Goal: Task Accomplishment & Management: Use online tool/utility

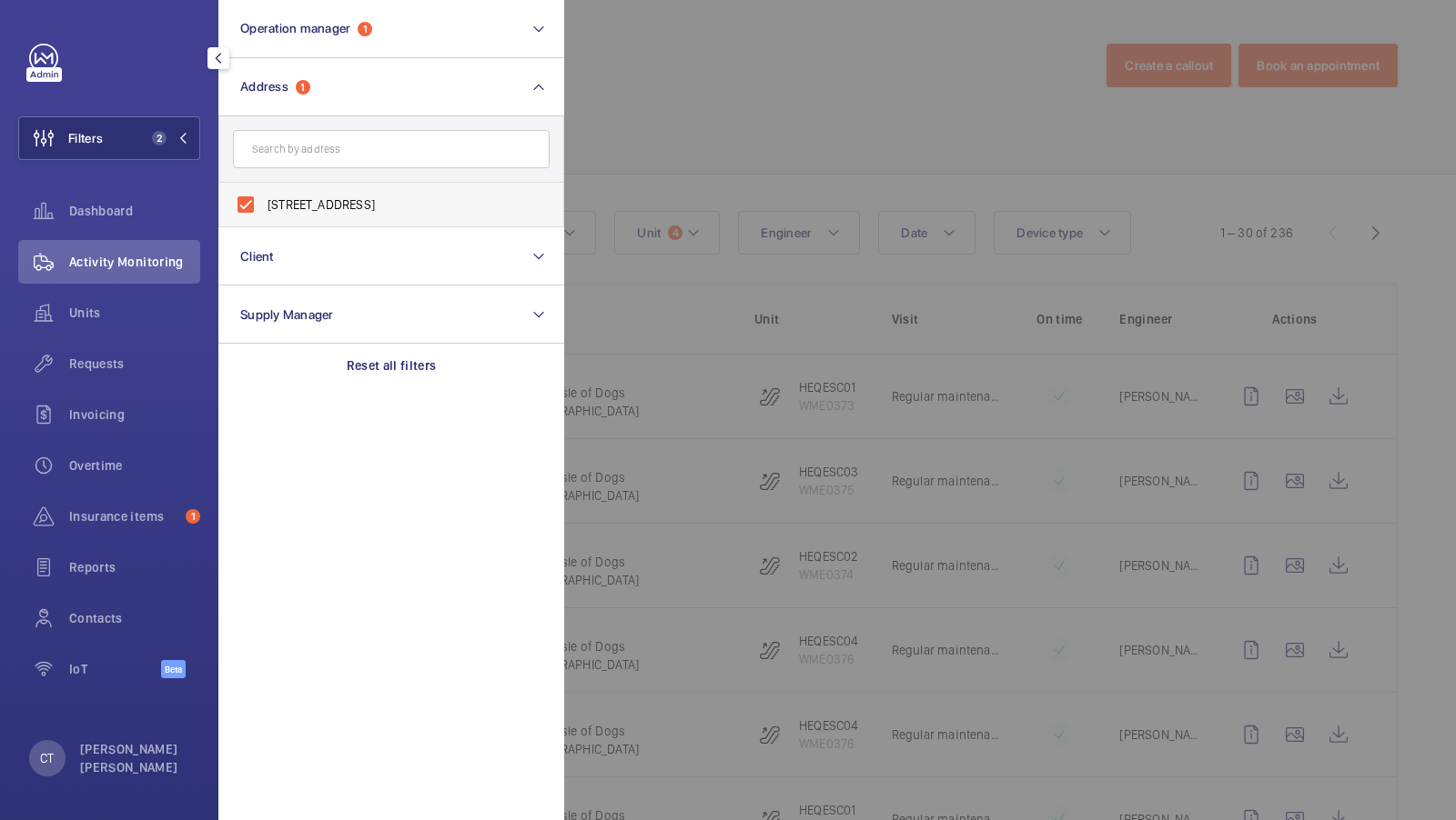
click at [350, 191] on label "Heron Quays - Heron Quays, Isle of Dogs, LONDON E14 9SJ" at bounding box center [378, 205] width 317 height 43
click at [264, 191] on input "Heron Quays - Heron Quays, Isle of Dogs, LONDON E14 9SJ" at bounding box center [245, 205] width 36 height 36
checkbox input "false"
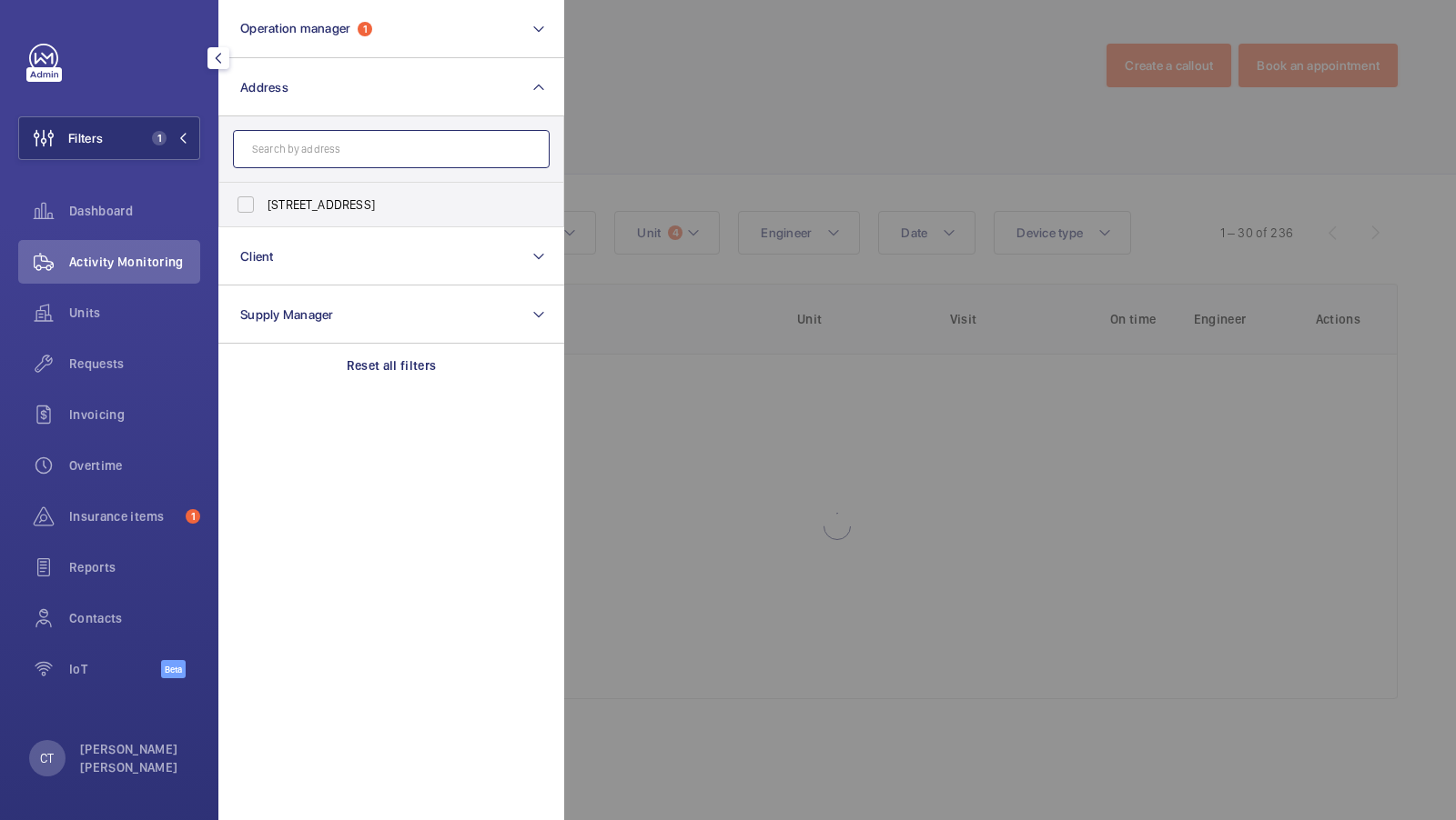
click at [277, 130] on input "text" at bounding box center [392, 148] width 317 height 38
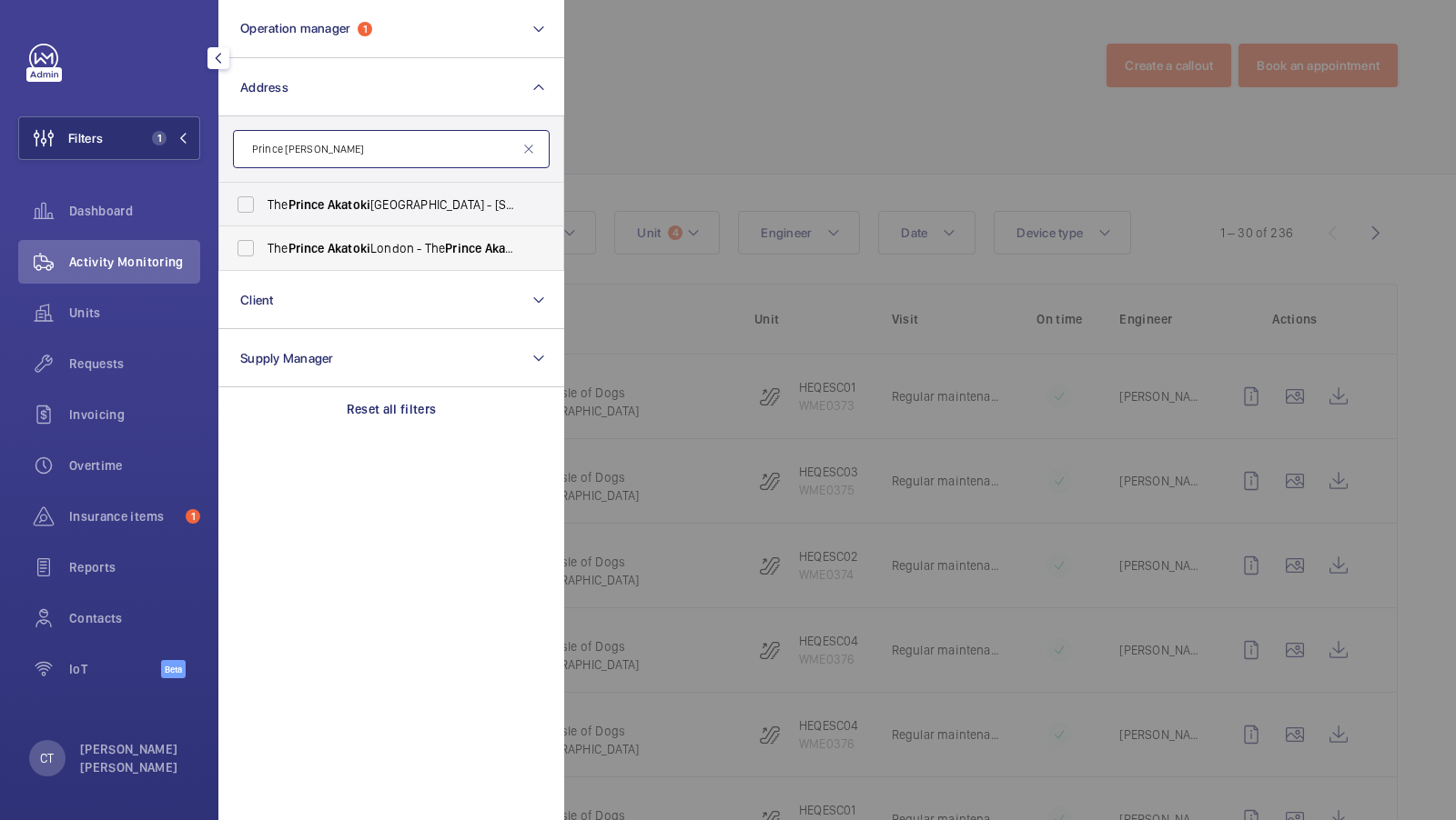
type input "Prince Akatoki"
click at [290, 230] on label "The Prince Akatoki London - The Prince Akatoki London, LONDON W1H 7FD" at bounding box center [378, 248] width 317 height 43
click at [264, 230] on input "The Prince Akatoki London - The Prince Akatoki London, LONDON W1H 7FD" at bounding box center [245, 248] width 36 height 36
checkbox input "true"
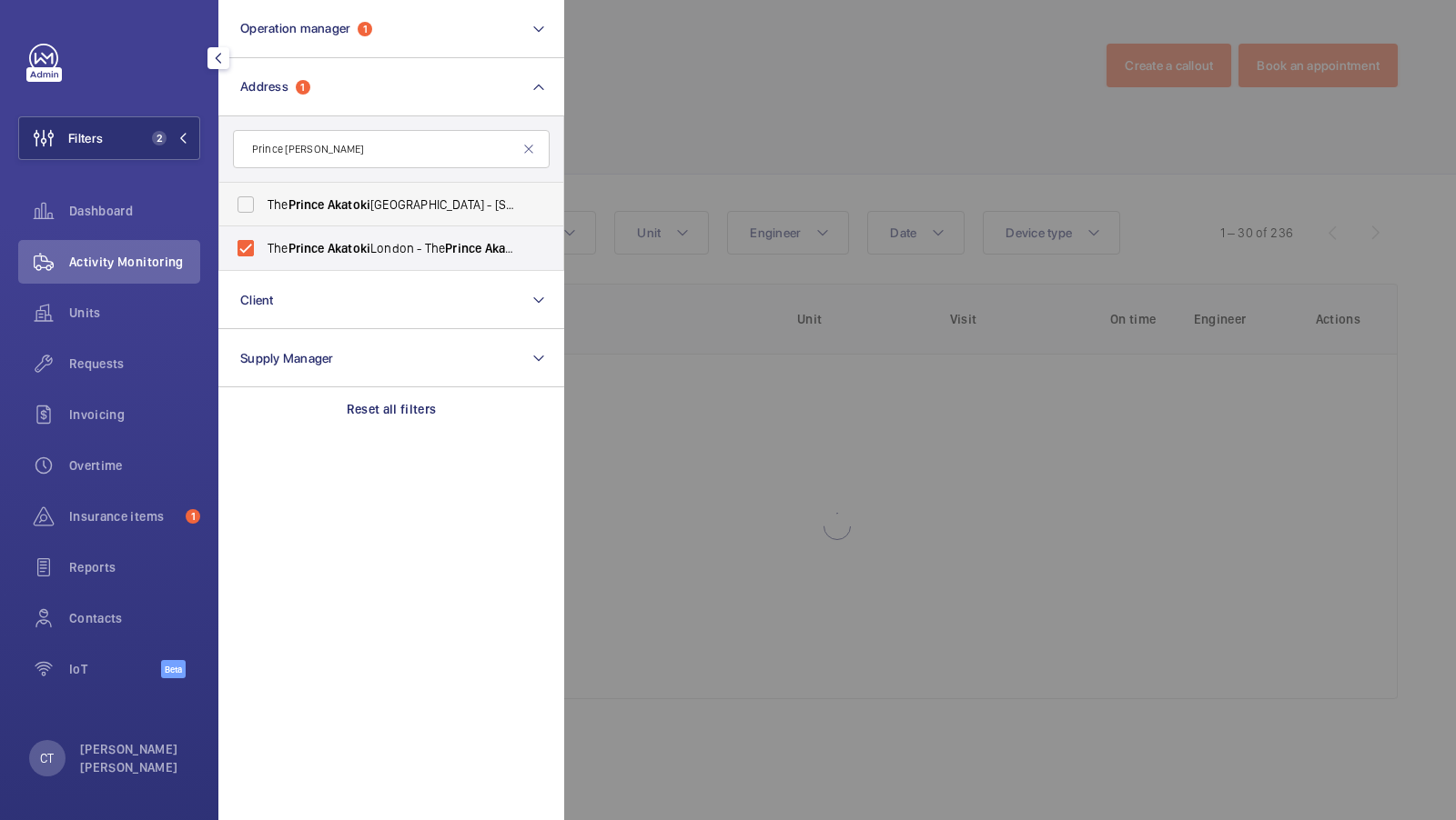
click at [272, 210] on span "The Prince Akatoki London - 50 Great Cumberland Pl, Marble Arch, LONDON W1H 7FD" at bounding box center [393, 205] width 250 height 18
click at [264, 210] on input "The Prince Akatoki London - 50 Great Cumberland Pl, Marble Arch, LONDON W1H 7FD" at bounding box center [245, 205] width 36 height 36
checkbox input "true"
click at [162, 129] on button "Filters 3" at bounding box center [108, 138] width 182 height 43
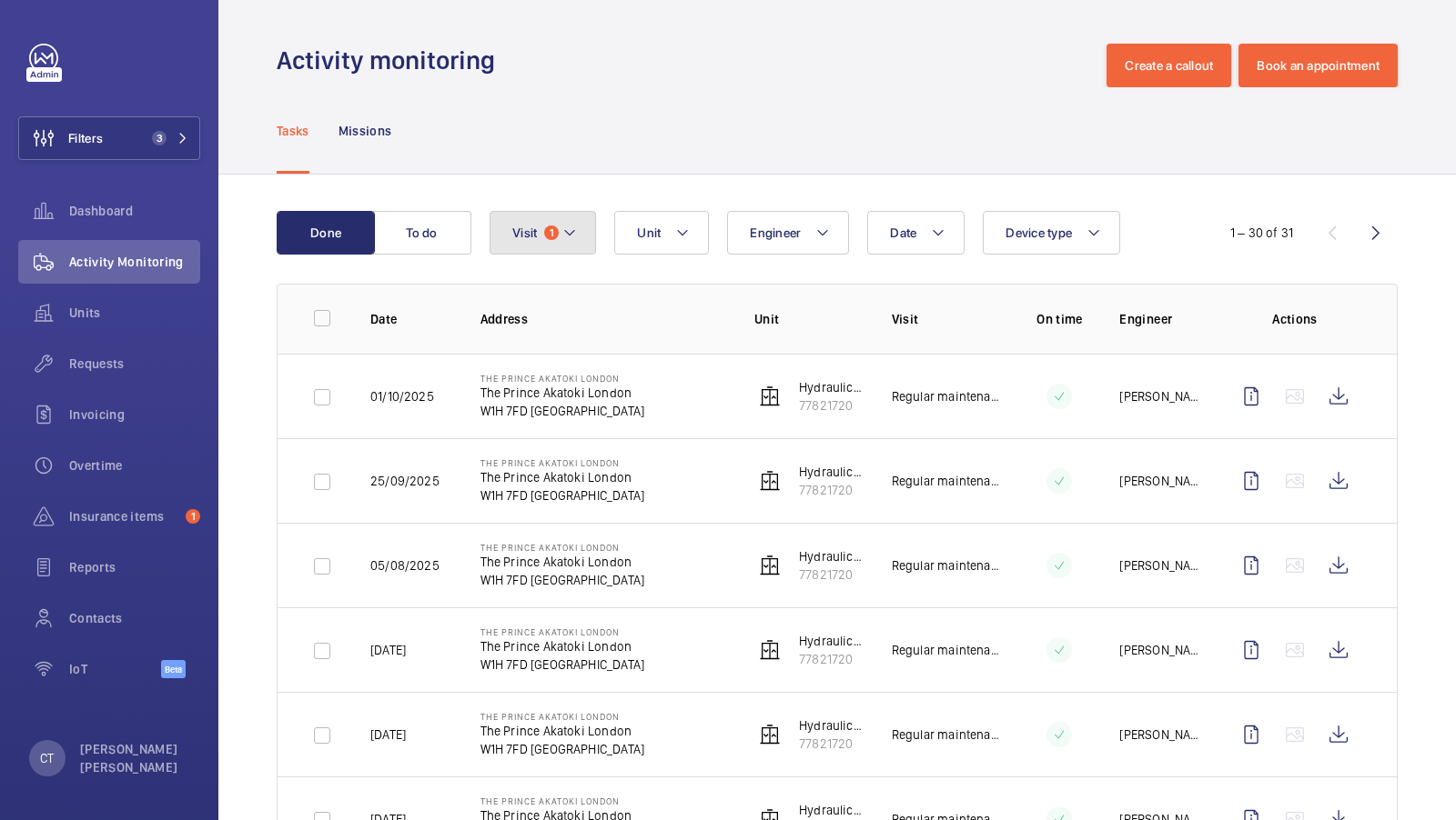
click at [549, 212] on button "Visit 1" at bounding box center [543, 233] width 106 height 43
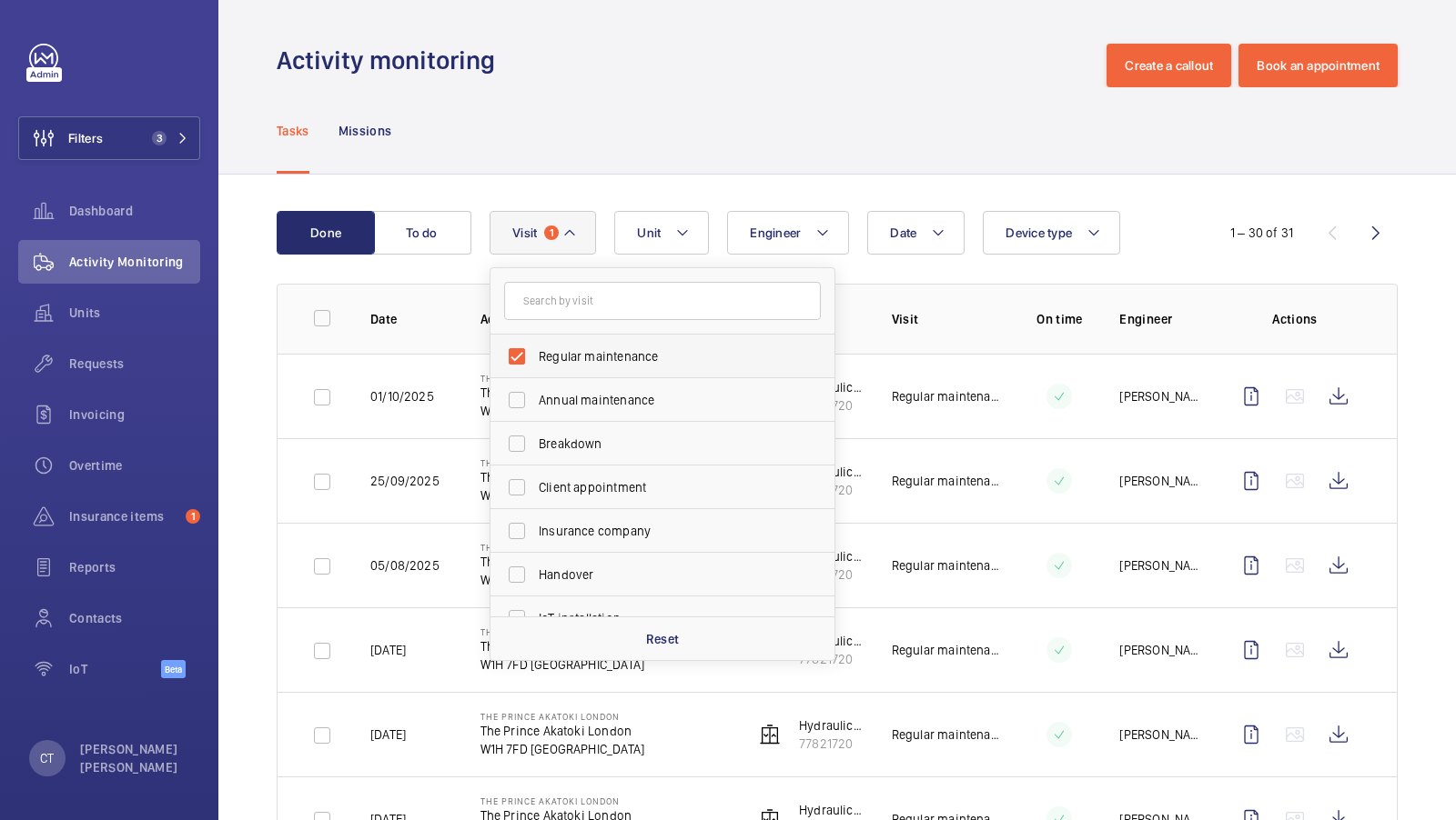
click at [585, 341] on label "Regular maintenance" at bounding box center [649, 356] width 317 height 43
click at [535, 341] on input "Regular maintenance" at bounding box center [516, 356] width 36 height 36
checkbox input "false"
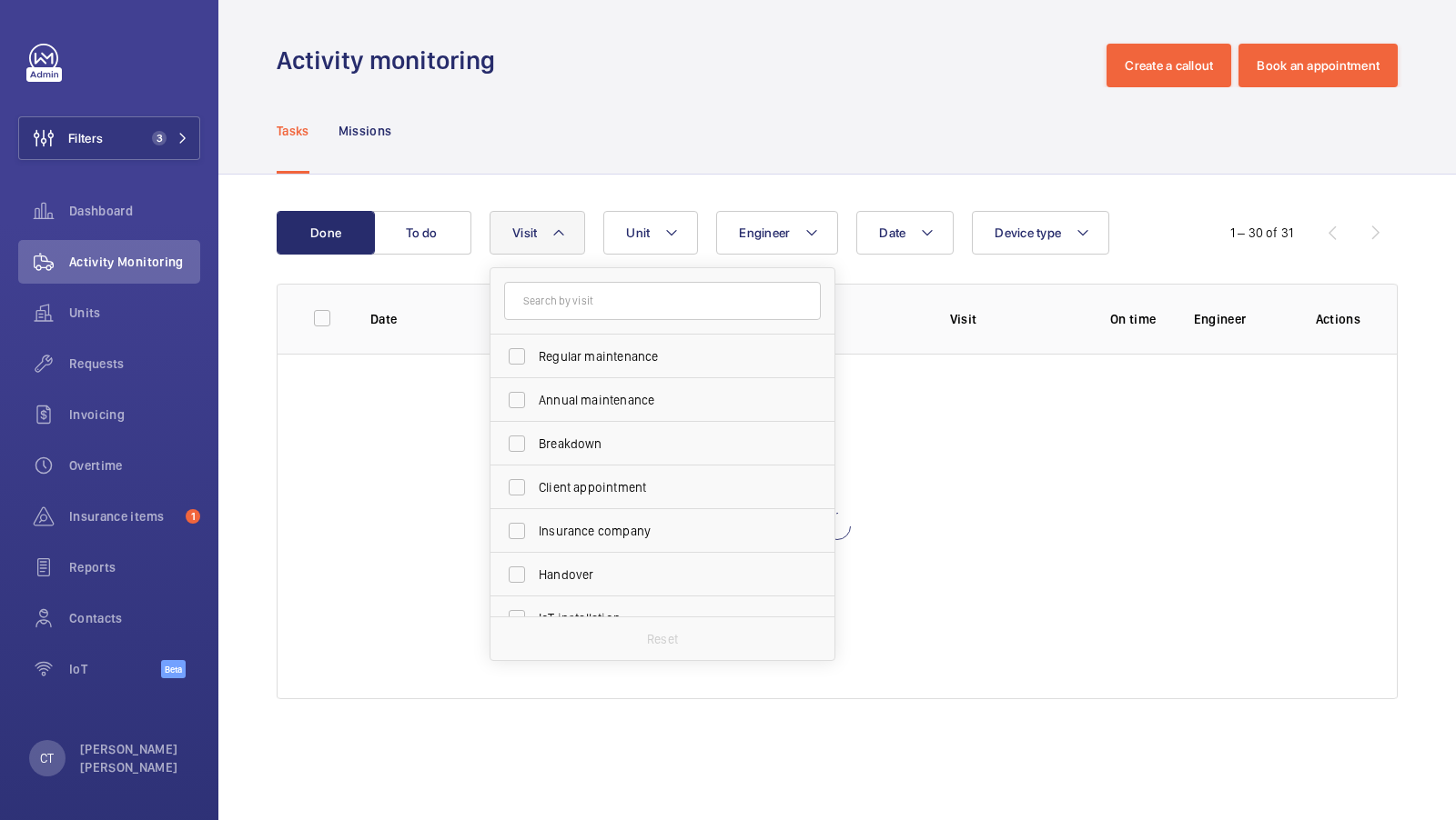
click at [665, 123] on div "Tasks Missions" at bounding box center [837, 131] width 1122 height 87
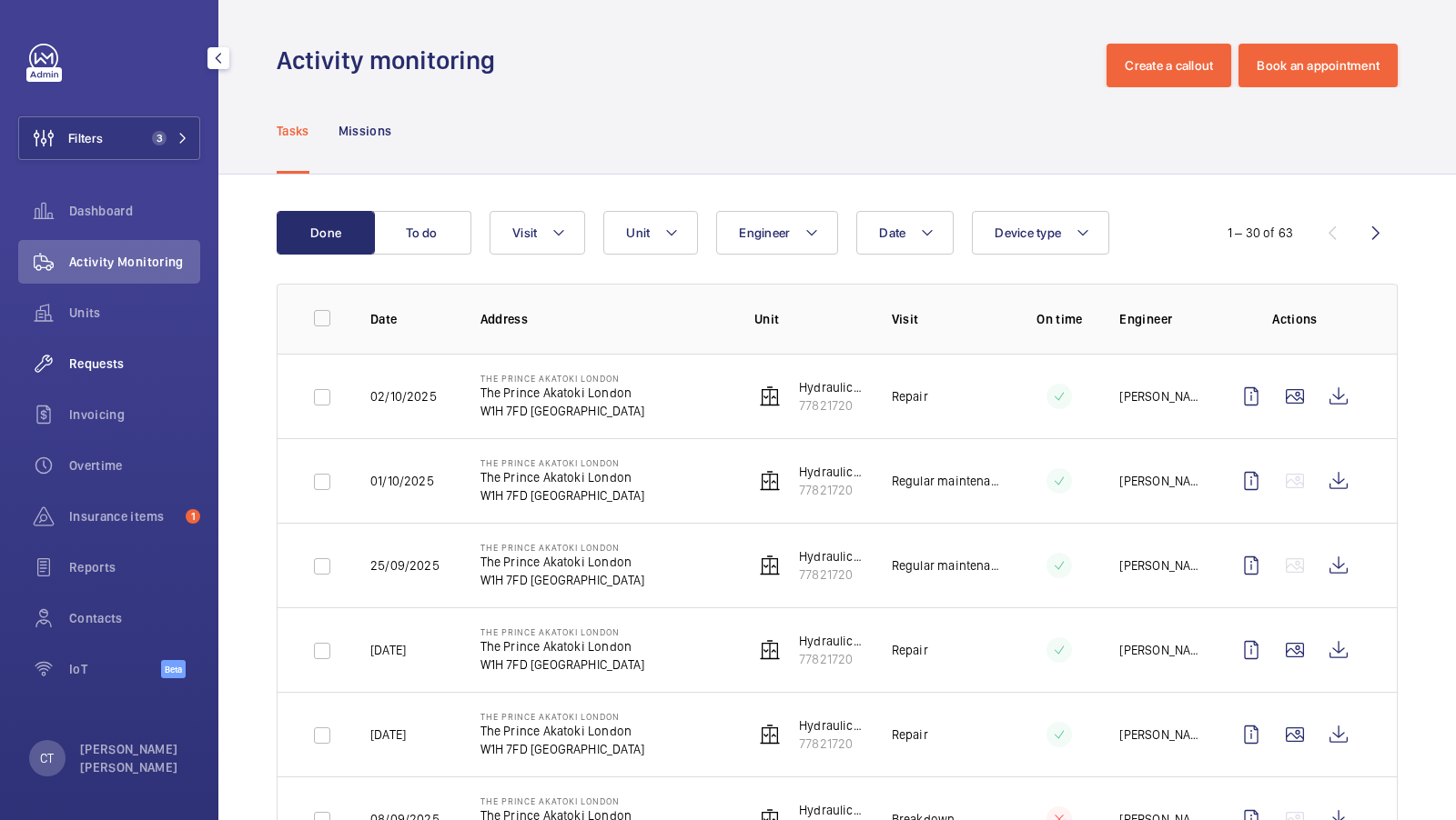
click at [80, 352] on div "Requests" at bounding box center [108, 364] width 182 height 43
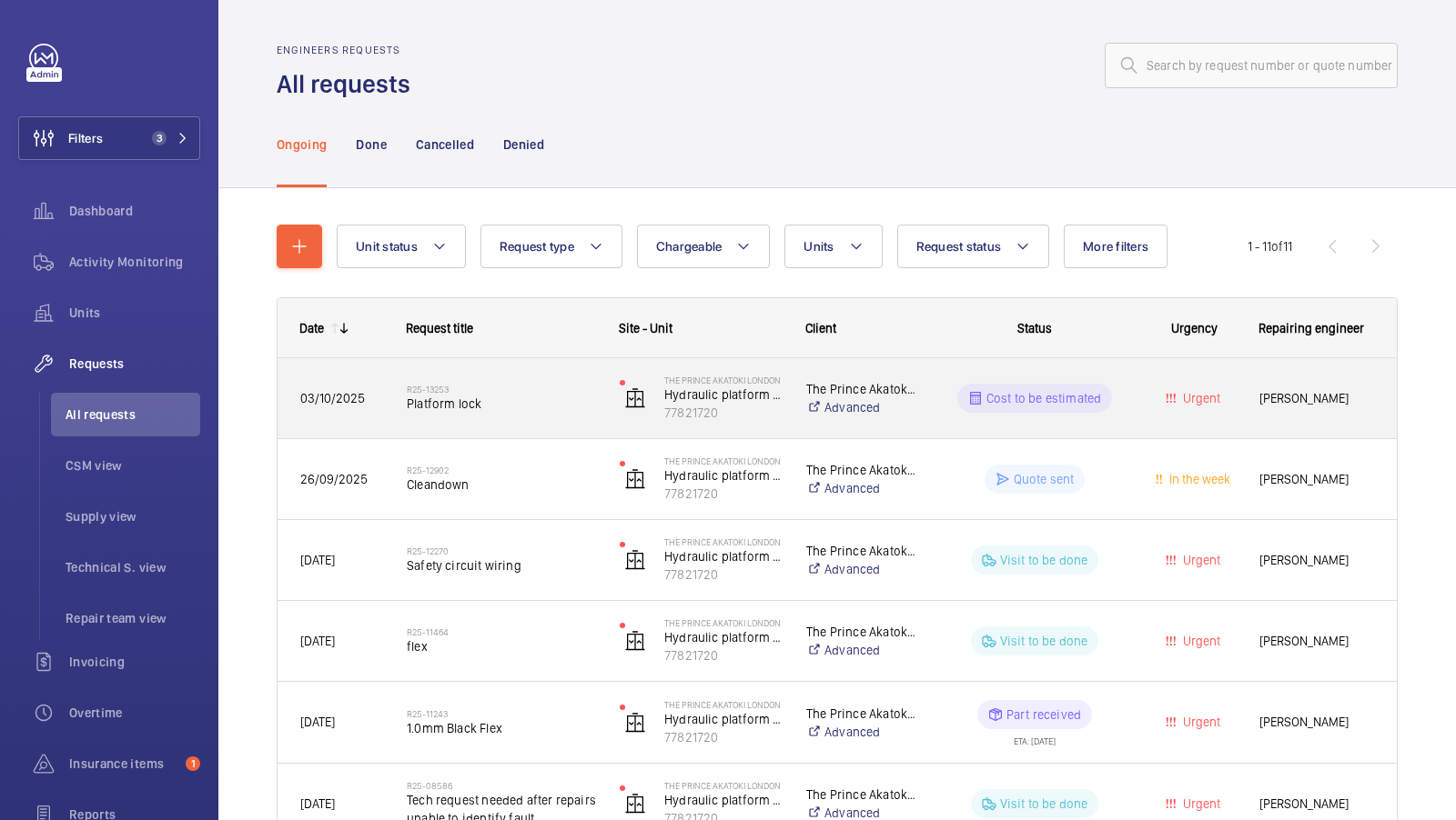
click at [523, 411] on span "Platform lock" at bounding box center [501, 403] width 189 height 18
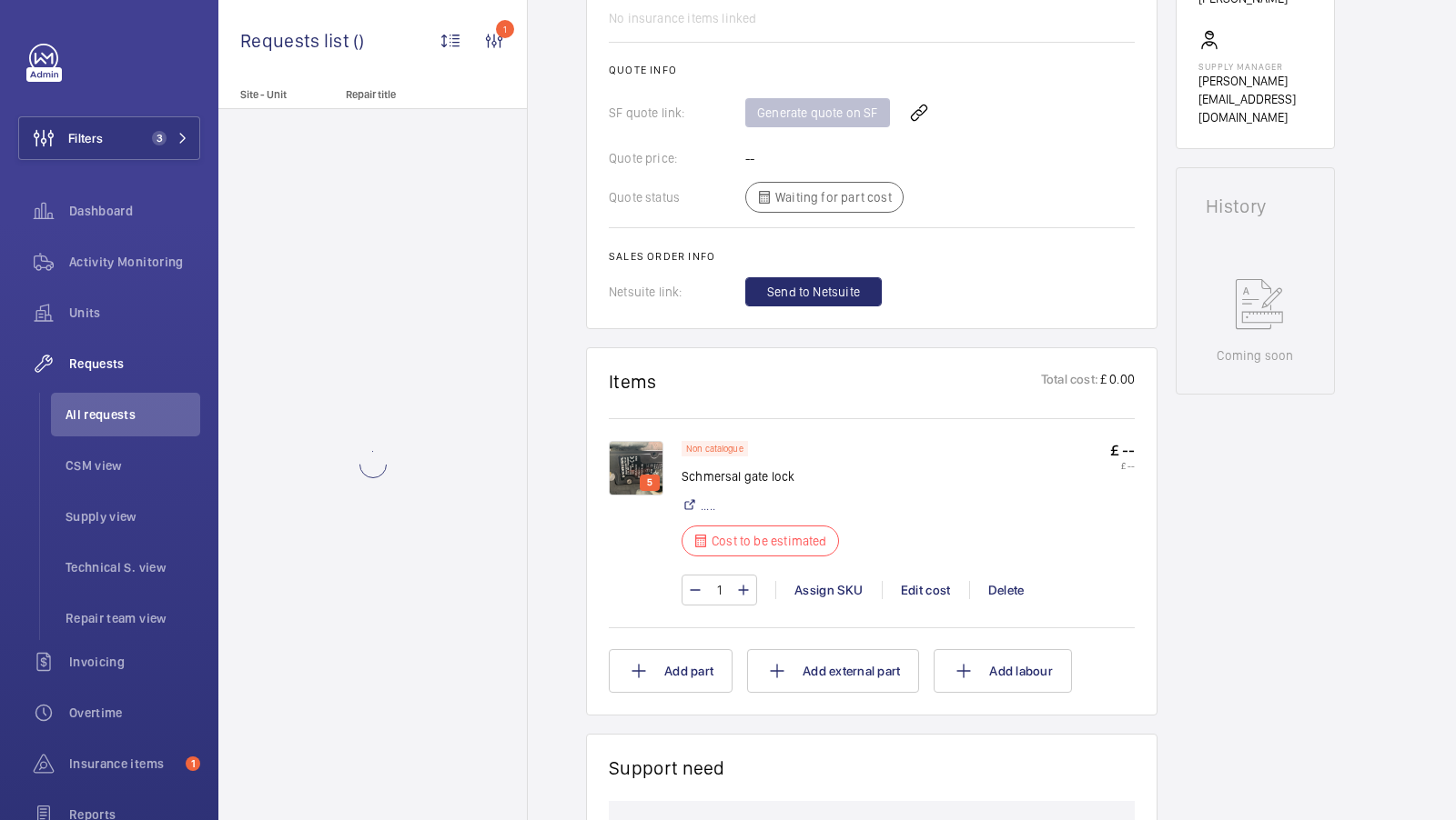
scroll to position [849, 0]
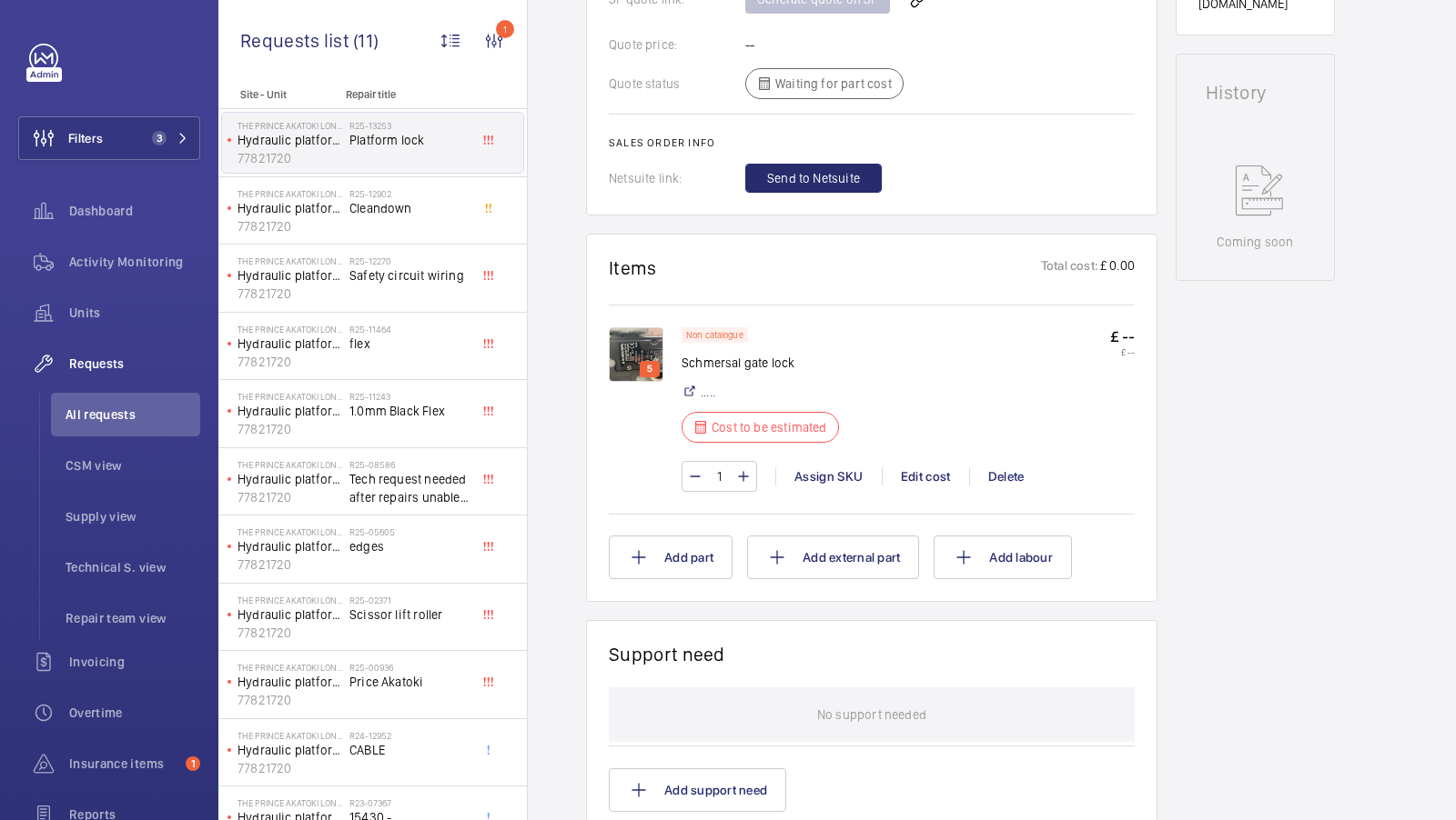
click at [638, 360] on img at bounding box center [636, 354] width 54 height 54
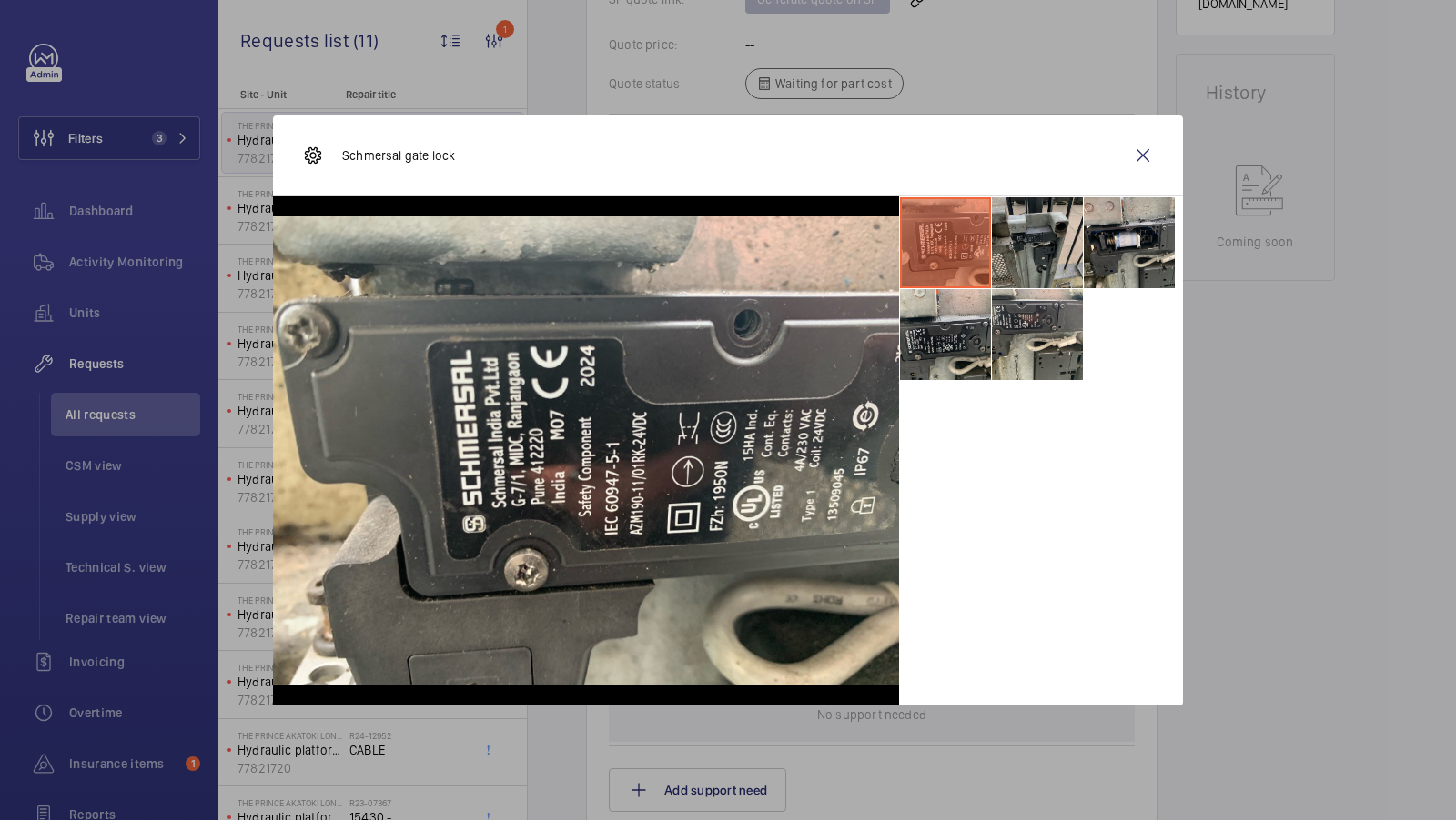
click at [1037, 224] on li at bounding box center [1037, 243] width 91 height 90
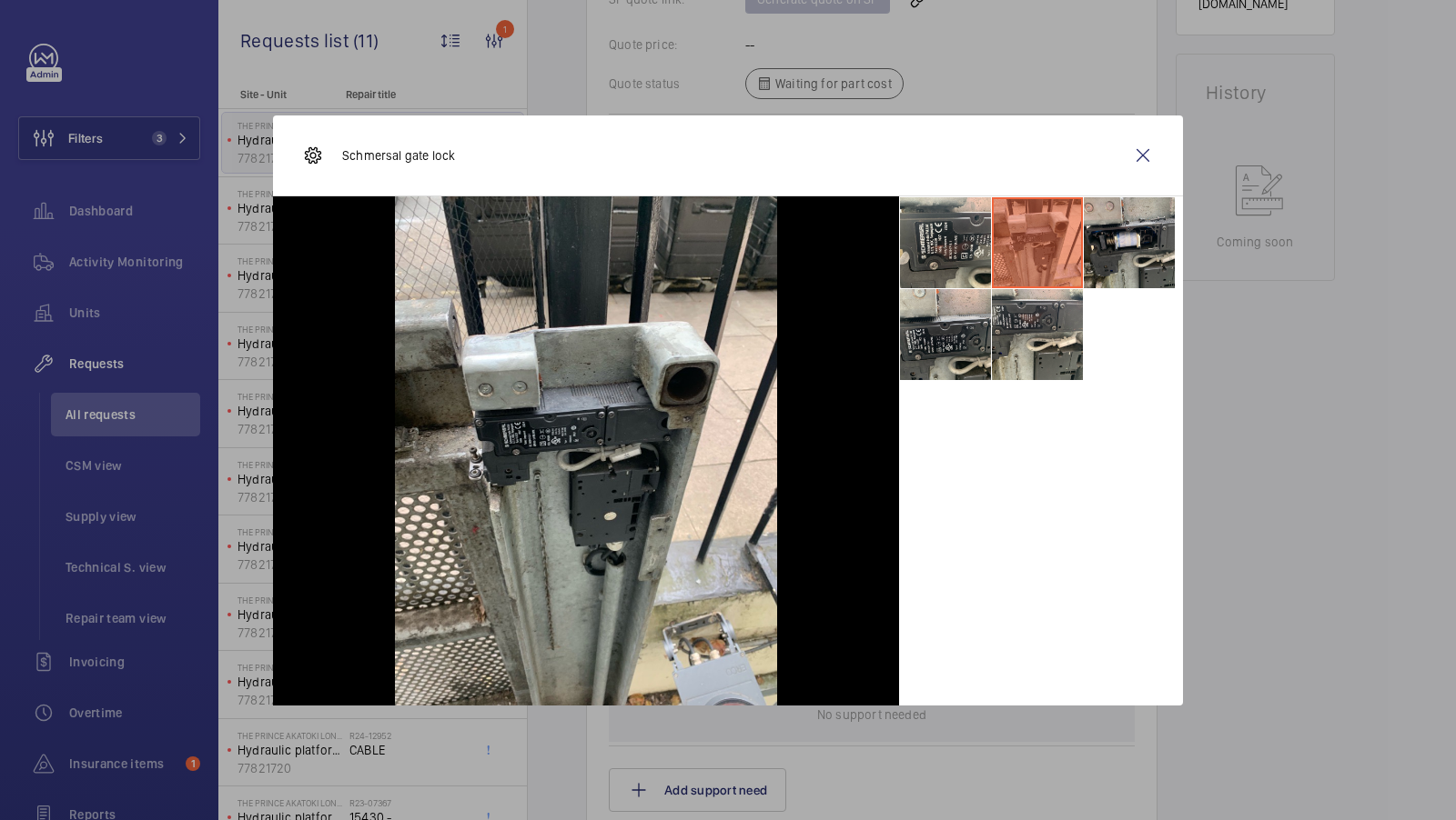
click at [934, 381] on div at bounding box center [1041, 451] width 284 height 509
click at [971, 354] on li at bounding box center [945, 334] width 91 height 90
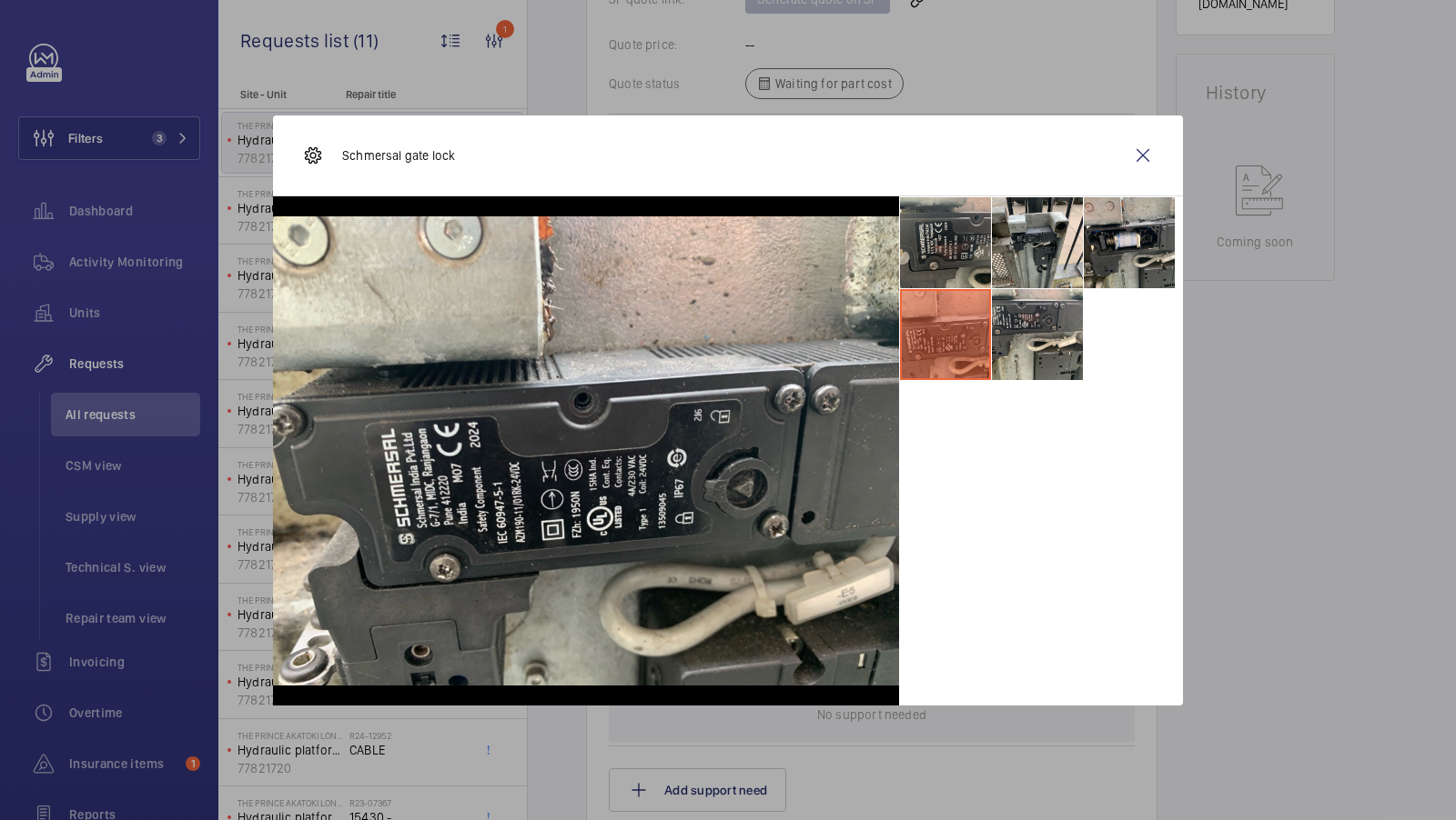
click at [957, 204] on li at bounding box center [945, 243] width 91 height 90
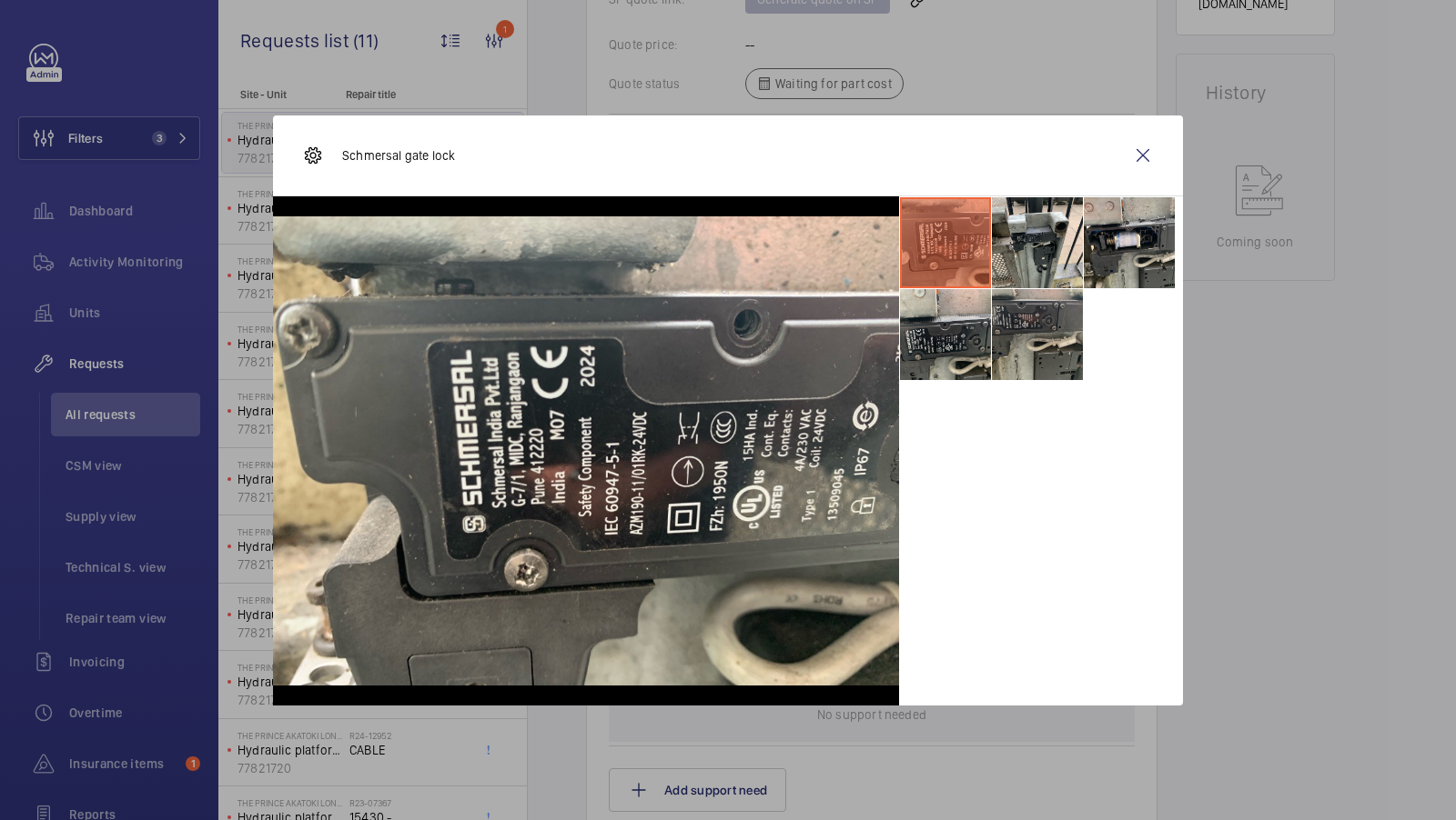
click at [1020, 331] on li at bounding box center [1037, 334] width 91 height 90
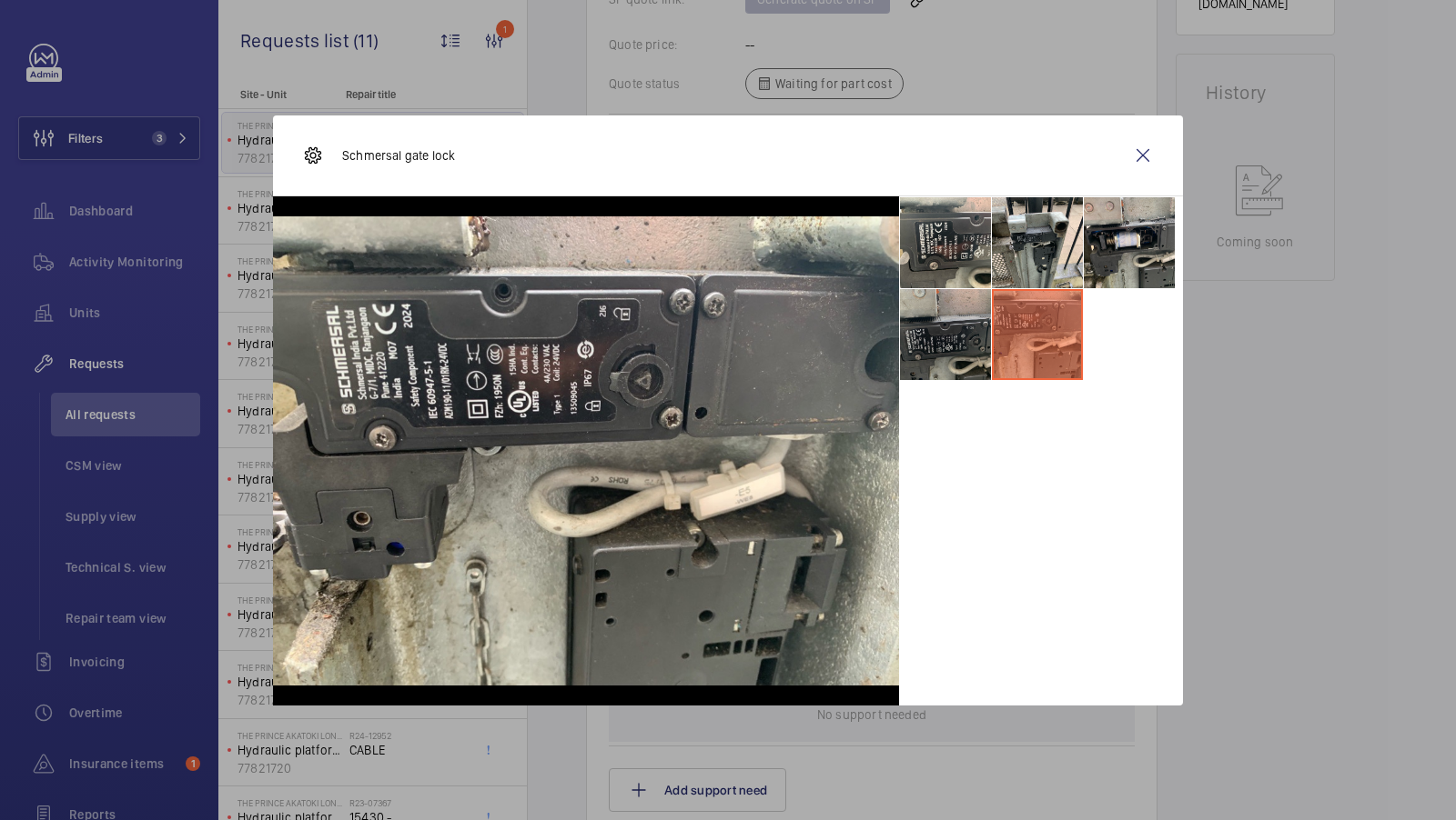
click at [961, 328] on li at bounding box center [945, 334] width 91 height 90
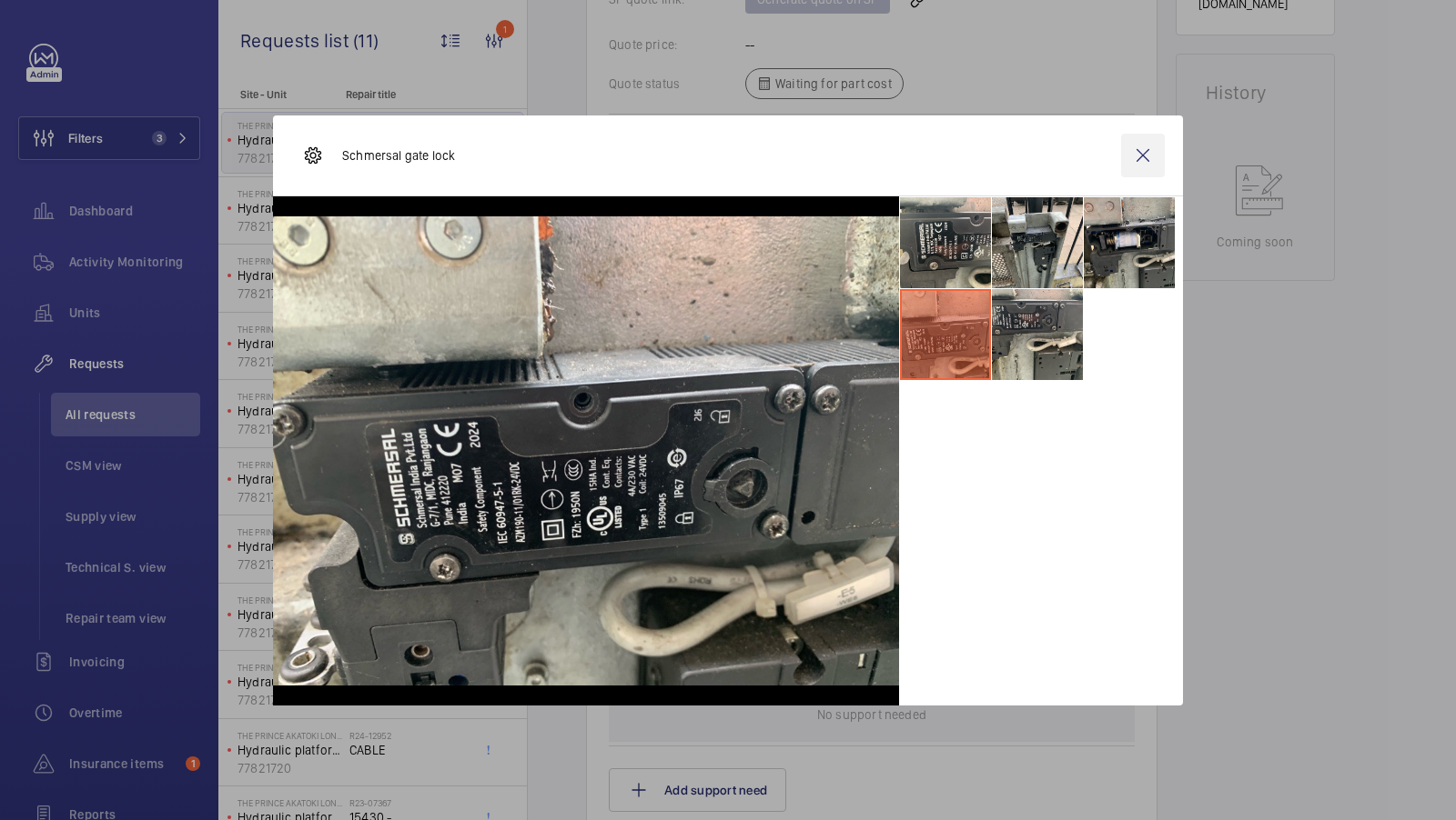
click at [1134, 169] on wm-front-icon-button at bounding box center [1143, 155] width 43 height 43
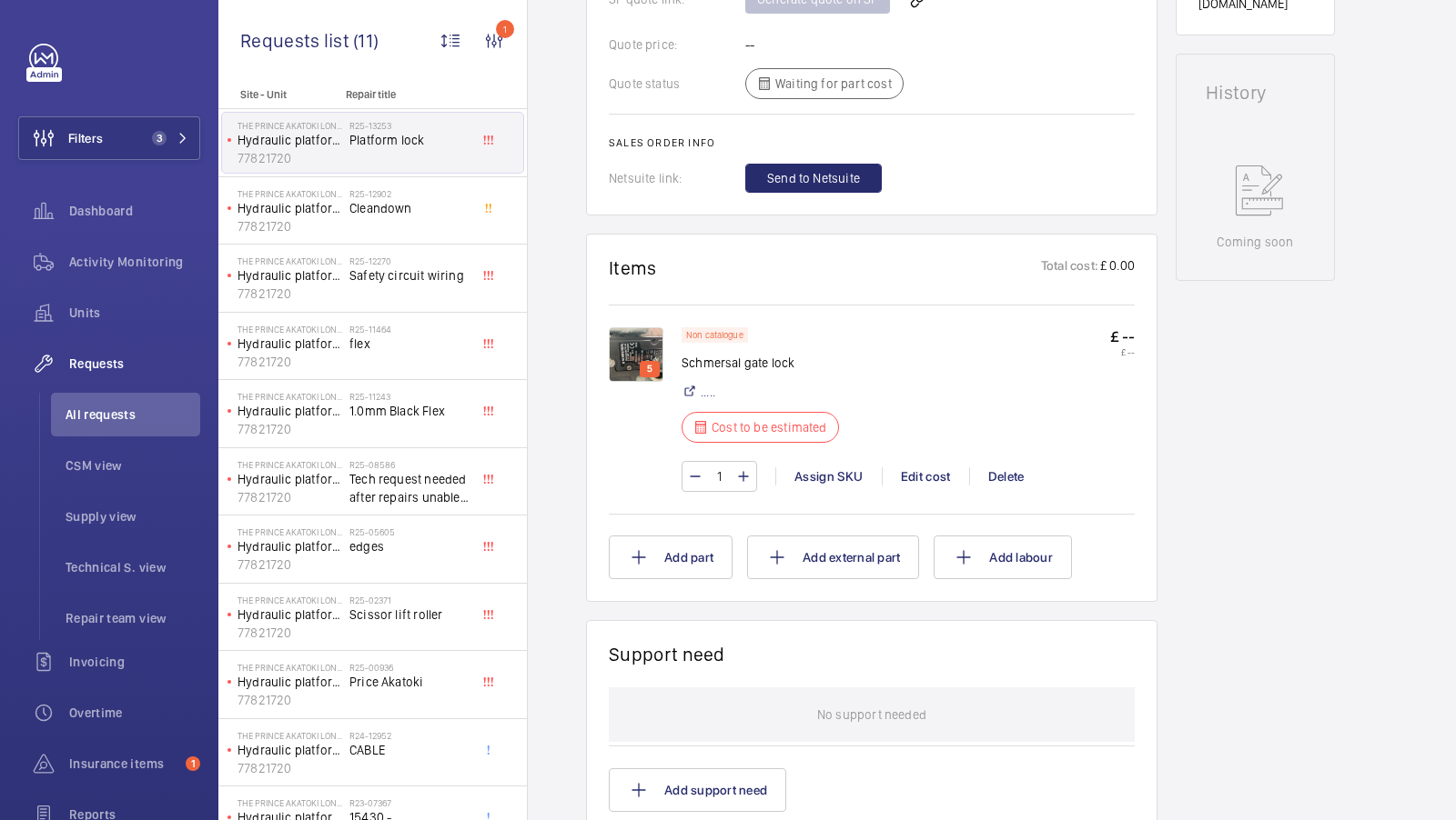
scroll to position [0, 0]
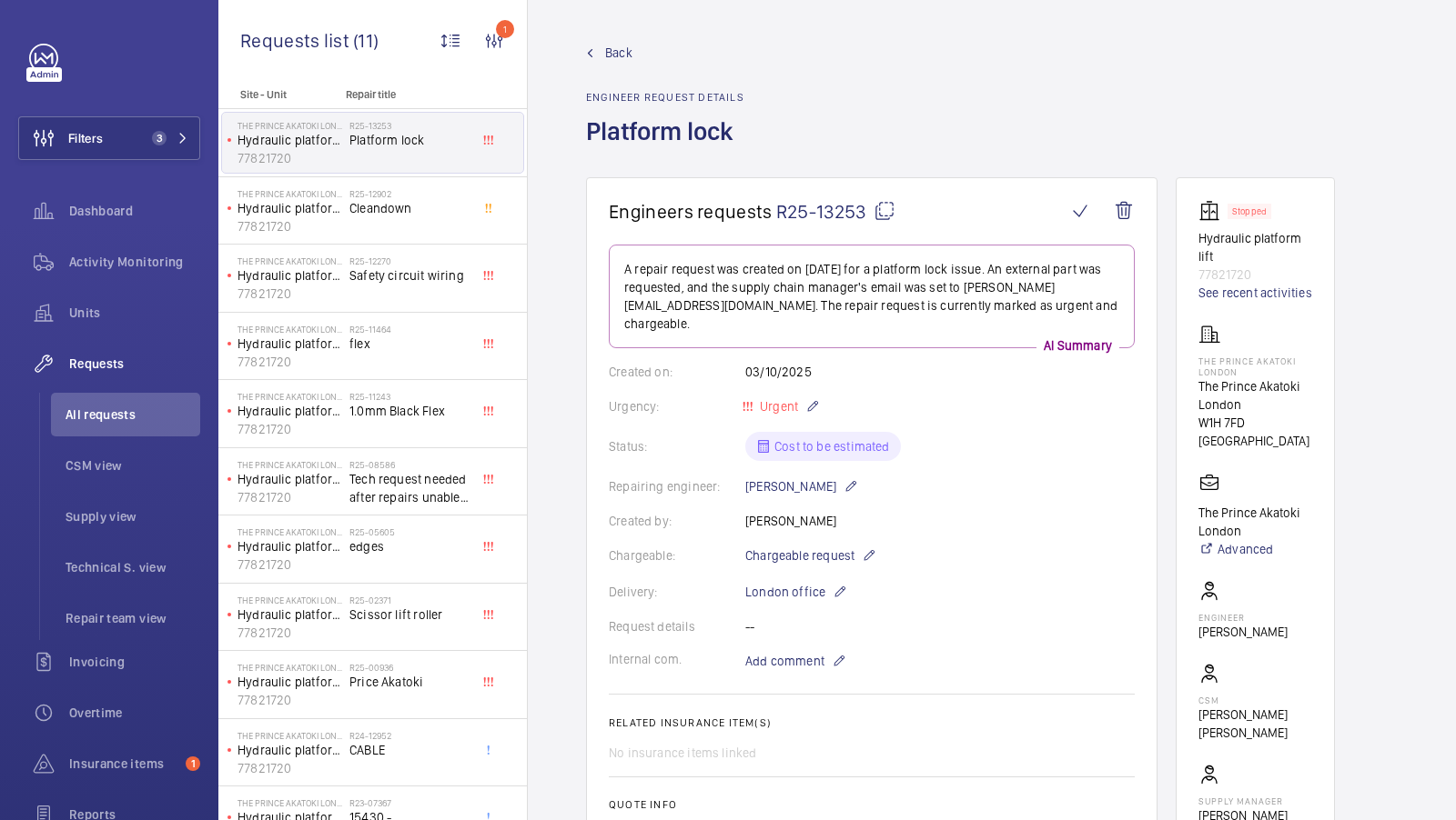
click at [884, 212] on mat-icon at bounding box center [884, 210] width 22 height 22
click at [168, 142] on span "3" at bounding box center [166, 138] width 43 height 15
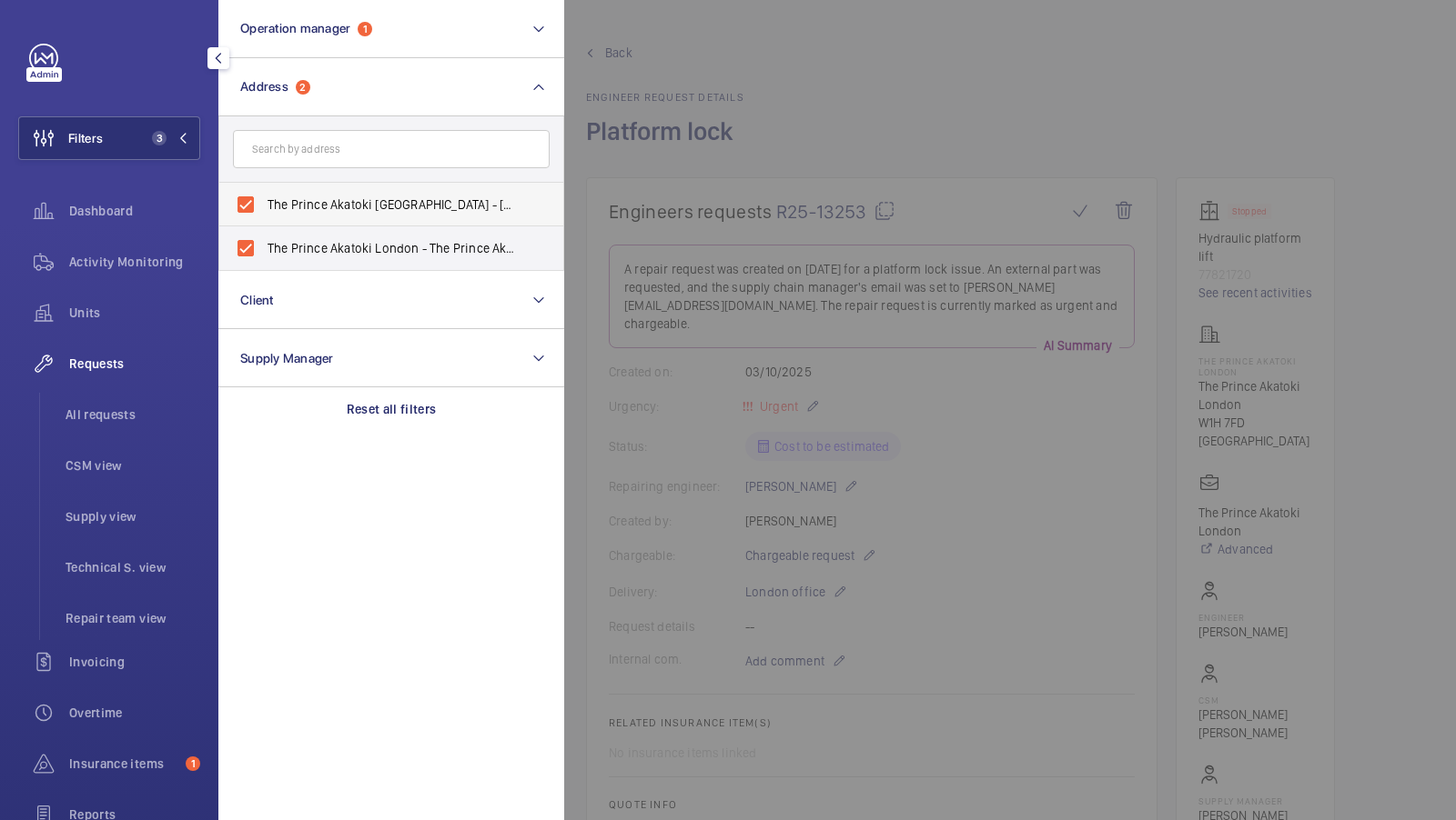
click at [293, 208] on span "The Prince Akatoki London - 50 Great Cumberland Pl, Marble Arch, LONDON W1H 7FD" at bounding box center [393, 205] width 250 height 18
click at [264, 208] on input "The Prince Akatoki London - 50 Great Cumberland Pl, Marble Arch, LONDON W1H 7FD" at bounding box center [245, 205] width 36 height 36
click at [290, 224] on label "The Prince Akatoki London - 50 Great Cumberland Pl, Marble Arch, LONDON W1H 7FD" at bounding box center [378, 205] width 317 height 43
click at [264, 223] on input "The Prince Akatoki London - 50 Great Cumberland Pl, Marble Arch, LONDON W1H 7FD" at bounding box center [245, 205] width 36 height 36
checkbox input "true"
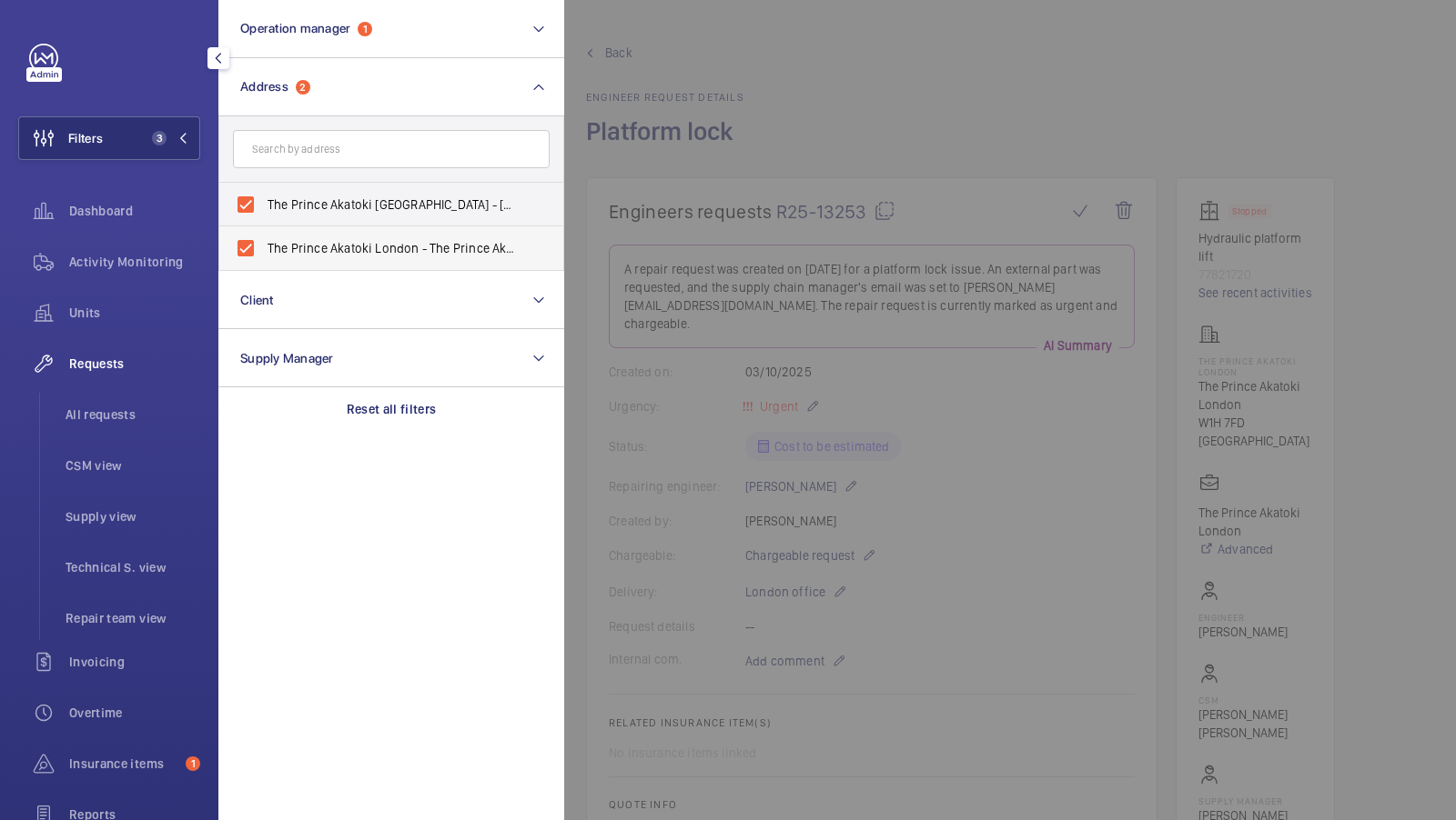
click at [284, 248] on span "The Prince Akatoki London - The Prince Akatoki London, LONDON W1H 7FD" at bounding box center [393, 248] width 250 height 18
click at [264, 248] on input "The Prince Akatoki London - The Prince Akatoki London, LONDON W1H 7FD" at bounding box center [245, 248] width 36 height 36
checkbox input "false"
click at [302, 208] on span "The Prince Akatoki London - 50 Great Cumberland Pl, Marble Arch, LONDON W1H 7FD" at bounding box center [393, 205] width 250 height 18
click at [264, 208] on input "The Prince Akatoki London - 50 Great Cumberland Pl, Marble Arch, LONDON W1H 7FD" at bounding box center [245, 205] width 36 height 36
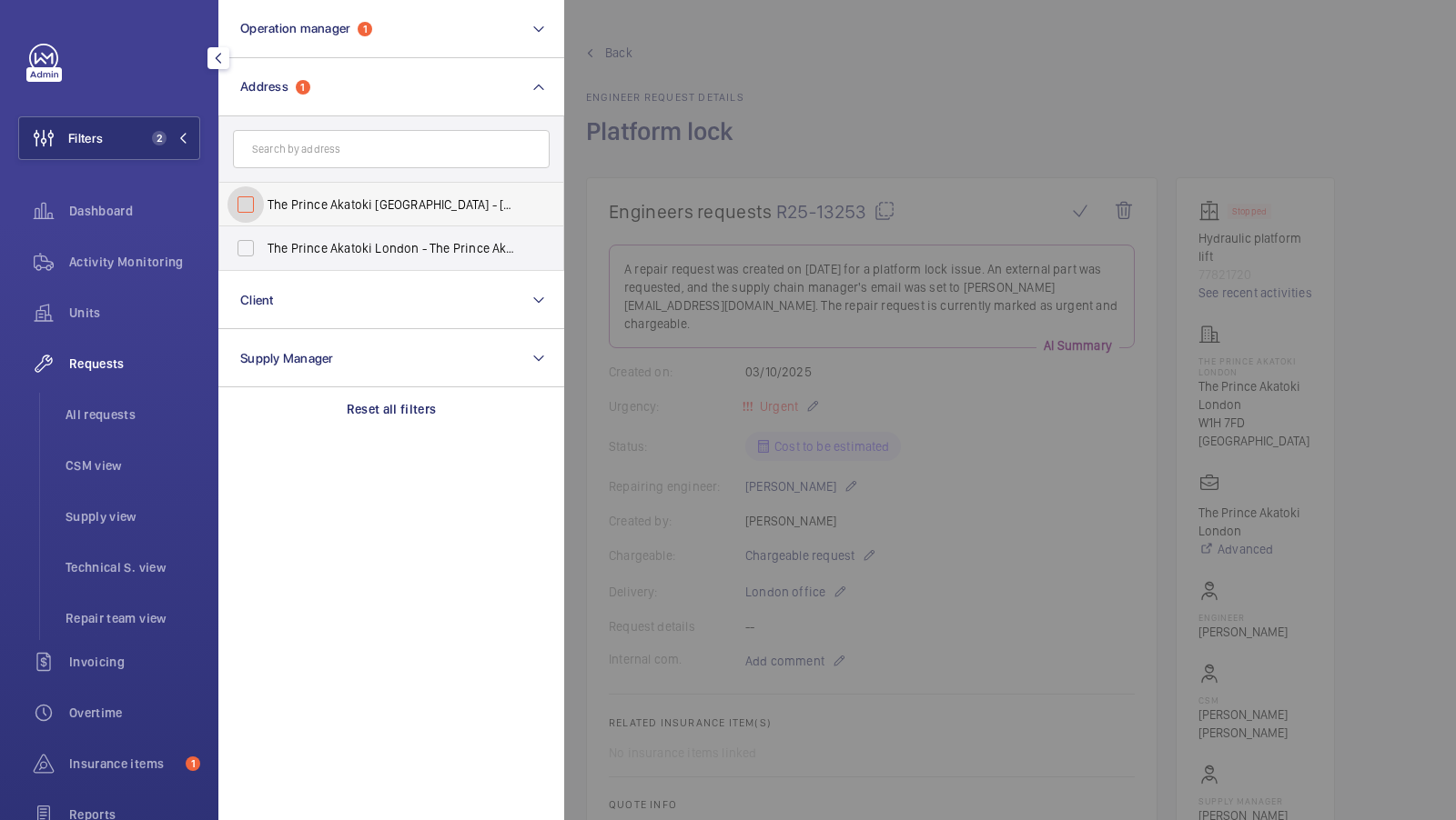
checkbox input "false"
click at [304, 173] on form at bounding box center [392, 149] width 344 height 67
click at [309, 161] on input "text" at bounding box center [392, 148] width 317 height 38
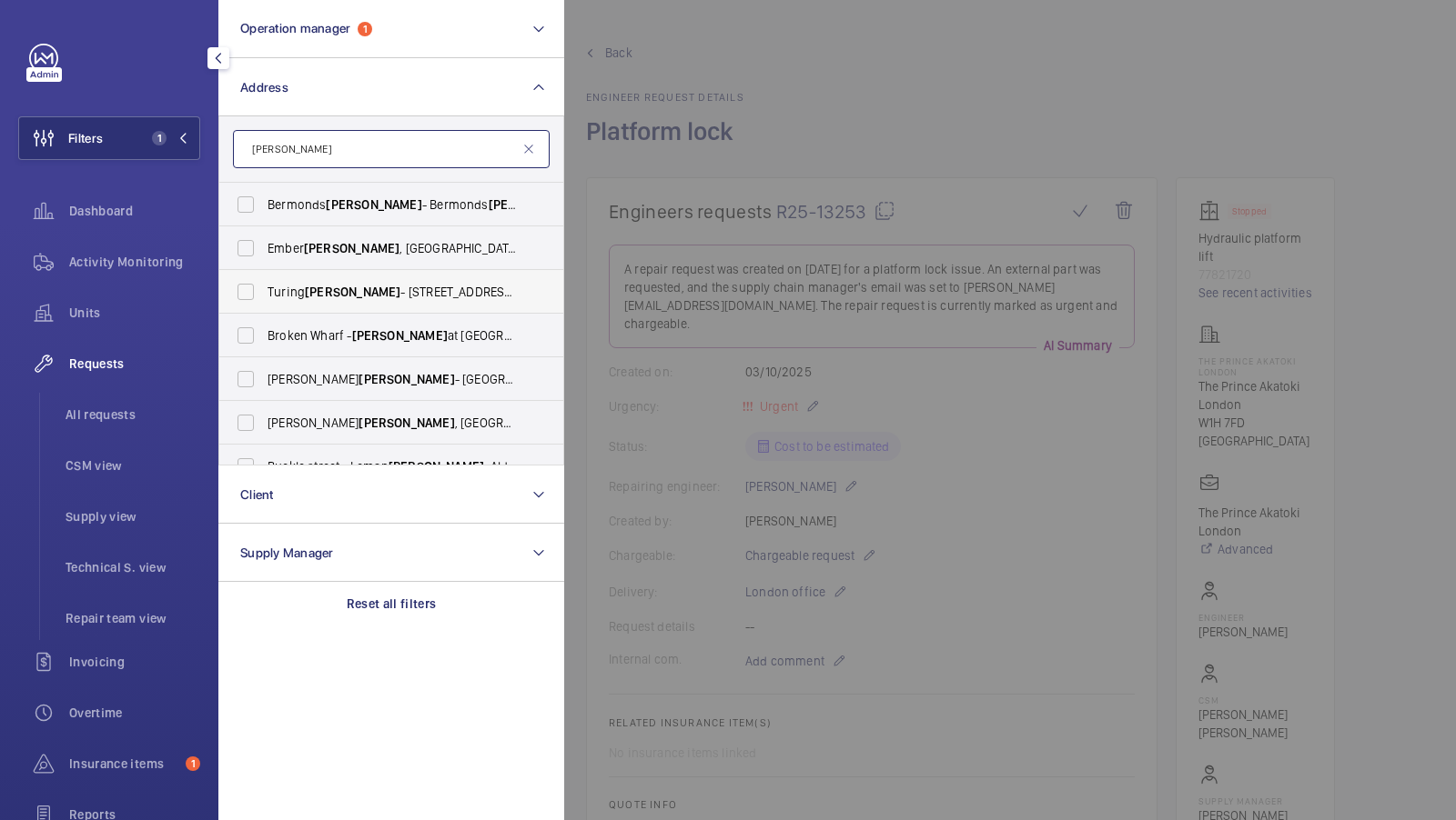
type input "Locke"
click at [407, 302] on label "Turing Locke - 47 Eddington Ave, CAMBRIDGE CB3 1SE" at bounding box center [378, 292] width 317 height 43
click at [264, 302] on input "Turing Locke - 47 Eddington Ave, CAMBRIDGE CB3 1SE" at bounding box center [245, 291] width 36 height 36
checkbox input "true"
click at [138, 140] on button "Filters 2" at bounding box center [108, 138] width 182 height 43
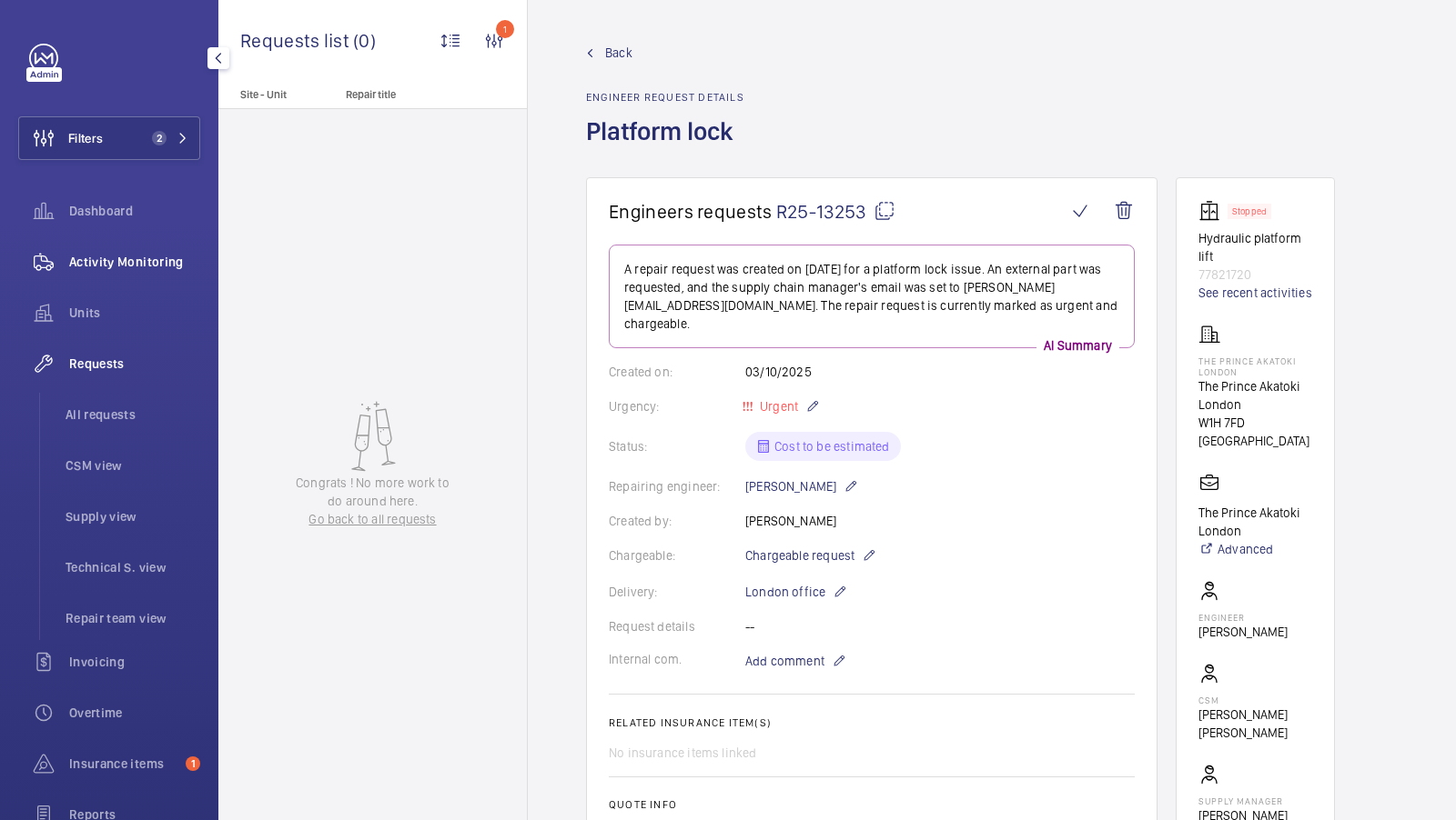
click at [135, 253] on span "Activity Monitoring" at bounding box center [134, 262] width 131 height 18
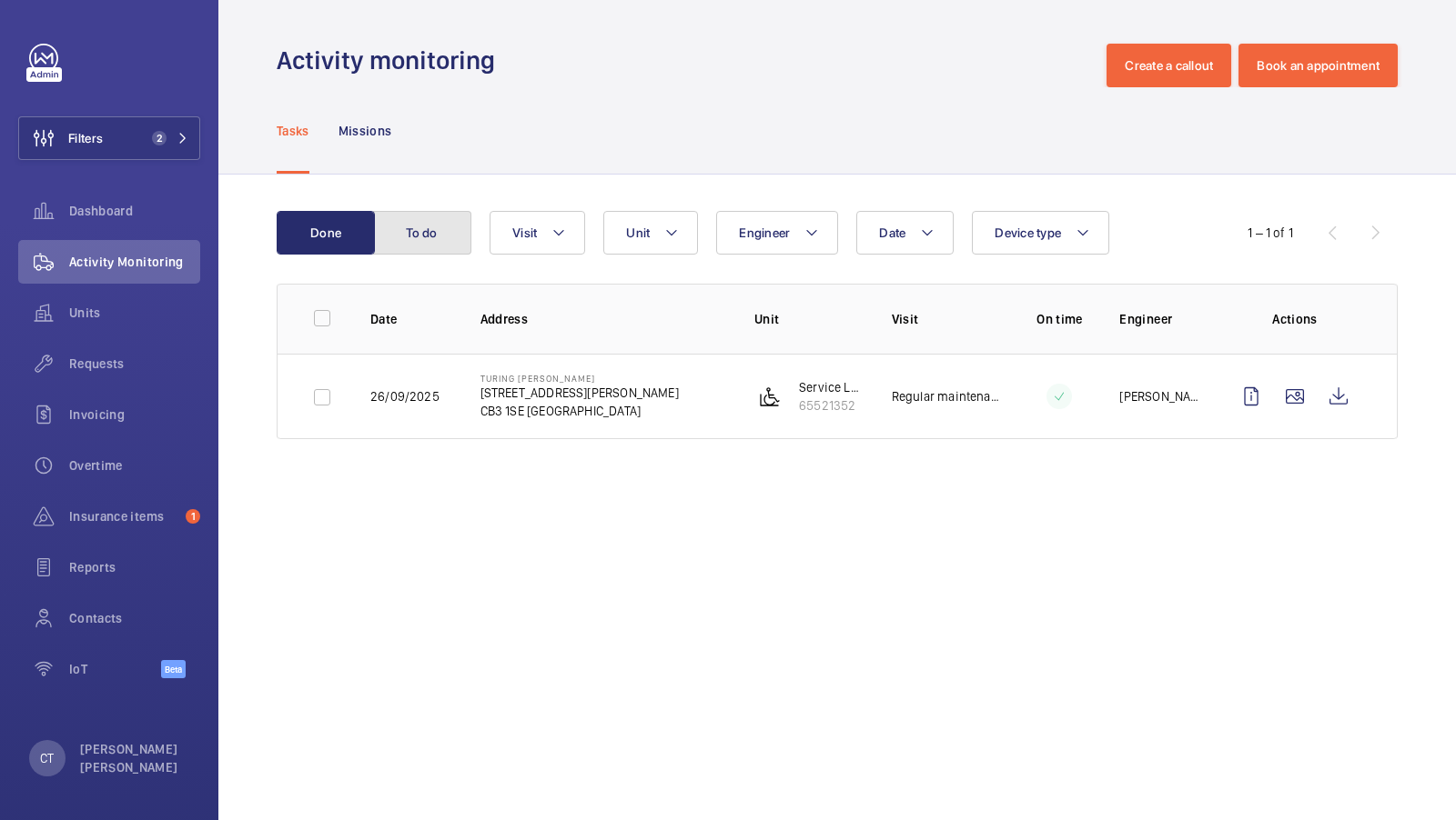
click at [433, 227] on button "To do" at bounding box center [422, 233] width 98 height 43
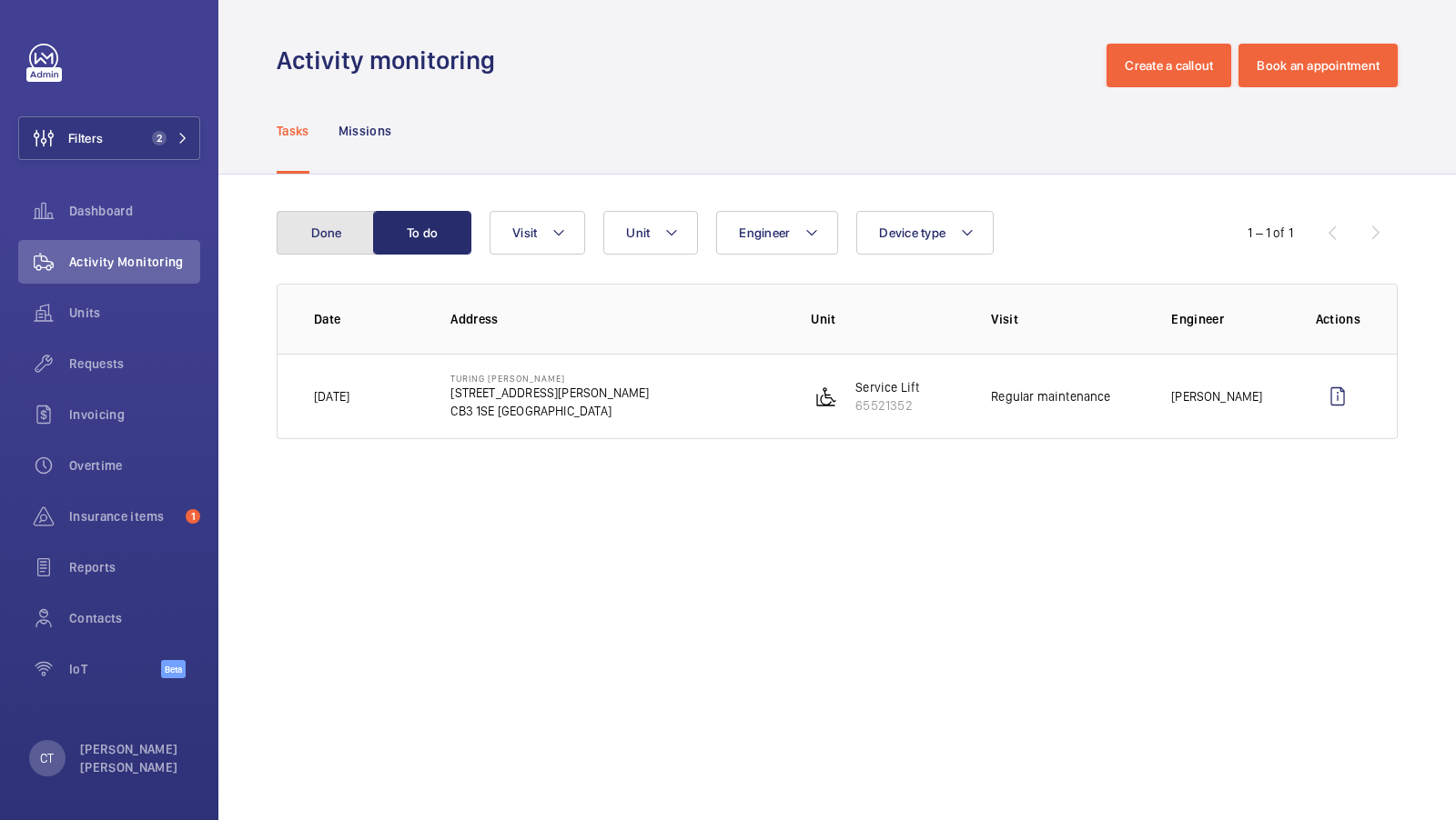
click at [315, 243] on button "Done" at bounding box center [326, 233] width 98 height 43
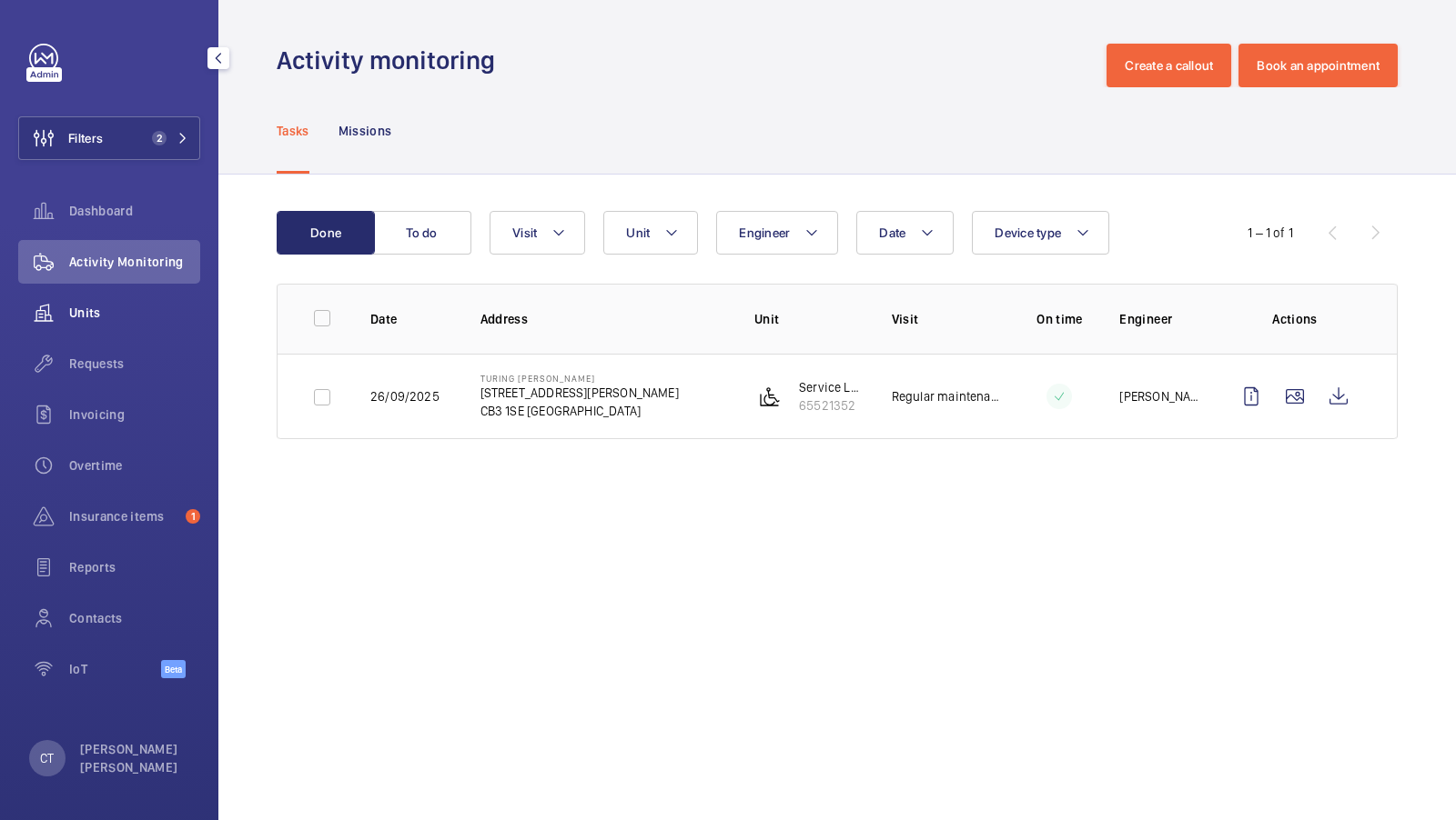
click at [79, 299] on div "Units" at bounding box center [108, 313] width 182 height 43
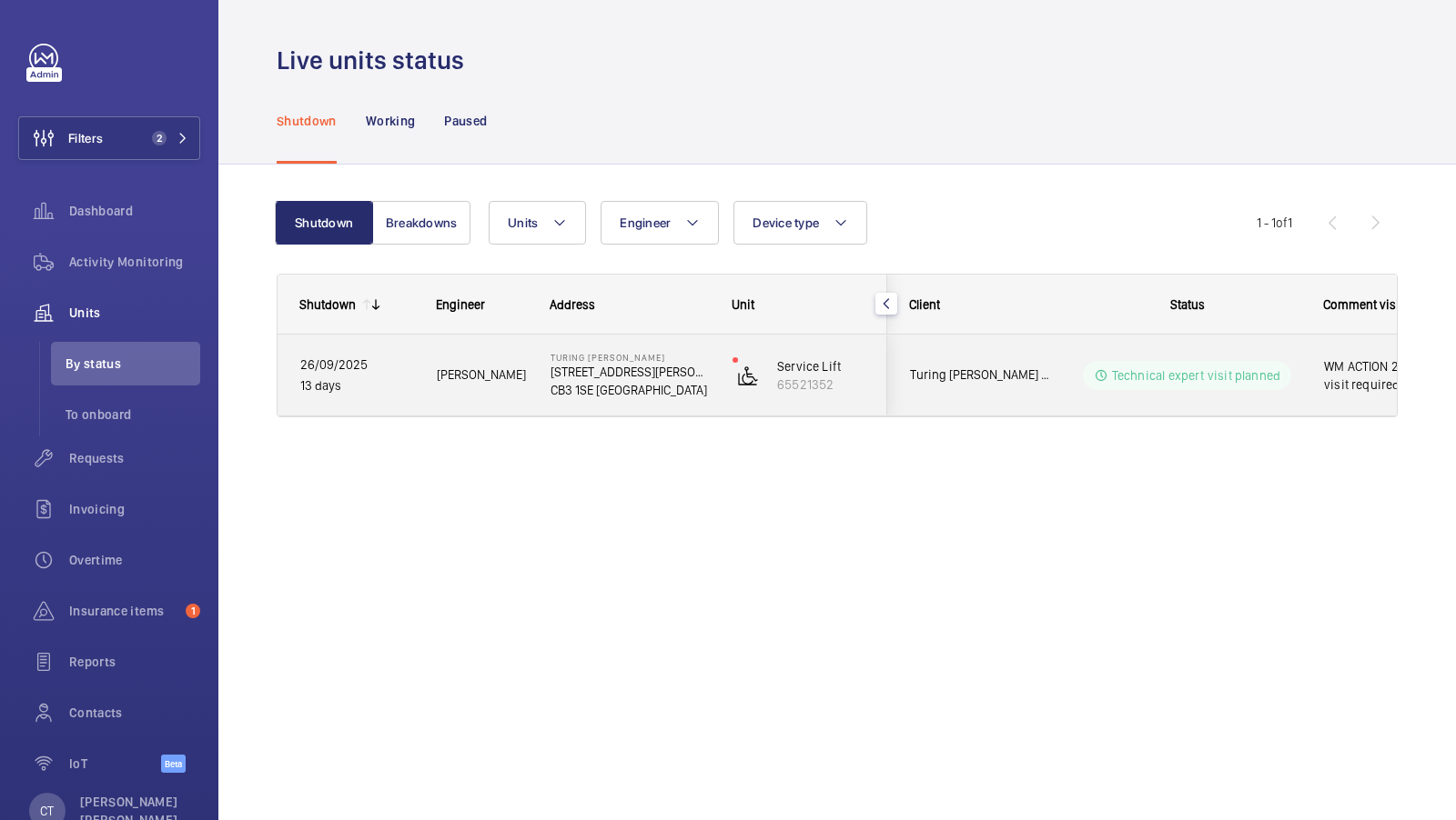
scroll to position [0, 328]
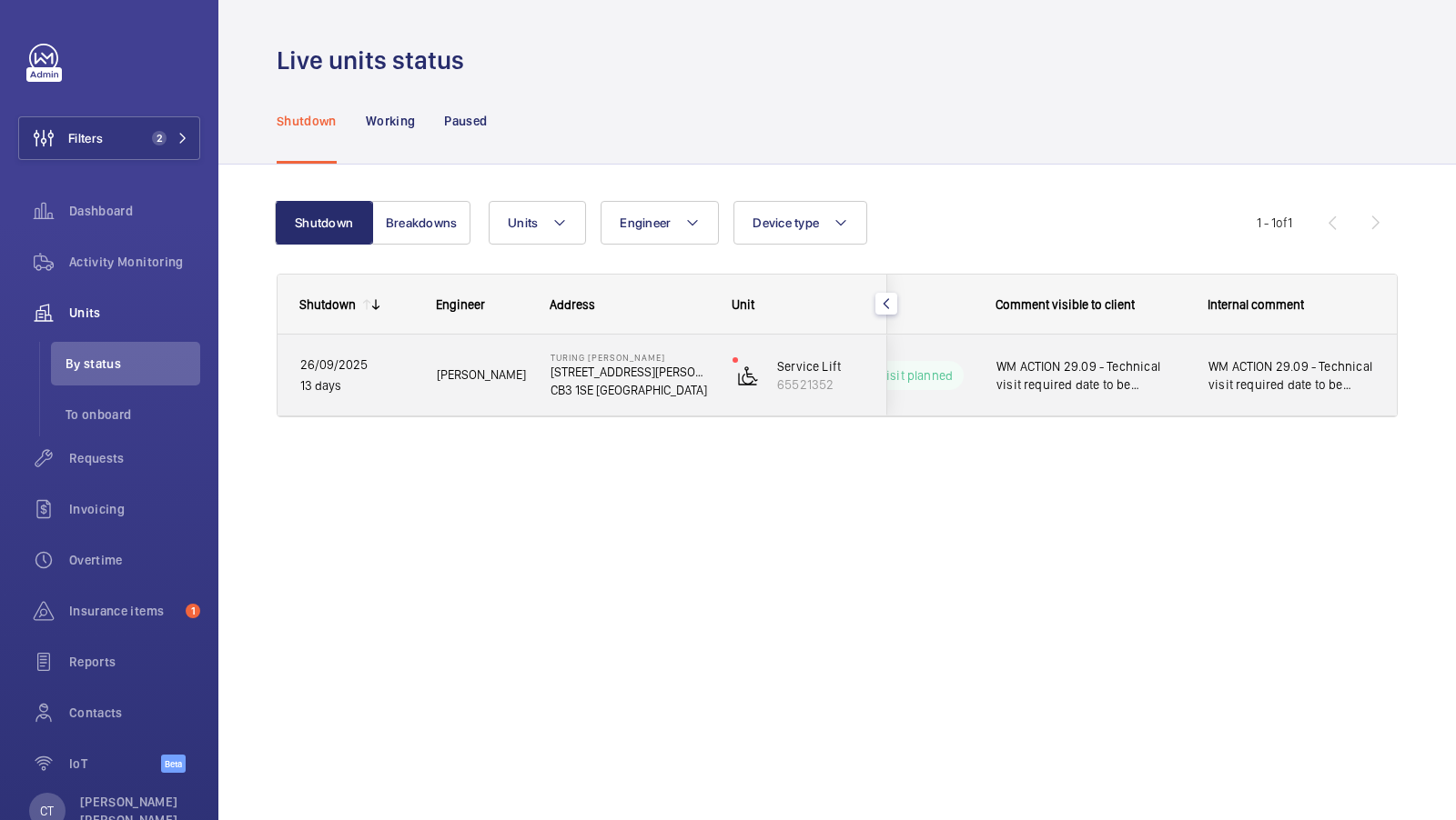
click at [1298, 367] on span "WM ACTION 29.09 - Technical visit required date to be confirmed" at bounding box center [1291, 376] width 166 height 36
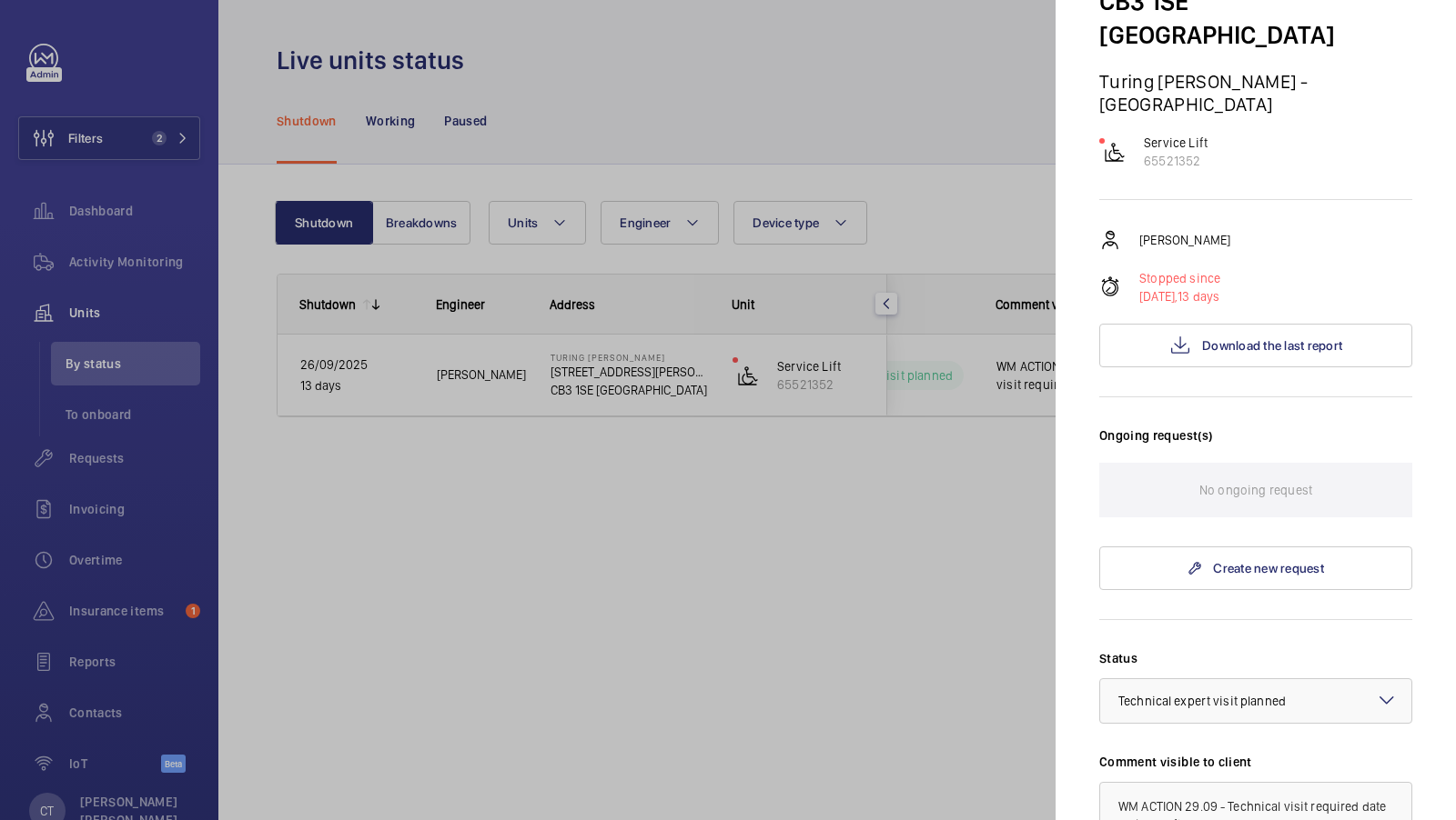
scroll to position [163, 0]
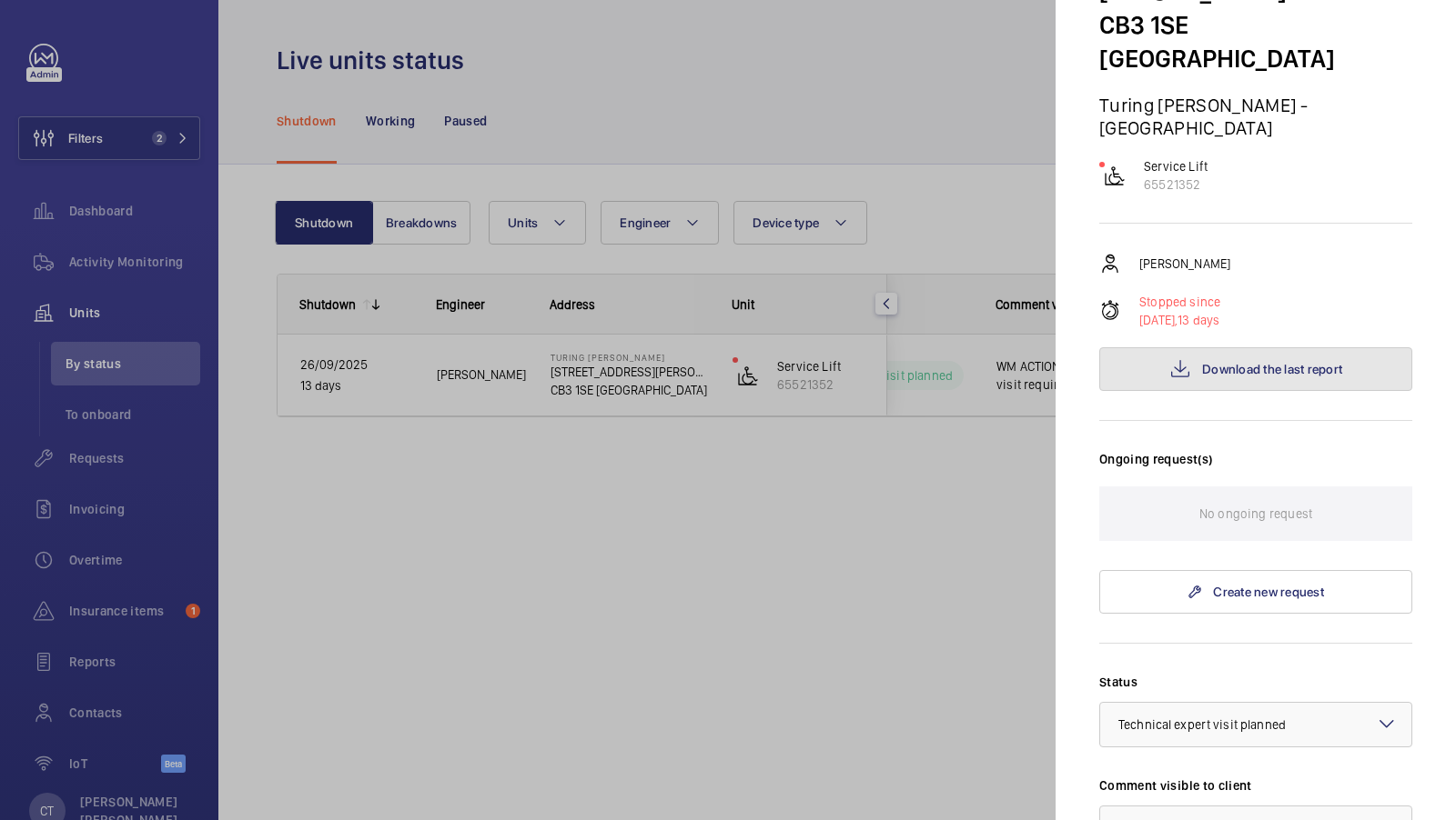
click at [1278, 347] on button "Download the last report" at bounding box center [1255, 369] width 313 height 43
click at [922, 496] on div at bounding box center [728, 410] width 1456 height 820
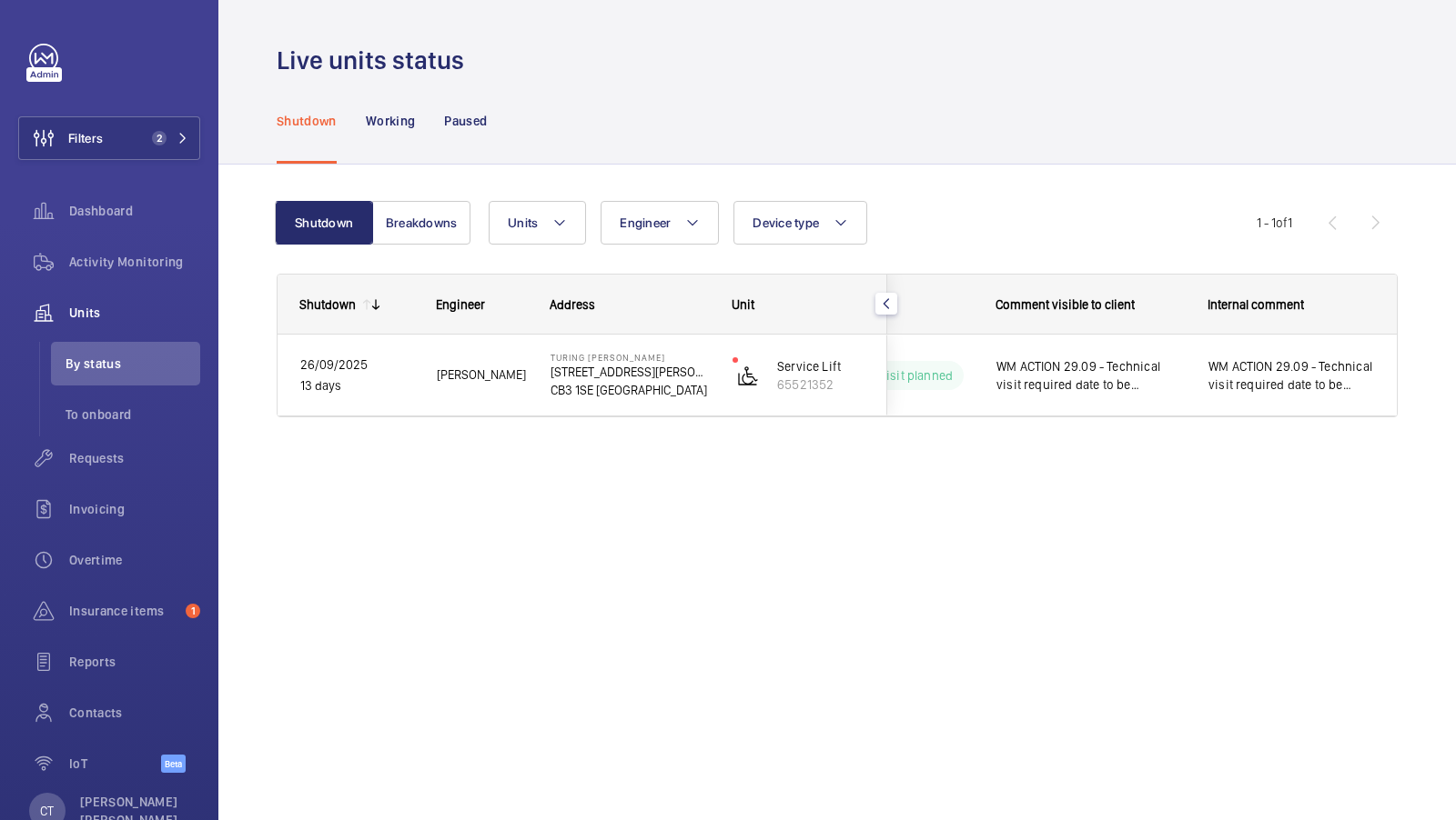
scroll to position [0, 0]
click at [147, 119] on button "Filters 2" at bounding box center [108, 138] width 182 height 43
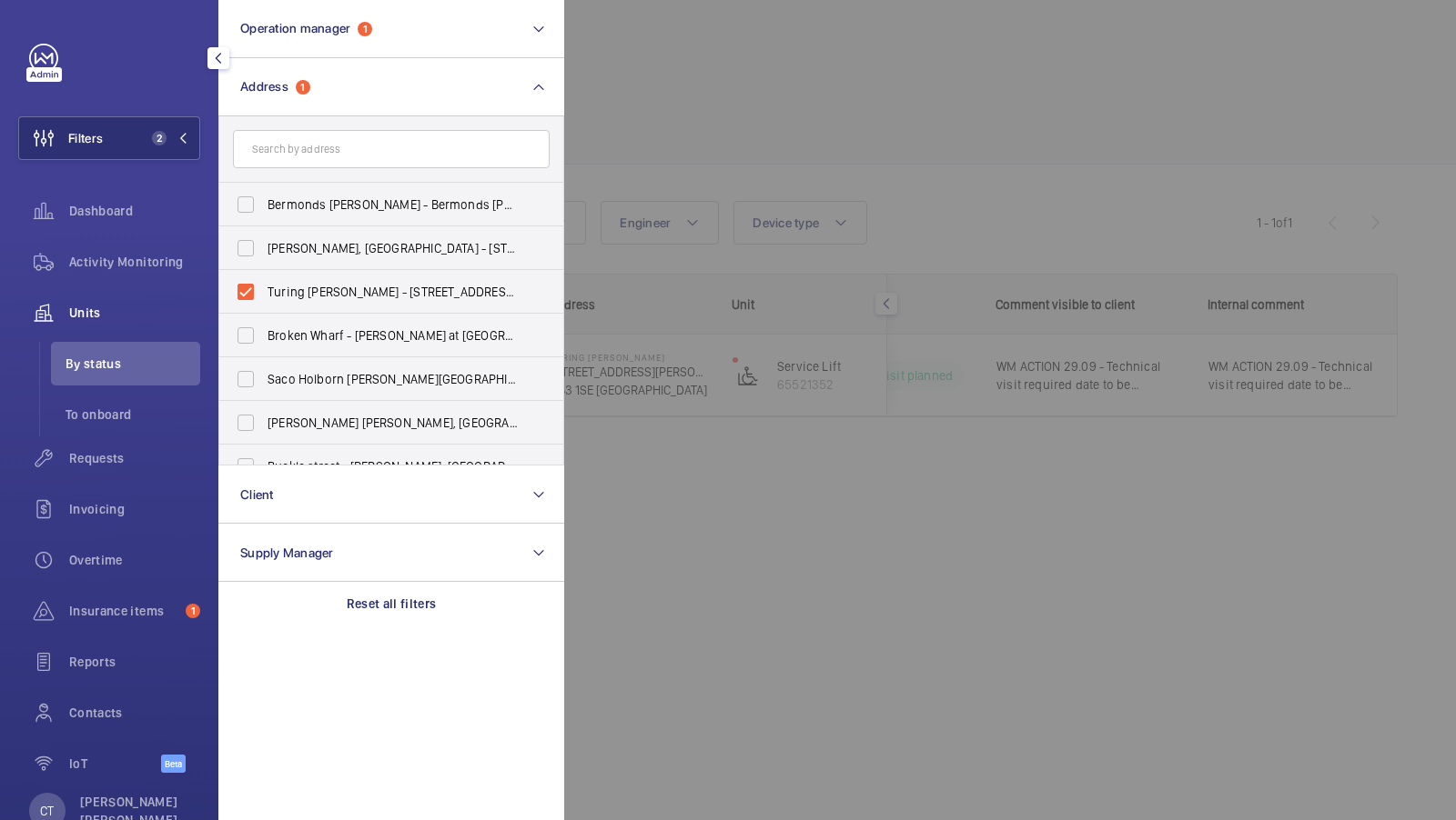
click at [904, 153] on div at bounding box center [1292, 410] width 1456 height 820
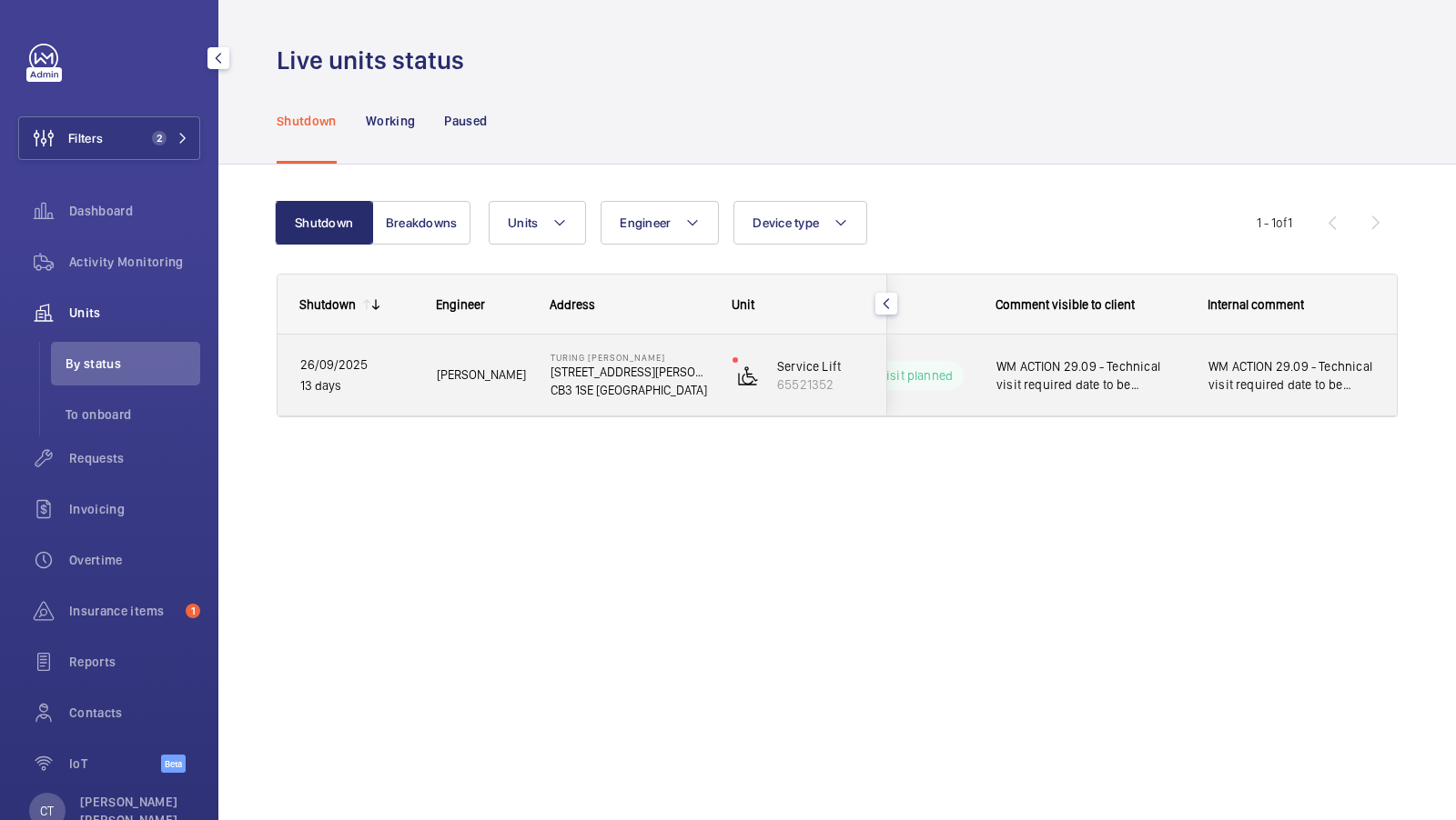
click at [1289, 384] on span "WM ACTION 29.09 - Technical visit required date to be confirmed" at bounding box center [1291, 376] width 166 height 36
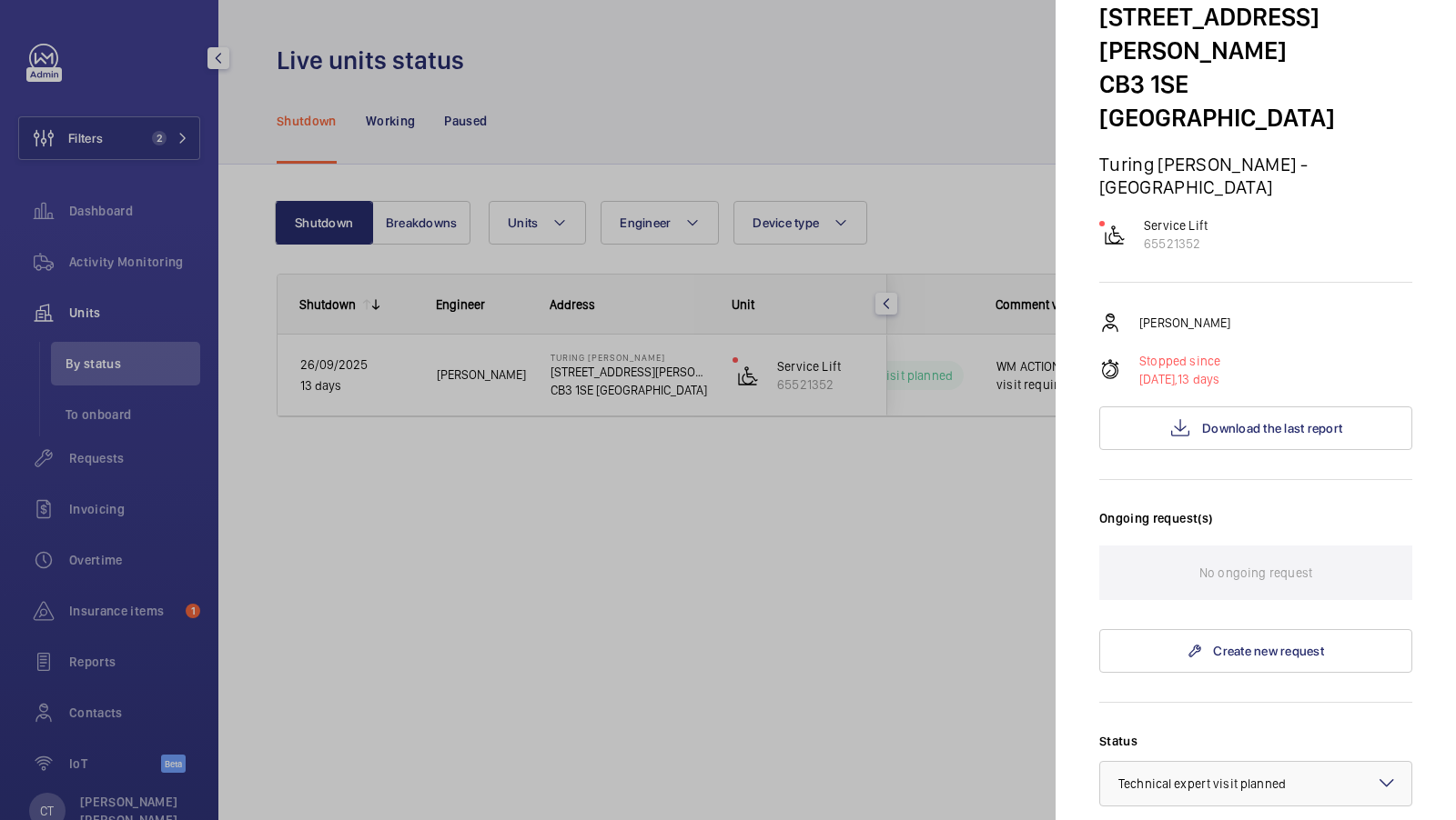
scroll to position [115, 0]
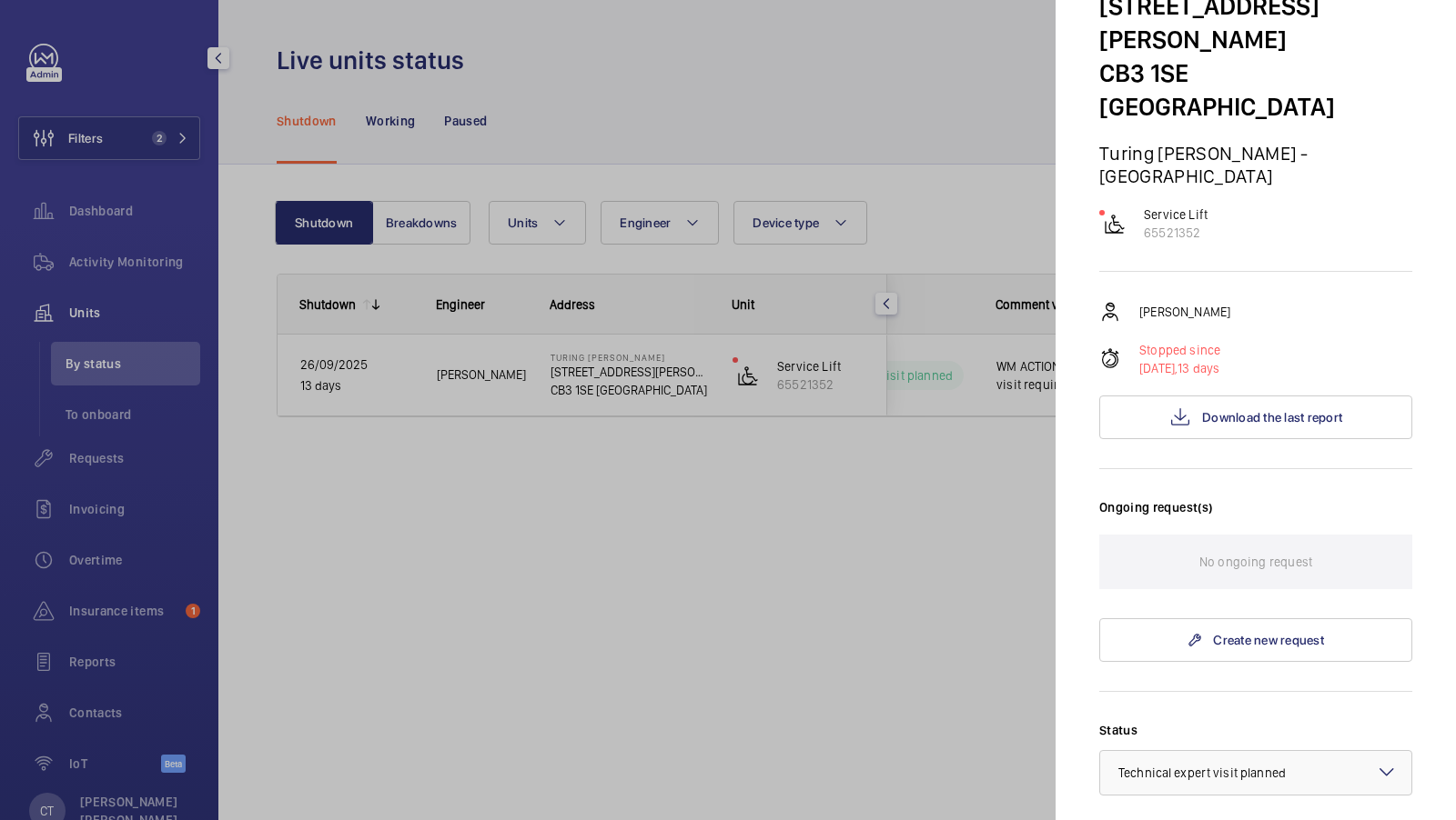
click at [114, 315] on div at bounding box center [728, 410] width 1456 height 820
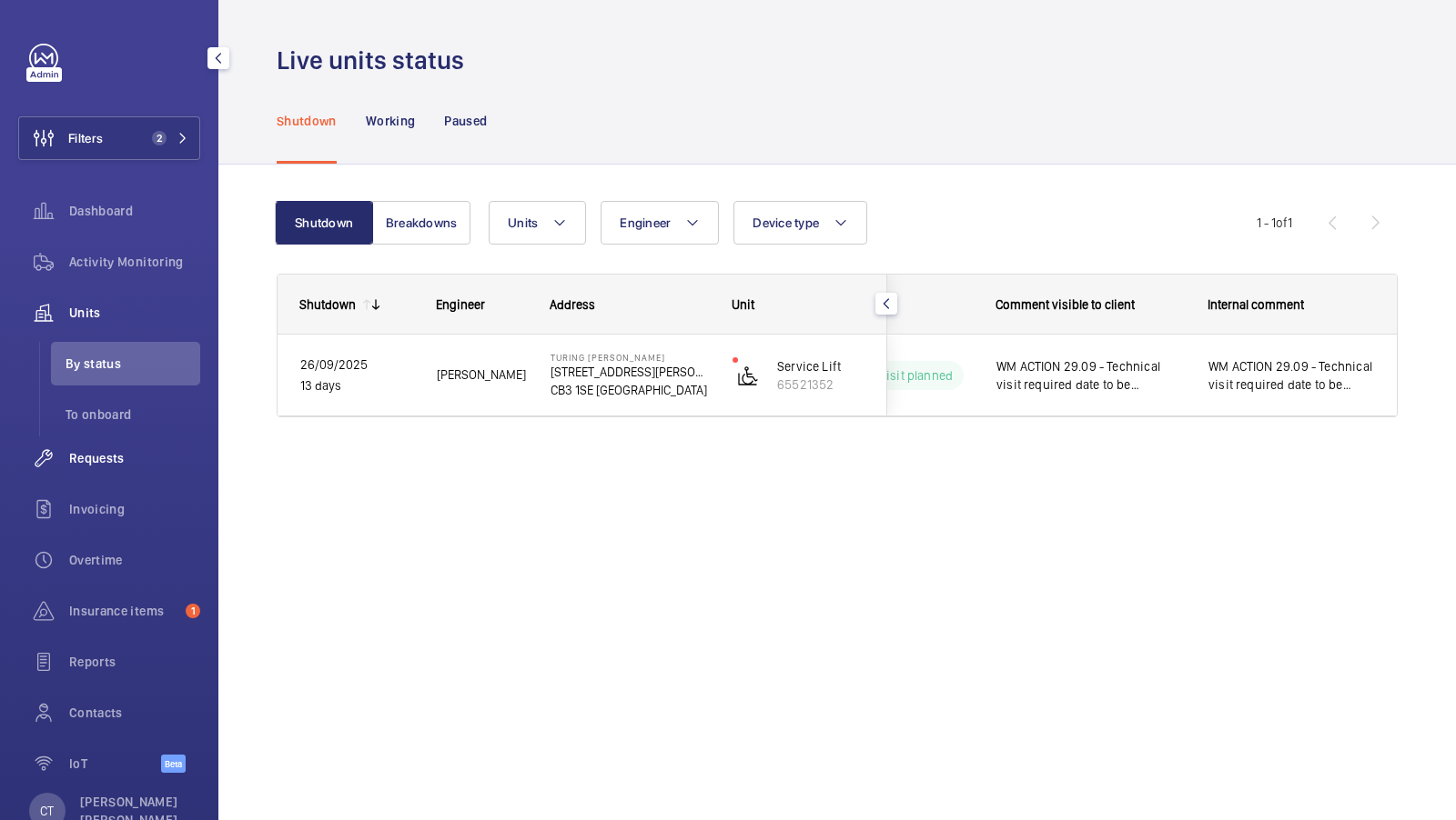
click at [96, 466] on span "Requests" at bounding box center [134, 458] width 131 height 18
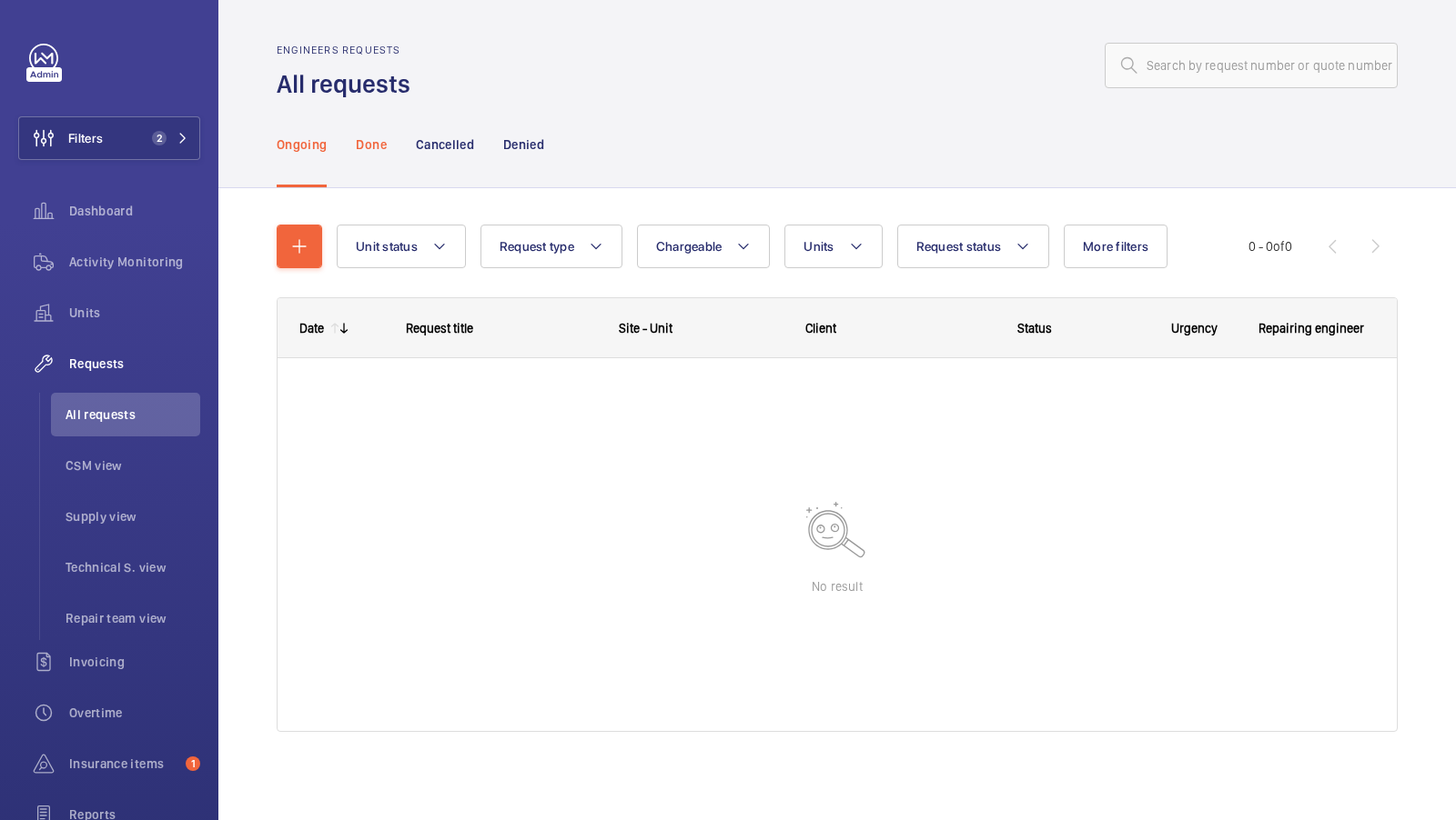
click at [382, 146] on p "Done" at bounding box center [371, 145] width 30 height 18
click at [458, 146] on p "Cancelled" at bounding box center [445, 145] width 58 height 18
click at [516, 137] on p "Denied" at bounding box center [524, 145] width 41 height 18
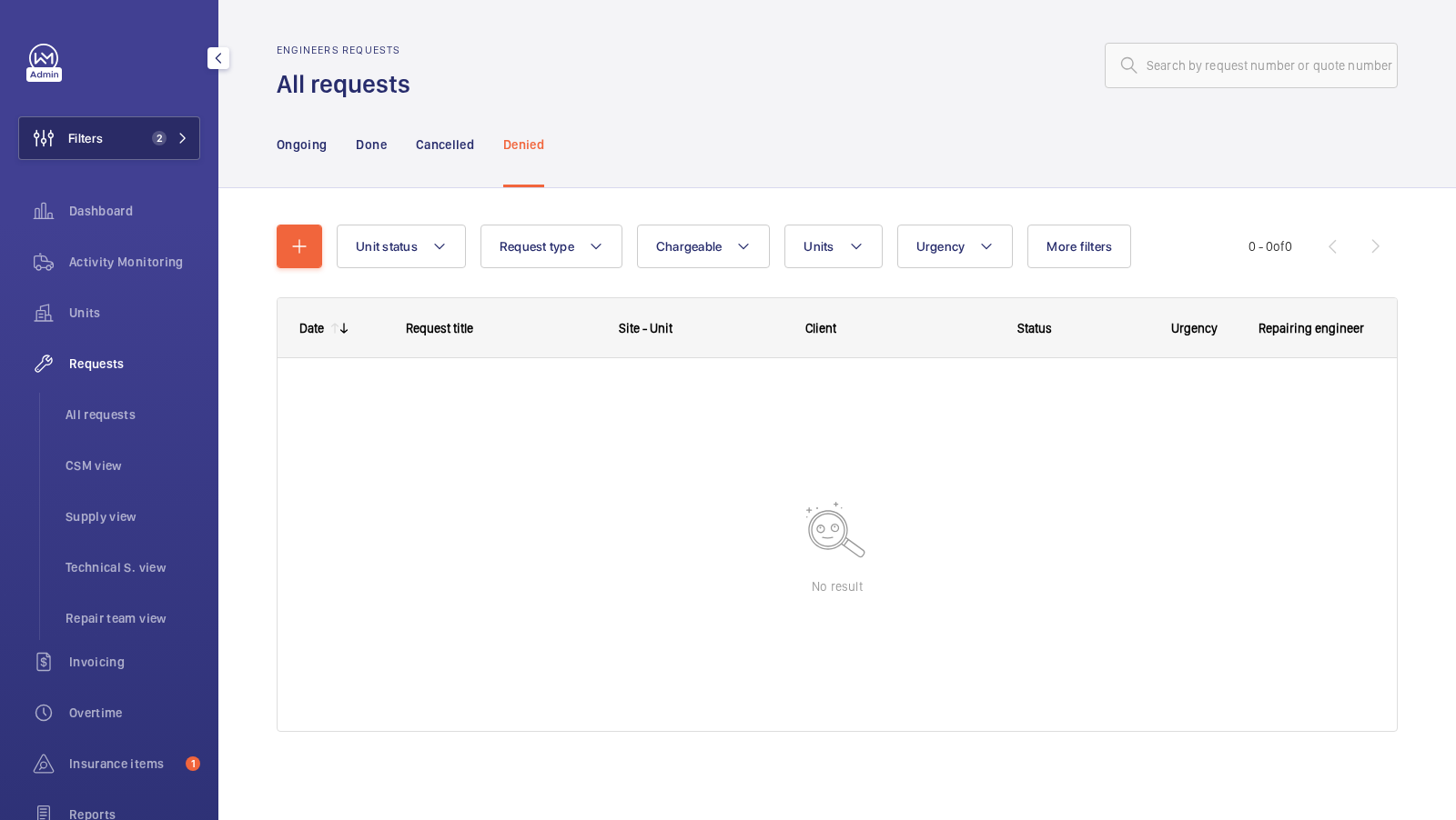
click at [142, 131] on button "Filters 2" at bounding box center [108, 138] width 182 height 43
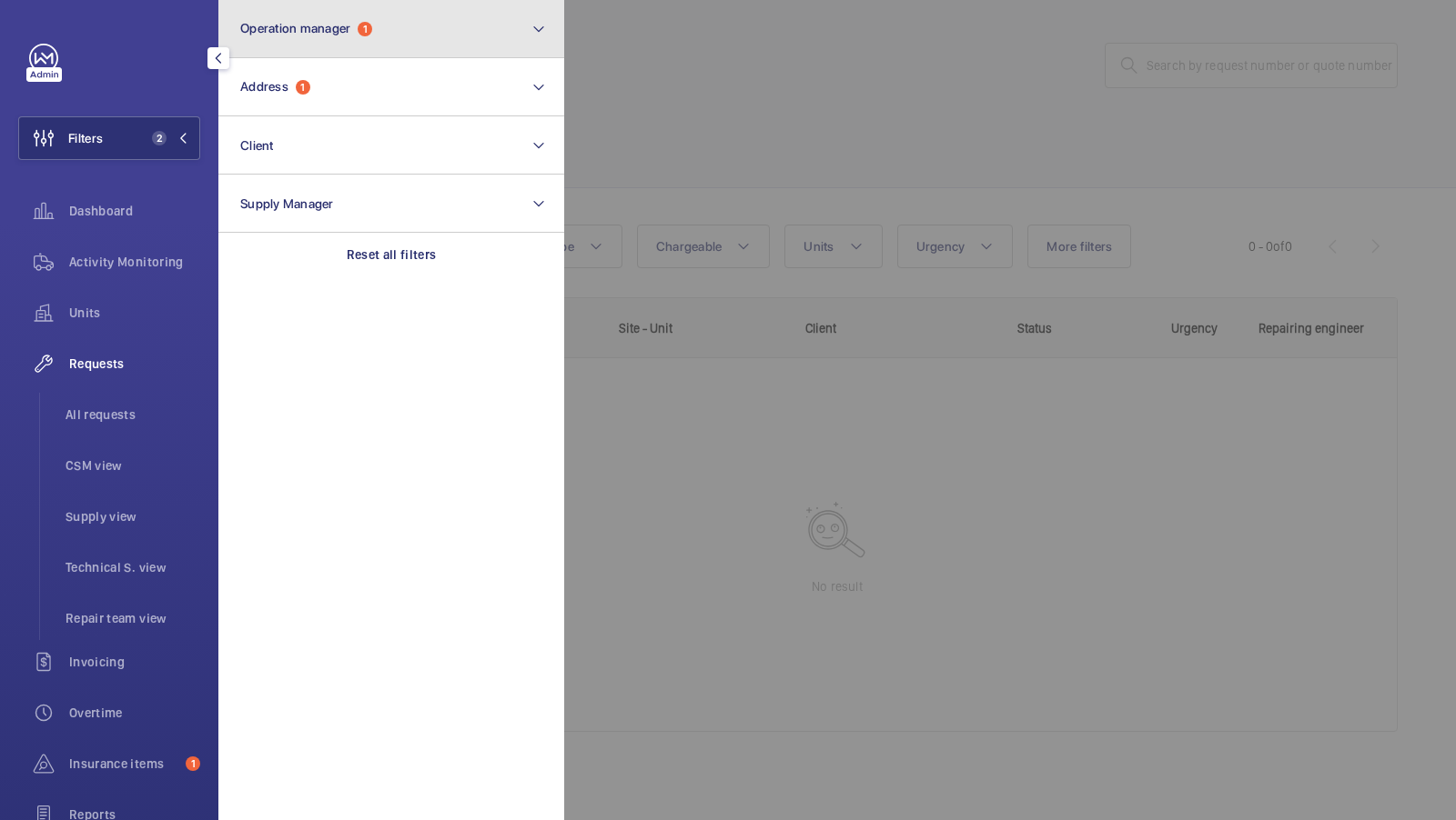
click at [388, 42] on button "Operation manager 1" at bounding box center [391, 29] width 345 height 58
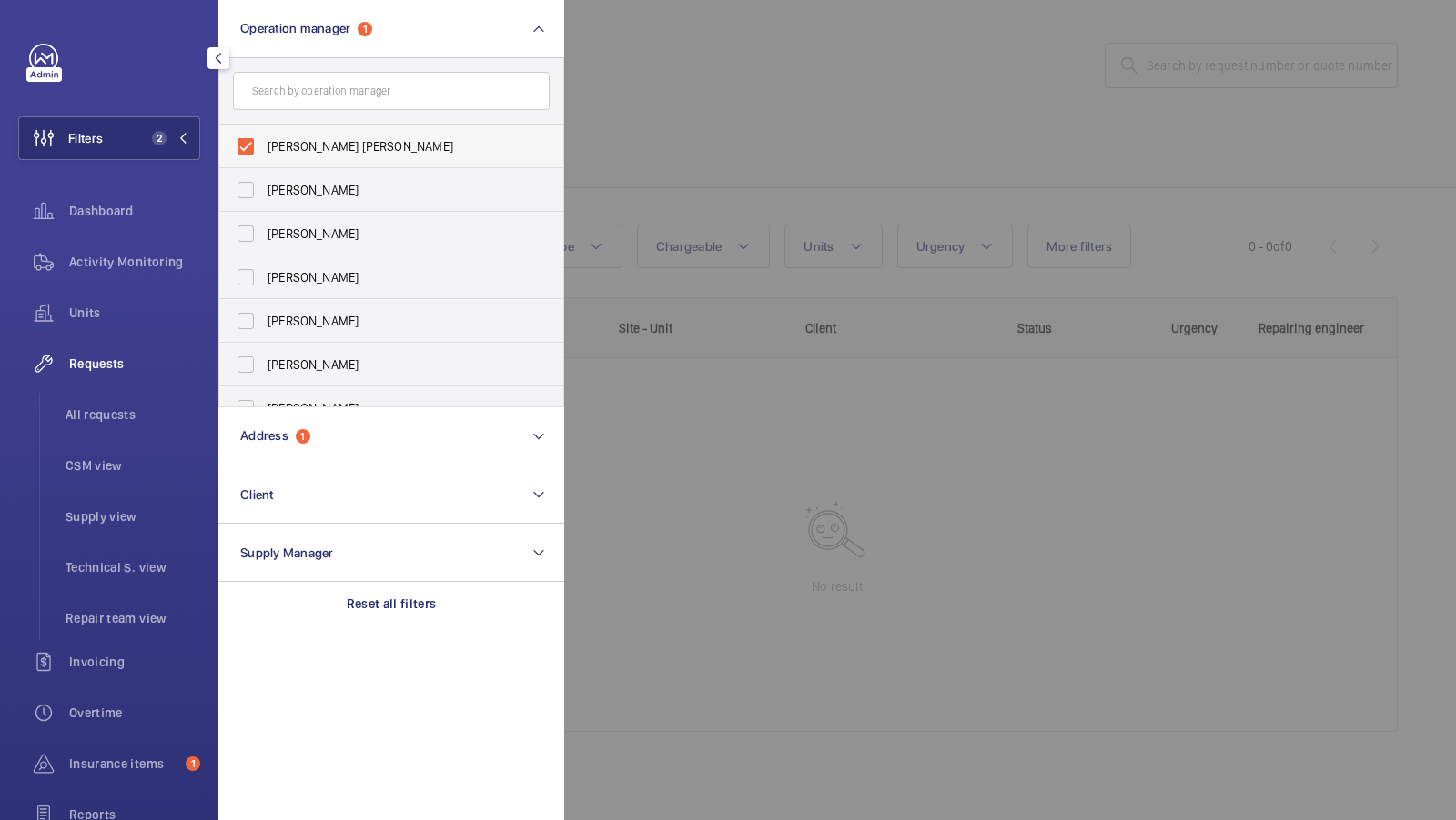
click at [321, 141] on span "[PERSON_NAME] [PERSON_NAME]" at bounding box center [393, 146] width 250 height 18
click at [264, 141] on input "[PERSON_NAME] [PERSON_NAME]" at bounding box center [245, 146] width 36 height 36
checkbox input "false"
click at [162, 124] on button "Filters 1" at bounding box center [108, 138] width 182 height 43
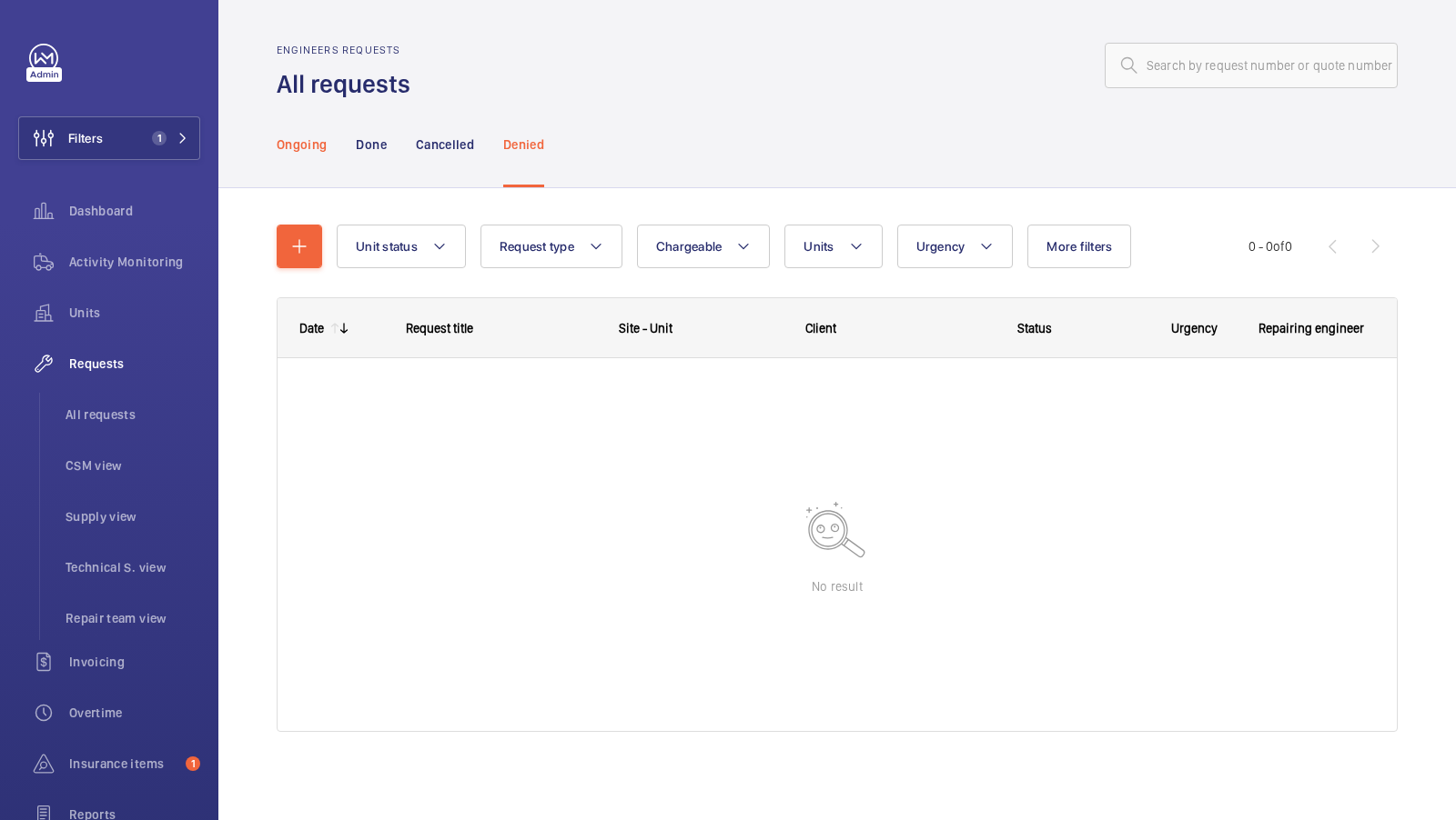
click at [314, 139] on p "Ongoing" at bounding box center [301, 145] width 50 height 18
click at [375, 150] on p "Done" at bounding box center [371, 145] width 30 height 18
click at [444, 150] on p "Cancelled" at bounding box center [445, 145] width 58 height 18
click at [524, 144] on p "Denied" at bounding box center [524, 145] width 41 height 18
click at [135, 258] on span "Activity Monitoring" at bounding box center [134, 262] width 131 height 18
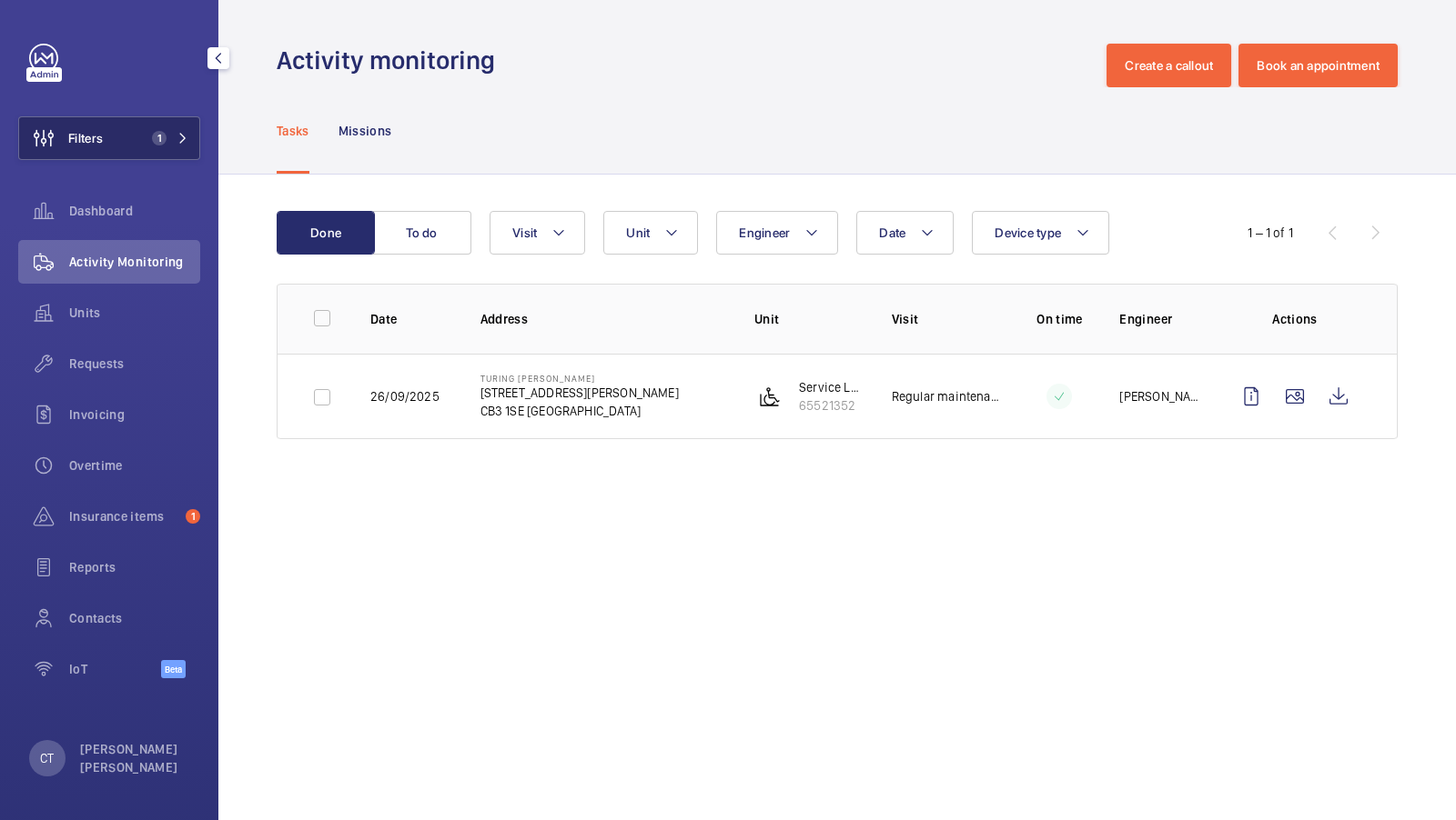
click at [152, 131] on span "1" at bounding box center [155, 138] width 22 height 15
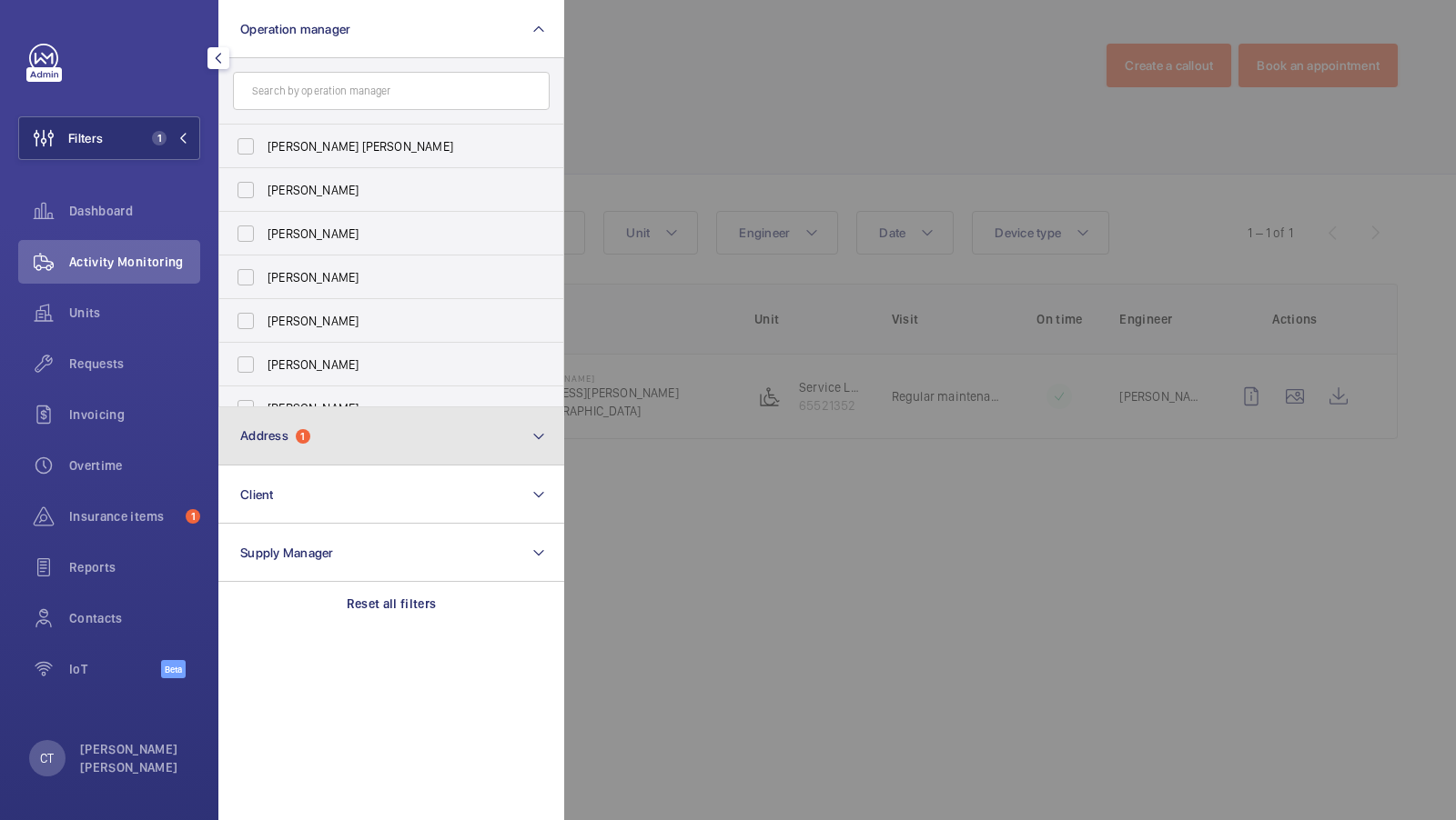
click at [355, 425] on button "Address 1" at bounding box center [391, 436] width 345 height 58
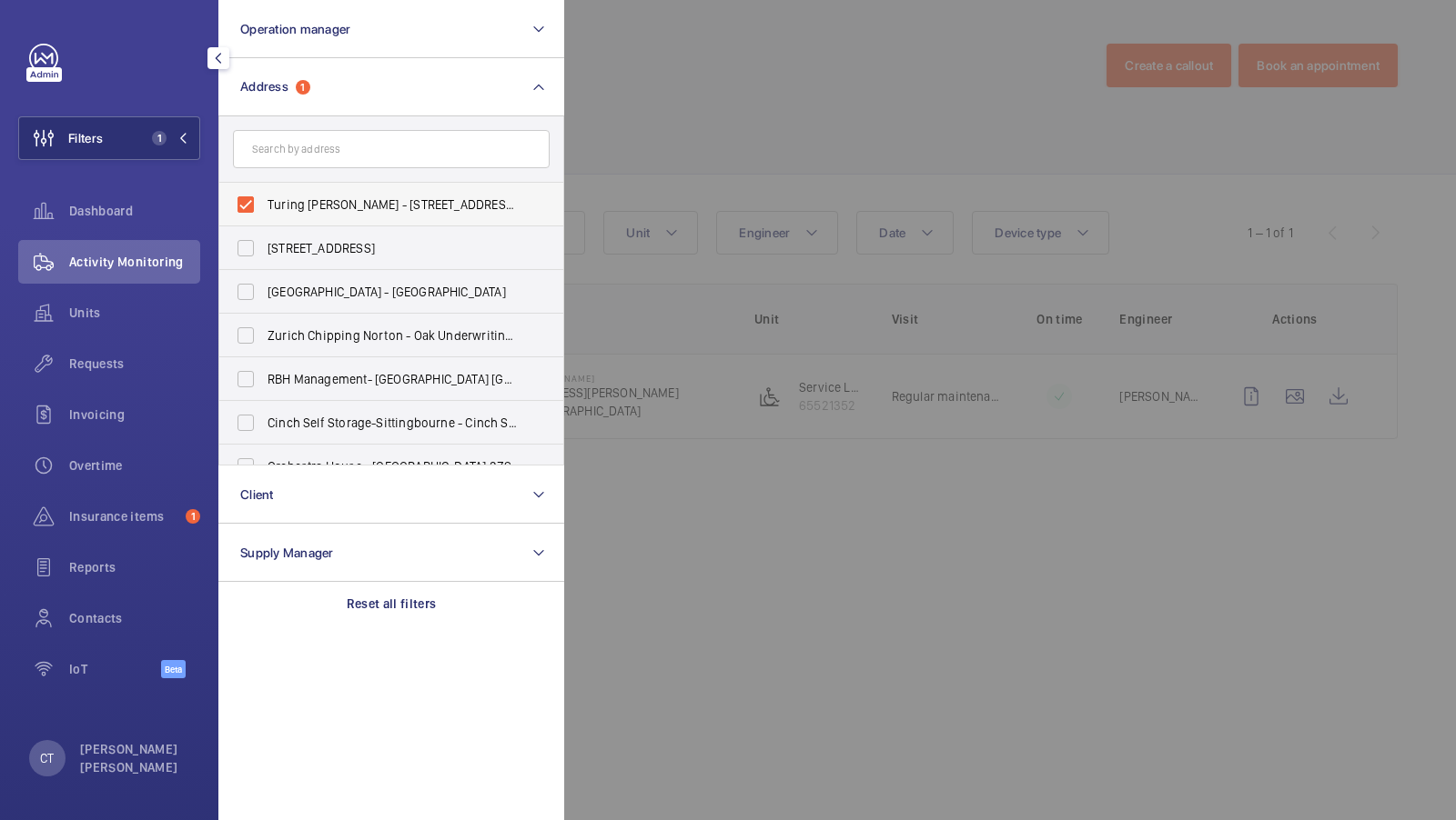
click at [326, 198] on span "Turing Locke - 47 Eddington Ave, CAMBRIDGE CB3 1SE" at bounding box center [393, 205] width 250 height 18
click at [264, 198] on input "Turing Locke - 47 Eddington Ave, CAMBRIDGE CB3 1SE" at bounding box center [245, 205] width 36 height 36
checkbox input "false"
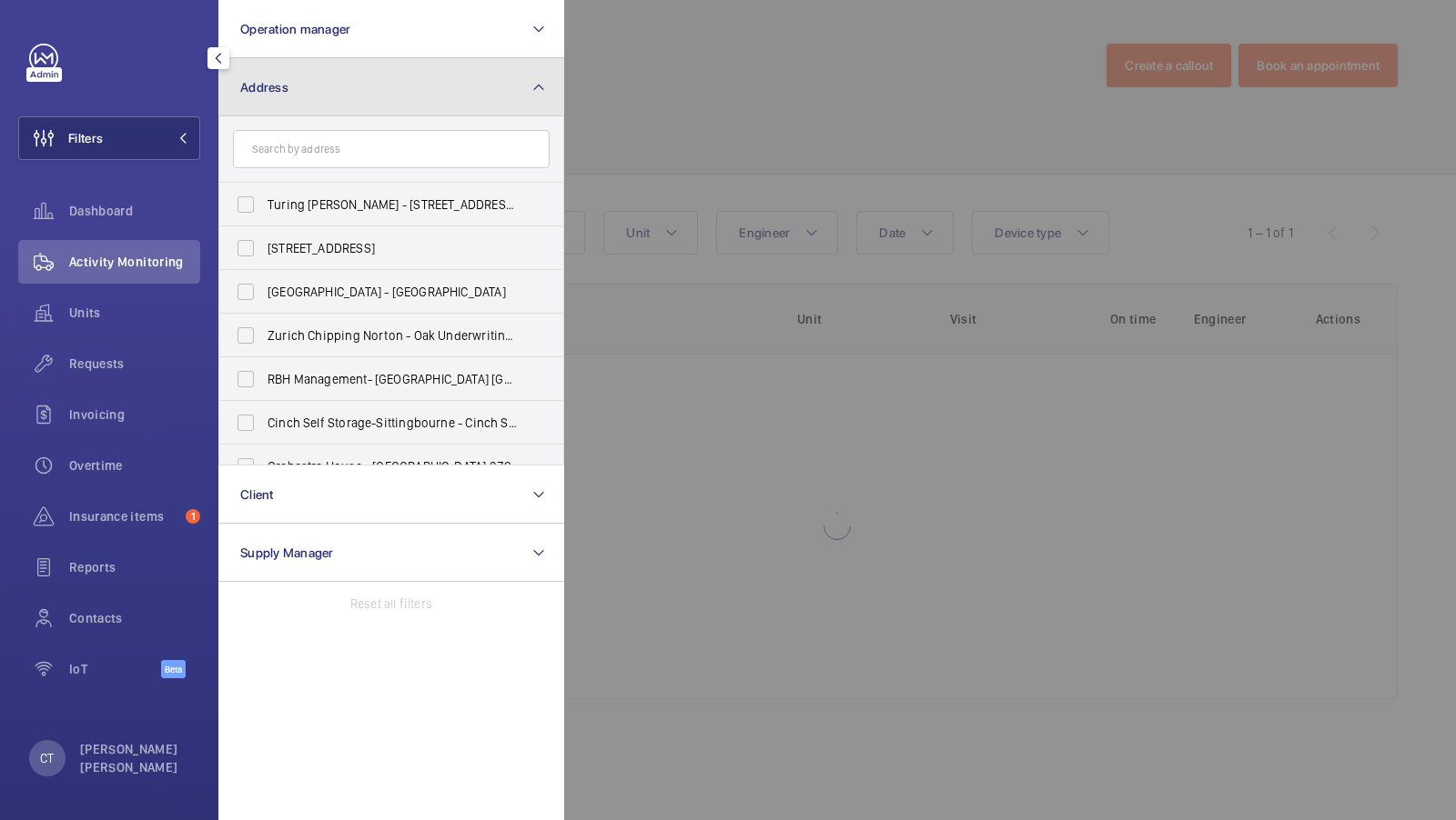
click at [301, 115] on button "Address" at bounding box center [391, 87] width 345 height 58
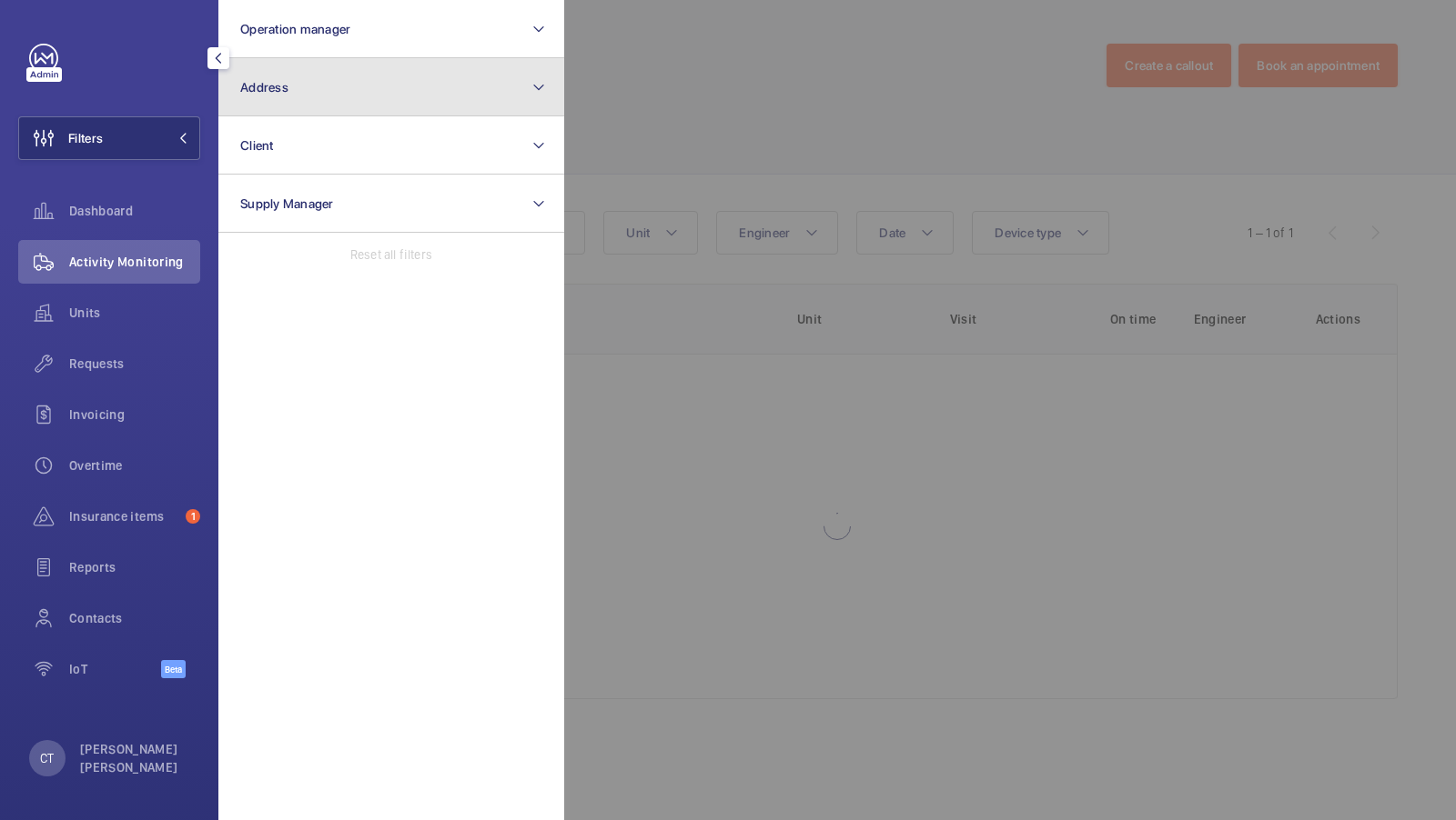
click at [325, 59] on button "Address" at bounding box center [391, 87] width 345 height 58
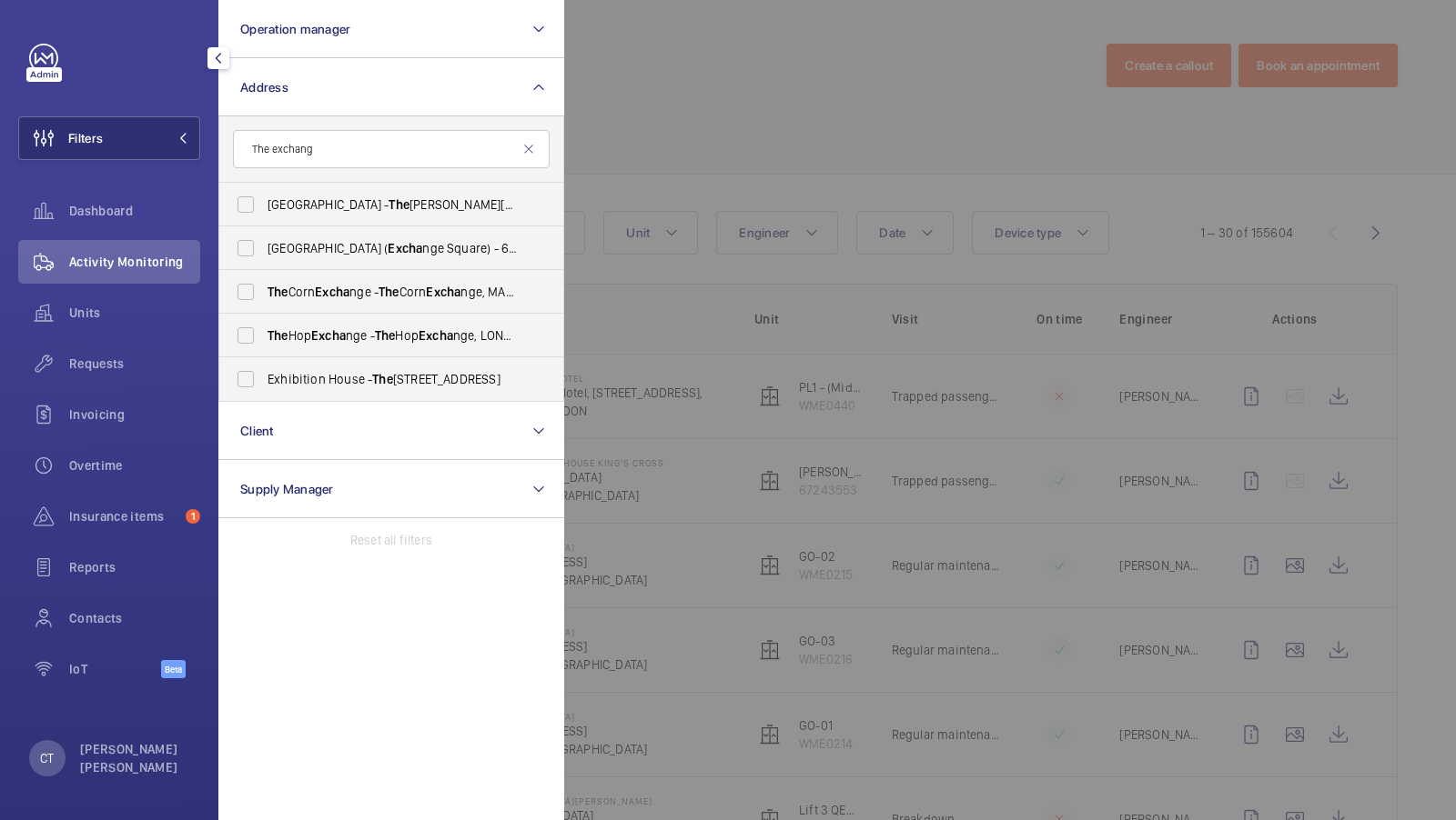
type input "The exchange"
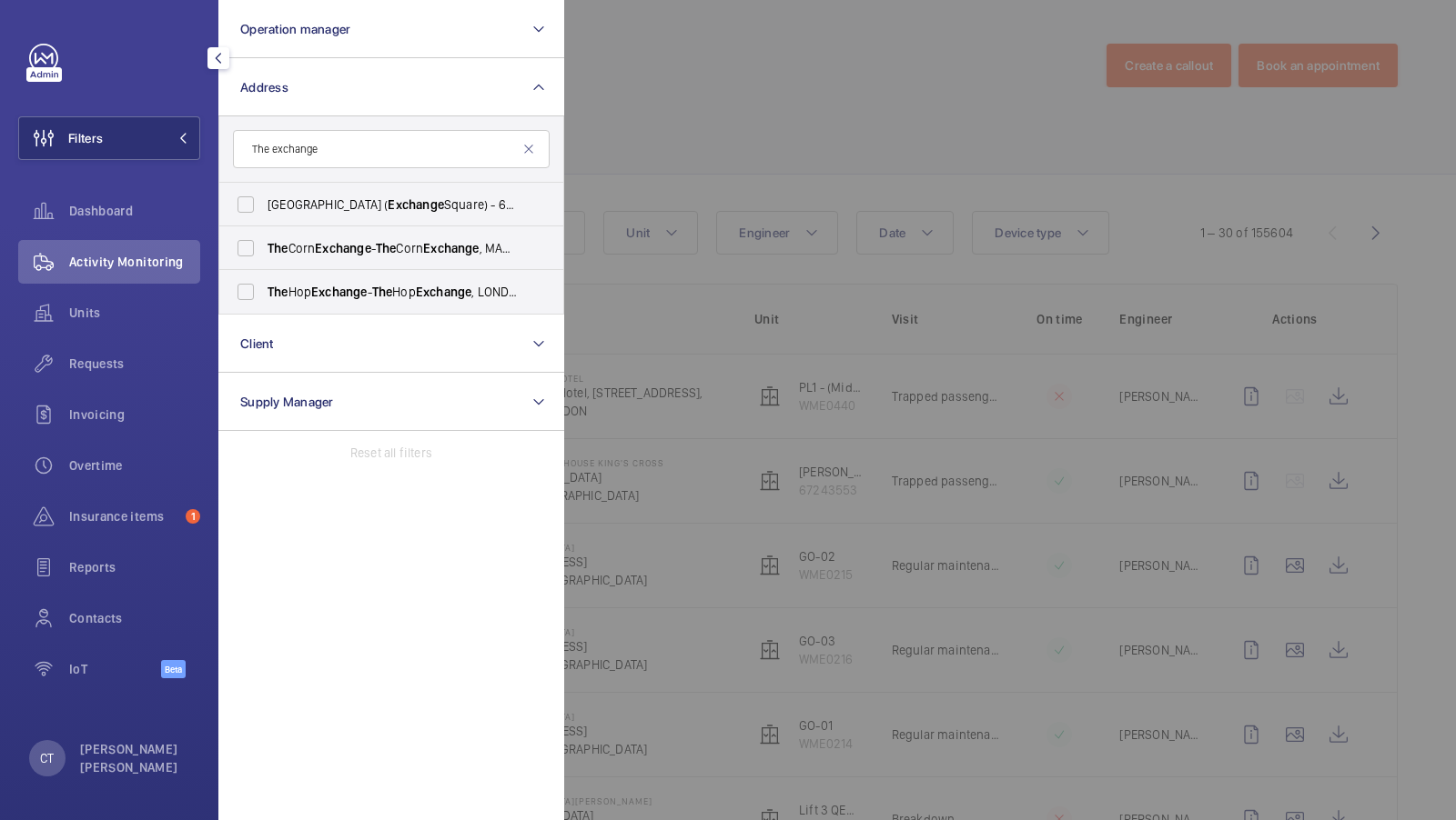
click at [322, 146] on input "The exchange" at bounding box center [392, 148] width 317 height 38
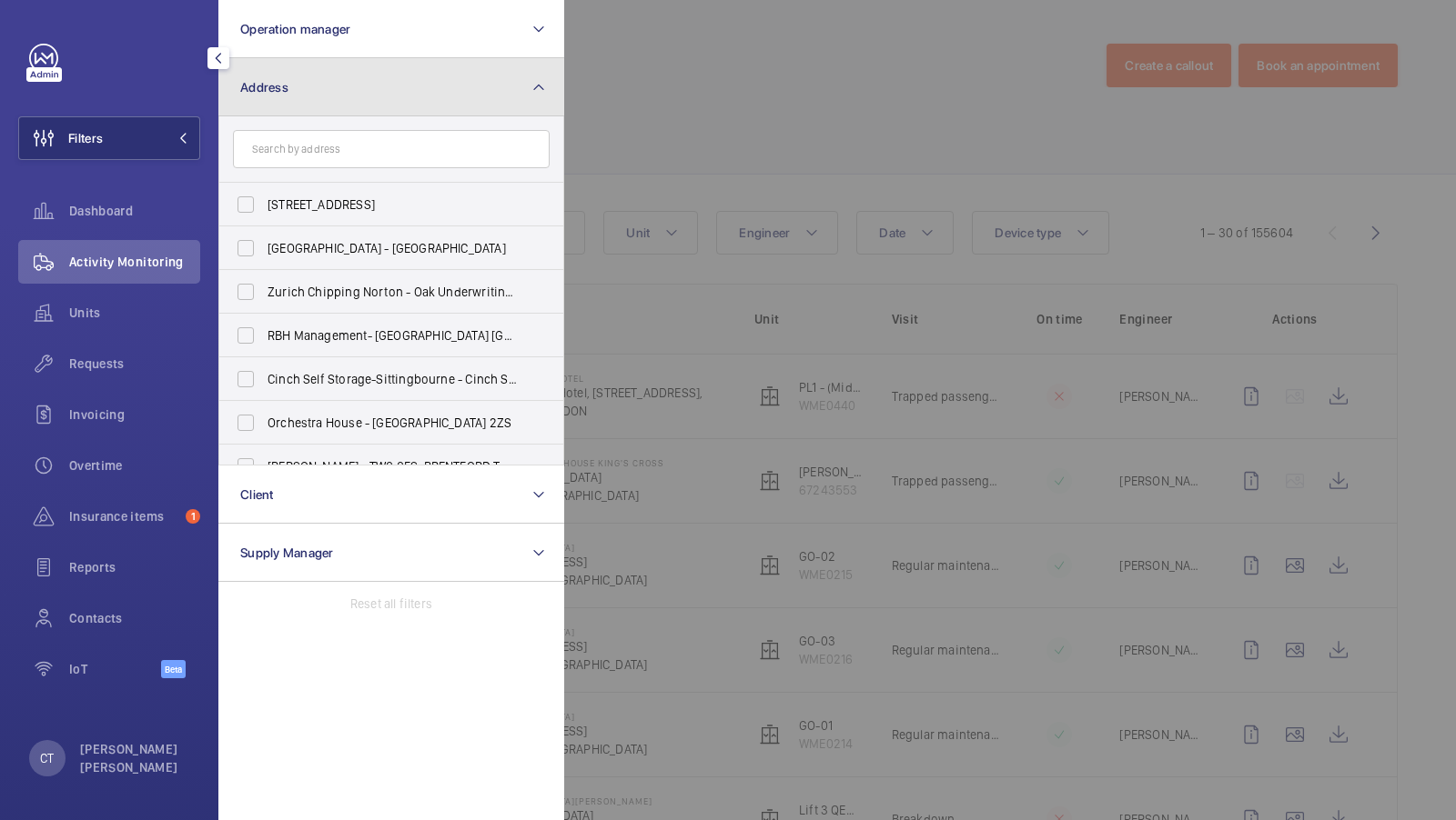
click at [532, 70] on button "Address" at bounding box center [391, 87] width 345 height 58
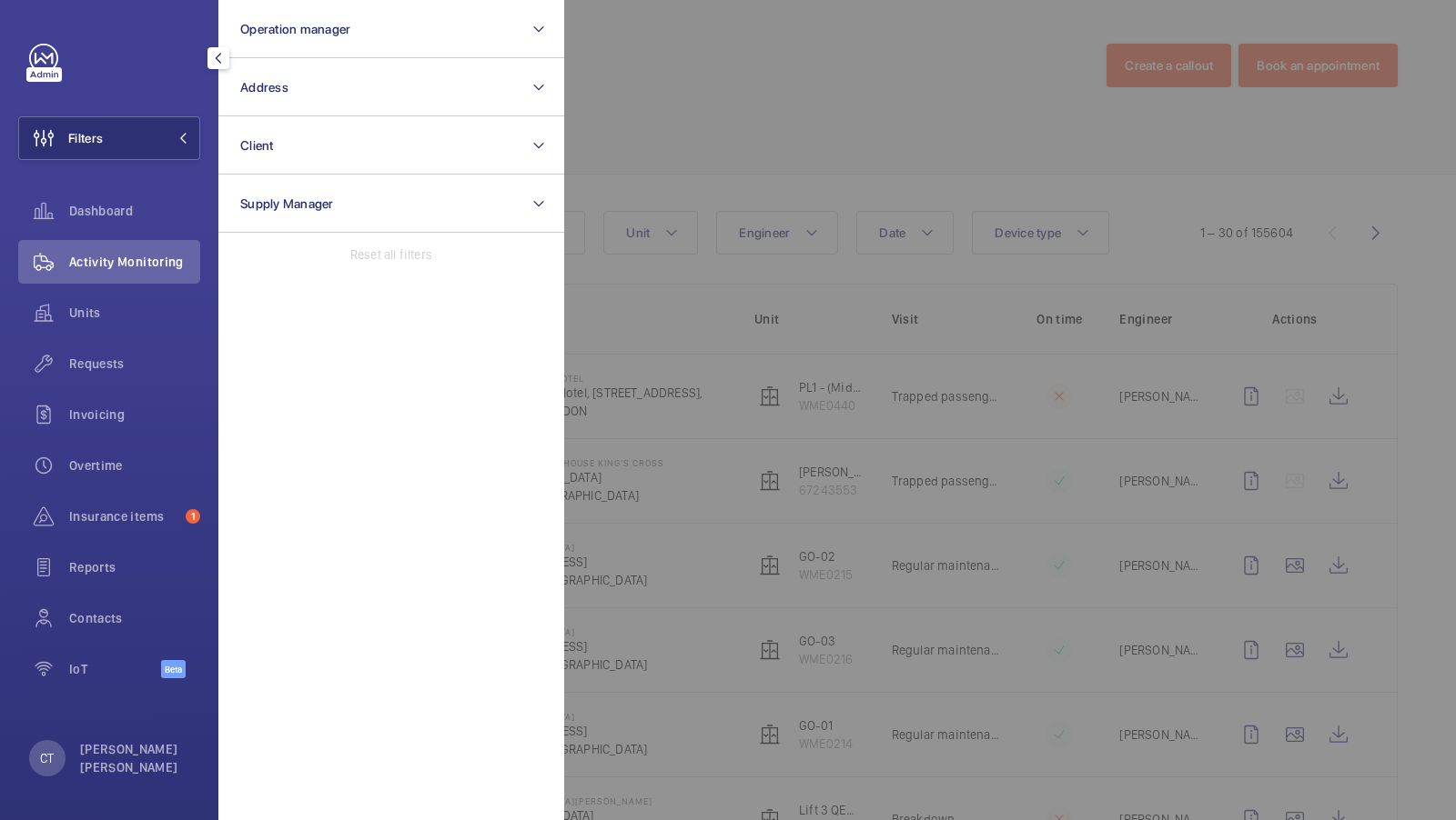
click at [1025, 196] on div at bounding box center [1292, 410] width 1456 height 820
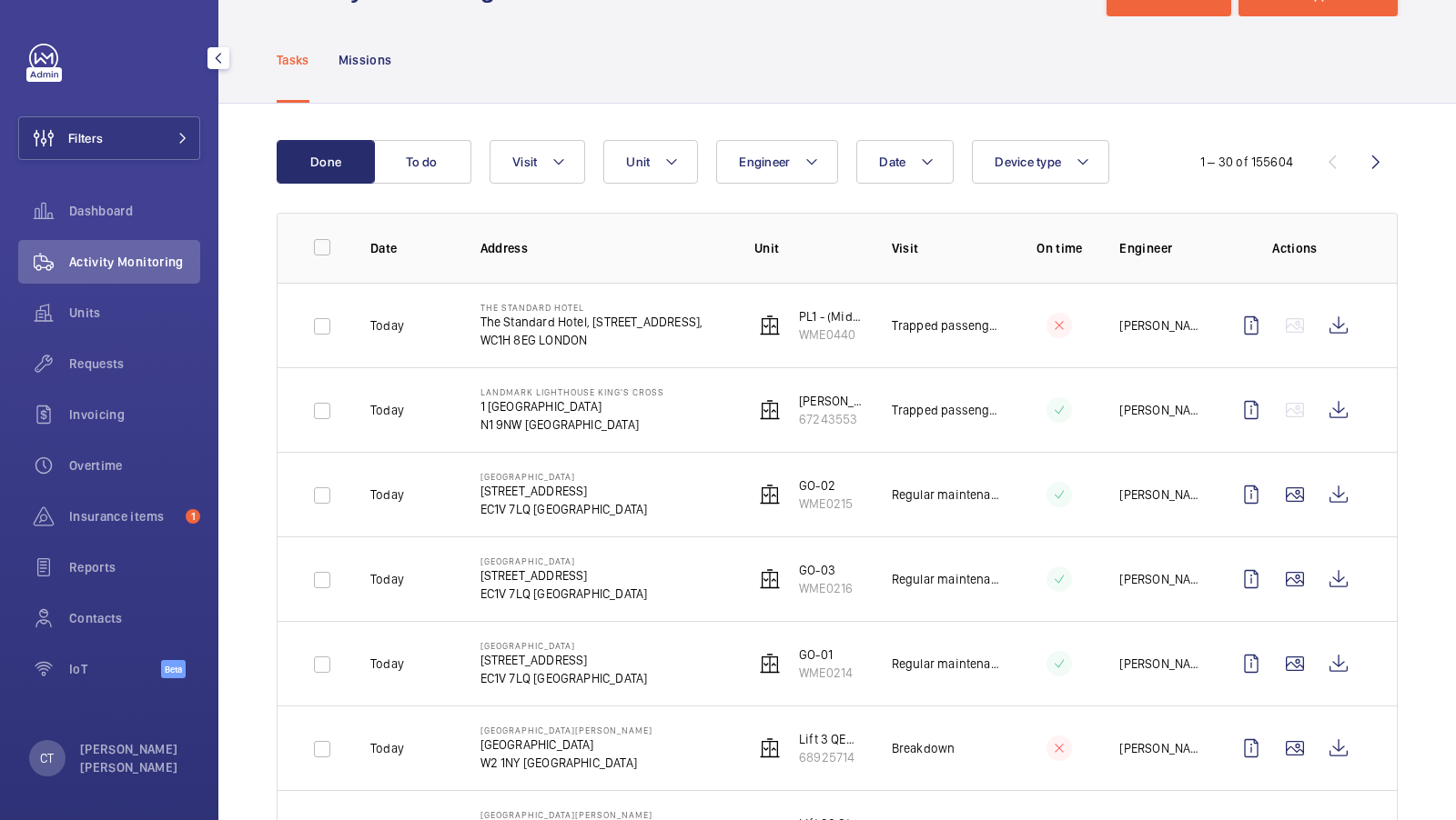
scroll to position [73, 0]
click at [68, 318] on wm-front-icon-button at bounding box center [43, 313] width 51 height 43
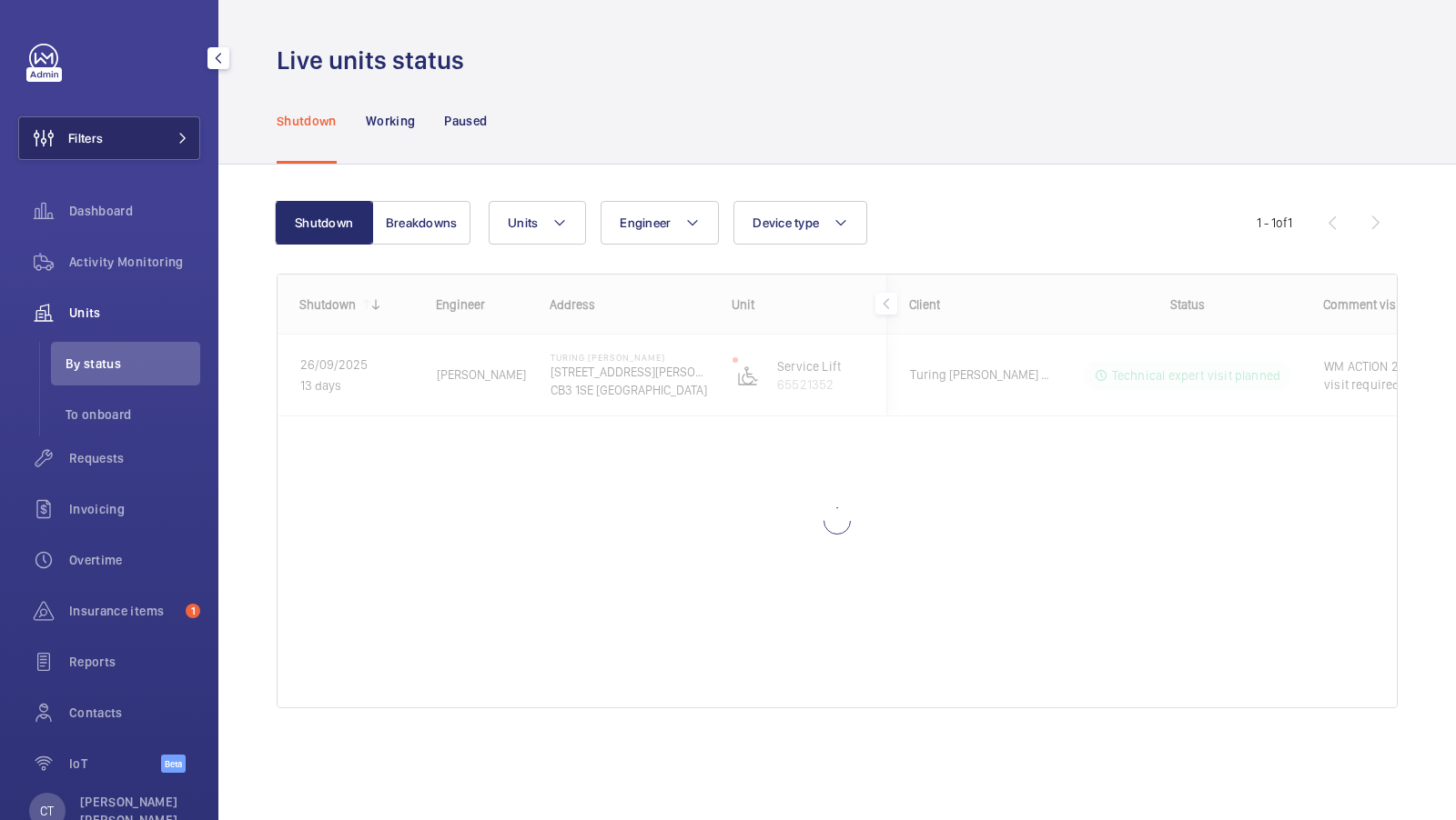
click at [149, 134] on button "Filters" at bounding box center [108, 138] width 182 height 43
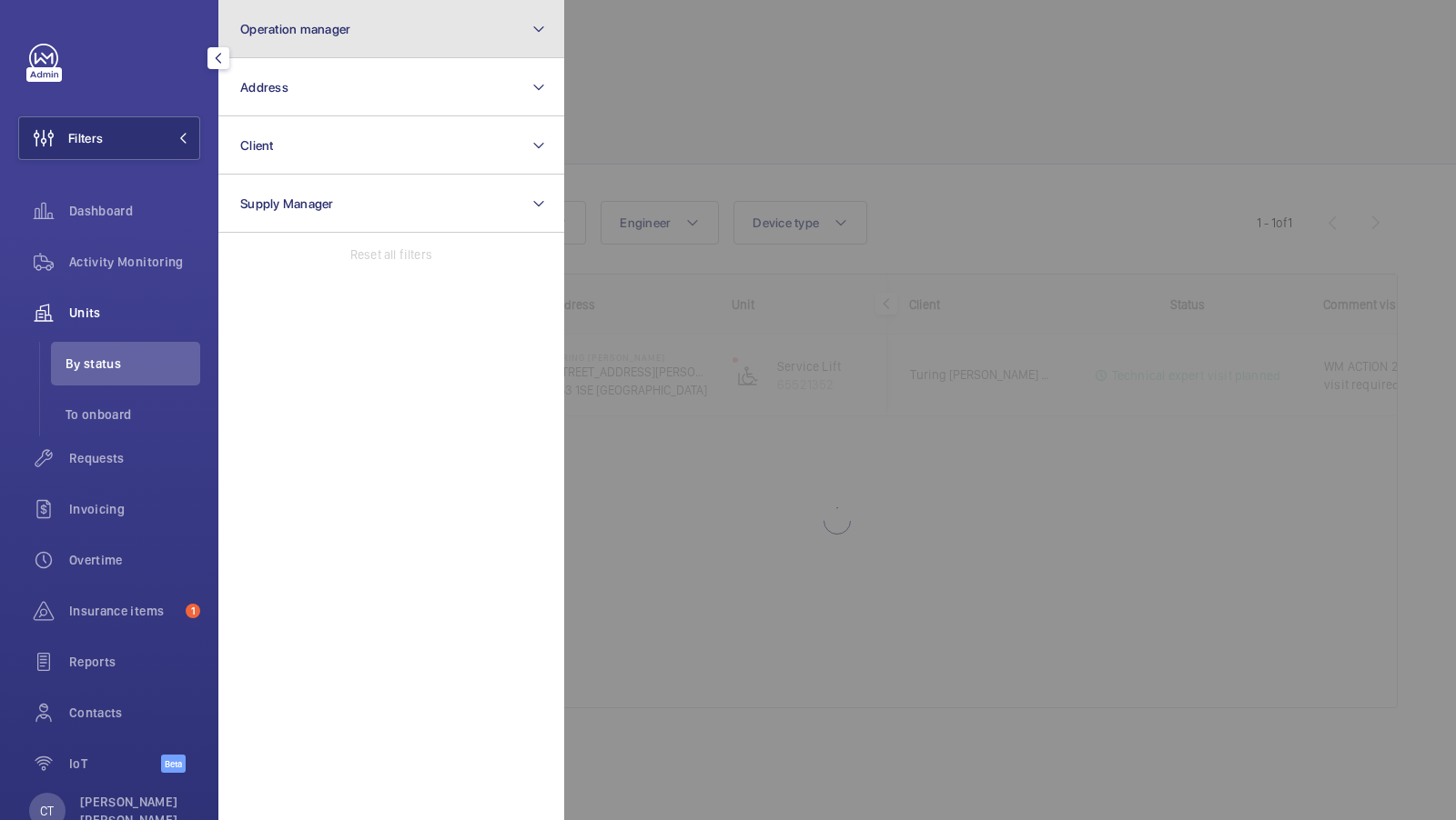
click at [410, 3] on button "Operation manager" at bounding box center [391, 29] width 345 height 58
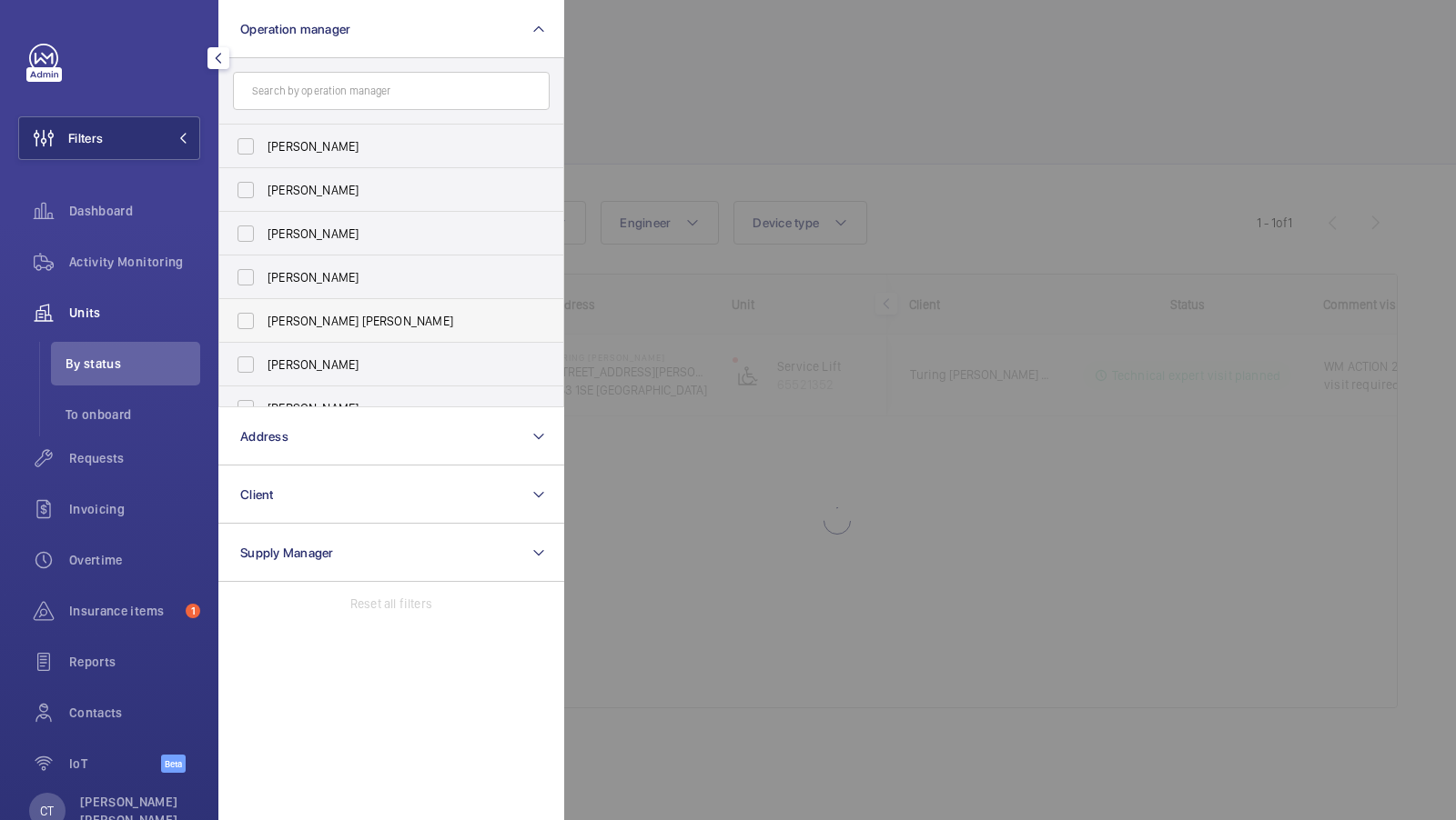
click at [353, 333] on label "[PERSON_NAME] [PERSON_NAME]" at bounding box center [378, 321] width 317 height 43
click at [264, 333] on input "[PERSON_NAME] [PERSON_NAME]" at bounding box center [245, 321] width 36 height 36
checkbox input "true"
click at [112, 115] on div "Filters 1 Operation manager 1 Abby Archer John Smith Rachael Hoskins Connor Dud…" at bounding box center [108, 418] width 182 height 749
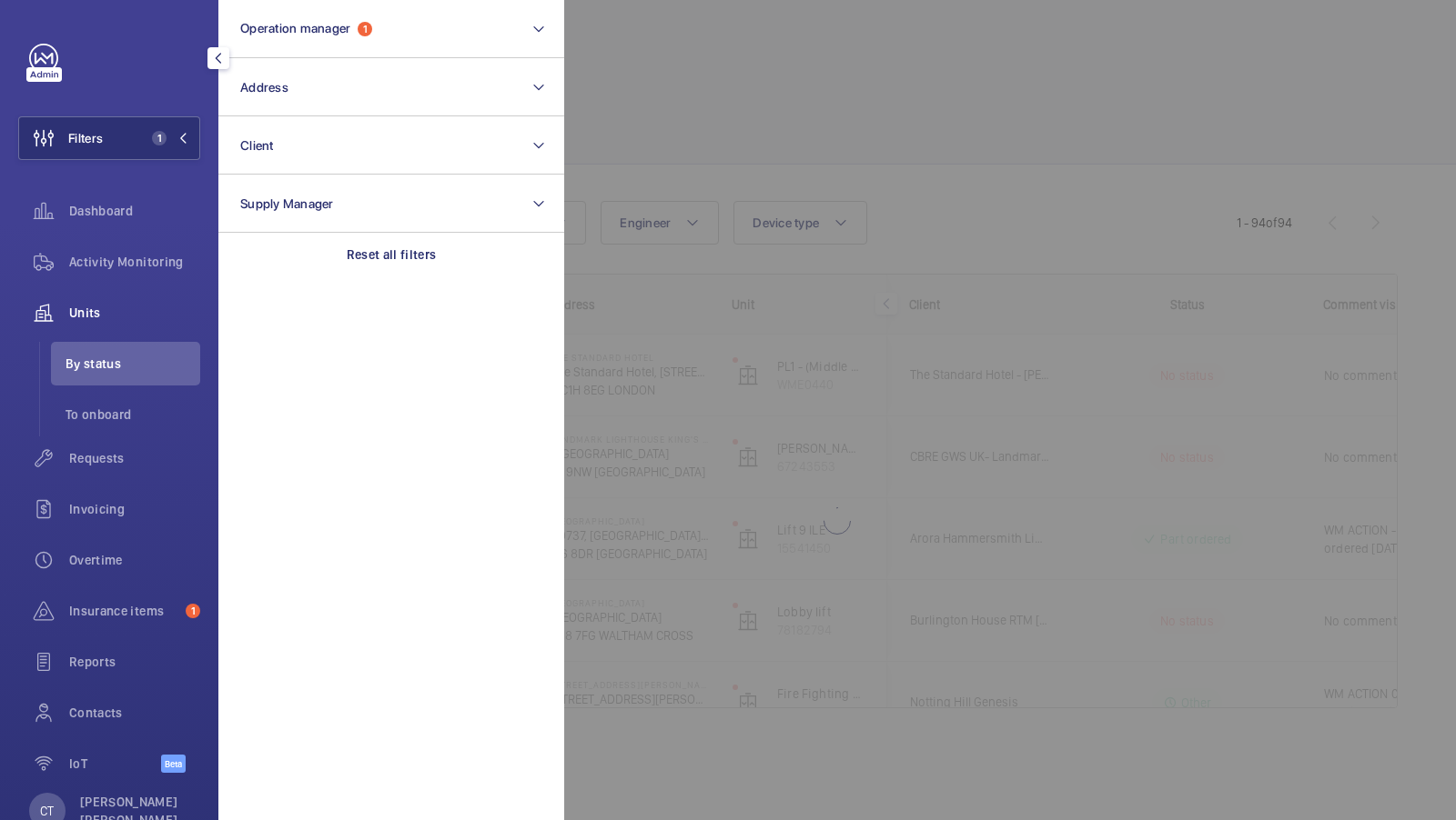
click at [1074, 122] on div at bounding box center [1292, 410] width 1456 height 820
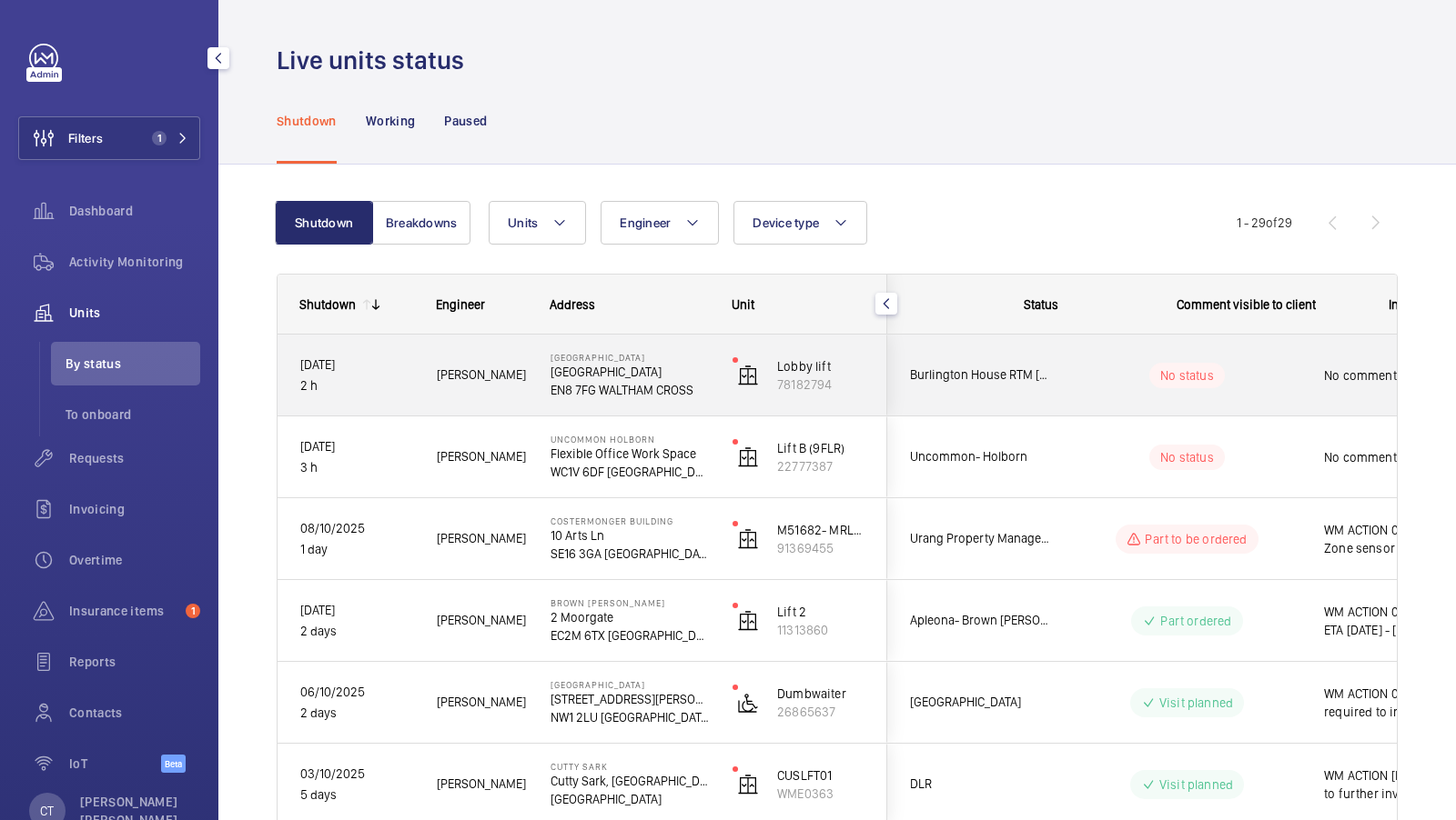
scroll to position [0, 328]
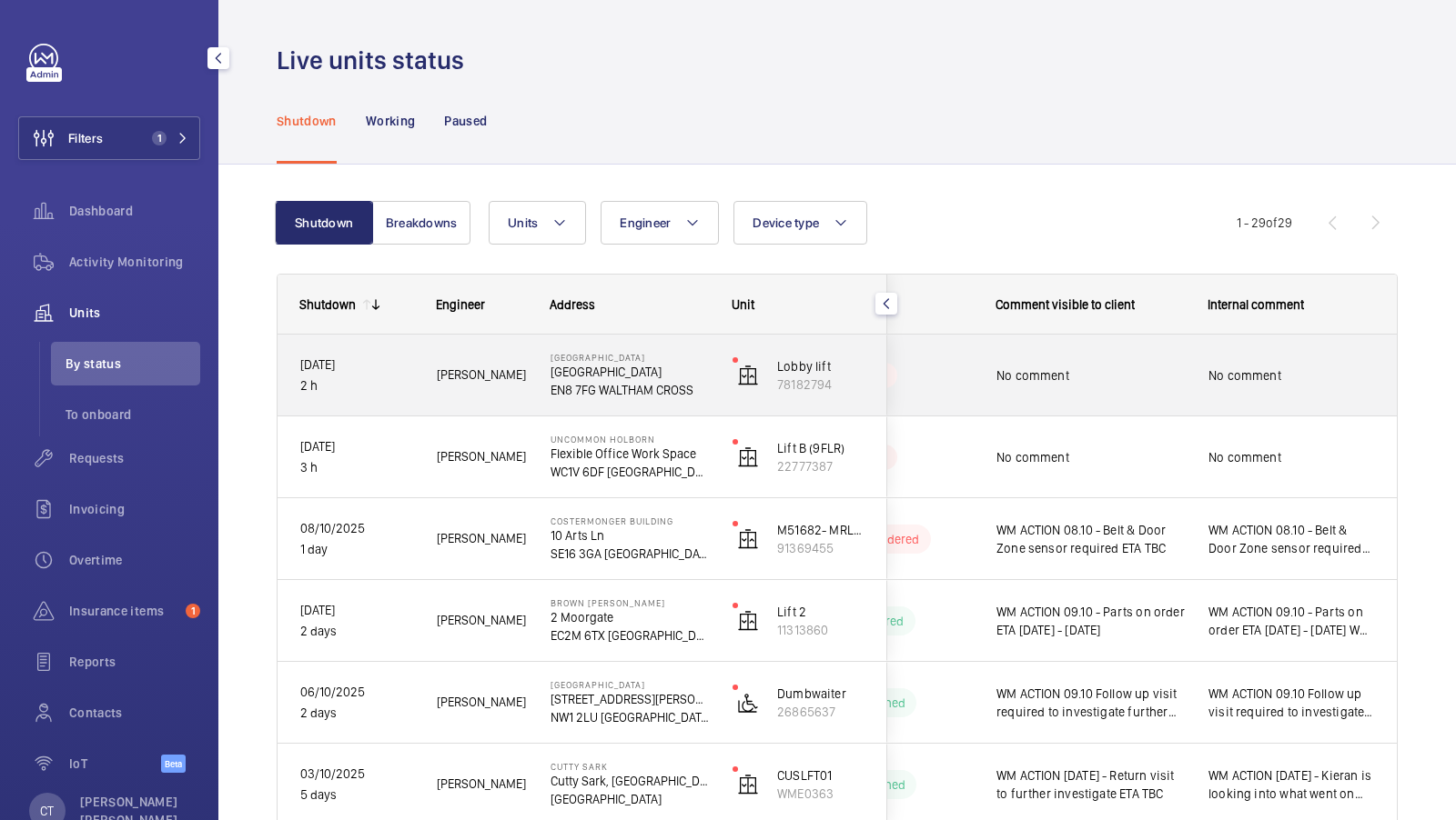
click at [1209, 362] on div "No comment" at bounding box center [1291, 376] width 166 height 42
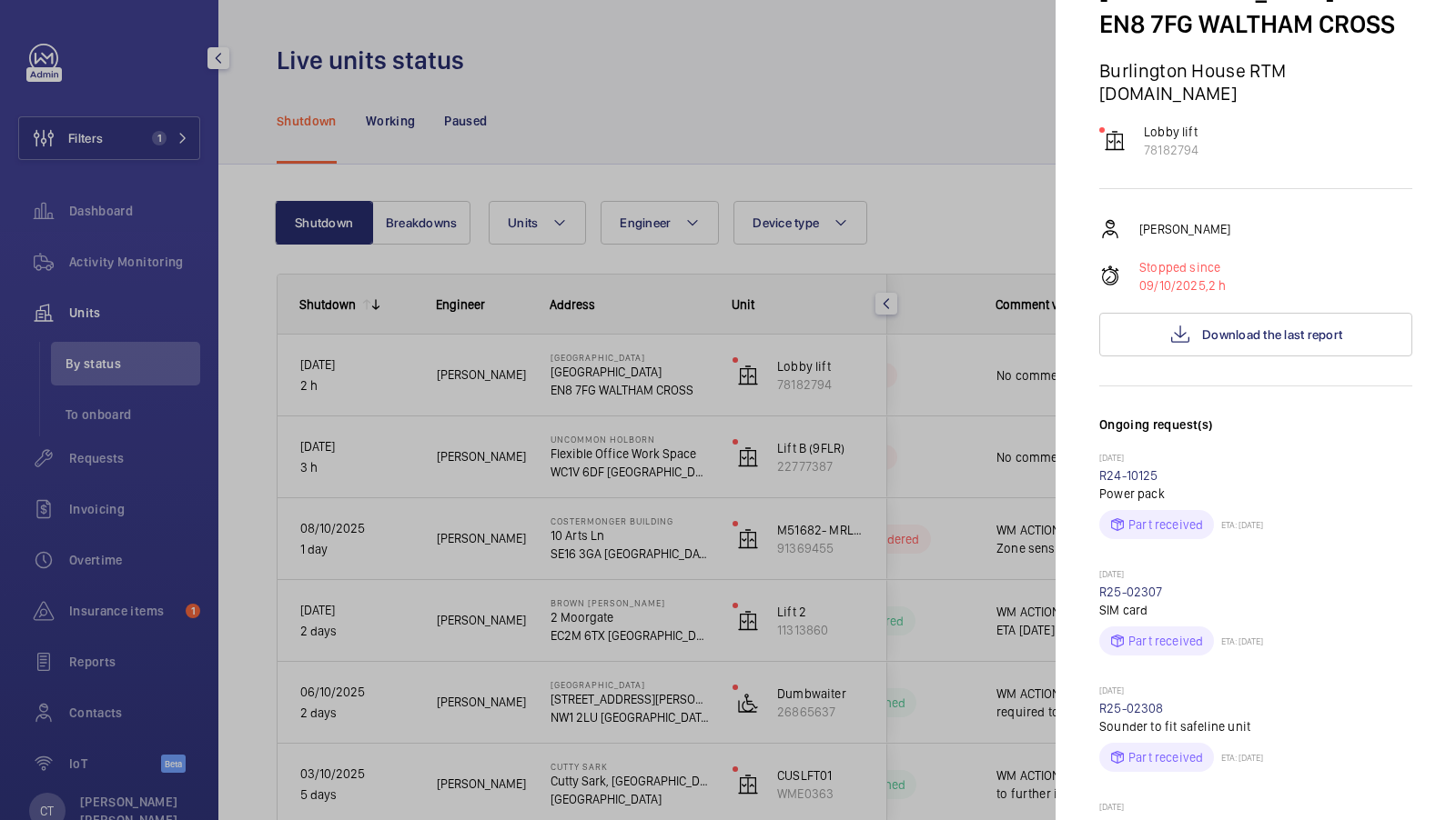
scroll to position [130, 0]
click at [1276, 328] on span "Download the last report" at bounding box center [1272, 335] width 140 height 15
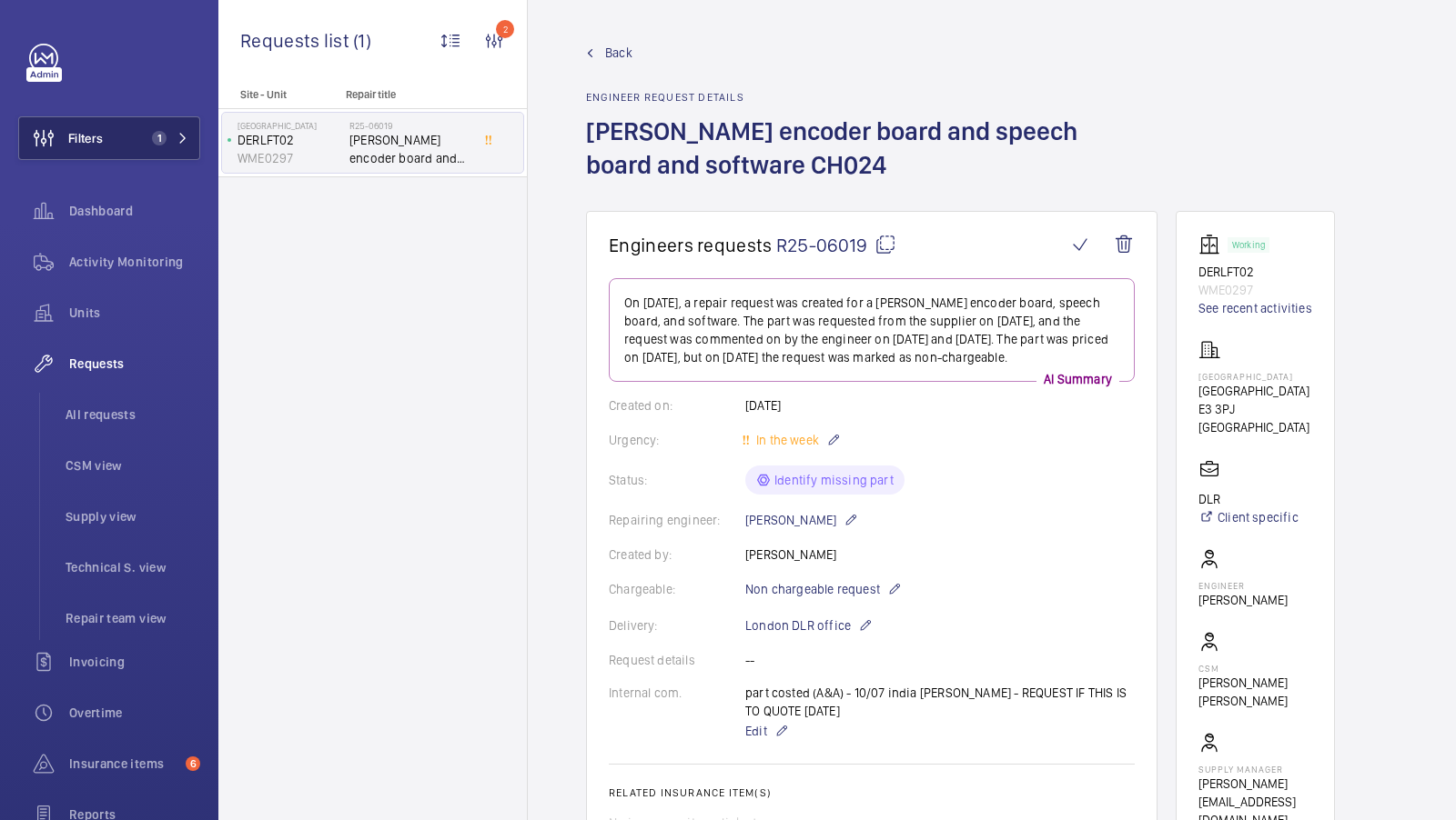
click at [157, 120] on button "Filters 1" at bounding box center [108, 138] width 182 height 43
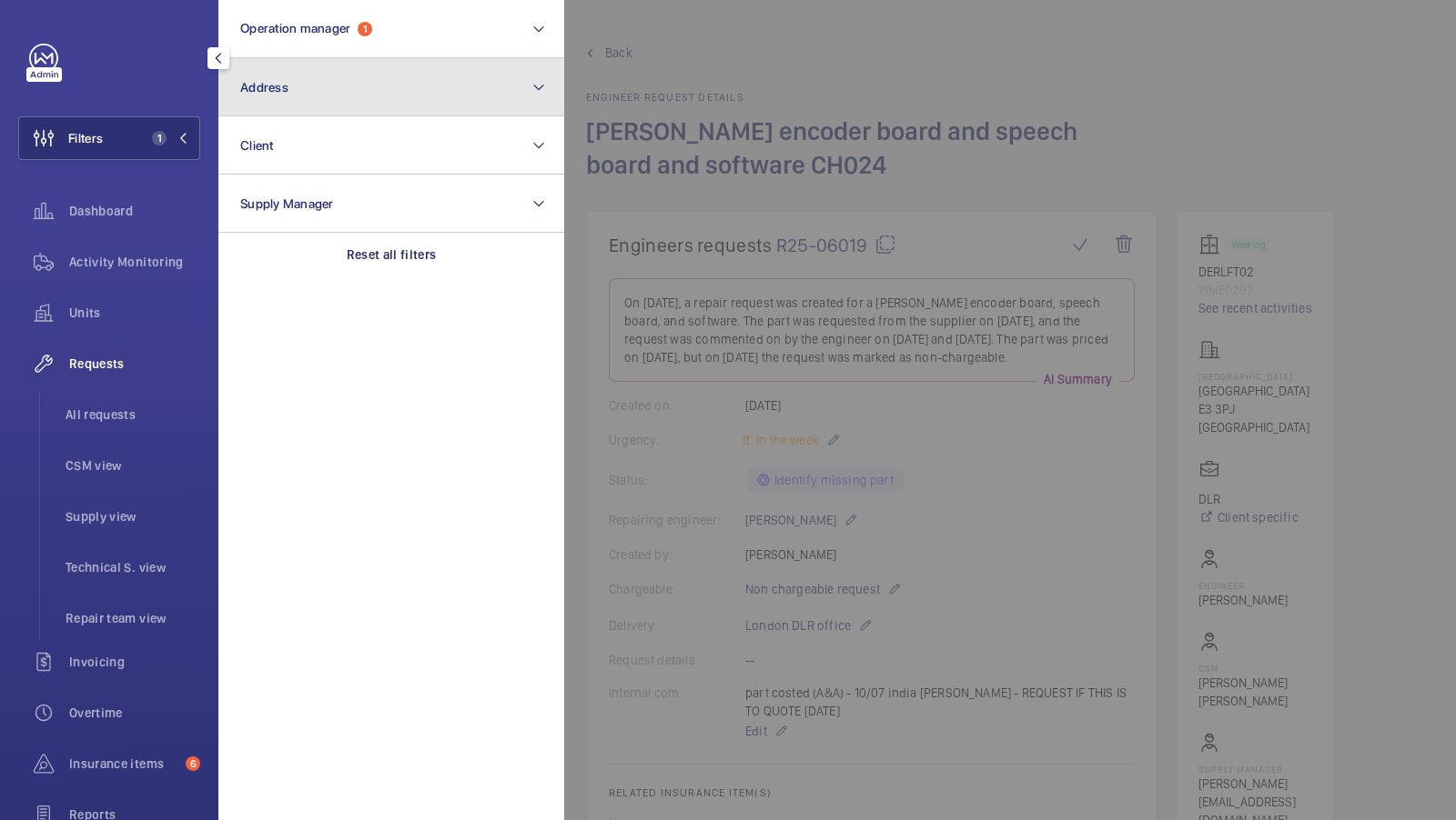
click at [346, 98] on button "Address" at bounding box center [391, 87] width 345 height 58
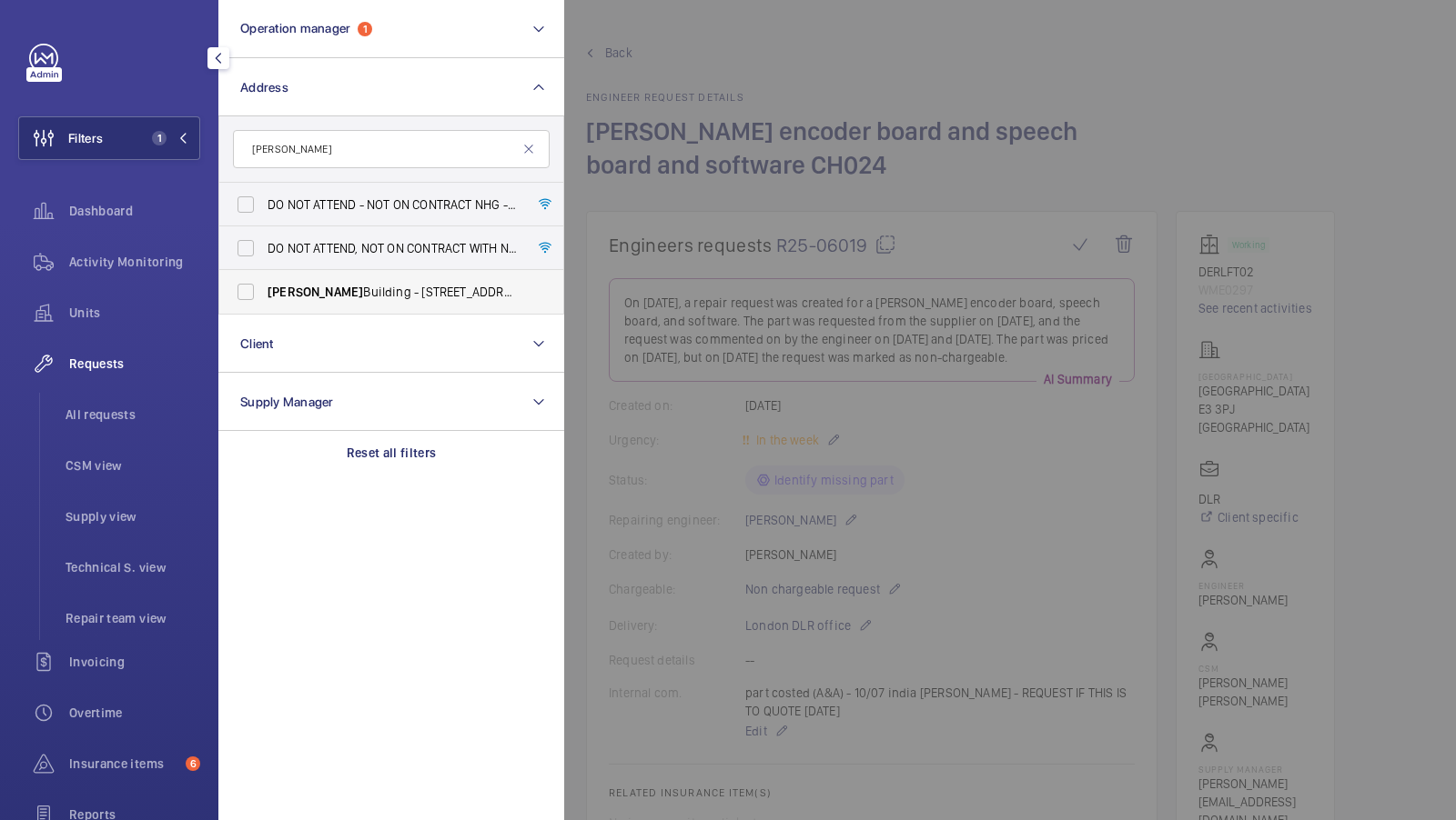
type input "whitmore"
click at [368, 296] on span "Whitmore Building - 3 Arts Ln, LONDON SE16 3GB" at bounding box center [393, 292] width 250 height 18
click at [264, 296] on input "Whitmore Building - 3 Arts Ln, LONDON SE16 3GB" at bounding box center [245, 291] width 36 height 36
checkbox input "true"
click at [170, 123] on button "Filters 2" at bounding box center [108, 138] width 182 height 43
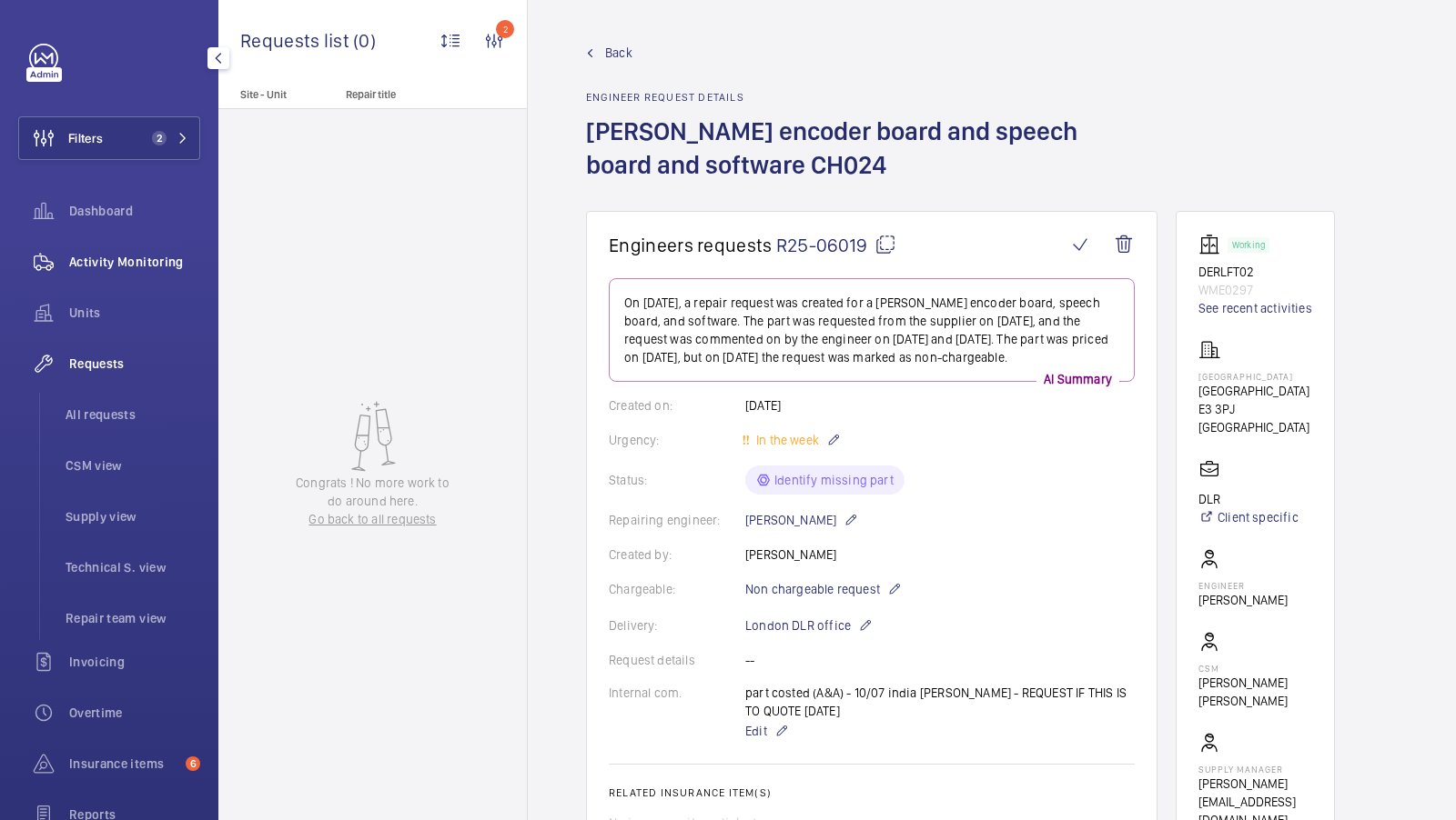
click at [128, 241] on div "Activity Monitoring" at bounding box center [108, 262] width 182 height 43
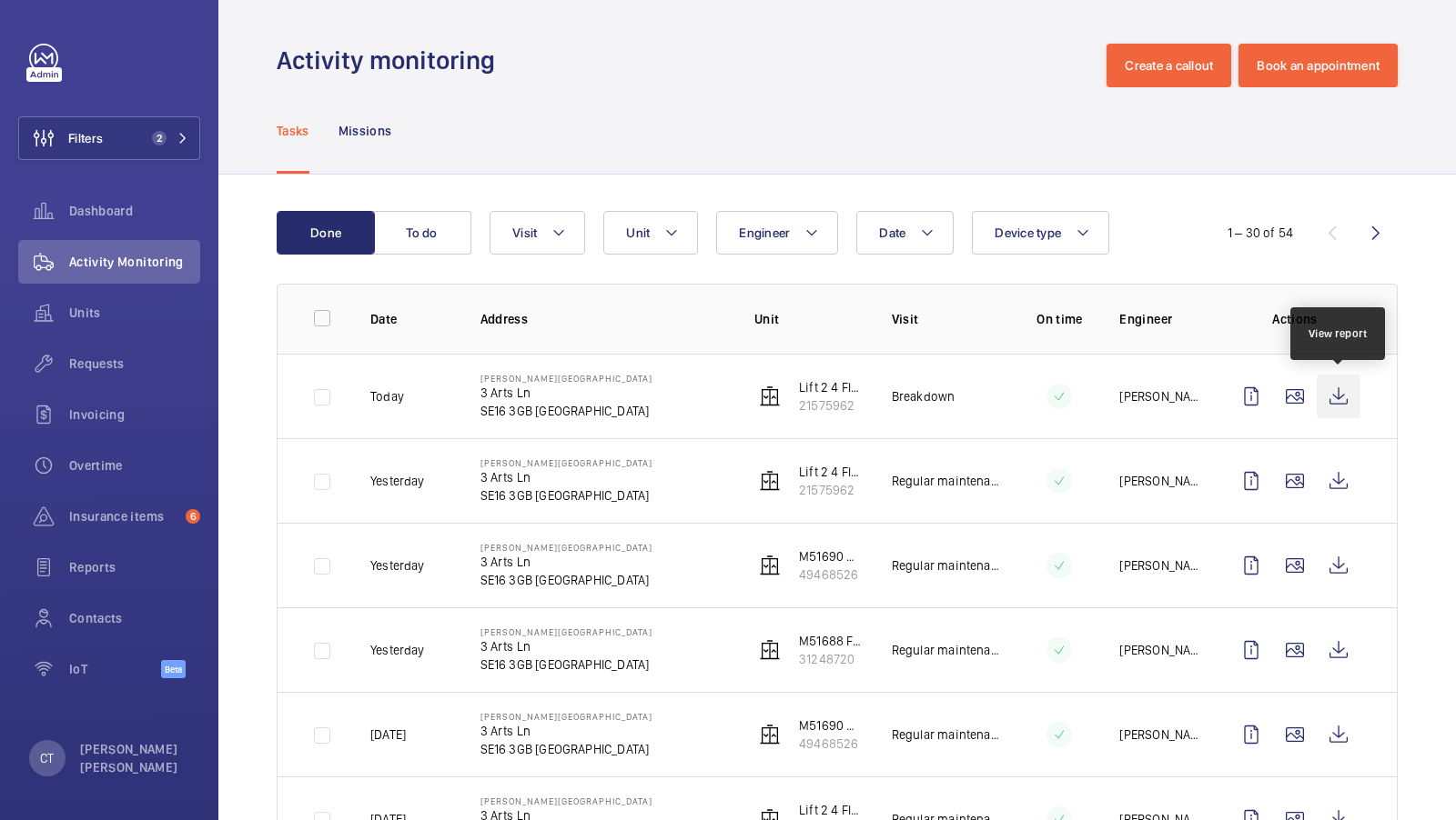
click at [1336, 387] on wm-front-icon-button at bounding box center [1338, 396] width 43 height 43
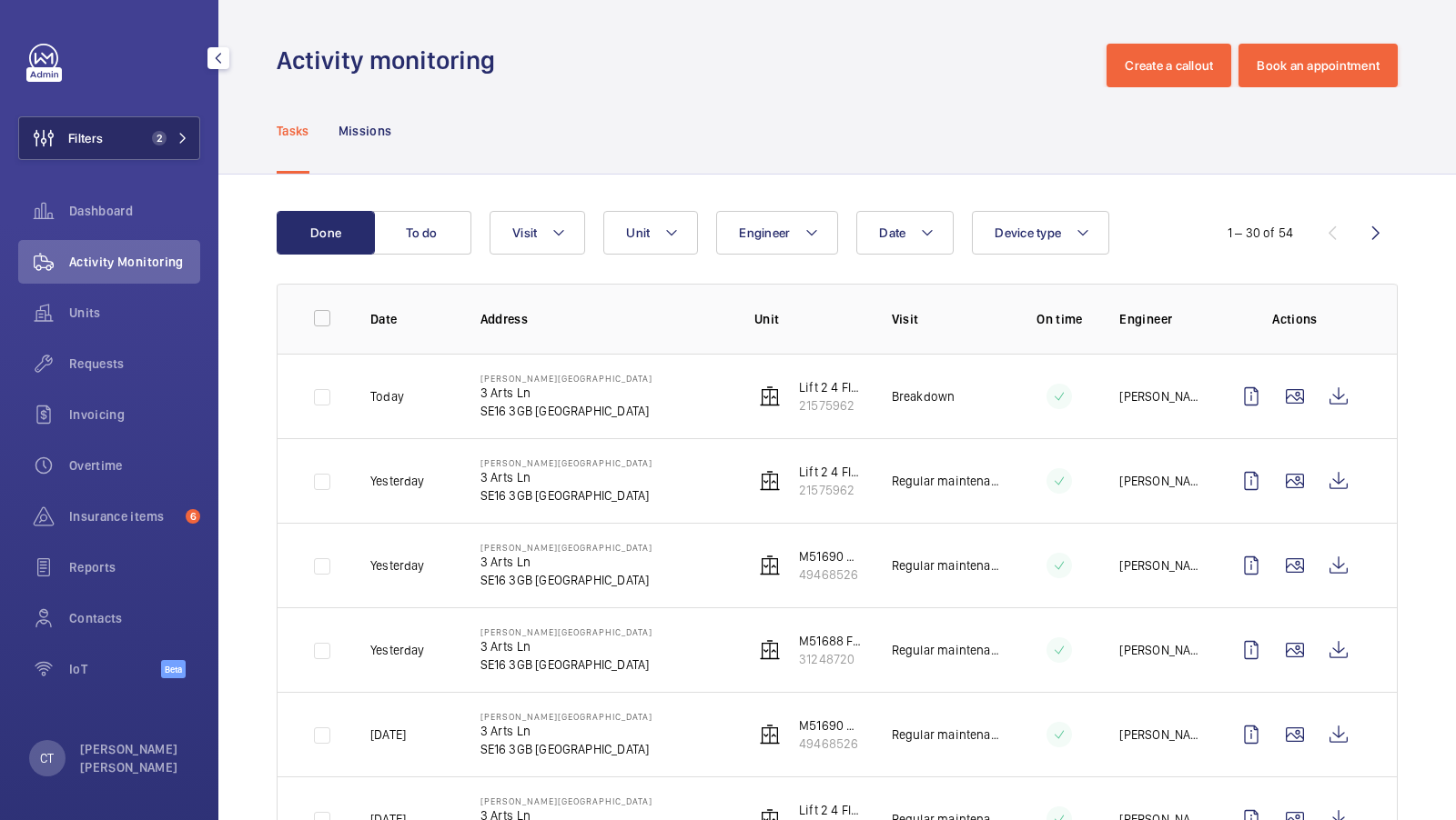
click at [157, 127] on button "Filters 2" at bounding box center [108, 138] width 182 height 43
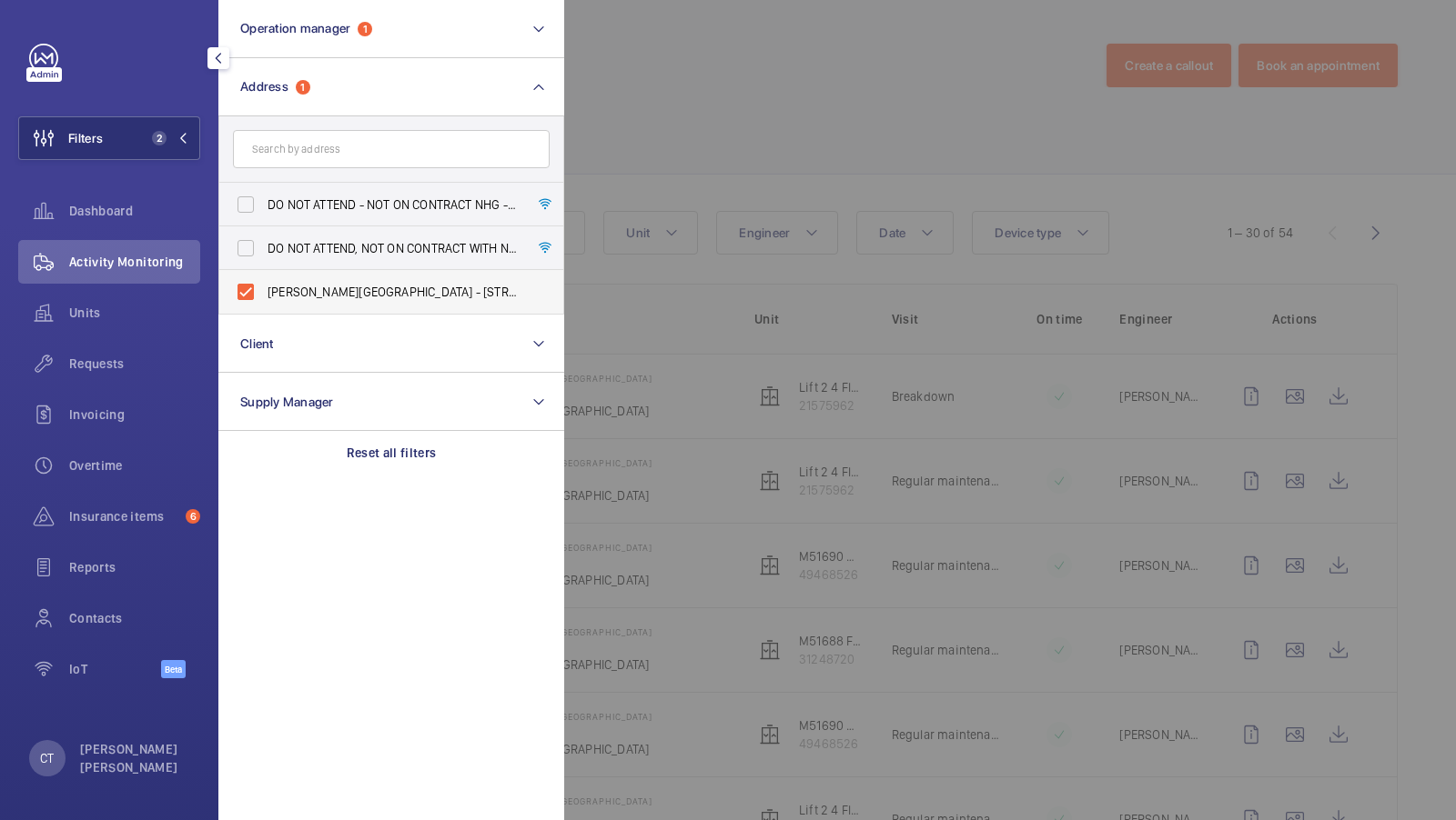
click at [292, 310] on label "Whitmore Building - 3 Arts Ln, LONDON SE16 3GB" at bounding box center [378, 292] width 317 height 43
click at [264, 310] on input "Whitmore Building - 3 Arts Ln, LONDON SE16 3GB" at bounding box center [245, 291] width 36 height 36
checkbox input "false"
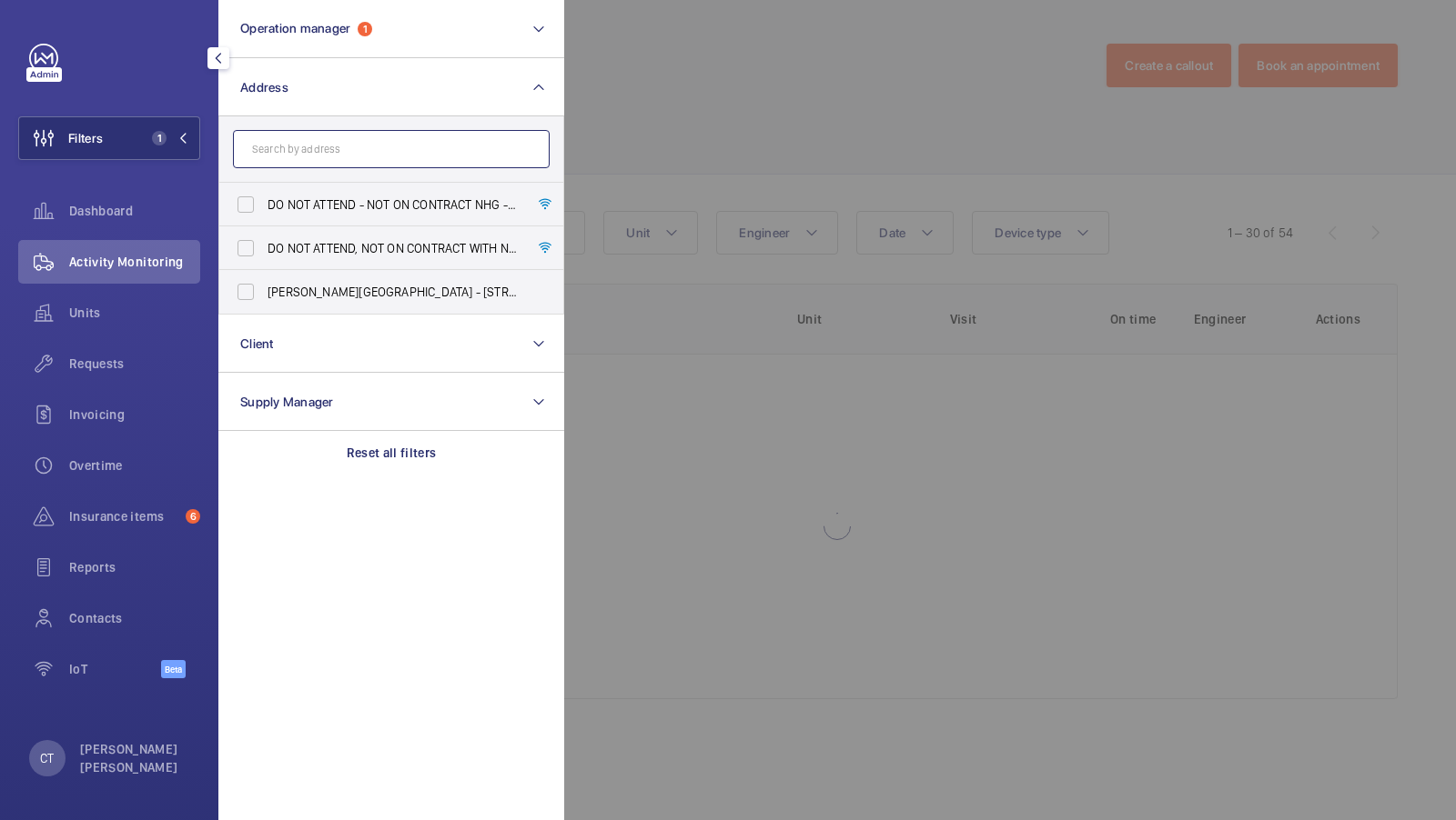
click at [300, 134] on input "text" at bounding box center [392, 148] width 317 height 38
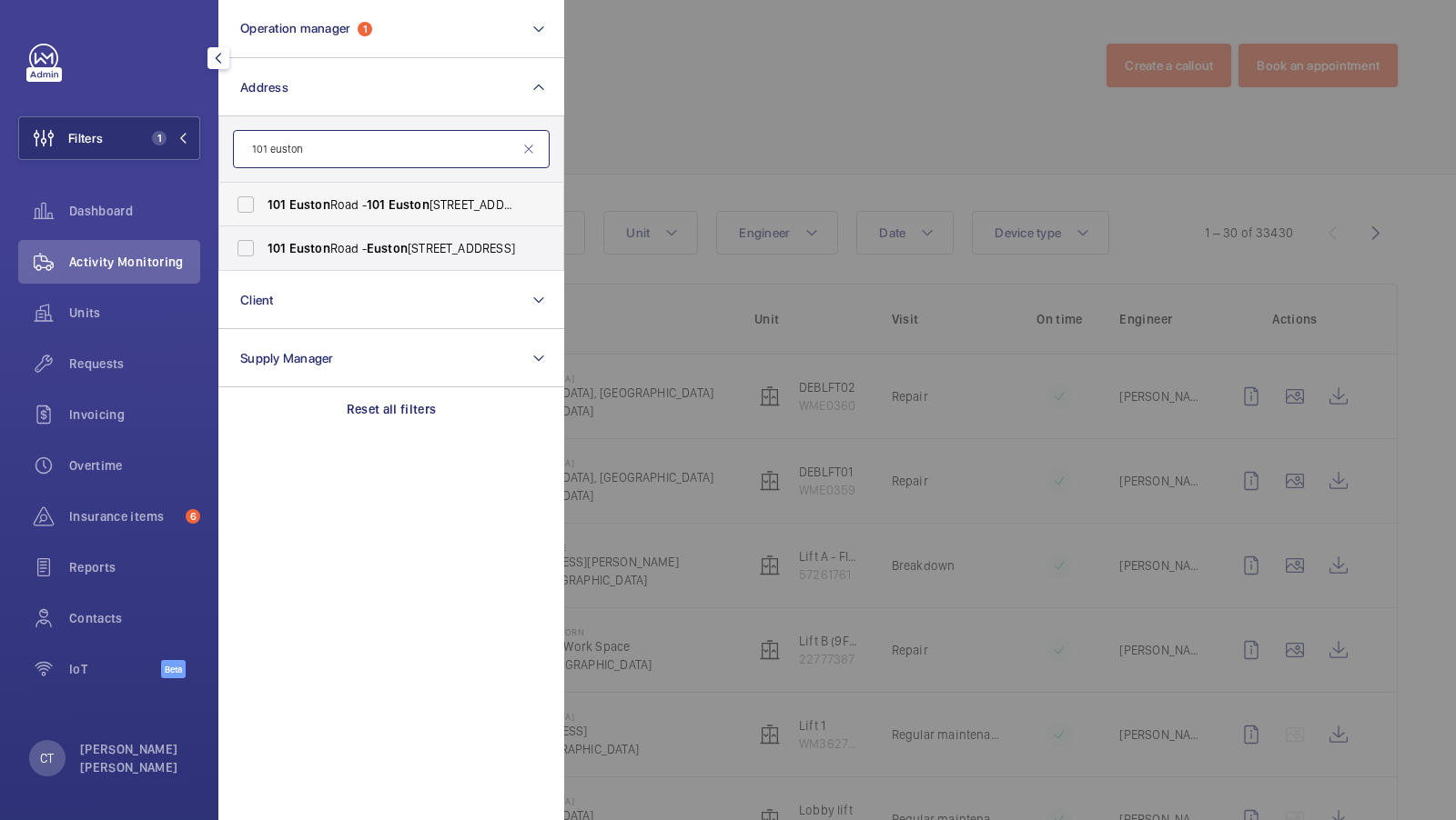
type input "101 euston"
click at [318, 206] on span "Euston" at bounding box center [310, 205] width 41 height 15
click at [264, 206] on input "101 Euston Road - 101 Euston Rd., LONDON NW1 2RA" at bounding box center [245, 205] width 36 height 36
checkbox input "true"
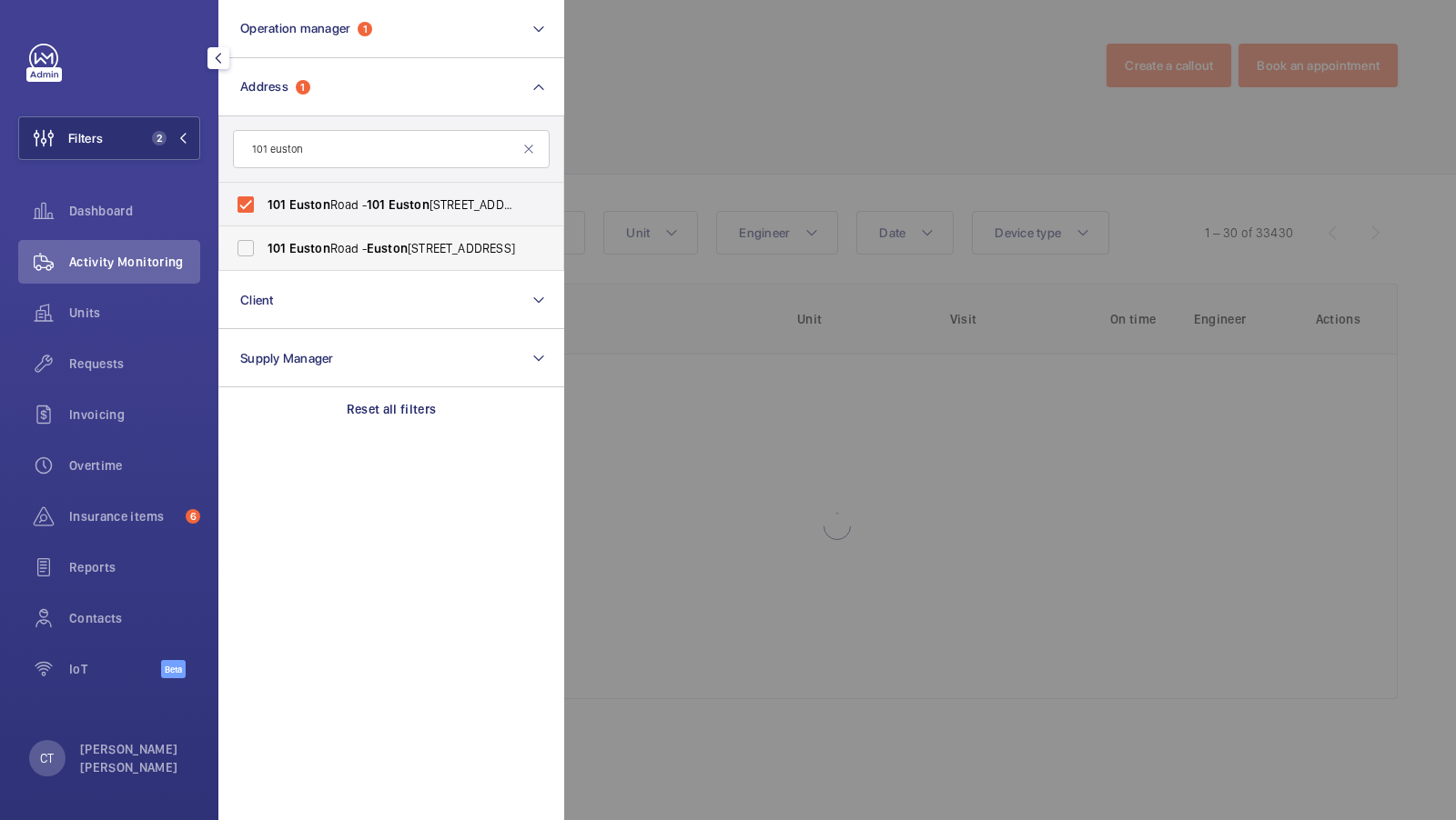
click at [287, 234] on label "101 Euston Road - Euston Road, LONDON NW1 2RA" at bounding box center [378, 248] width 317 height 43
click at [264, 234] on input "101 Euston Road - Euston Road, LONDON NW1 2RA" at bounding box center [245, 248] width 36 height 36
checkbox input "true"
click at [152, 133] on span "3" at bounding box center [155, 138] width 22 height 15
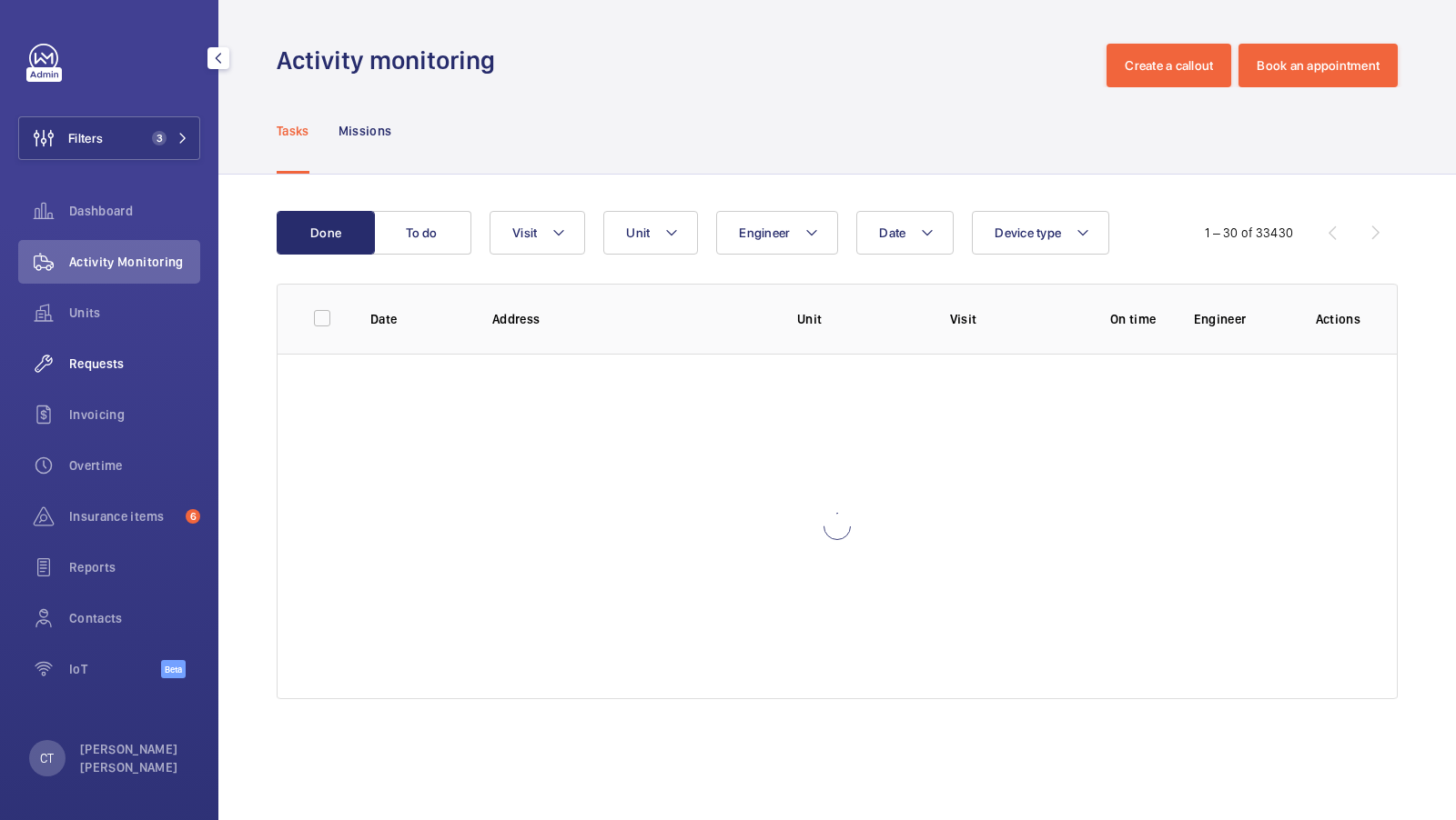
click at [81, 358] on span "Requests" at bounding box center [134, 364] width 131 height 18
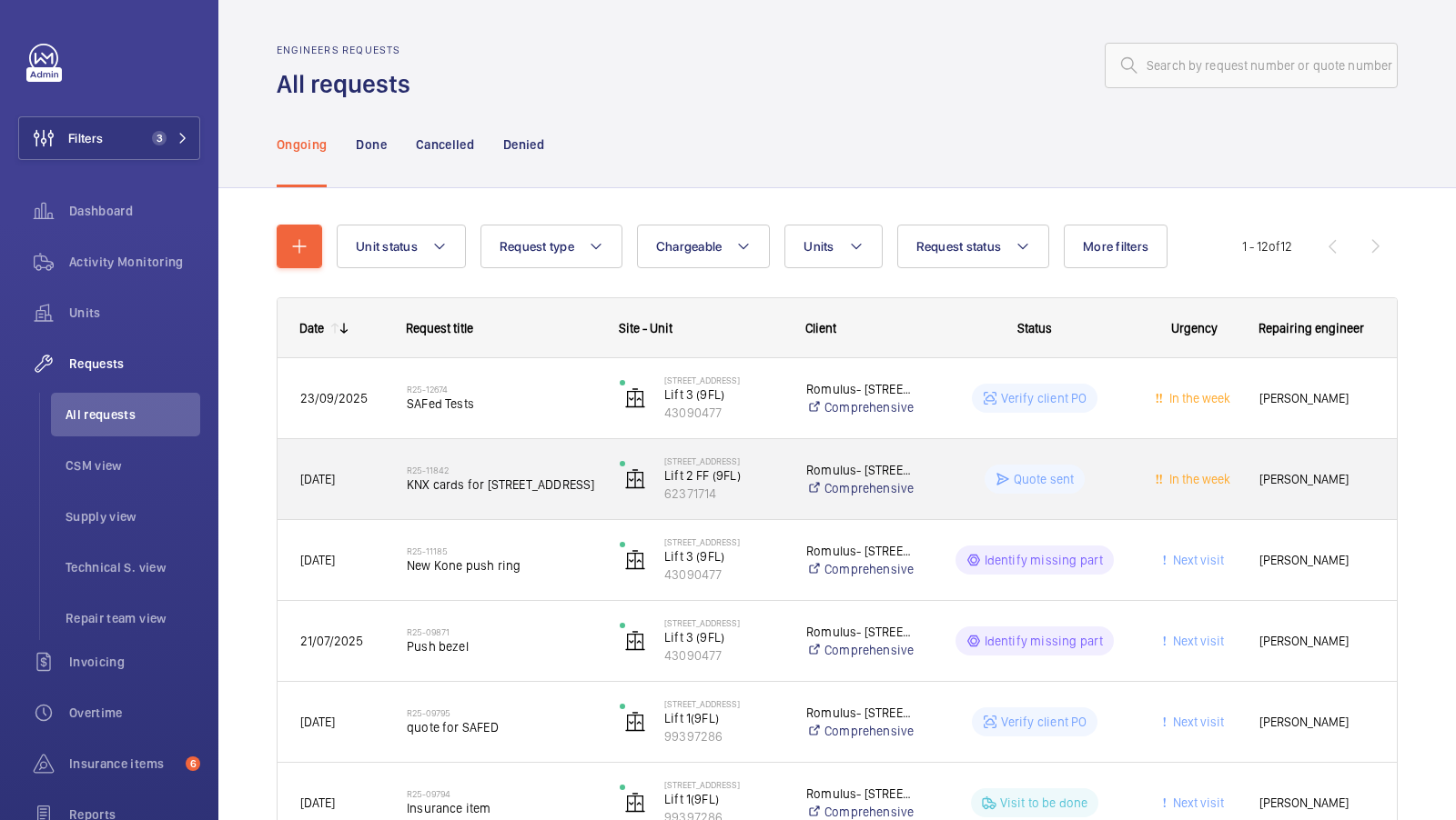
click at [504, 423] on div "R25-12674 SAFed Tests" at bounding box center [501, 398] width 189 height 53
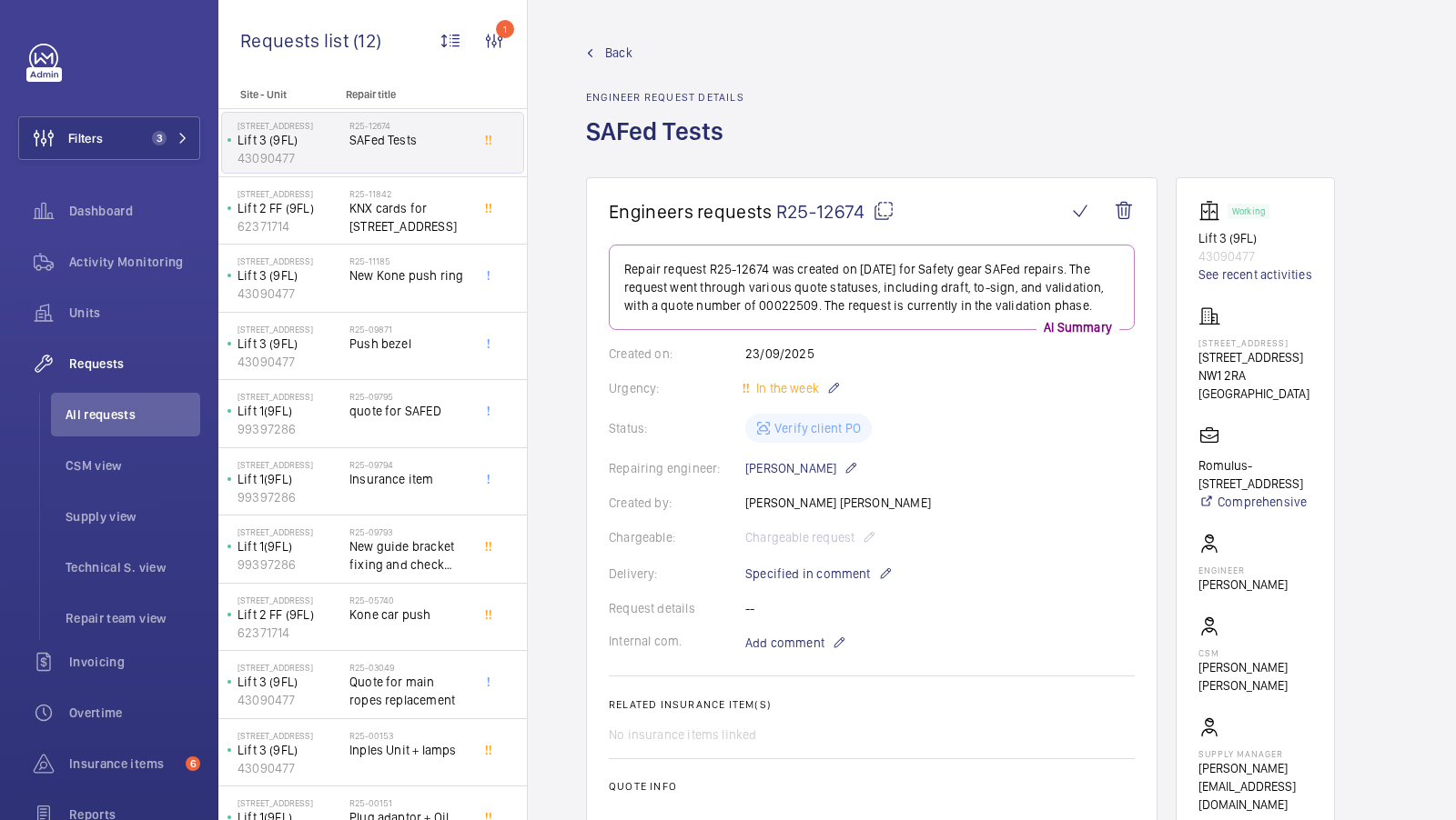
click at [607, 58] on span "Back" at bounding box center [619, 52] width 28 height 18
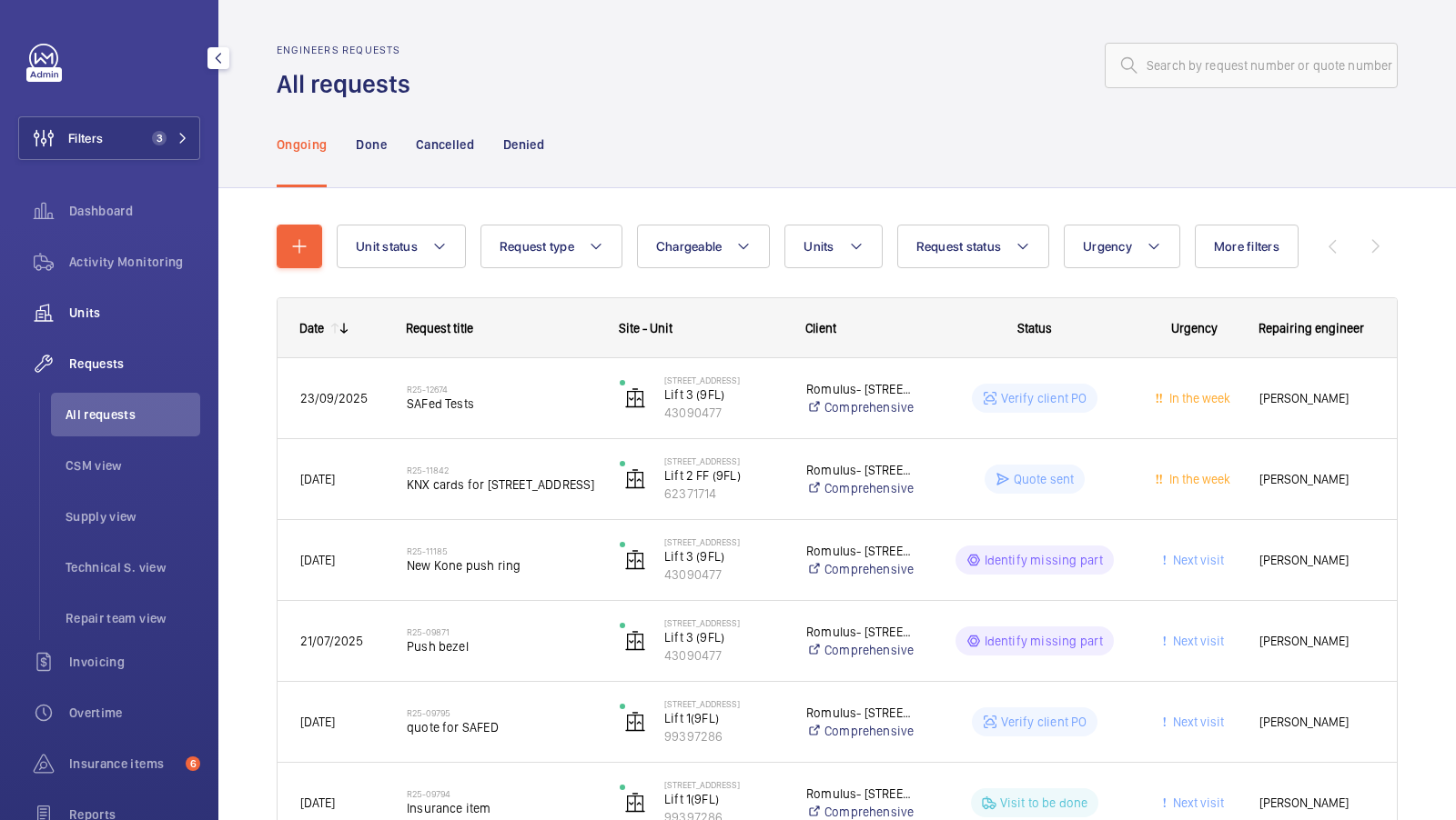
click at [86, 297] on div "Units" at bounding box center [108, 313] width 182 height 43
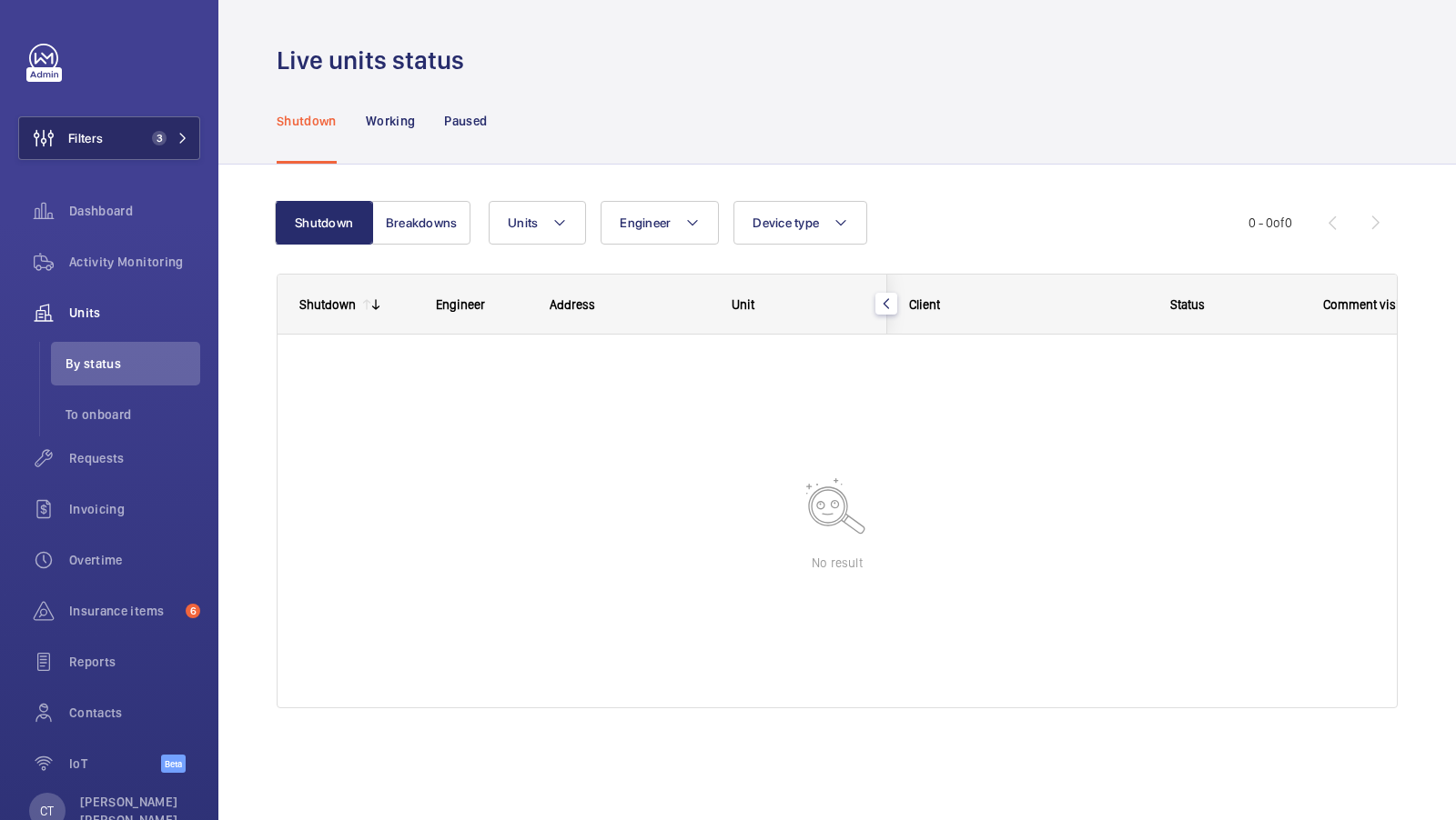
click at [122, 141] on button "Filters 3" at bounding box center [108, 138] width 182 height 43
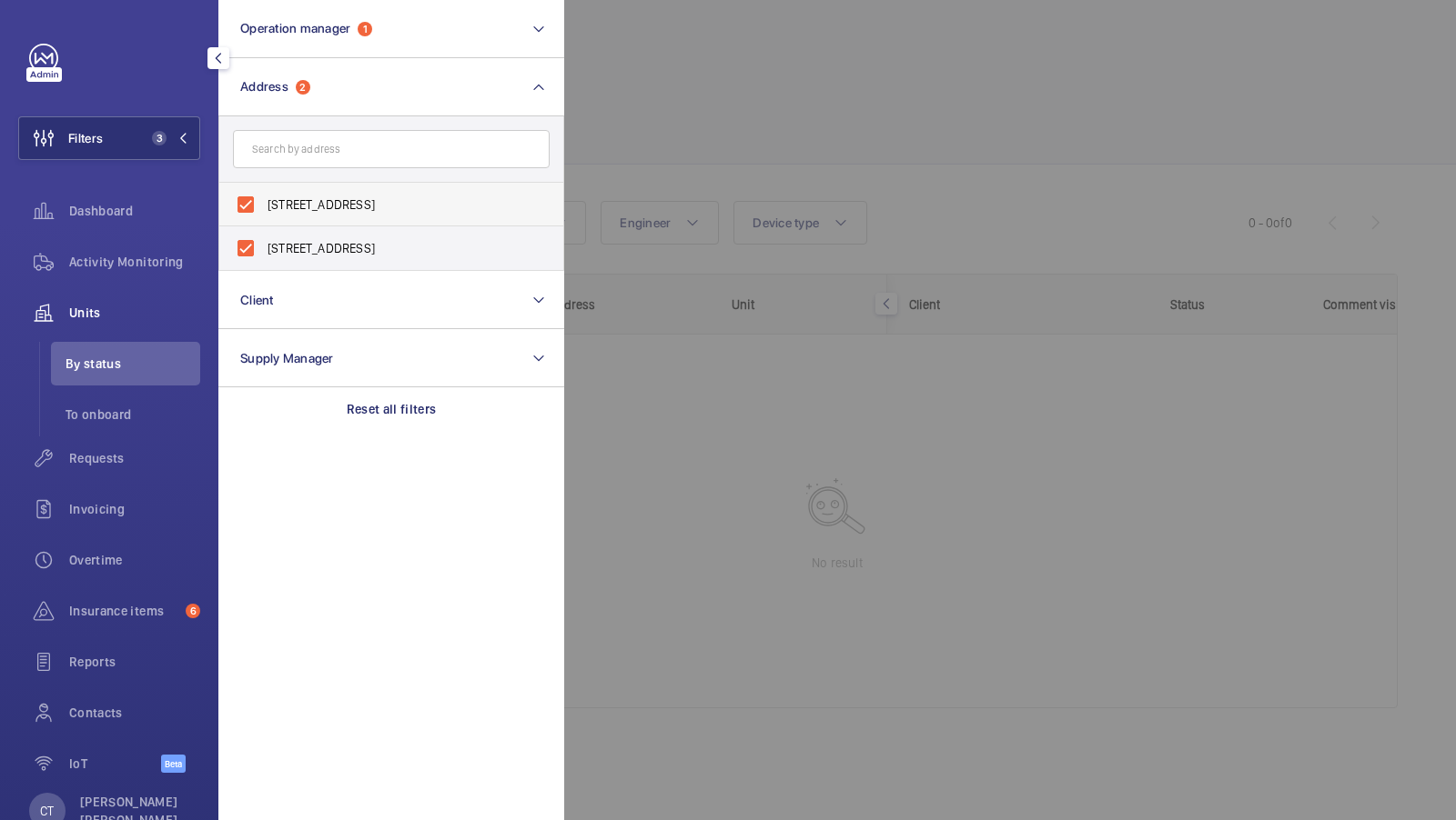
click at [287, 188] on label "101 Euston Road - 101 Euston Rd., LONDON NW1 2RA" at bounding box center [378, 205] width 317 height 43
click at [264, 188] on input "101 Euston Road - 101 Euston Rd., LONDON NW1 2RA" at bounding box center [245, 205] width 36 height 36
checkbox input "false"
click at [285, 264] on label "101 Euston Road - Euston Road, LONDON NW1 2RA" at bounding box center [378, 248] width 317 height 43
click at [264, 264] on input "101 Euston Road - Euston Road, LONDON NW1 2RA" at bounding box center [245, 248] width 36 height 36
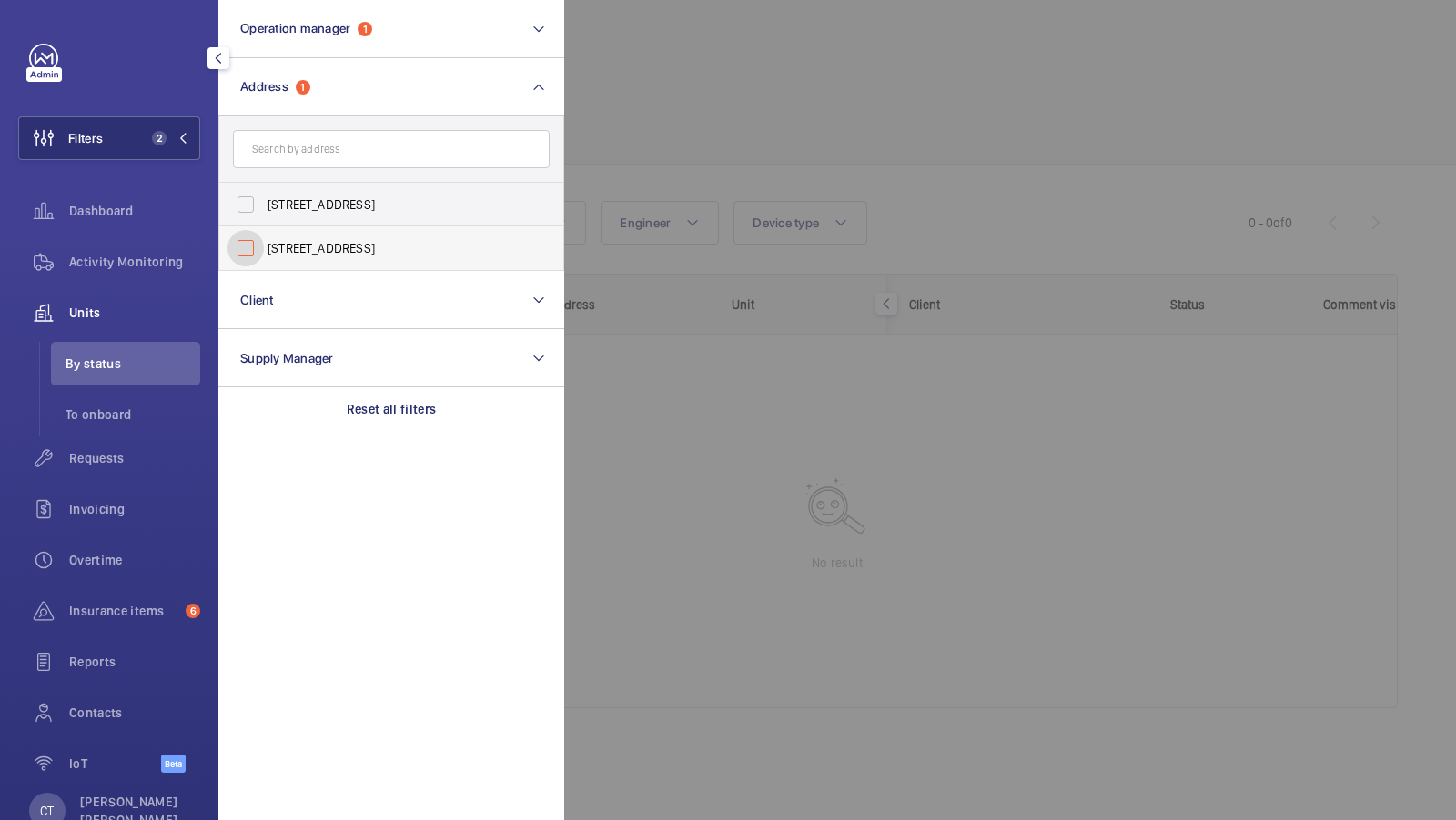
checkbox input "false"
click at [119, 127] on button "Filters 1" at bounding box center [108, 138] width 182 height 43
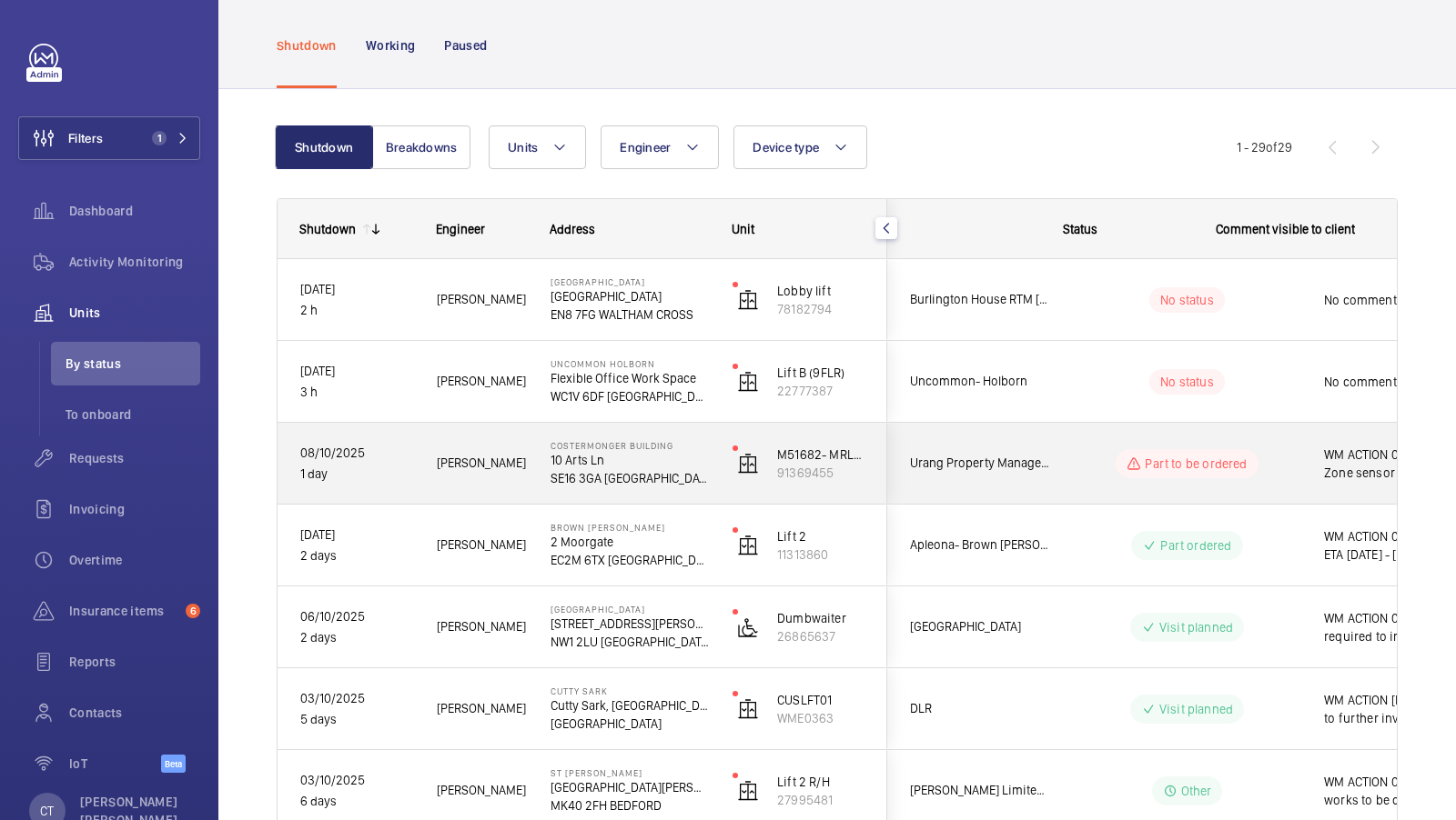
scroll to position [0, 328]
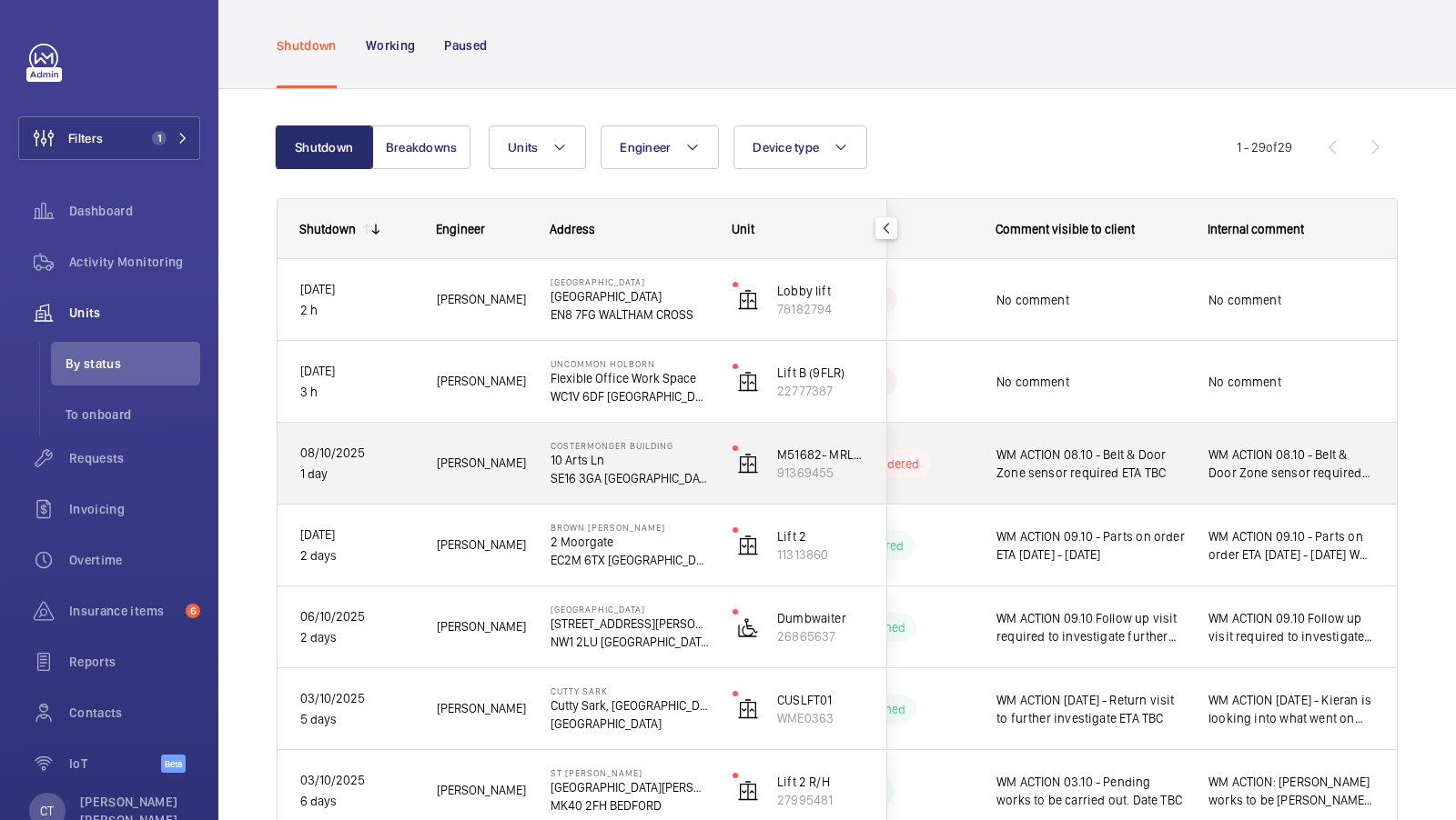
click at [1289, 479] on span "WM ACTION 08.10 - Belt & Door Zone sensor required ETA TBC" at bounding box center [1291, 463] width 166 height 36
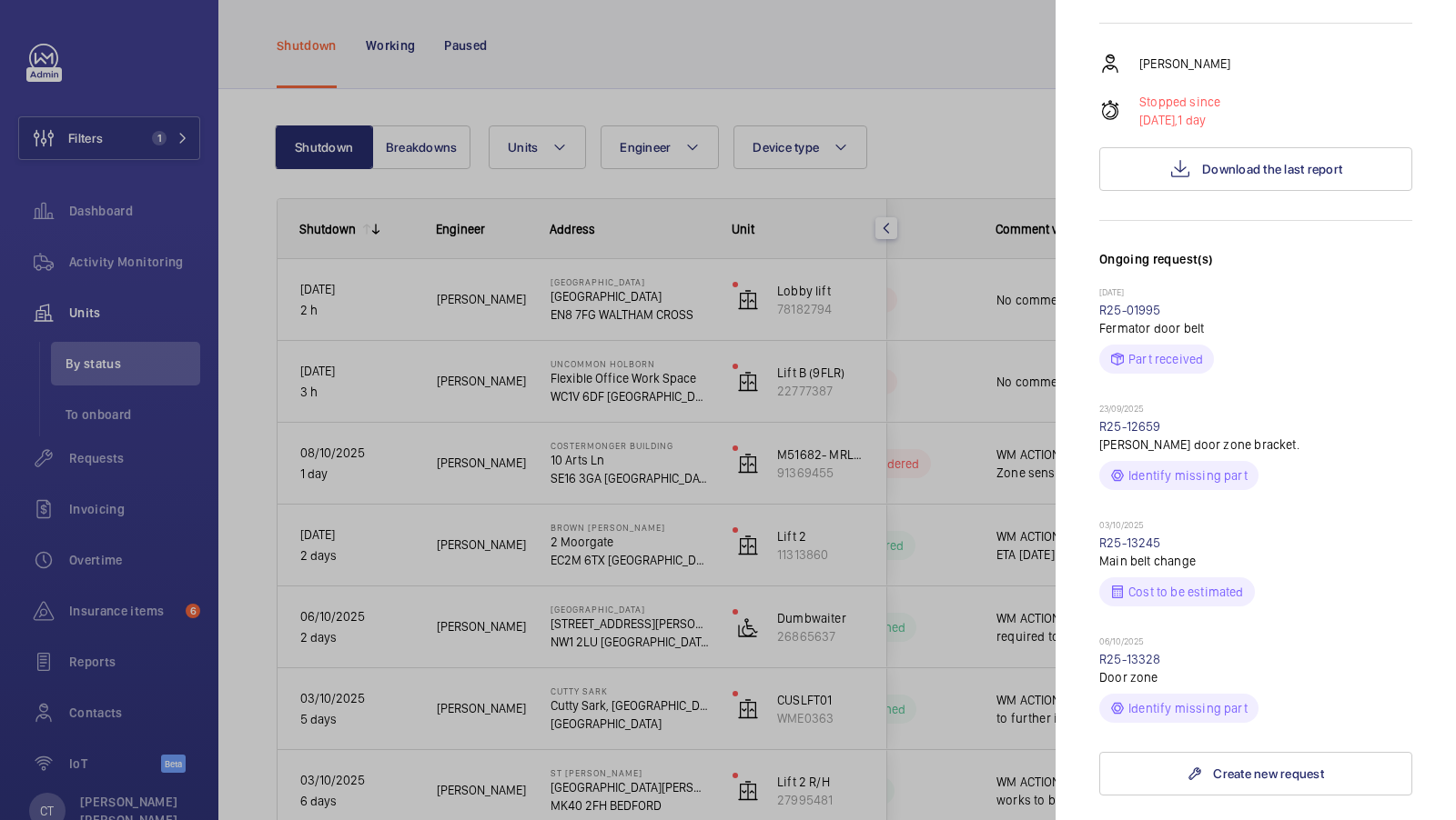
scroll to position [460, 0]
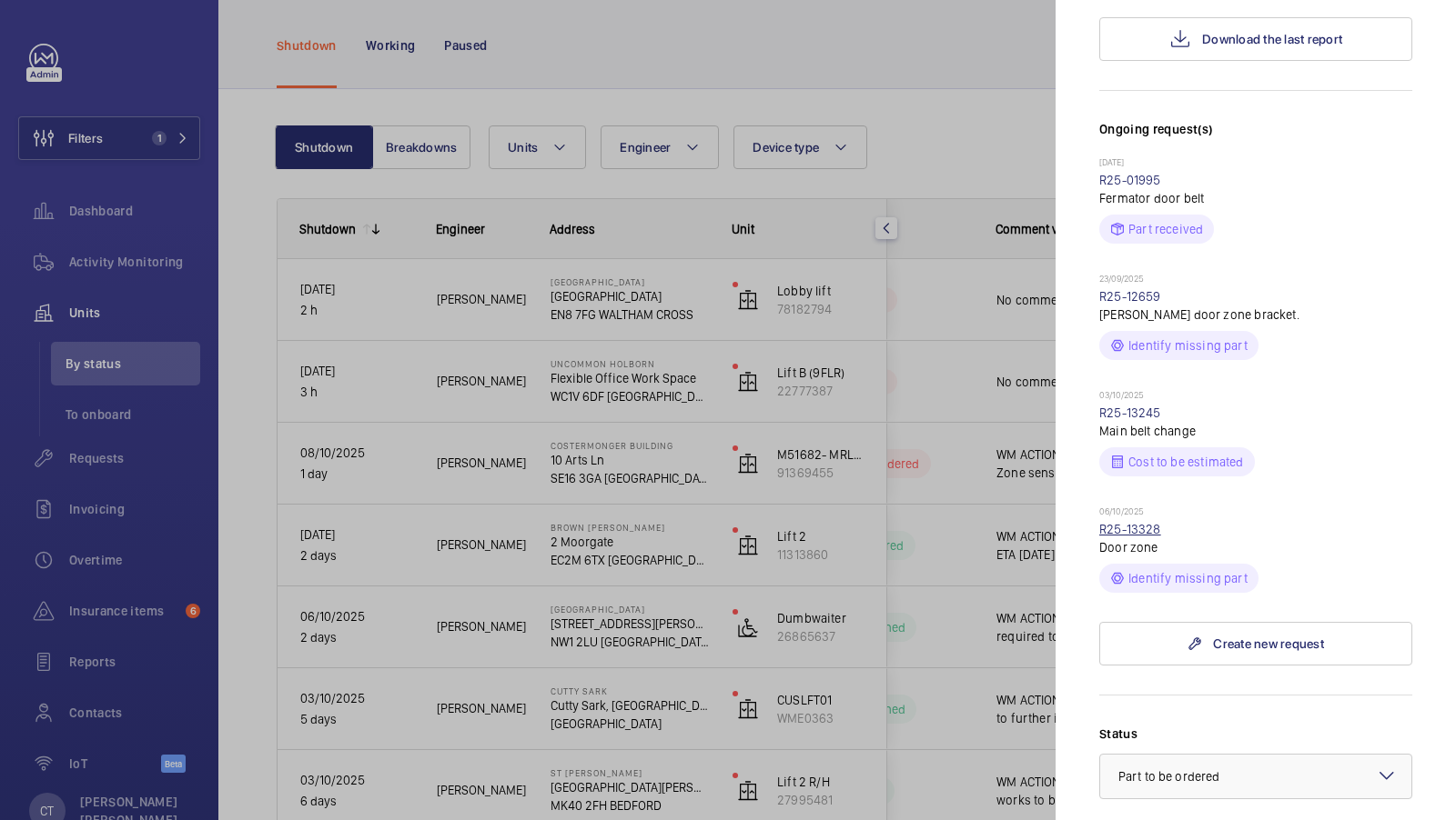
click at [1140, 522] on link "R25-13328" at bounding box center [1129, 529] width 62 height 15
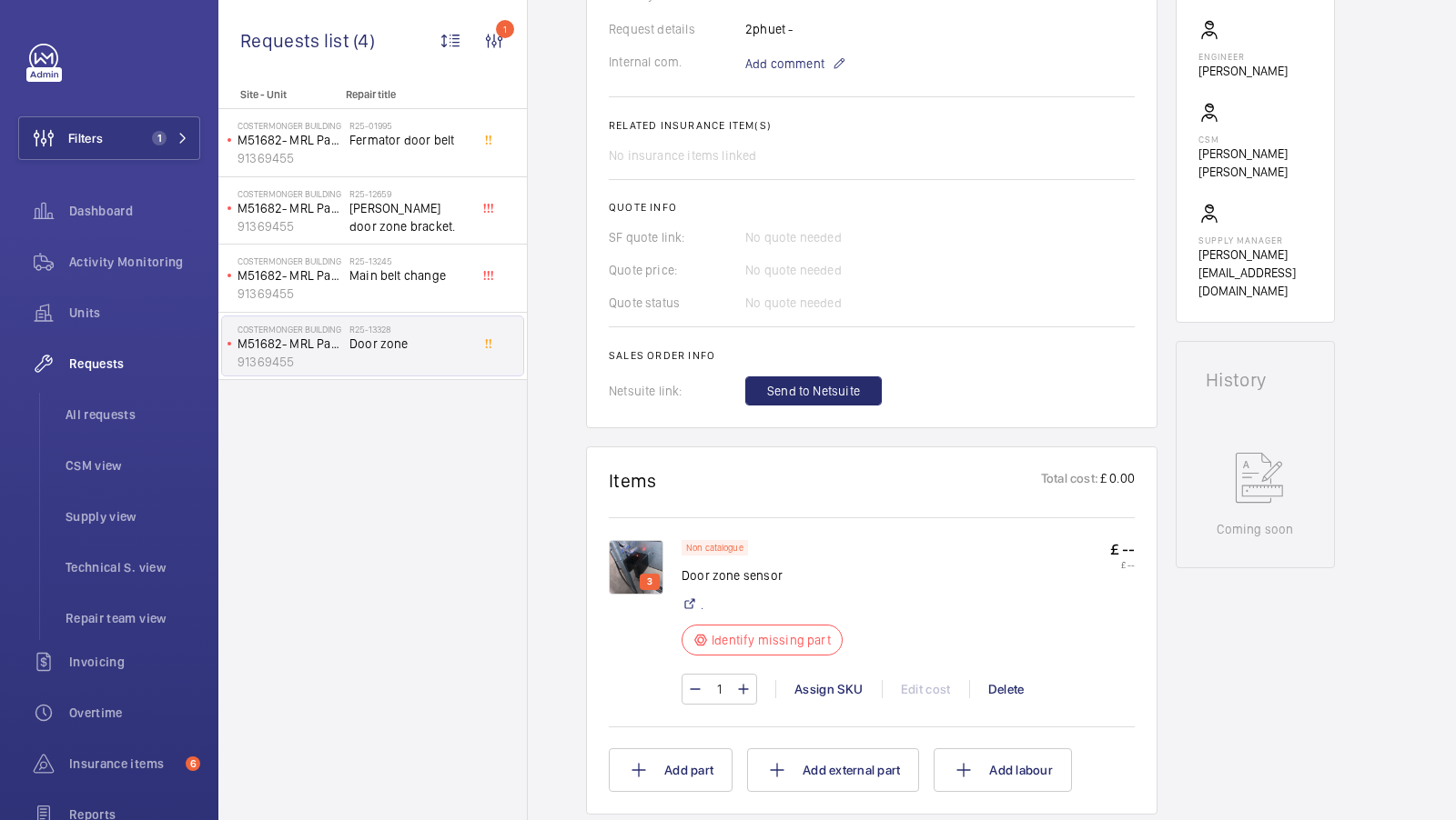
scroll to position [580, 0]
click at [652, 553] on img at bounding box center [636, 566] width 54 height 54
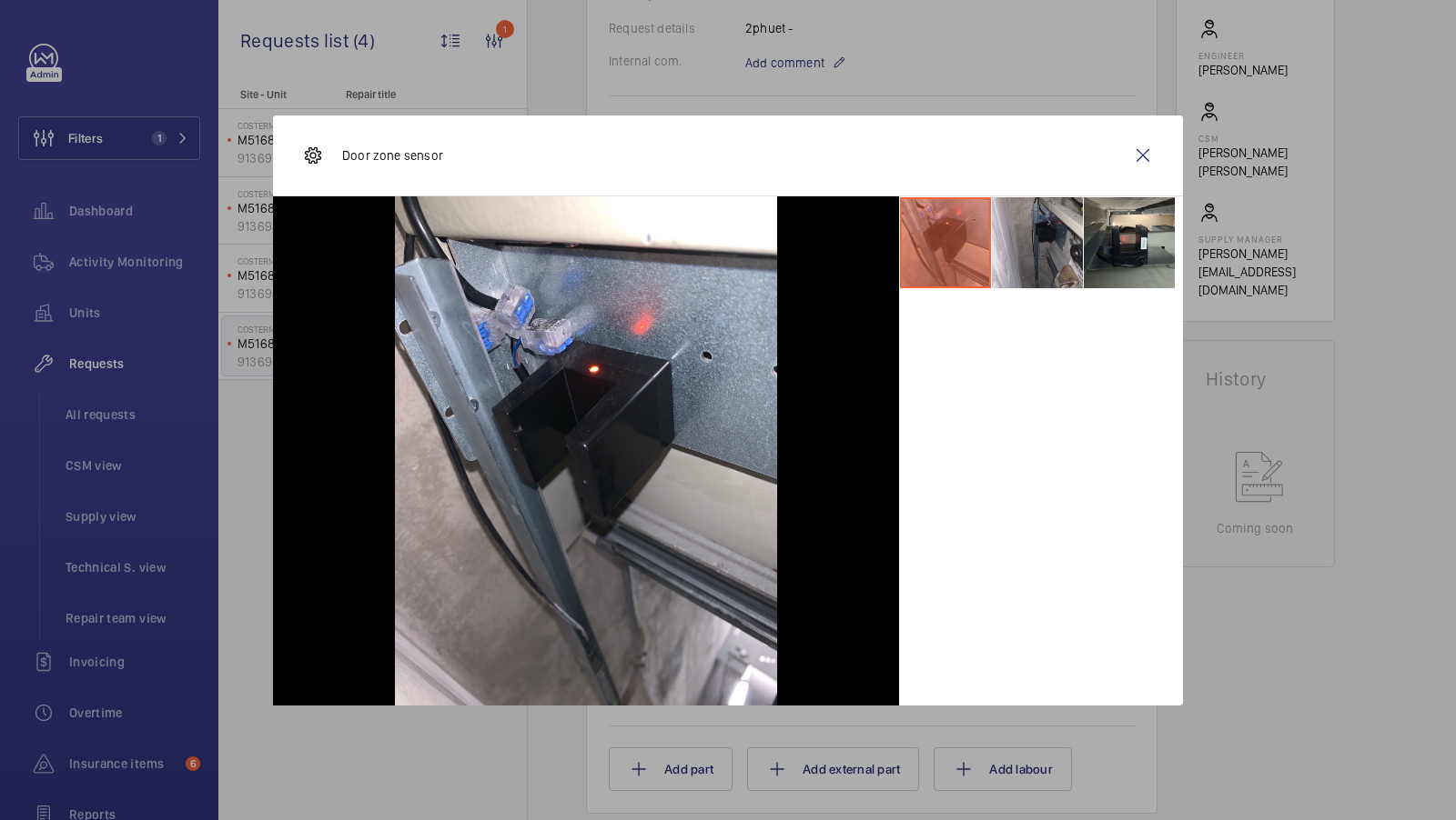
click at [1049, 246] on li at bounding box center [1037, 243] width 91 height 90
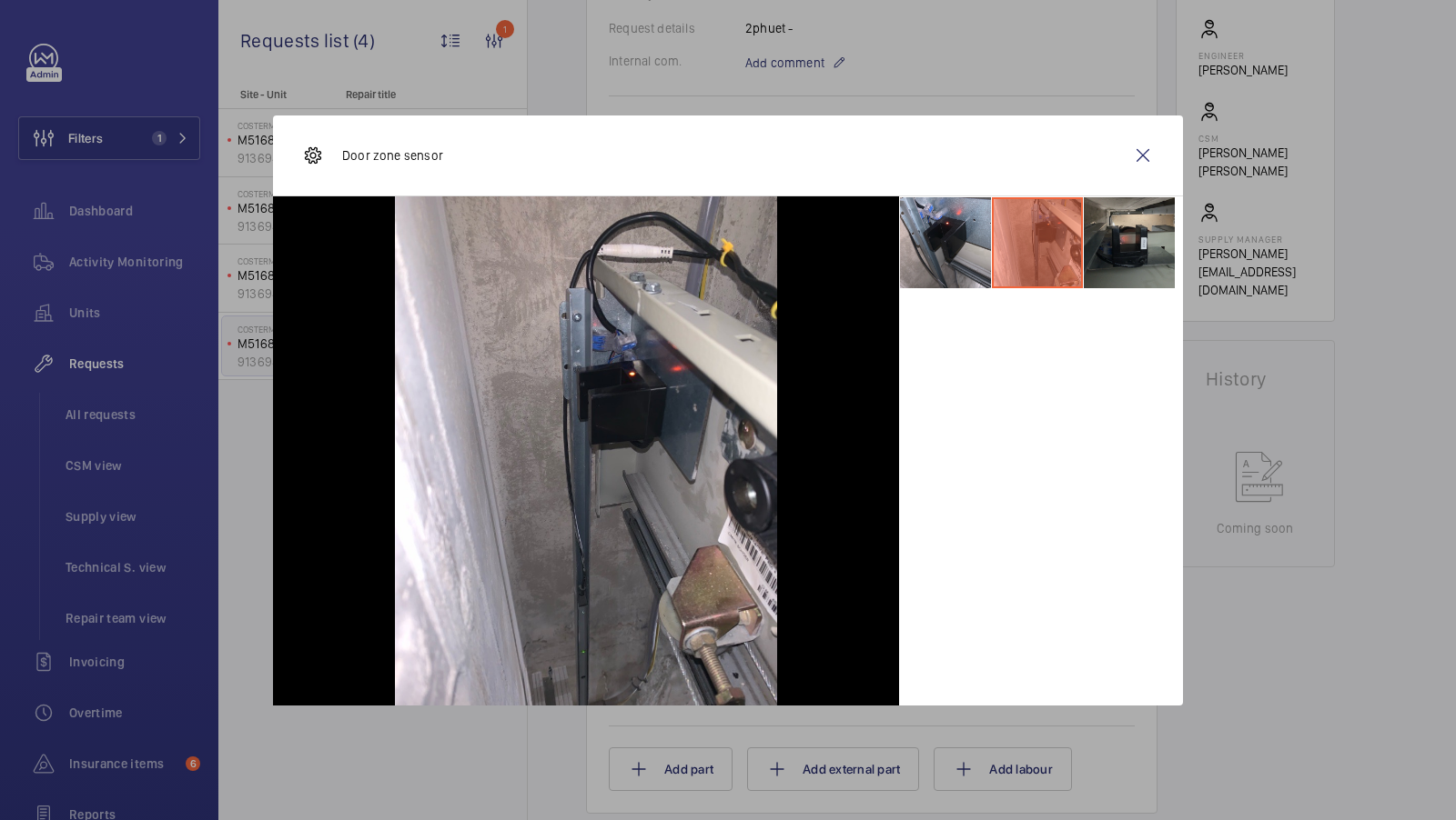
click at [1124, 246] on li at bounding box center [1129, 243] width 91 height 90
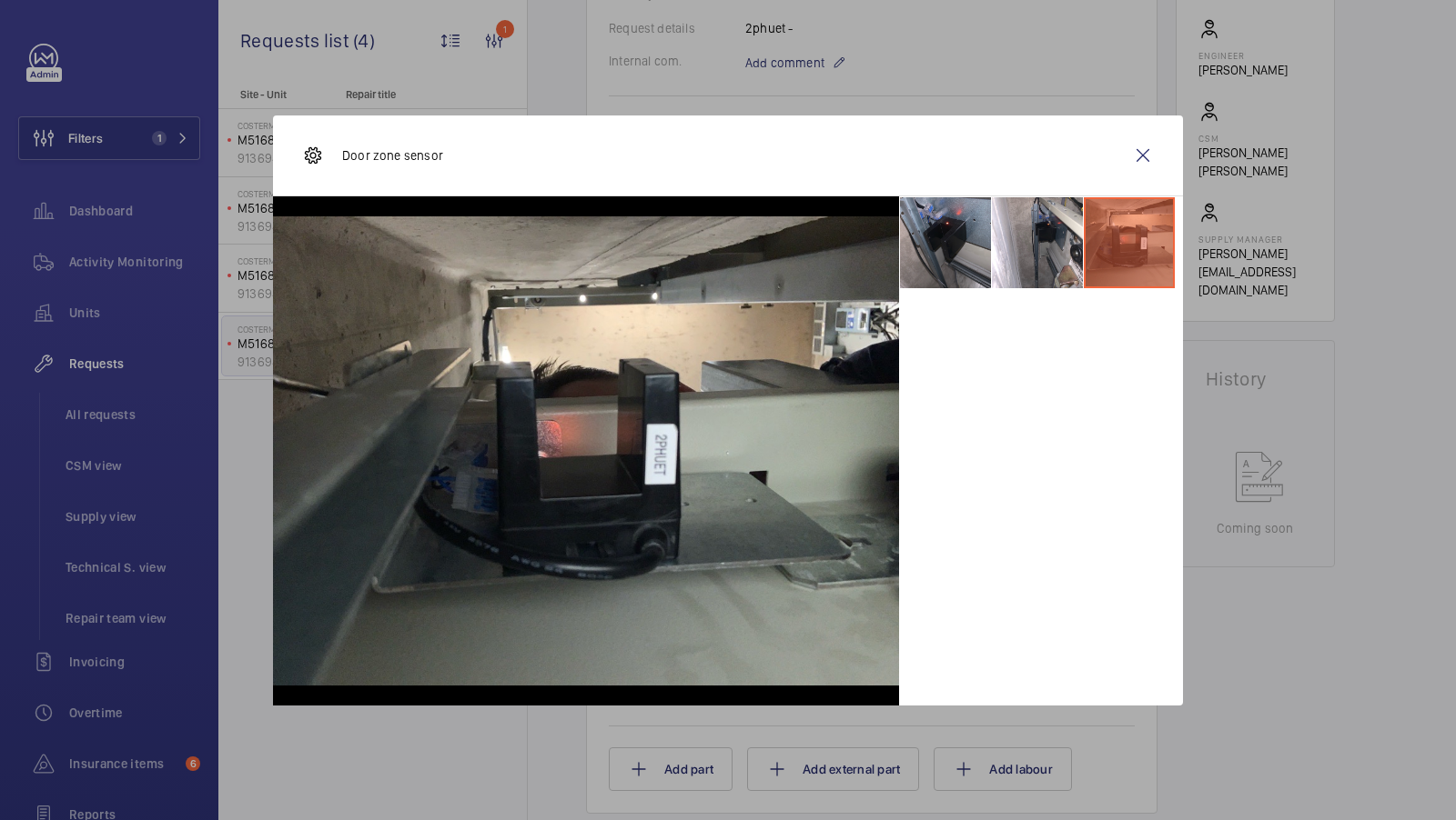
click at [949, 269] on li at bounding box center [945, 243] width 91 height 90
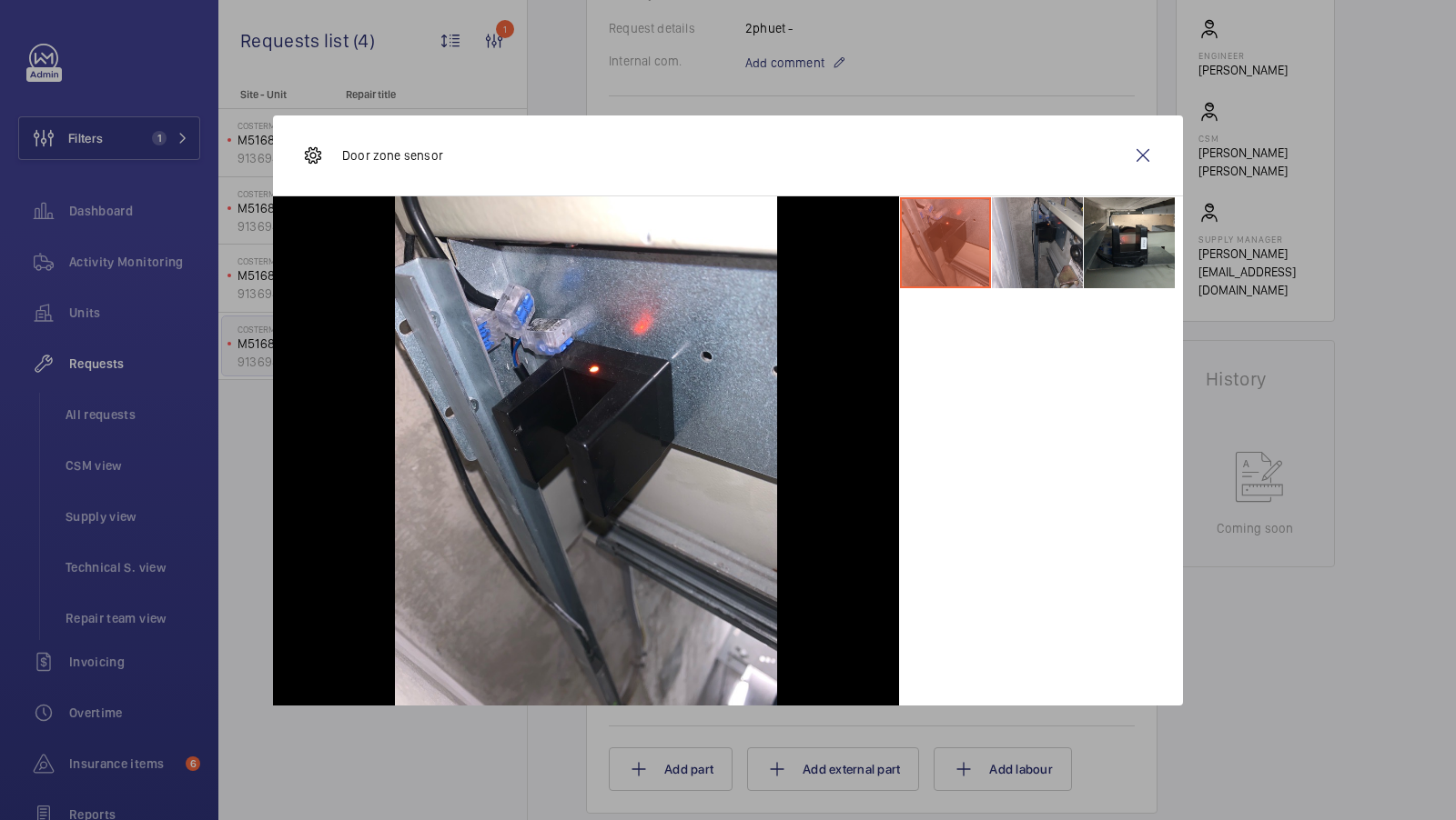
click at [1030, 256] on li at bounding box center [1037, 243] width 91 height 90
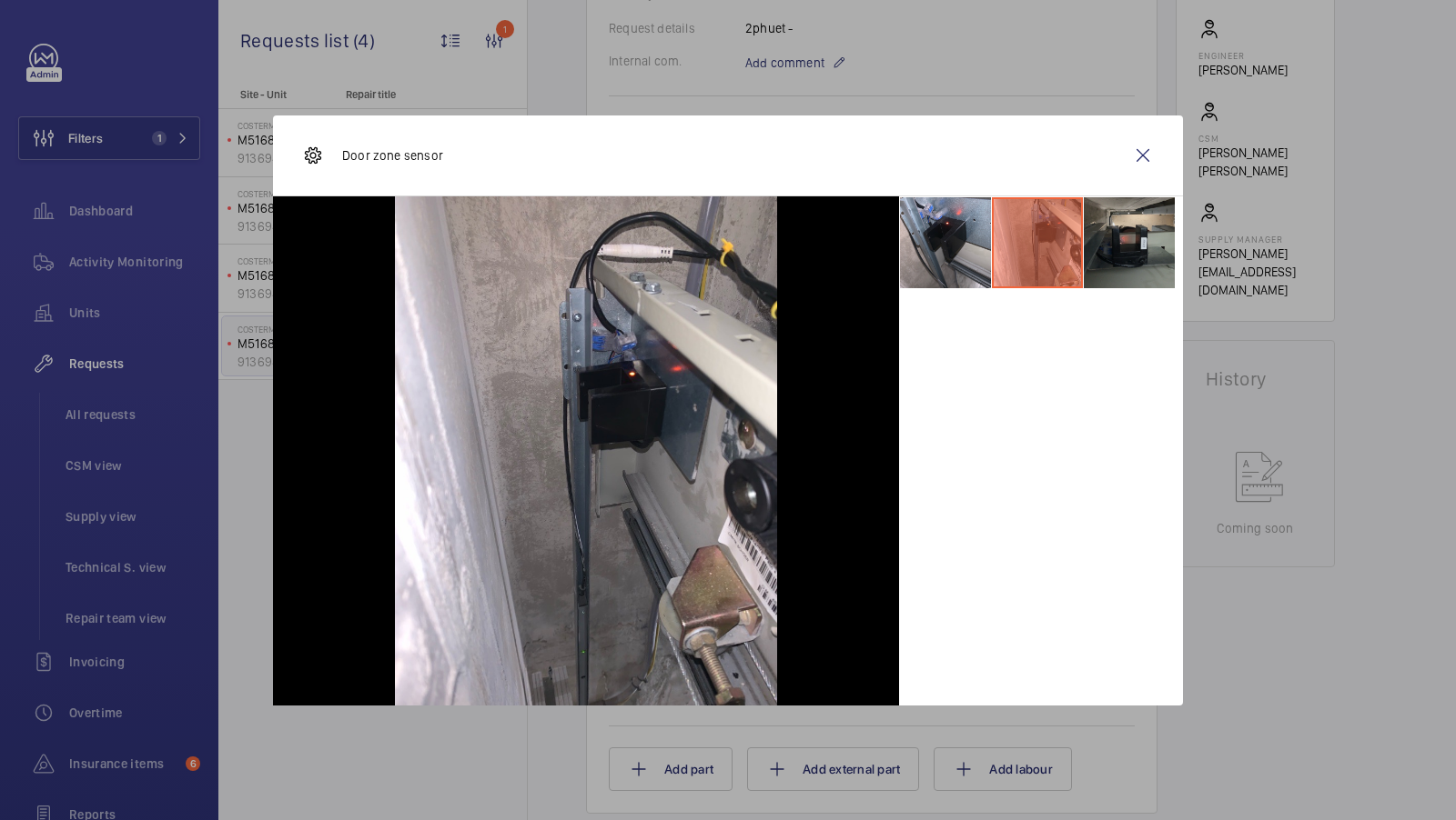
click at [1124, 239] on li at bounding box center [1129, 243] width 91 height 90
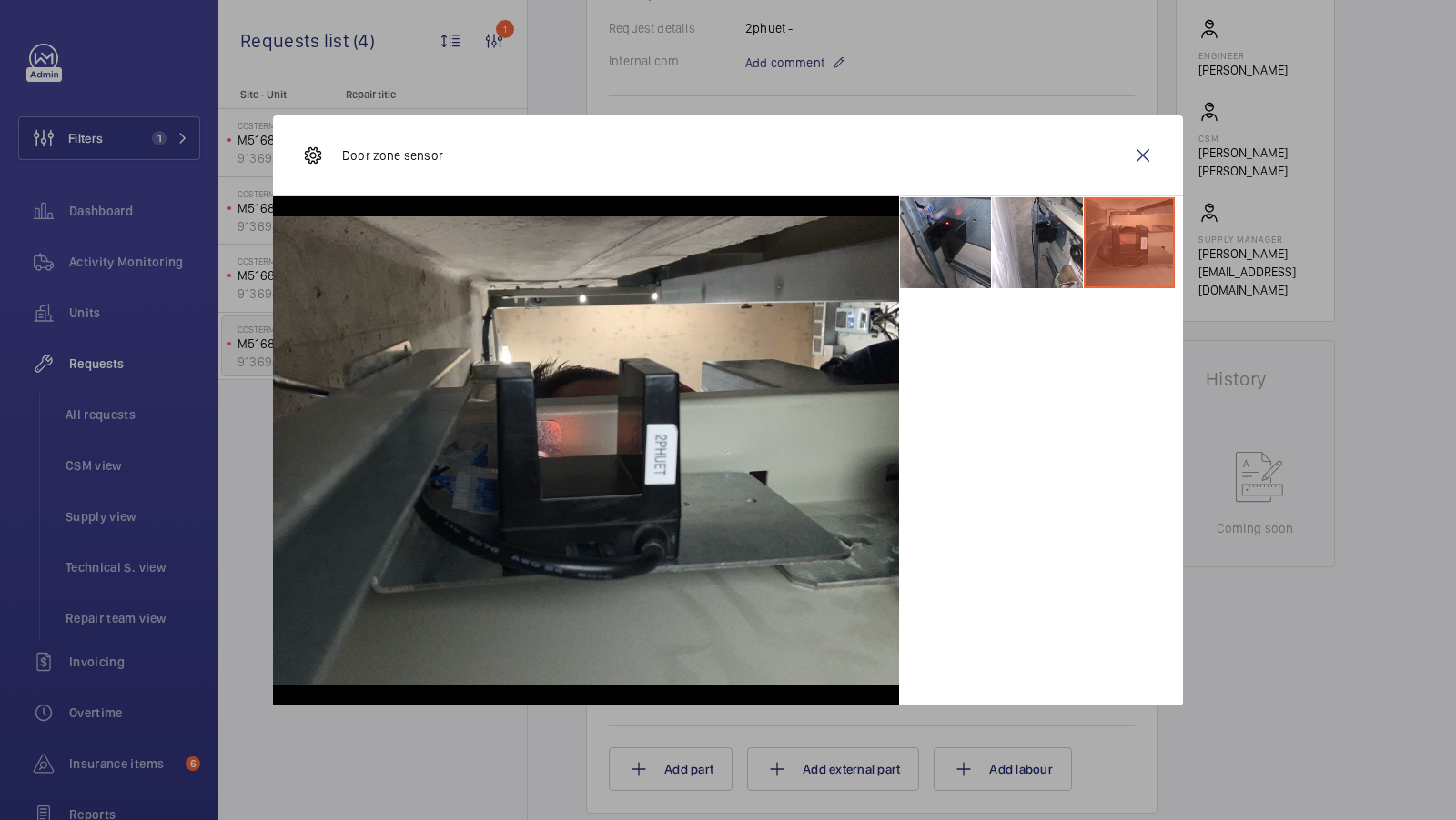
click at [985, 227] on li at bounding box center [945, 243] width 91 height 90
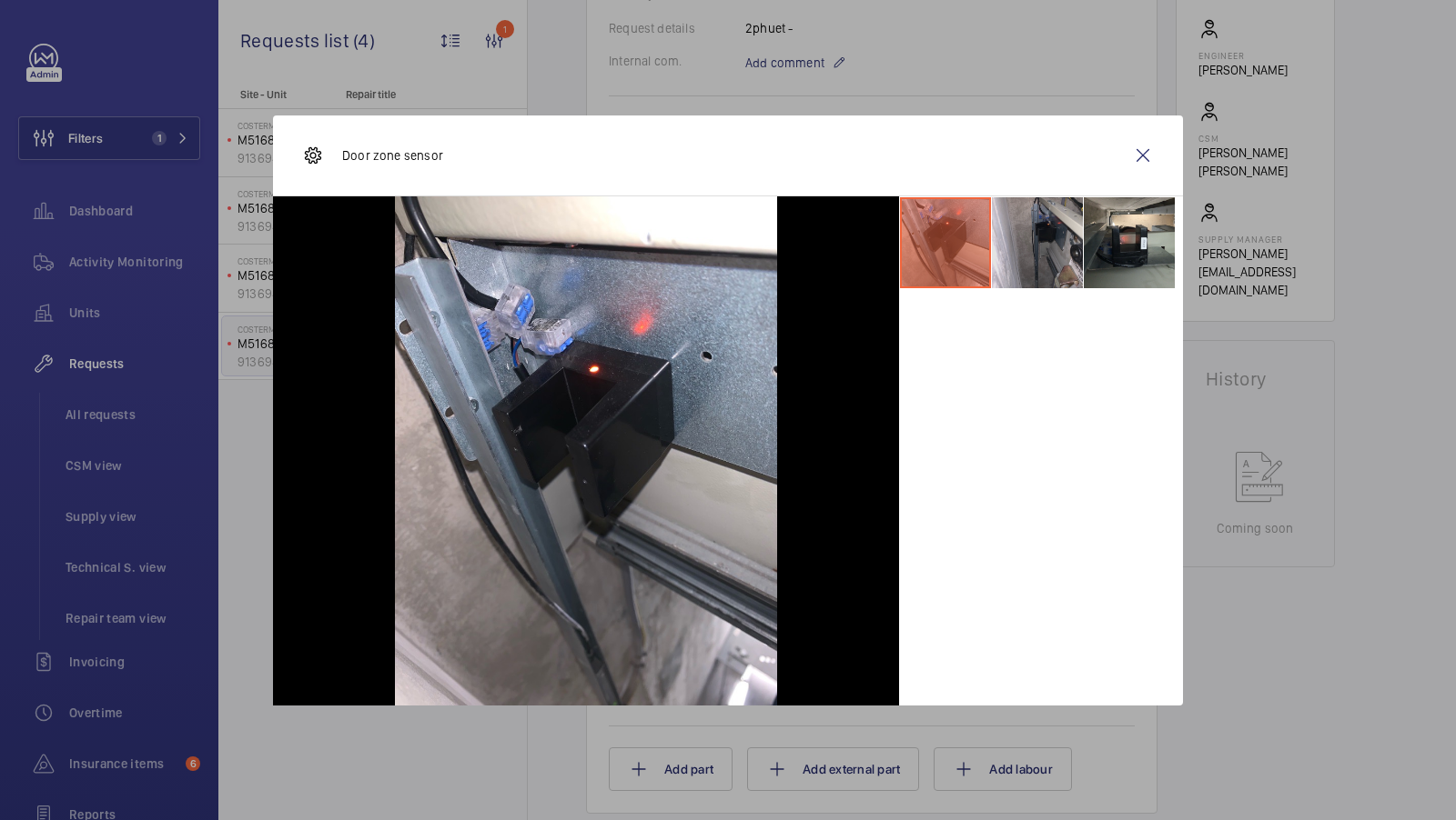
click at [1035, 227] on li at bounding box center [1037, 243] width 91 height 90
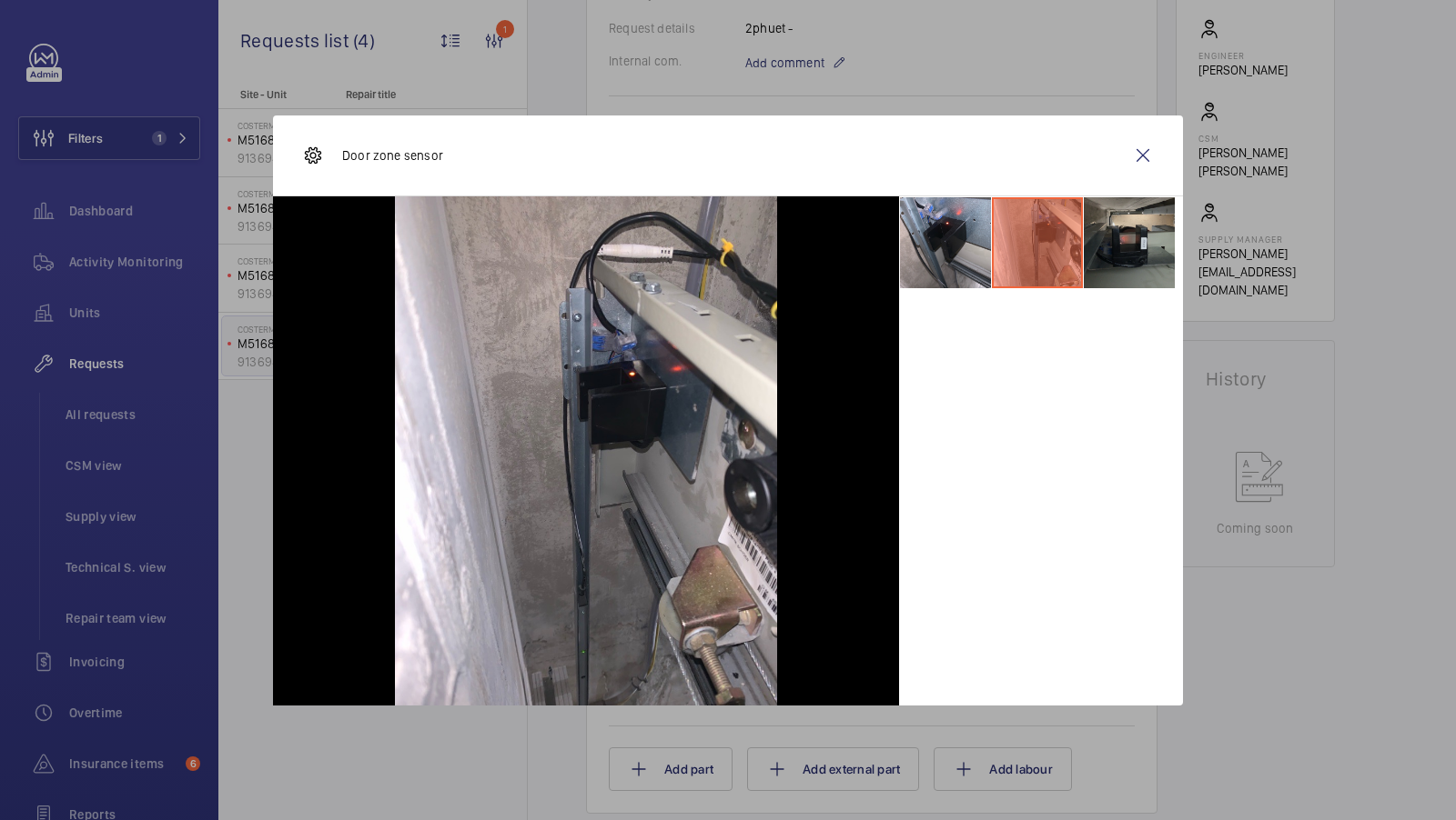
click at [1115, 243] on li at bounding box center [1129, 243] width 91 height 90
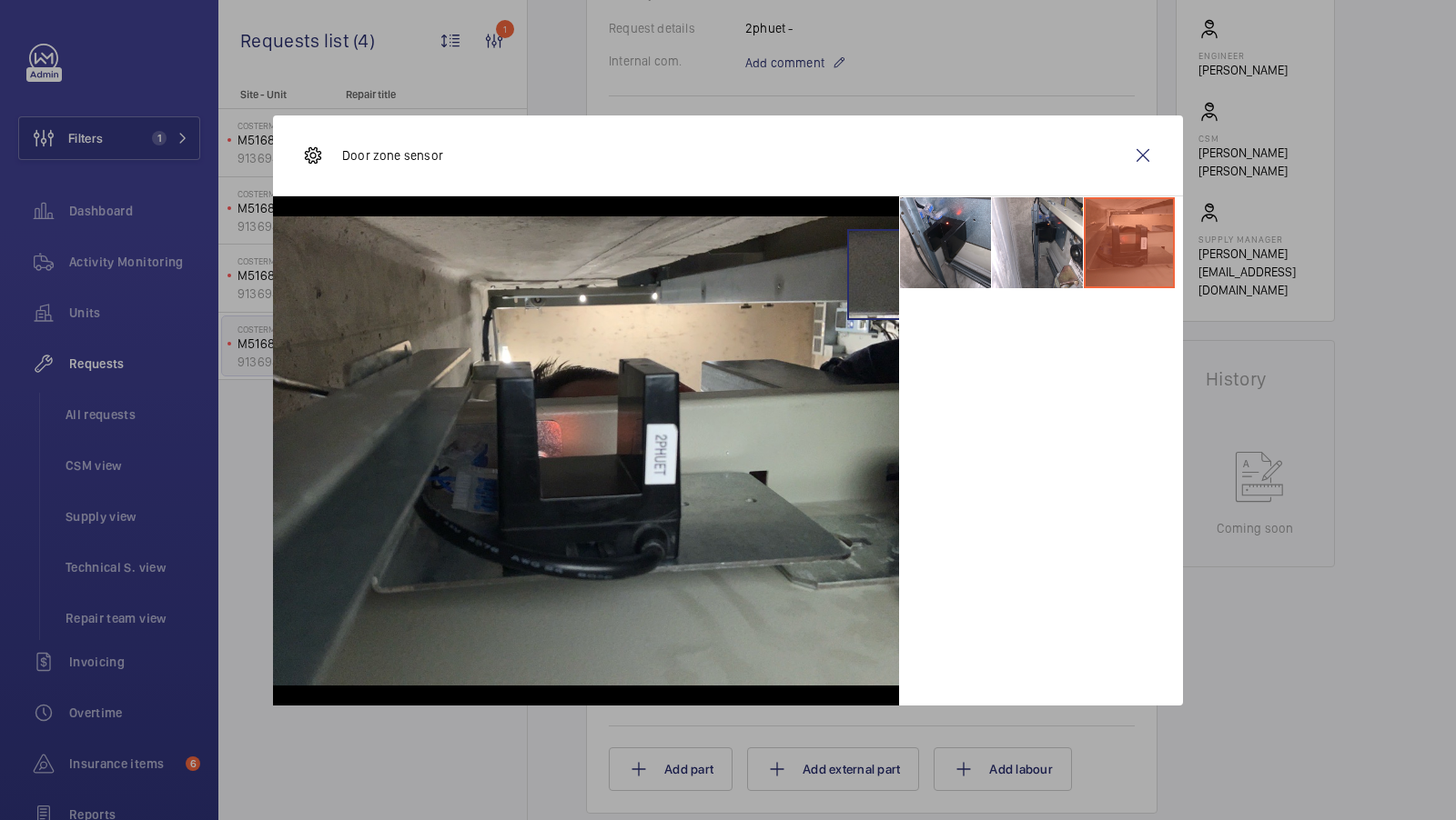
click at [891, 273] on img at bounding box center [585, 450] width 626 height 469
click at [937, 263] on li at bounding box center [945, 243] width 91 height 90
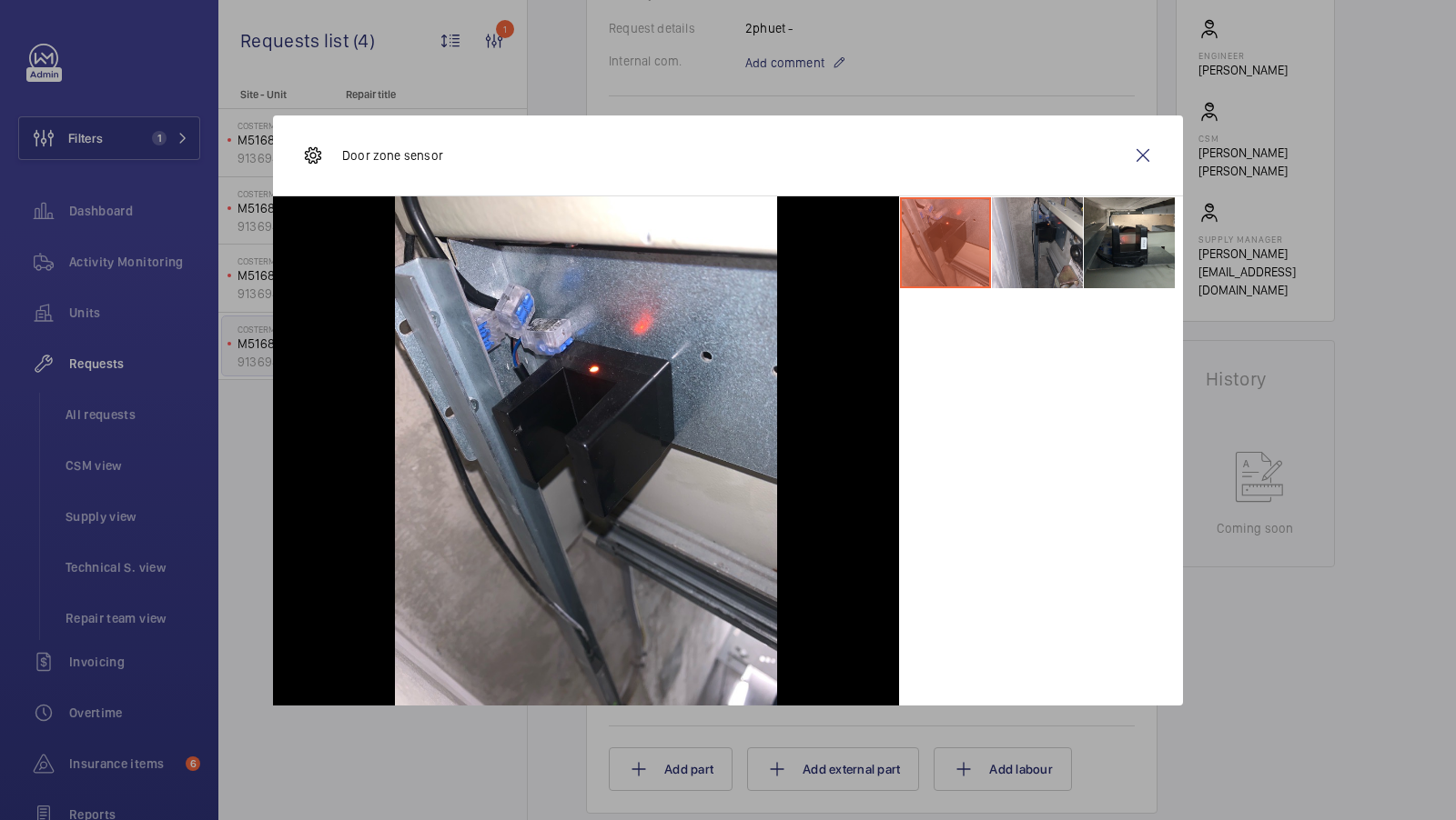
click at [1027, 255] on li at bounding box center [1037, 243] width 91 height 90
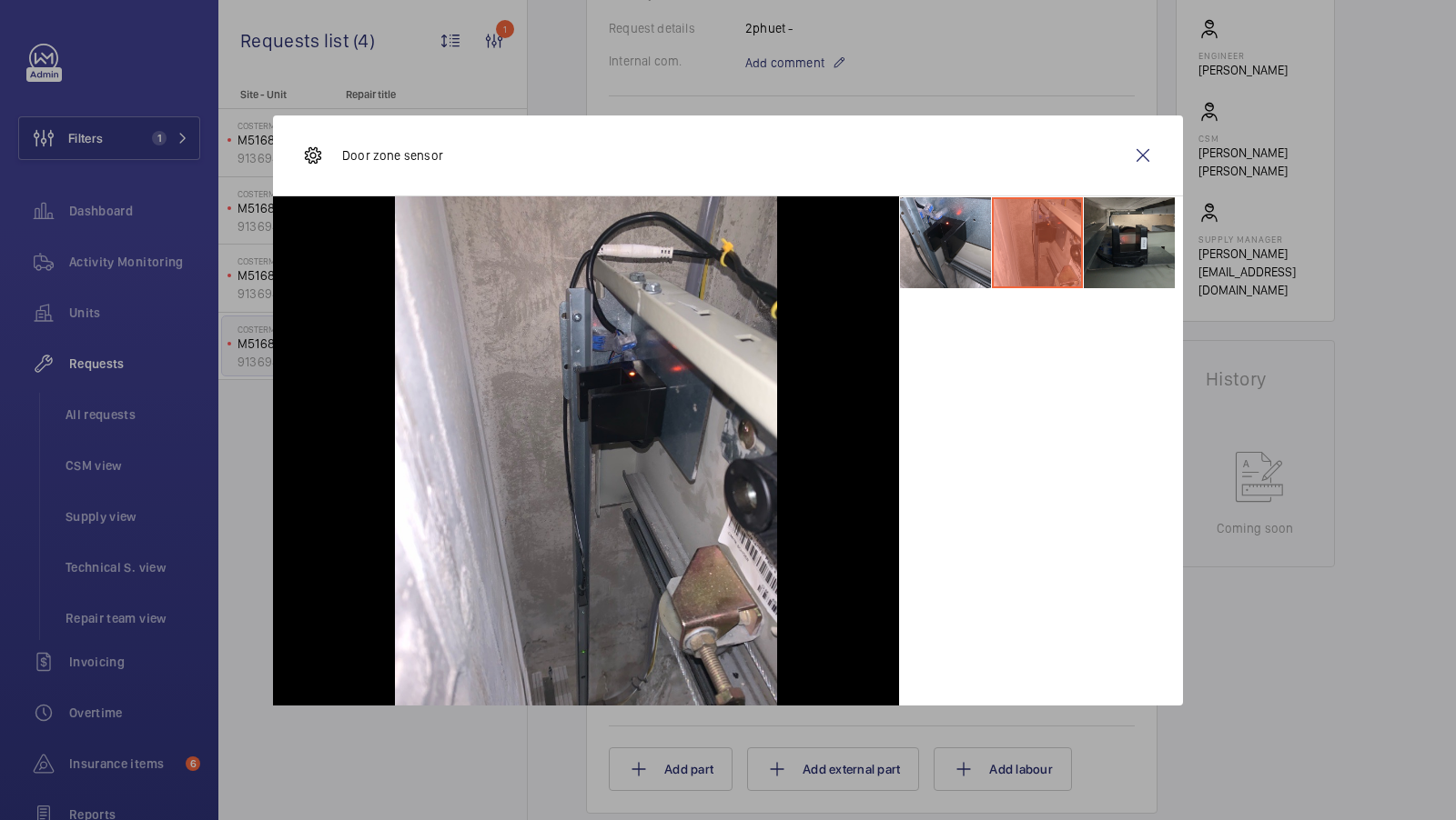
click at [1122, 245] on li at bounding box center [1129, 243] width 91 height 90
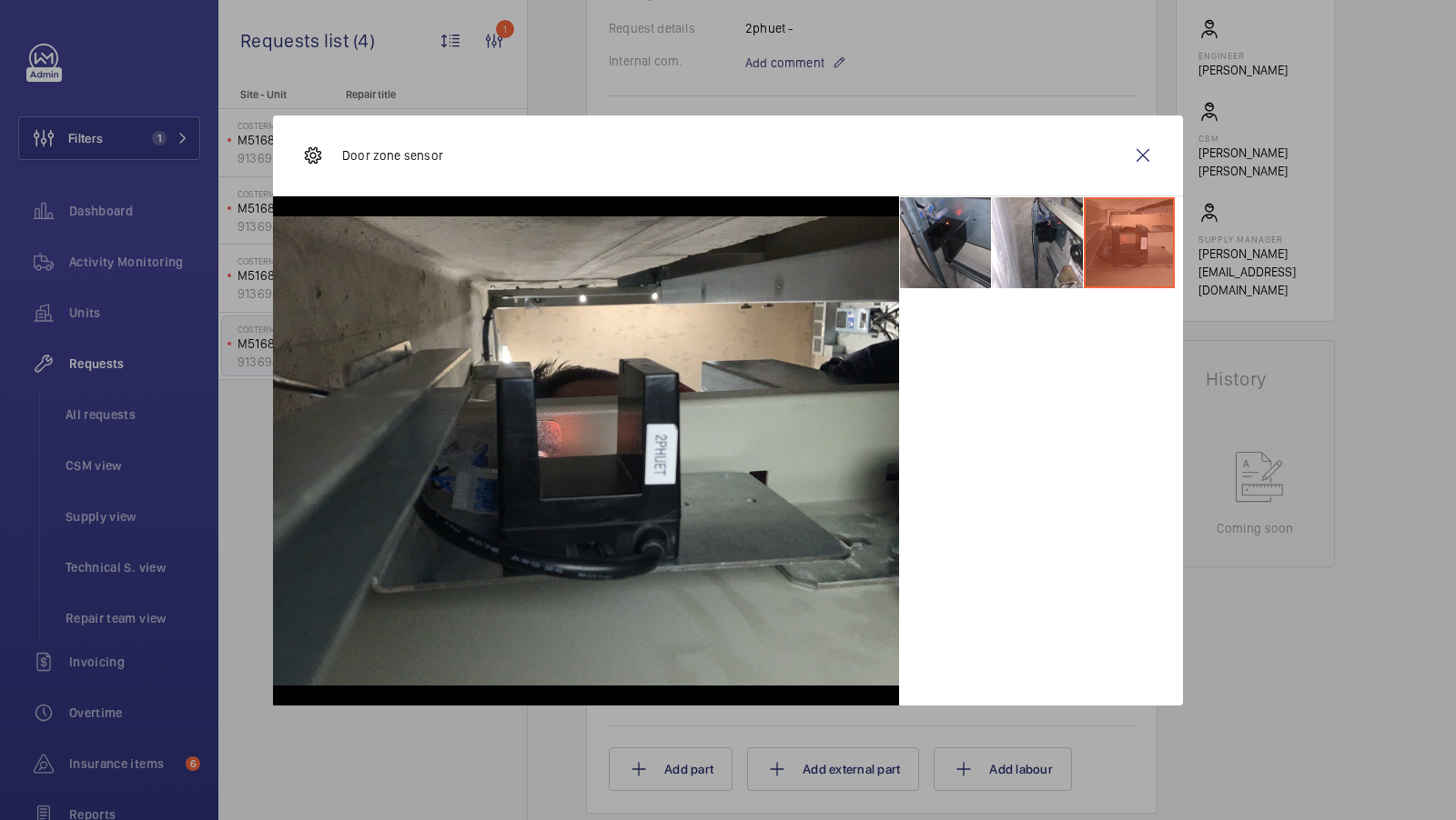
click at [951, 243] on li at bounding box center [945, 243] width 91 height 90
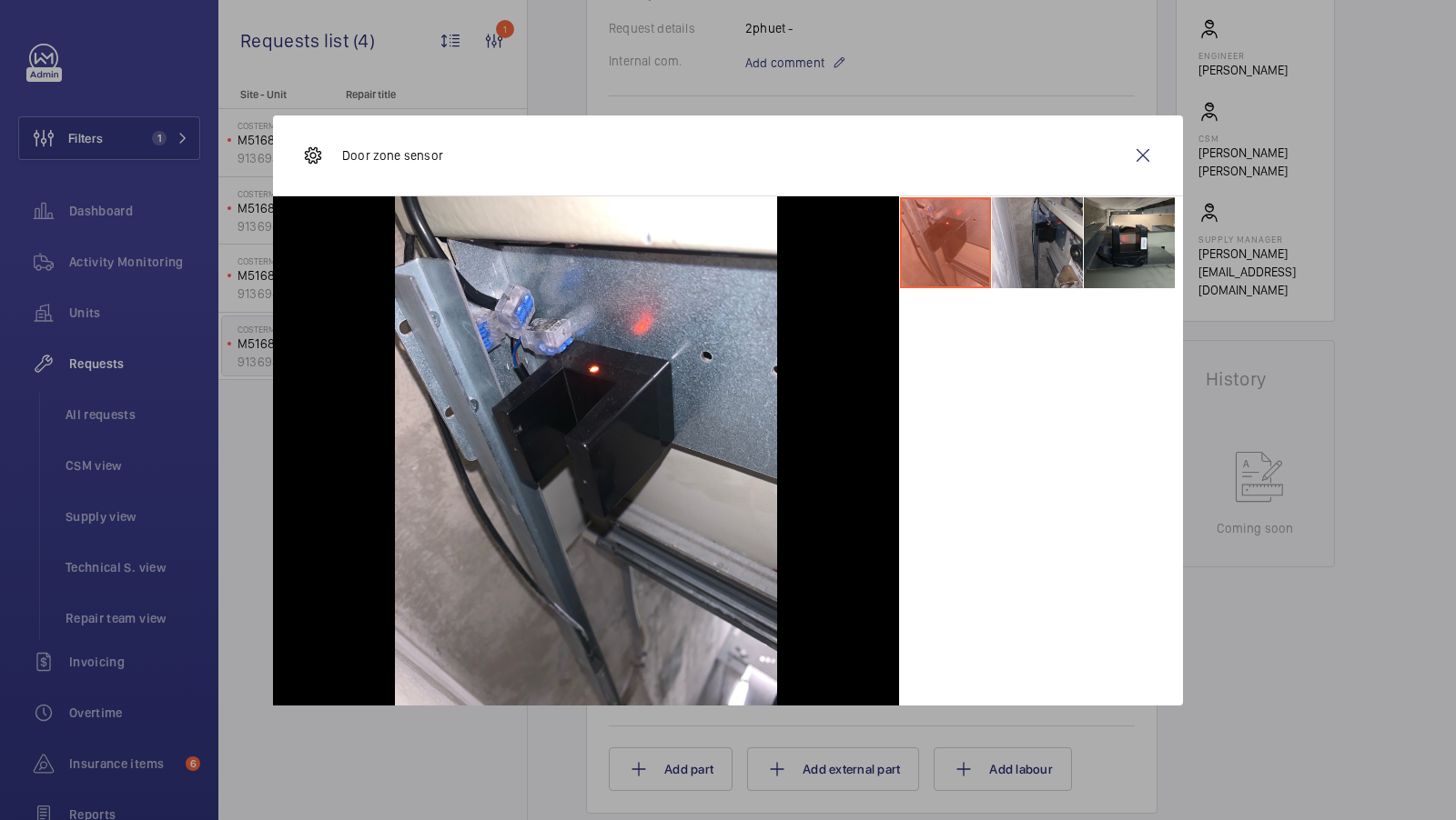
click at [1049, 223] on li at bounding box center [1037, 243] width 91 height 90
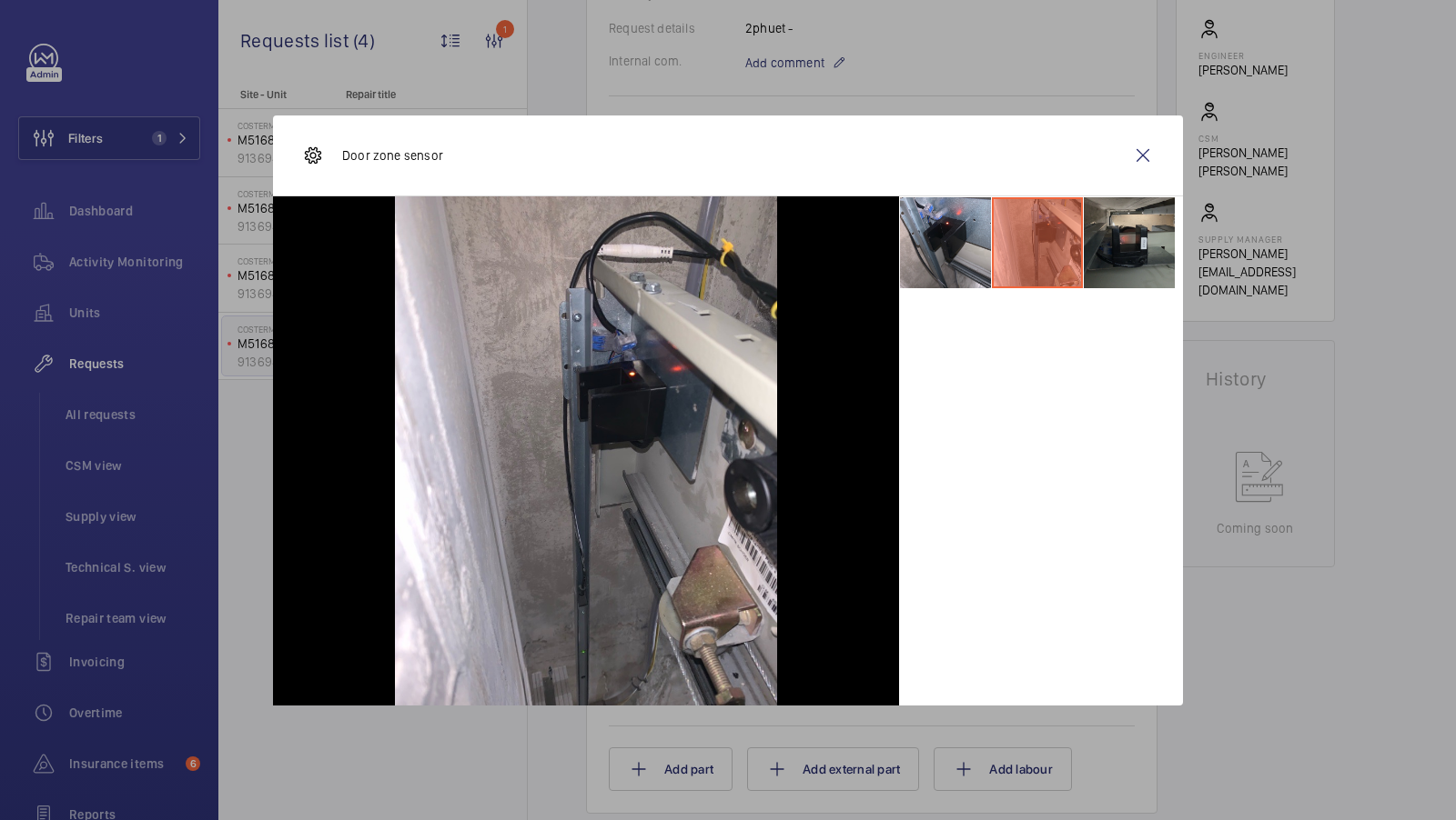
click at [1141, 232] on li at bounding box center [1129, 243] width 91 height 90
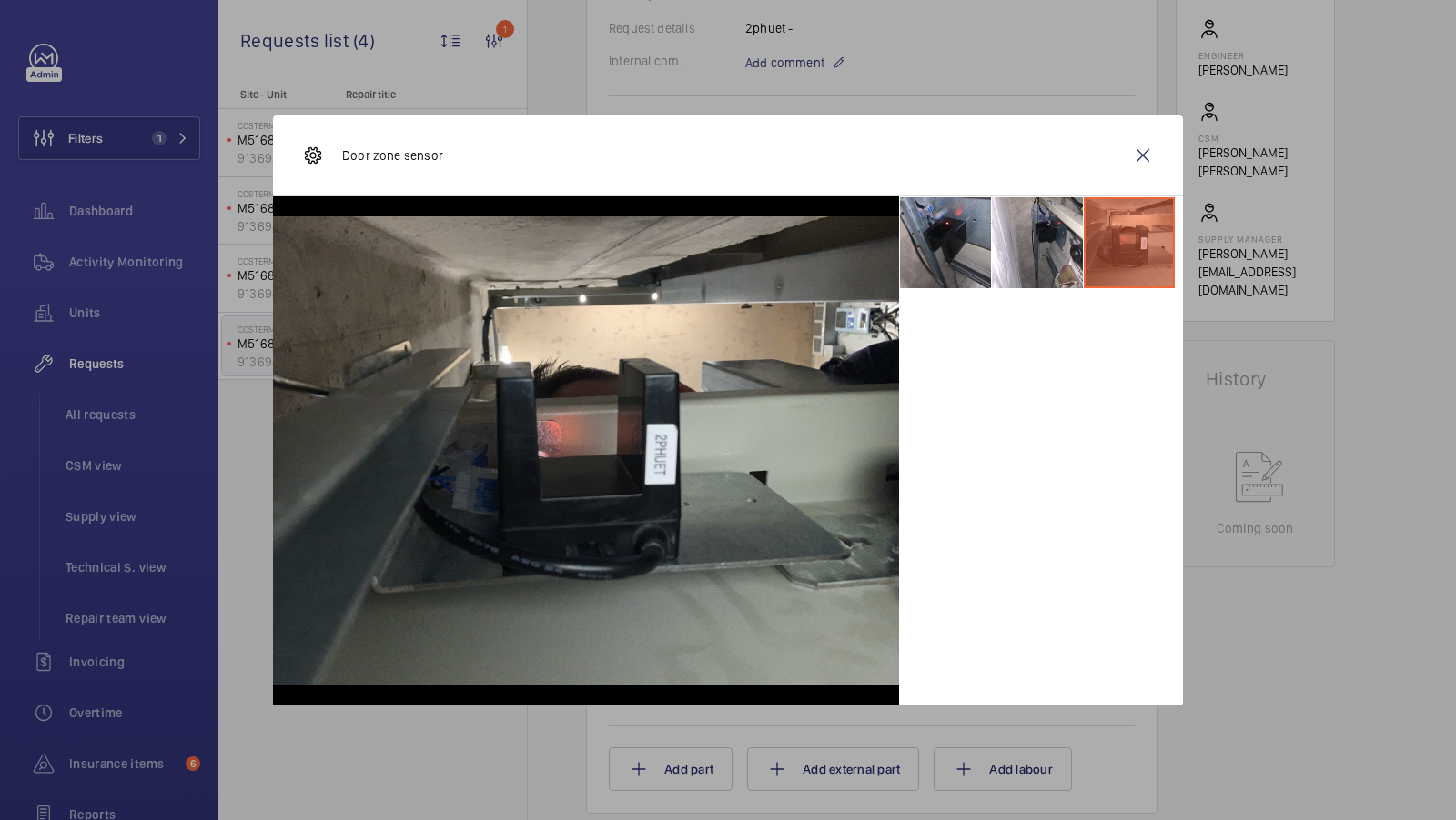
click at [952, 251] on li at bounding box center [945, 243] width 91 height 90
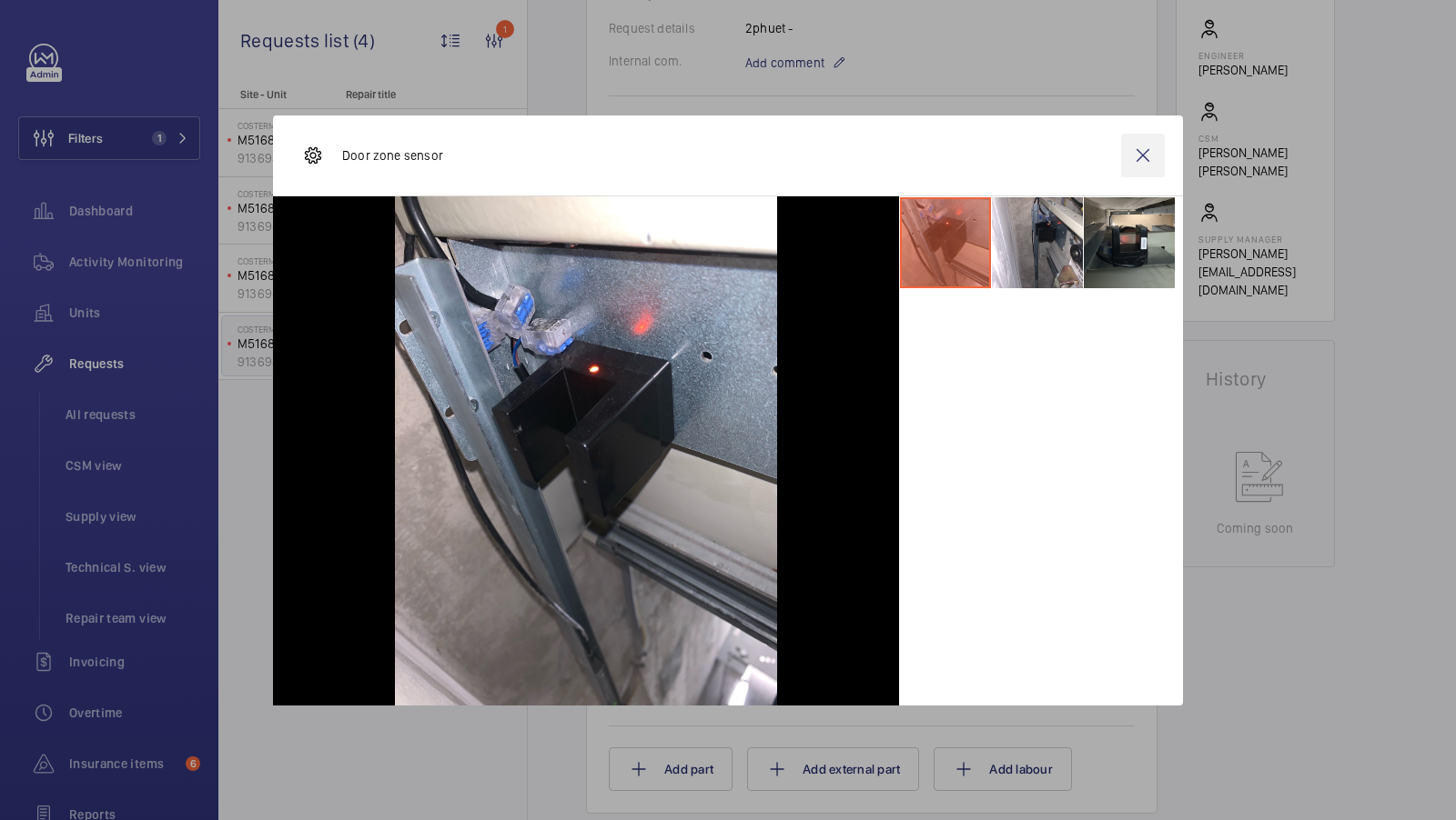
click at [1148, 153] on wm-front-icon-button at bounding box center [1143, 155] width 43 height 43
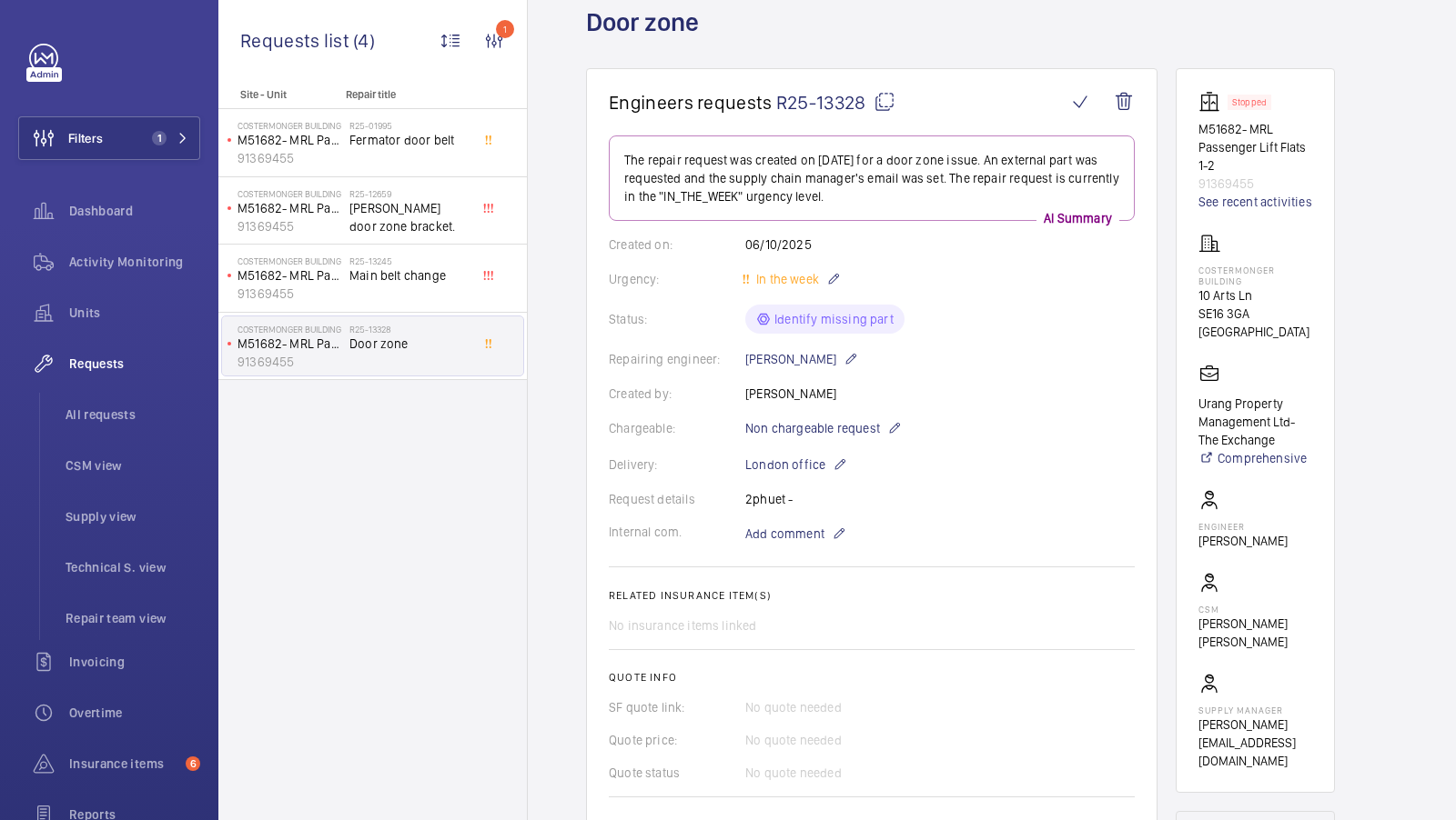
scroll to position [112, 0]
click at [125, 260] on span "Activity Monitoring" at bounding box center [134, 262] width 131 height 18
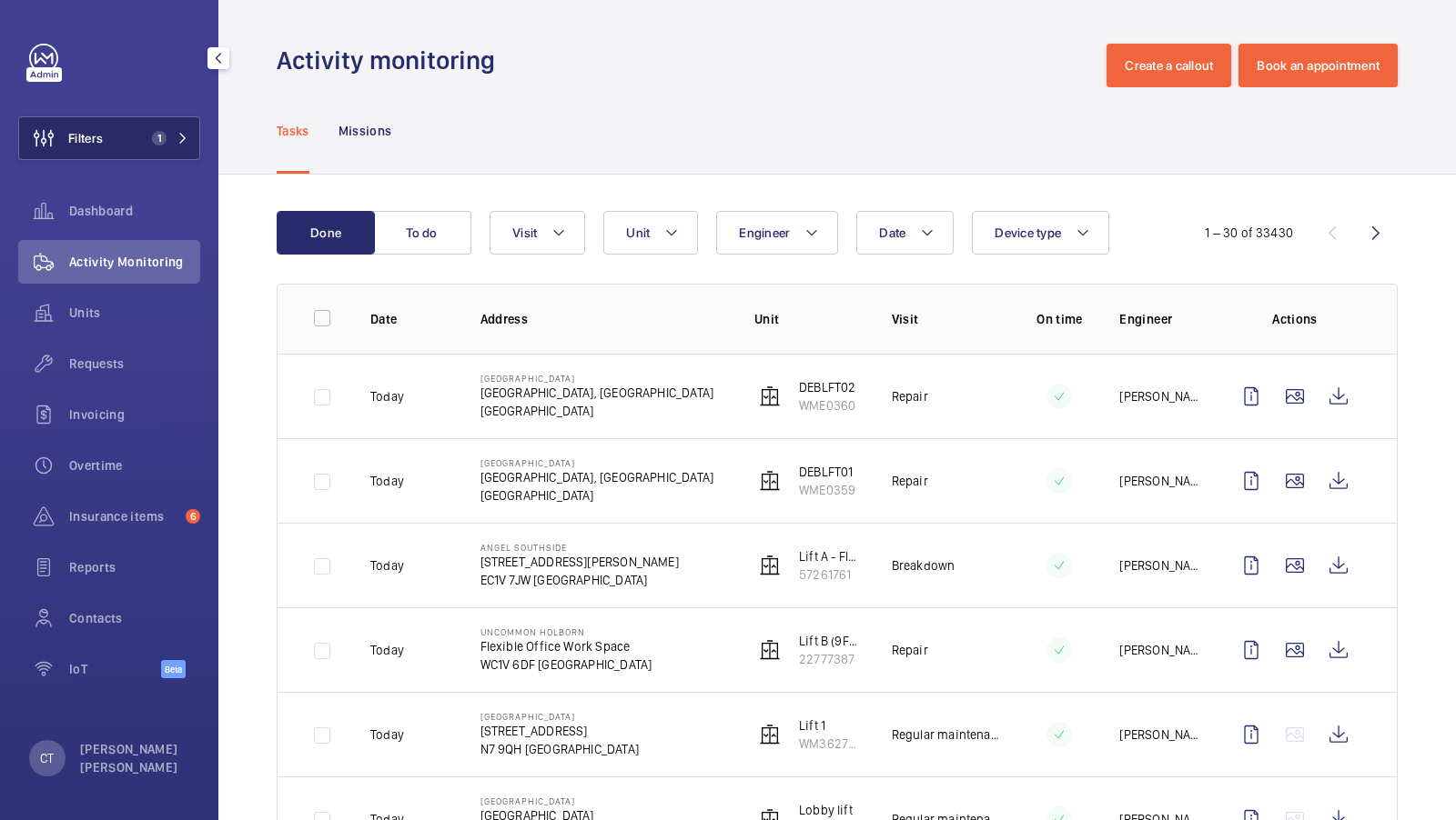
click at [168, 136] on span "1" at bounding box center [166, 138] width 43 height 15
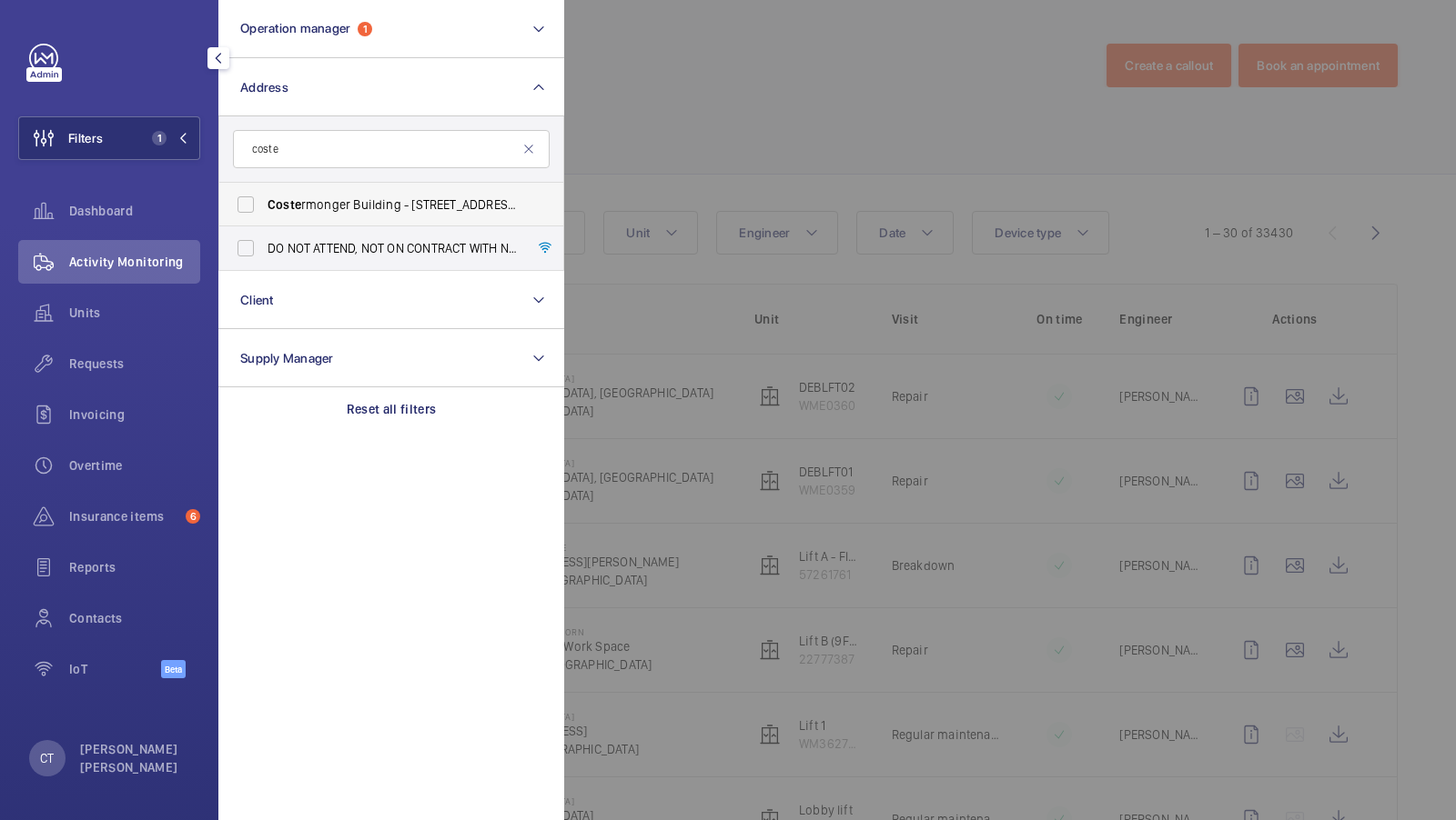
type input "coste"
click at [341, 202] on span "Coste rmonger Building - 10 Arts Ln, LONDON SE16 3GA" at bounding box center [393, 205] width 250 height 18
click at [264, 202] on input "Coste rmonger Building - 10 Arts Ln, LONDON SE16 3GA" at bounding box center [245, 205] width 36 height 36
checkbox input "true"
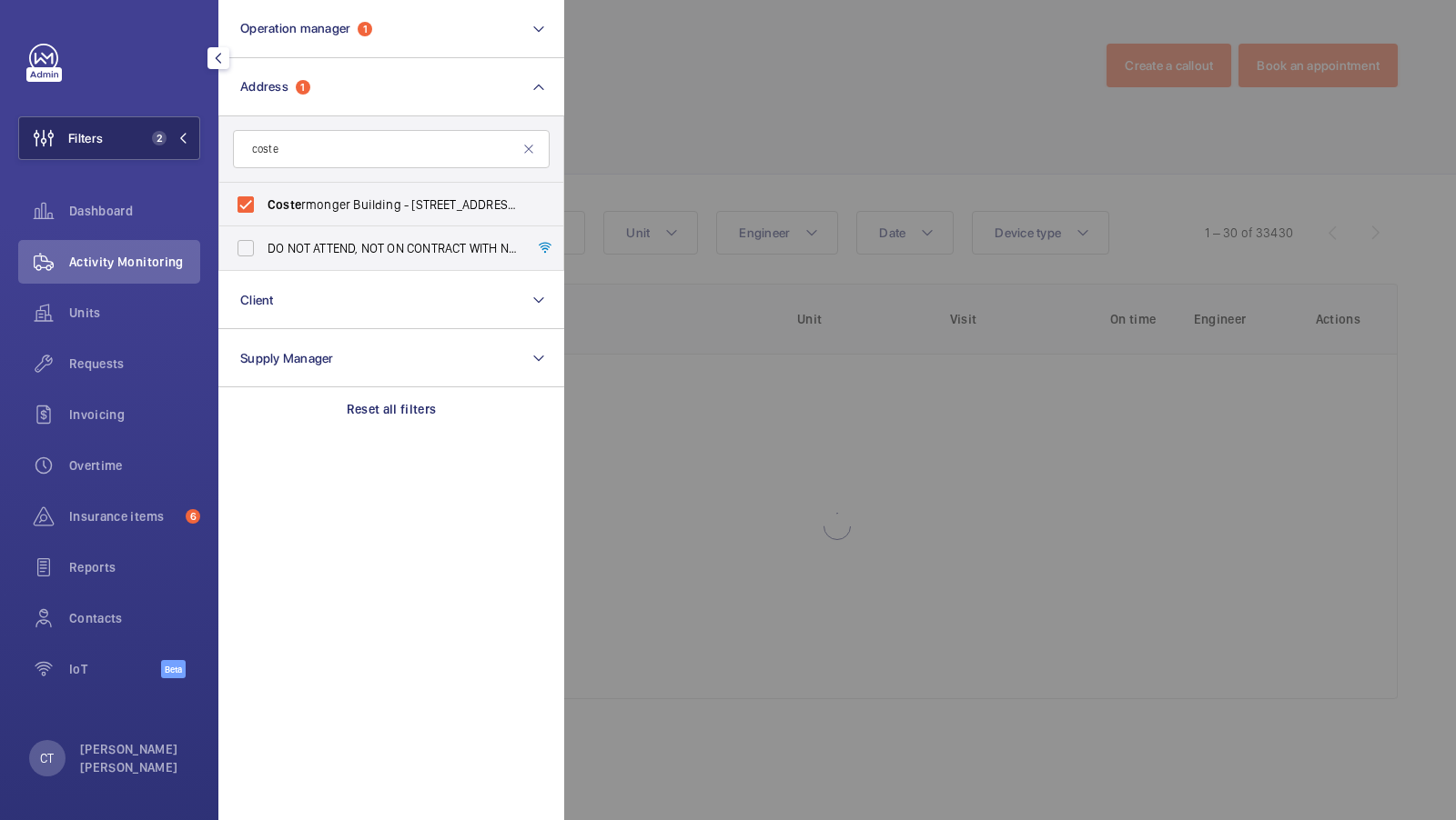
click at [185, 151] on button "Filters 2" at bounding box center [108, 138] width 182 height 43
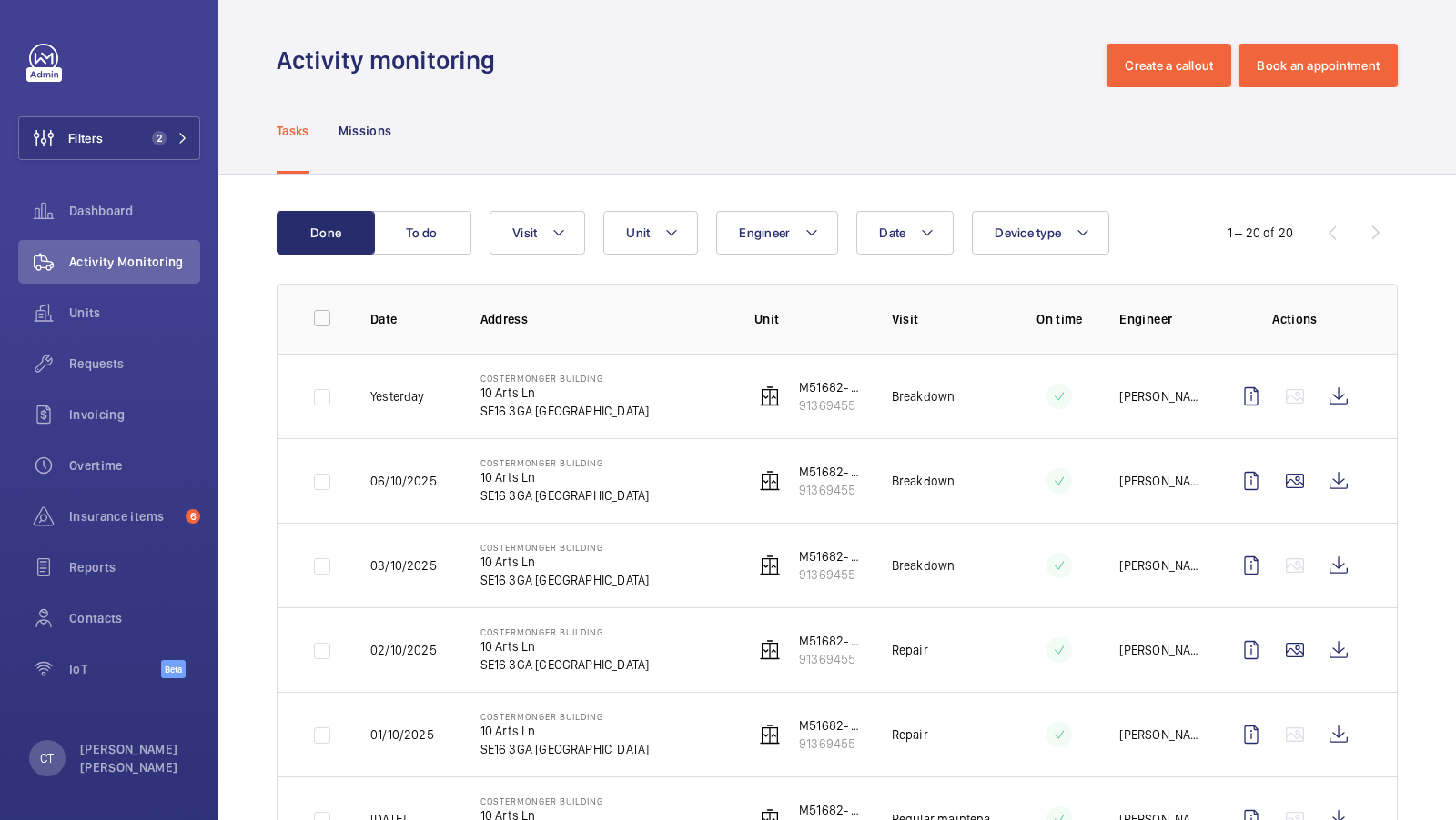
click at [877, 107] on div "Tasks Missions" at bounding box center [837, 131] width 1122 height 87
click at [1337, 476] on wm-front-icon-button at bounding box center [1338, 481] width 43 height 43
click at [157, 137] on span "2" at bounding box center [158, 138] width 15 height 15
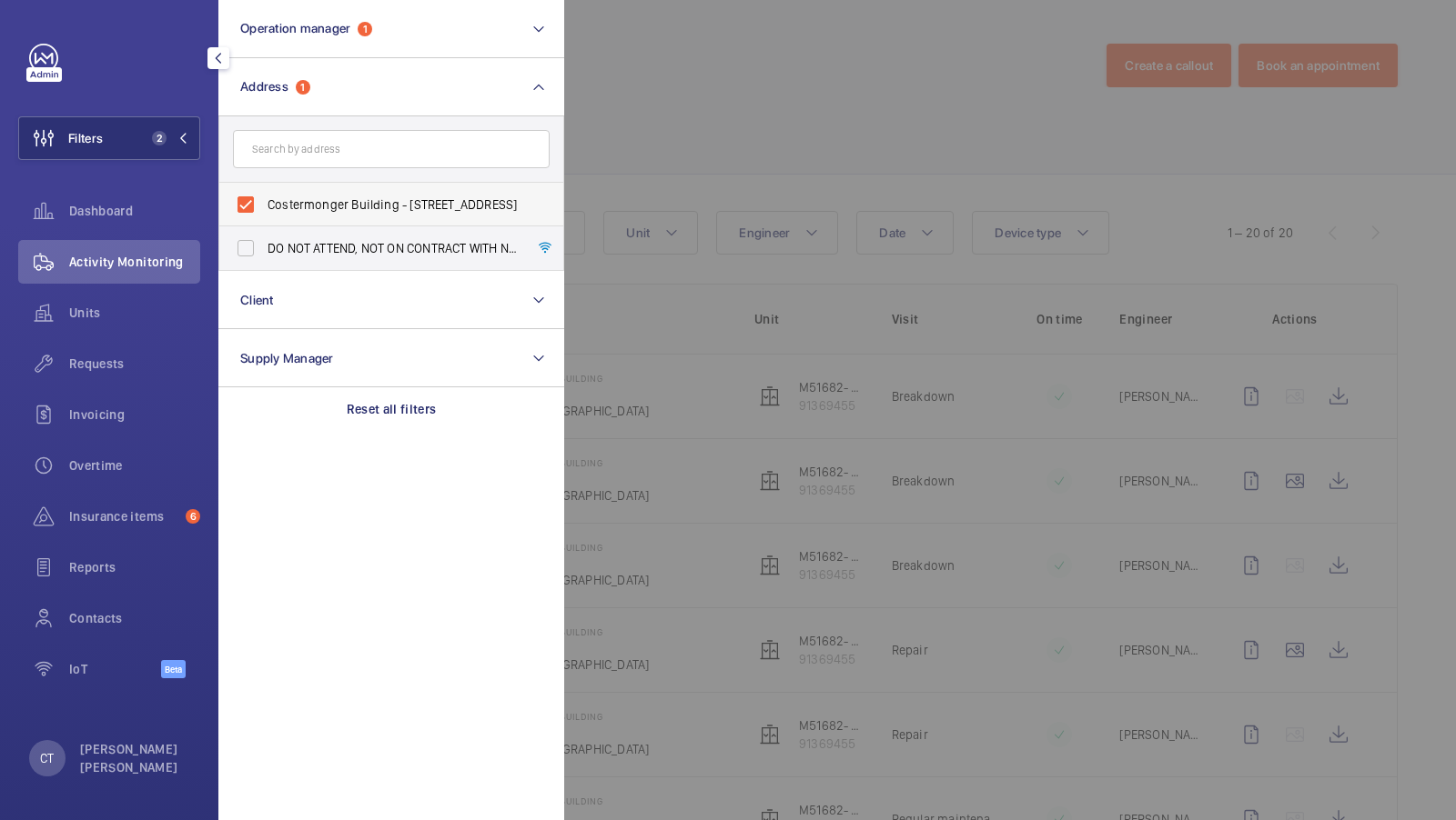
click at [298, 205] on span "Costermonger Building - 10 Arts Ln, LONDON SE16 3GA" at bounding box center [393, 205] width 250 height 18
click at [264, 205] on input "Costermonger Building - 10 Arts Ln, LONDON SE16 3GA" at bounding box center [245, 205] width 36 height 36
checkbox input "false"
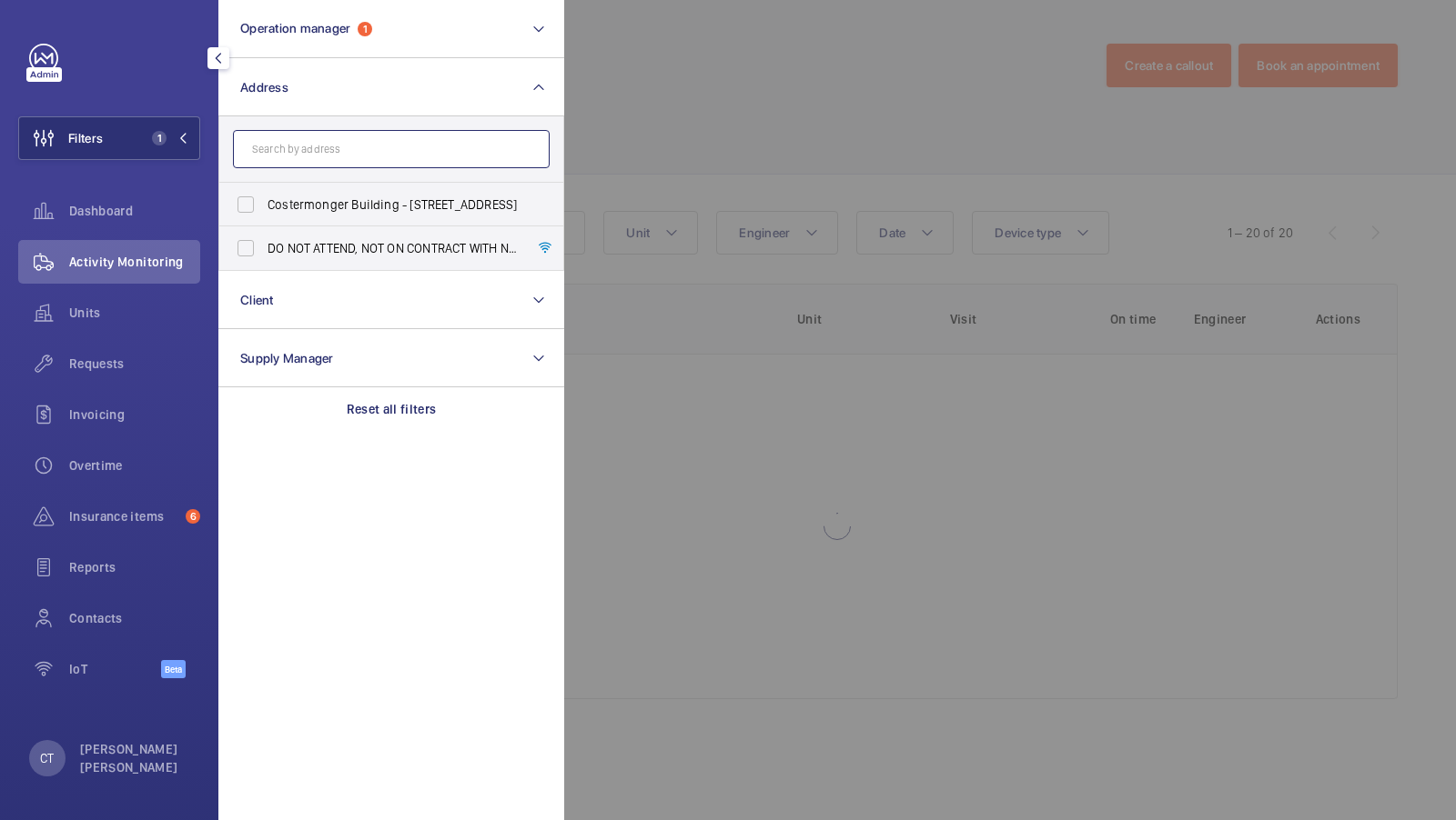
click at [276, 144] on input "text" at bounding box center [392, 148] width 317 height 38
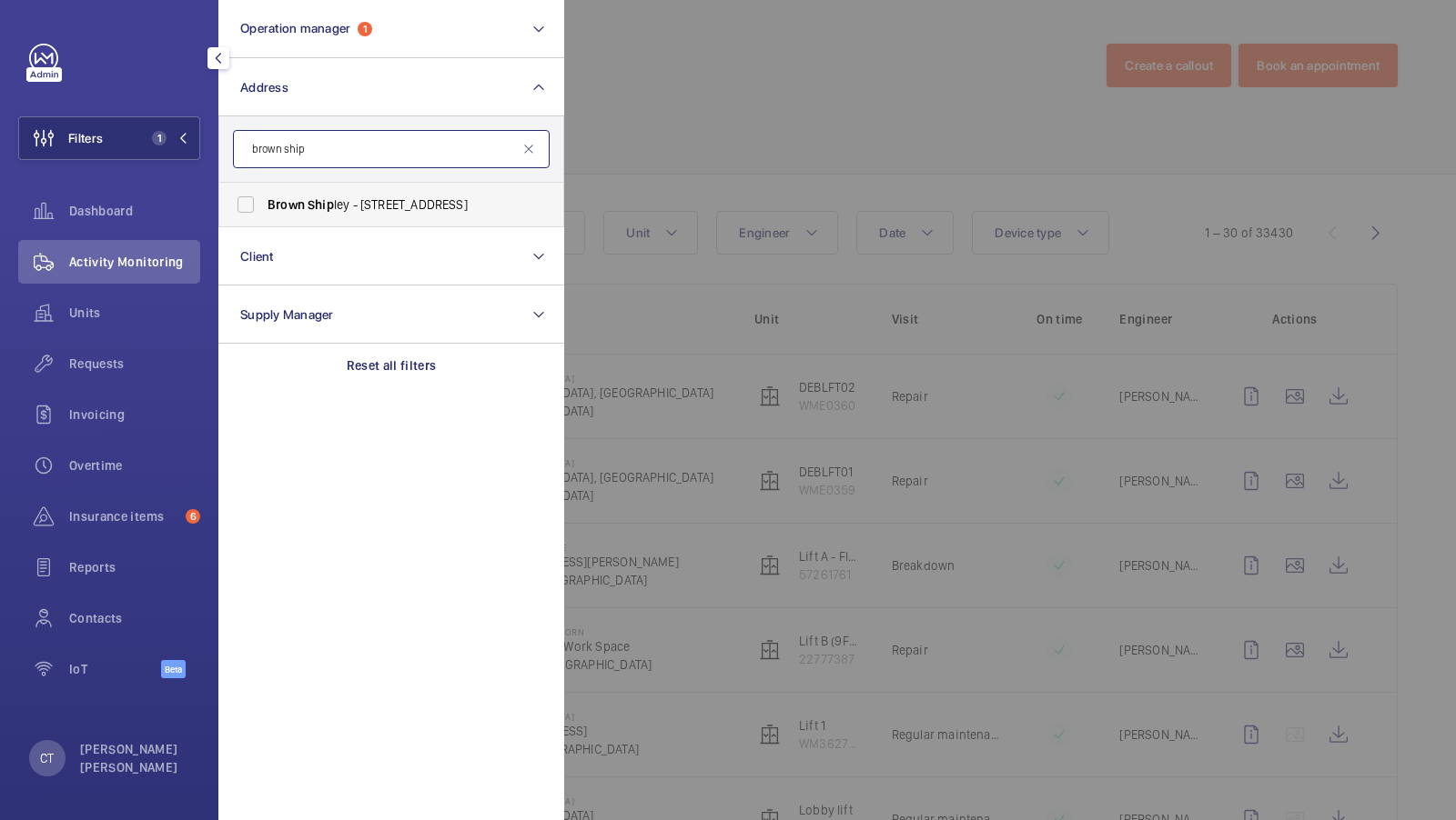
type input "brown ship"
click at [303, 196] on span "Brown Ship ley - 2 Moorgate, LONDON EC2M 6TX" at bounding box center [393, 205] width 250 height 18
click at [264, 195] on input "Brown Ship ley - 2 Moorgate, LONDON EC2M 6TX" at bounding box center [245, 205] width 36 height 36
checkbox input "true"
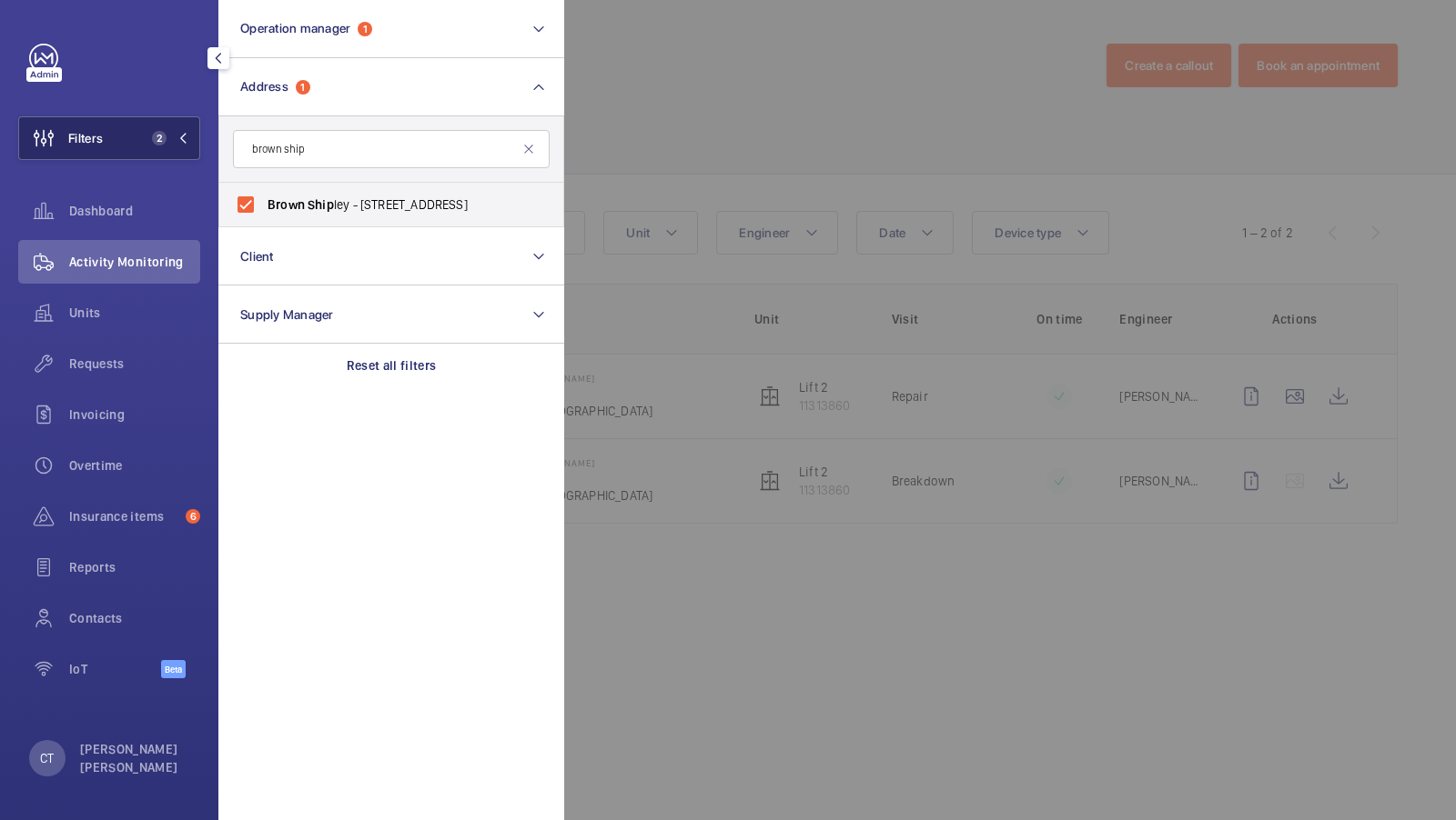
click at [168, 142] on span "2" at bounding box center [166, 138] width 43 height 15
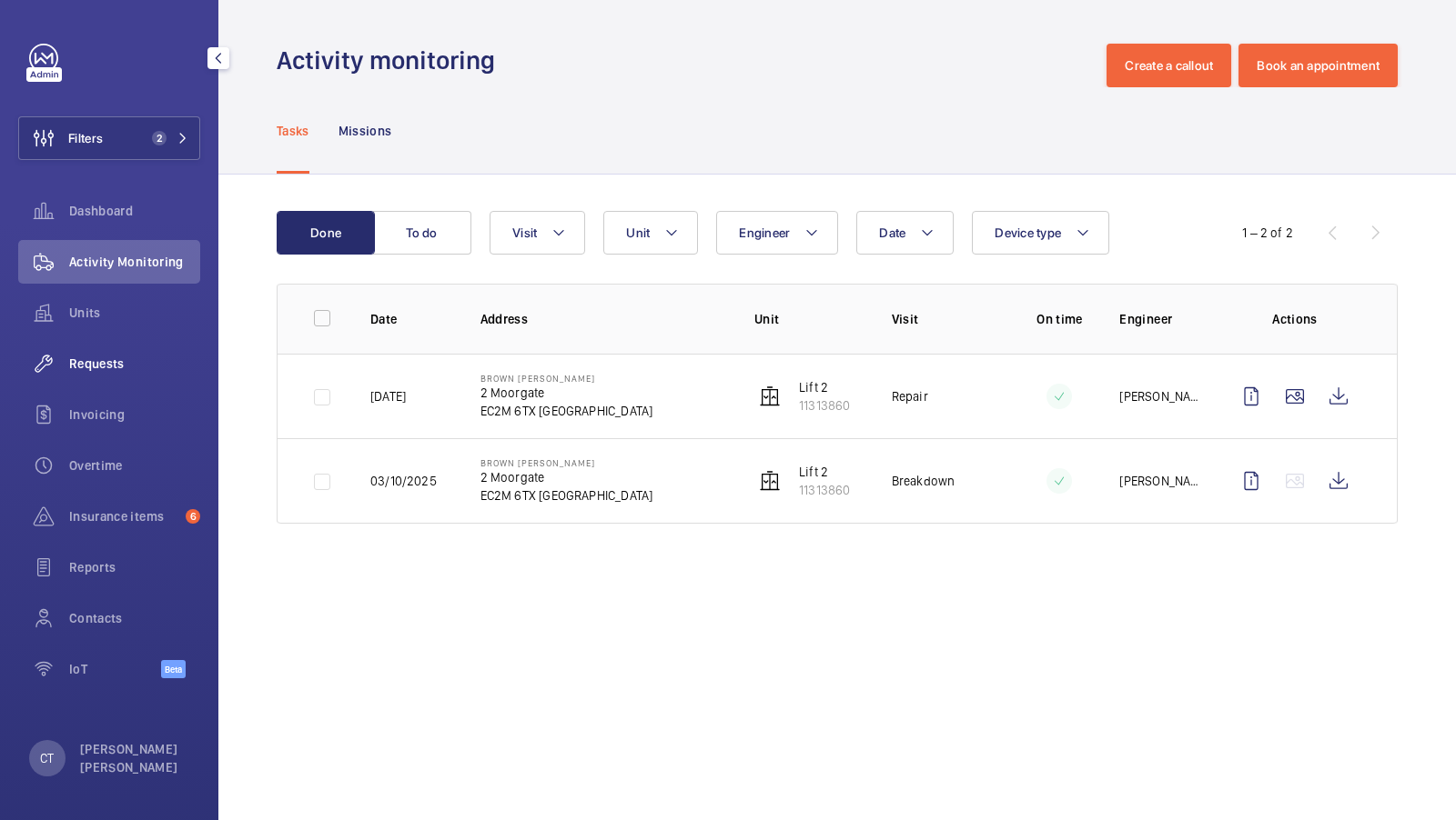
click at [103, 356] on span "Requests" at bounding box center [134, 364] width 131 height 18
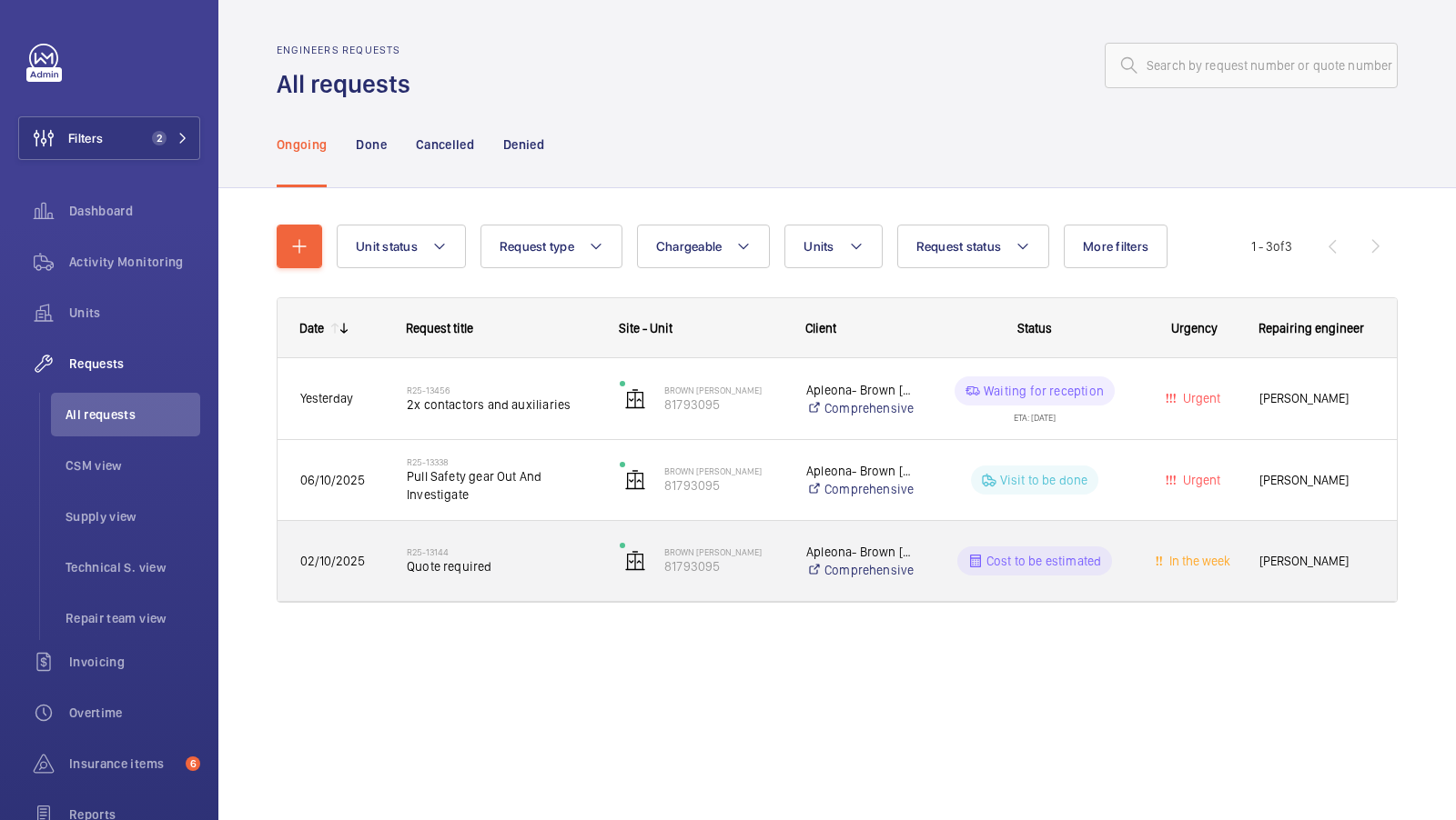
click at [505, 558] on span "Quote required" at bounding box center [501, 566] width 189 height 18
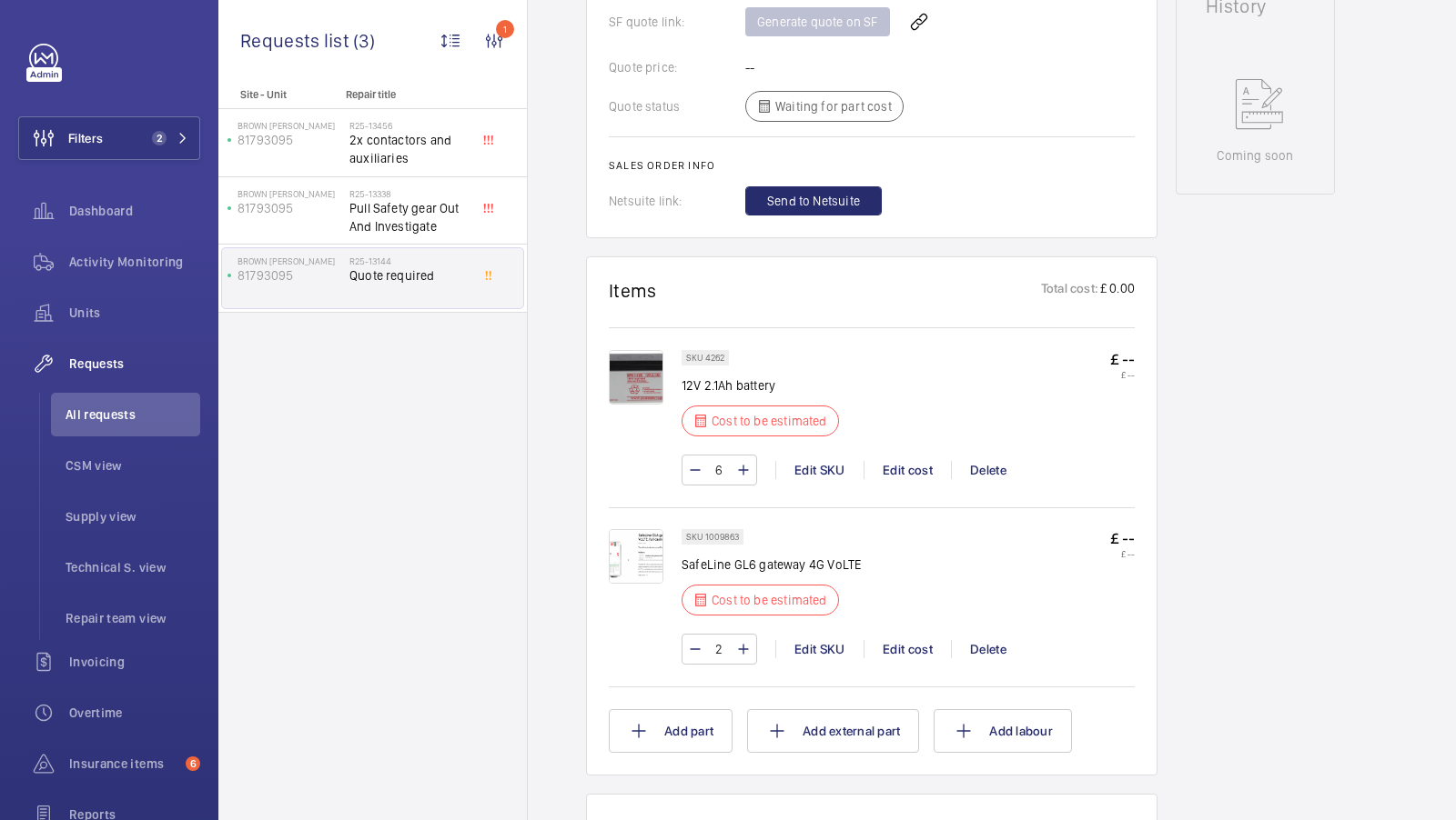
scroll to position [989, 0]
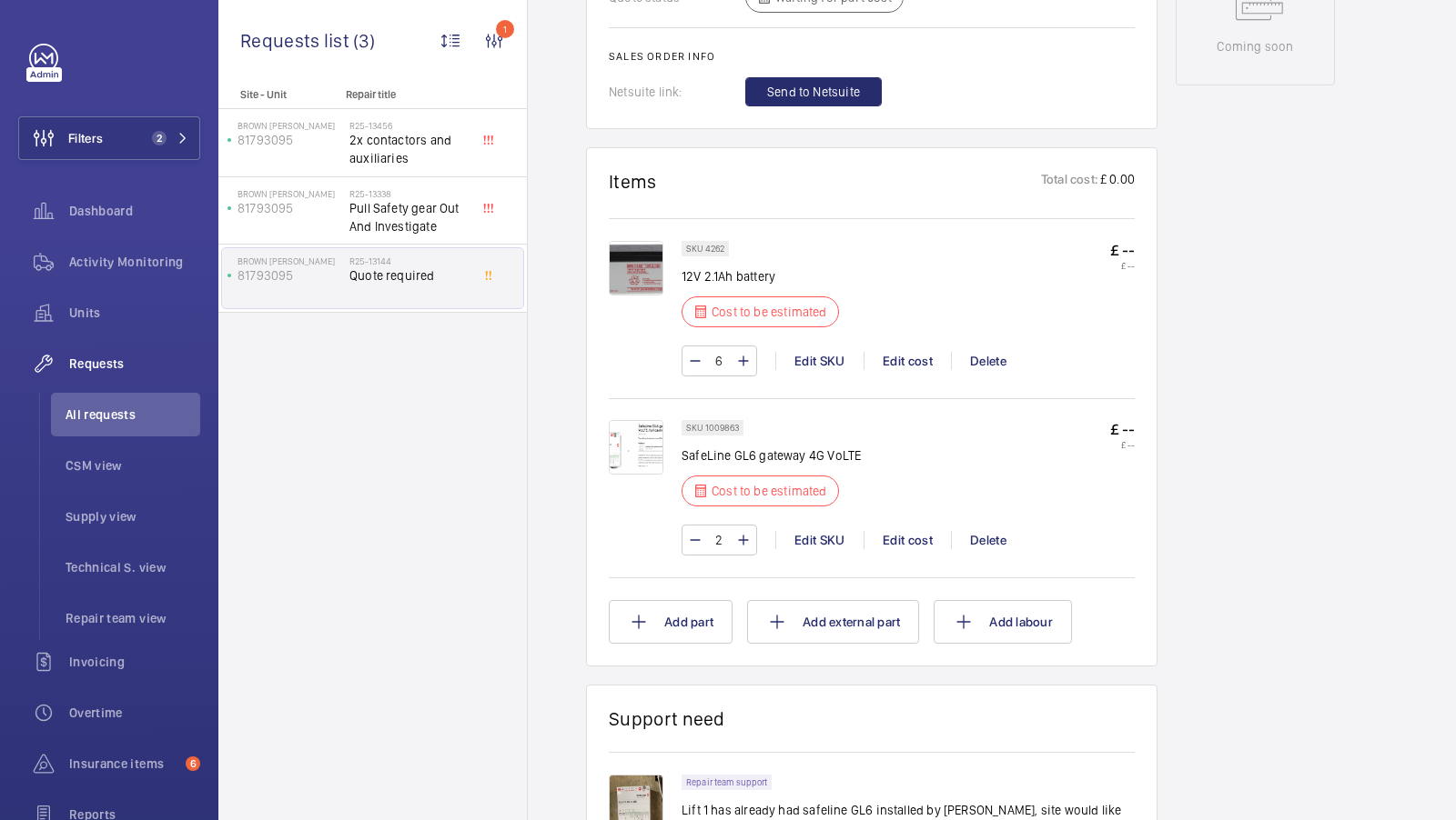
click at [630, 286] on img at bounding box center [636, 267] width 54 height 54
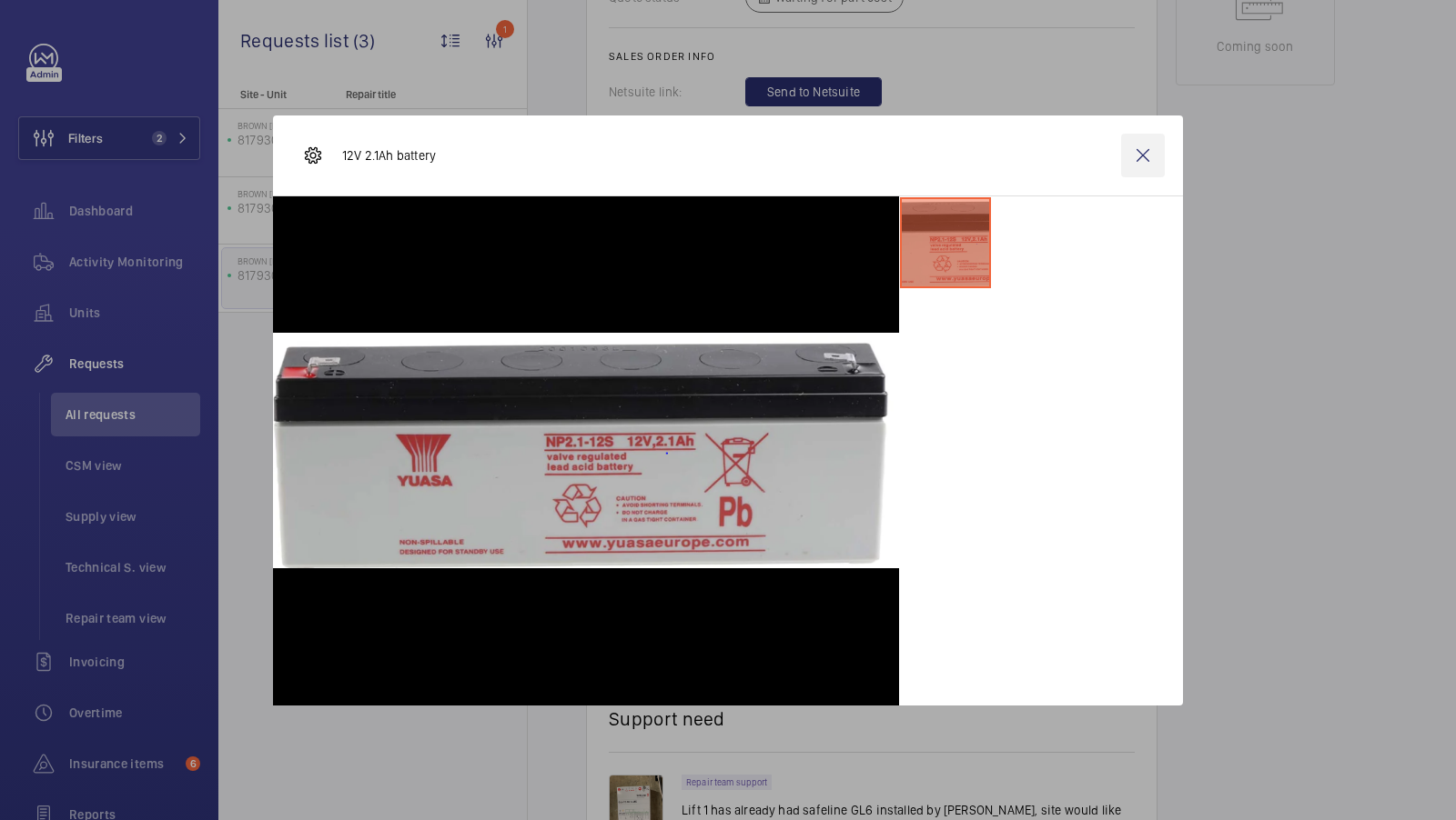
click at [1140, 153] on wm-front-icon-button at bounding box center [1143, 155] width 43 height 43
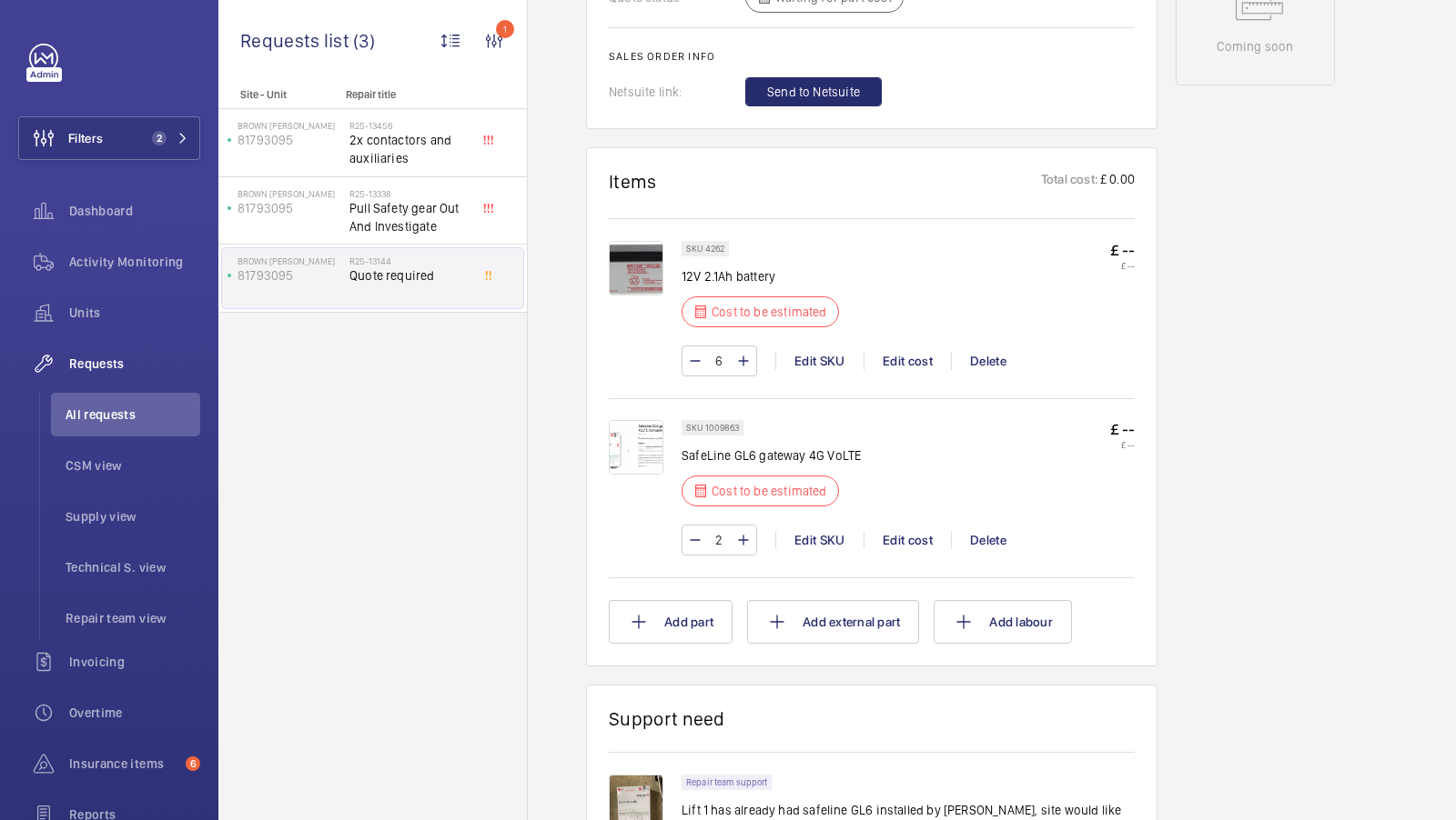
scroll to position [1267, 0]
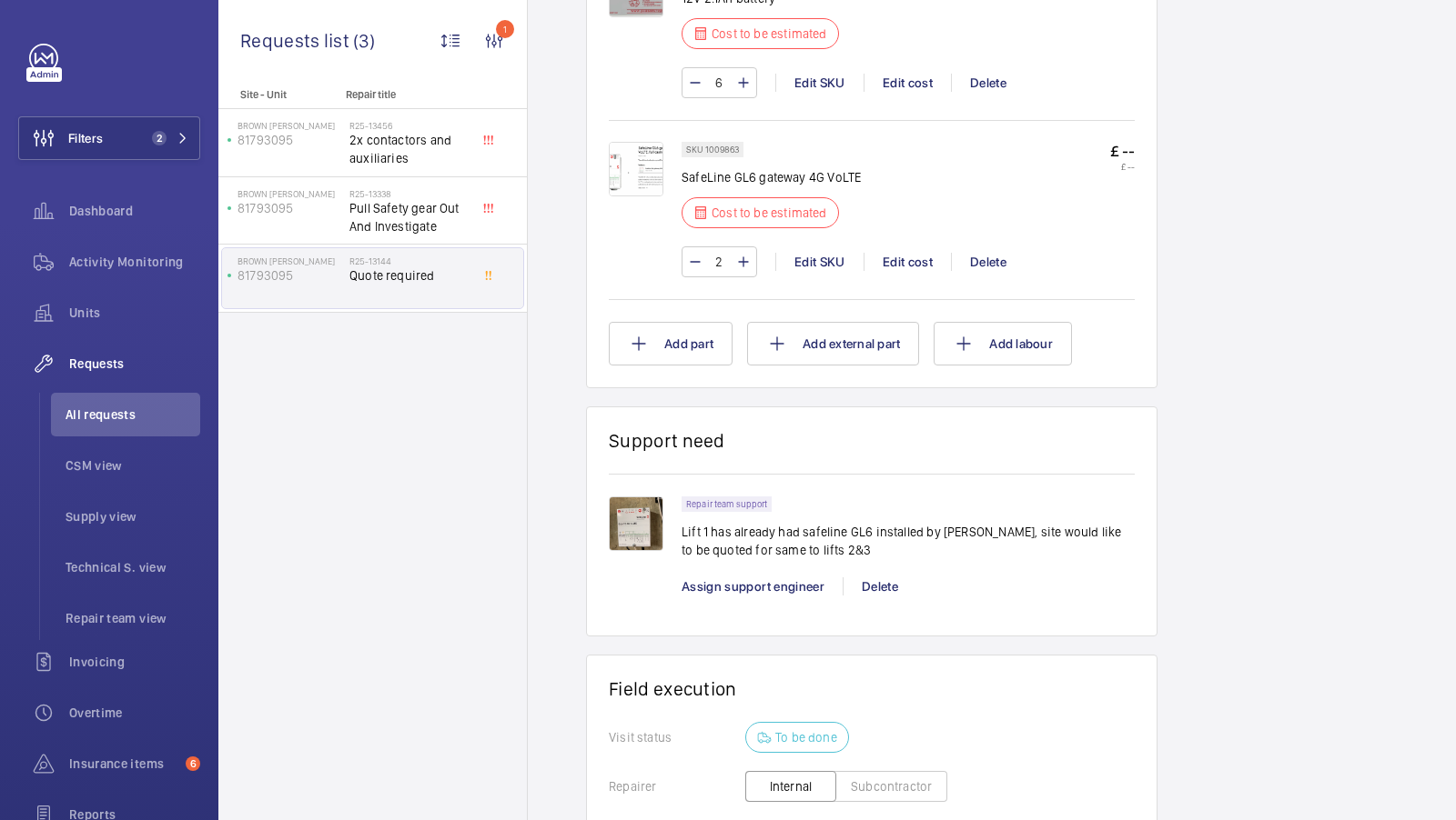
click at [625, 520] on img at bounding box center [636, 523] width 54 height 54
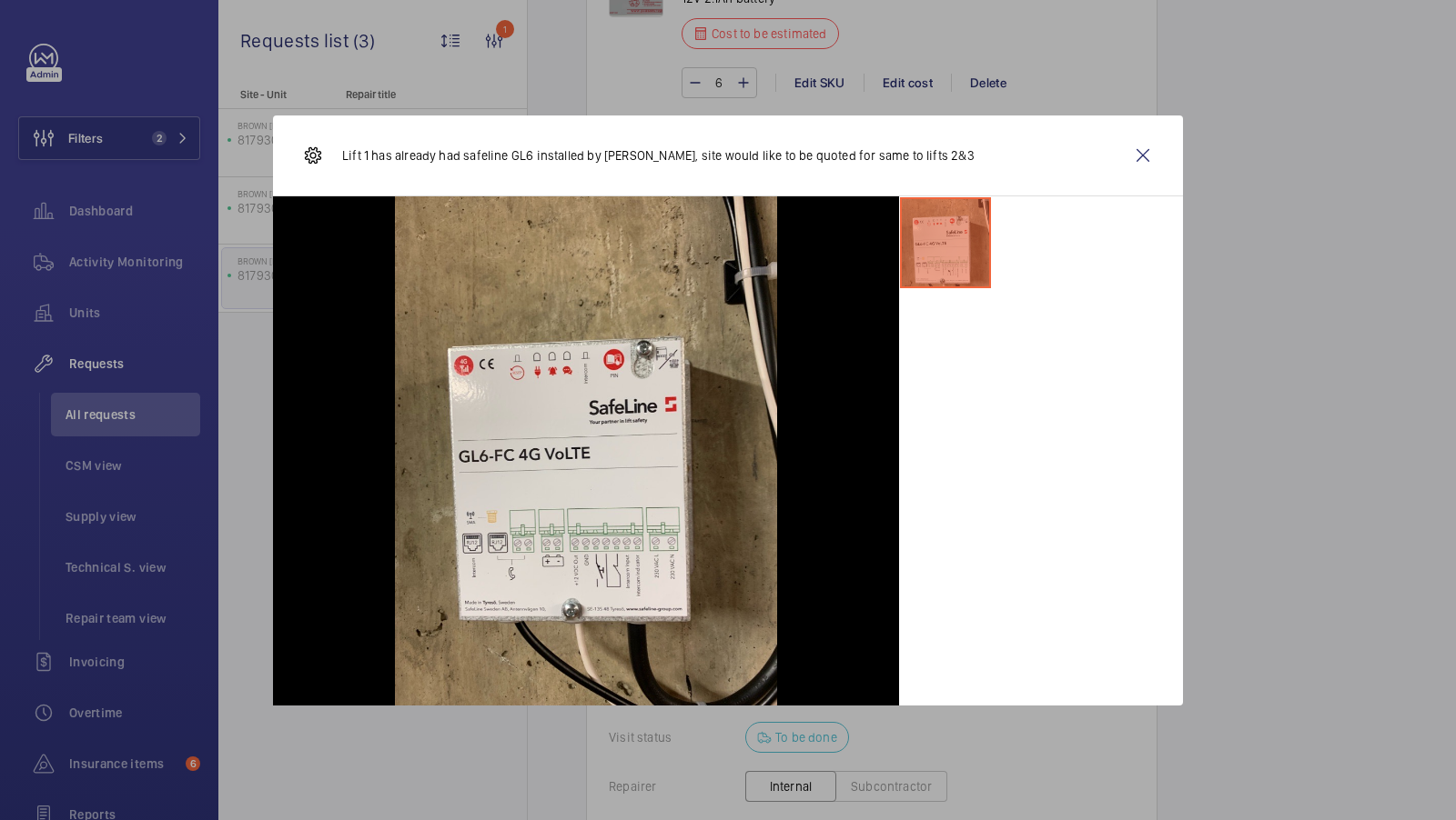
click at [1144, 149] on wm-front-icon-button at bounding box center [1143, 155] width 43 height 43
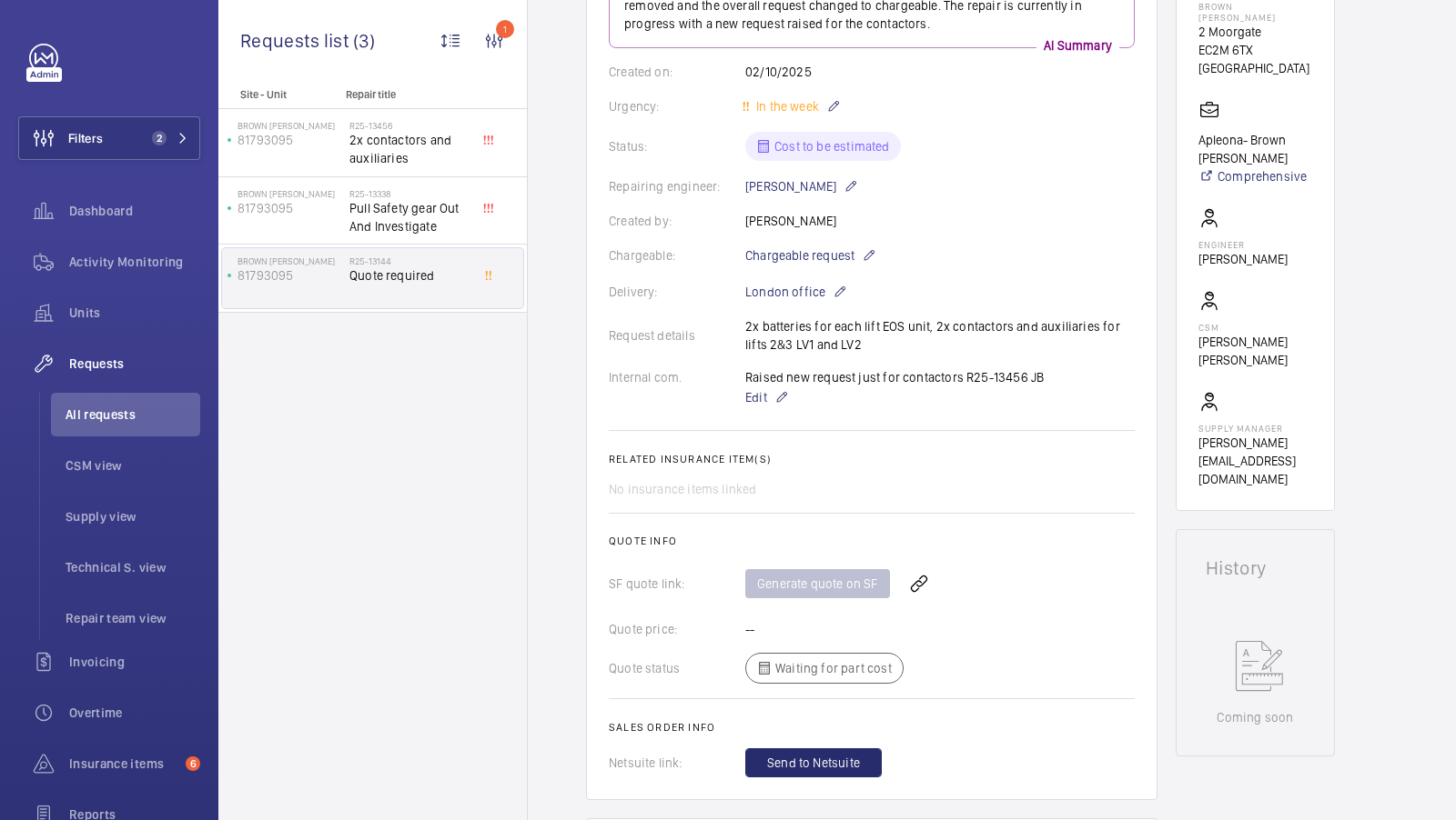
scroll to position [203, 0]
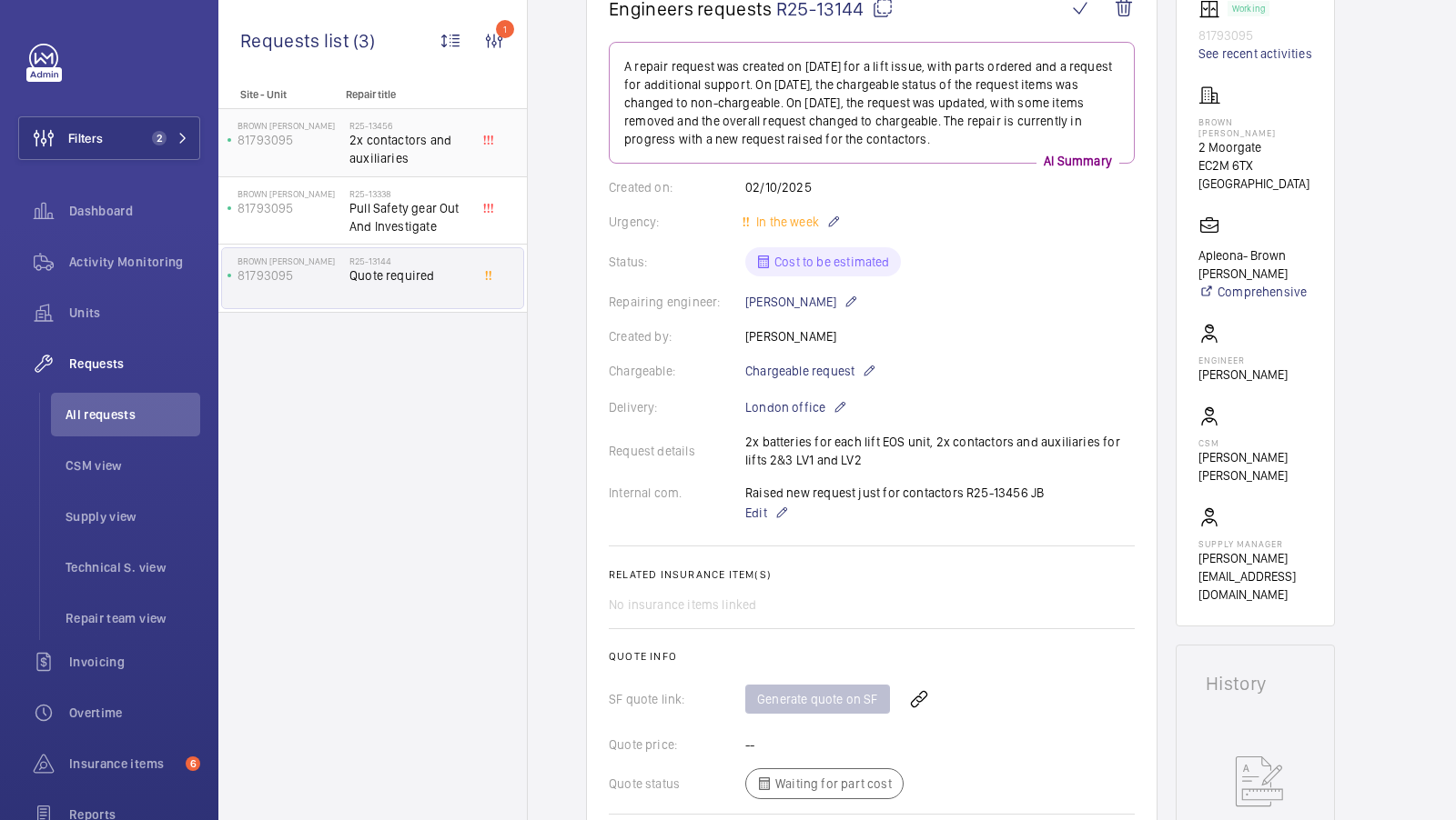
click at [419, 151] on span "2x contactors and auxiliaries" at bounding box center [409, 148] width 120 height 36
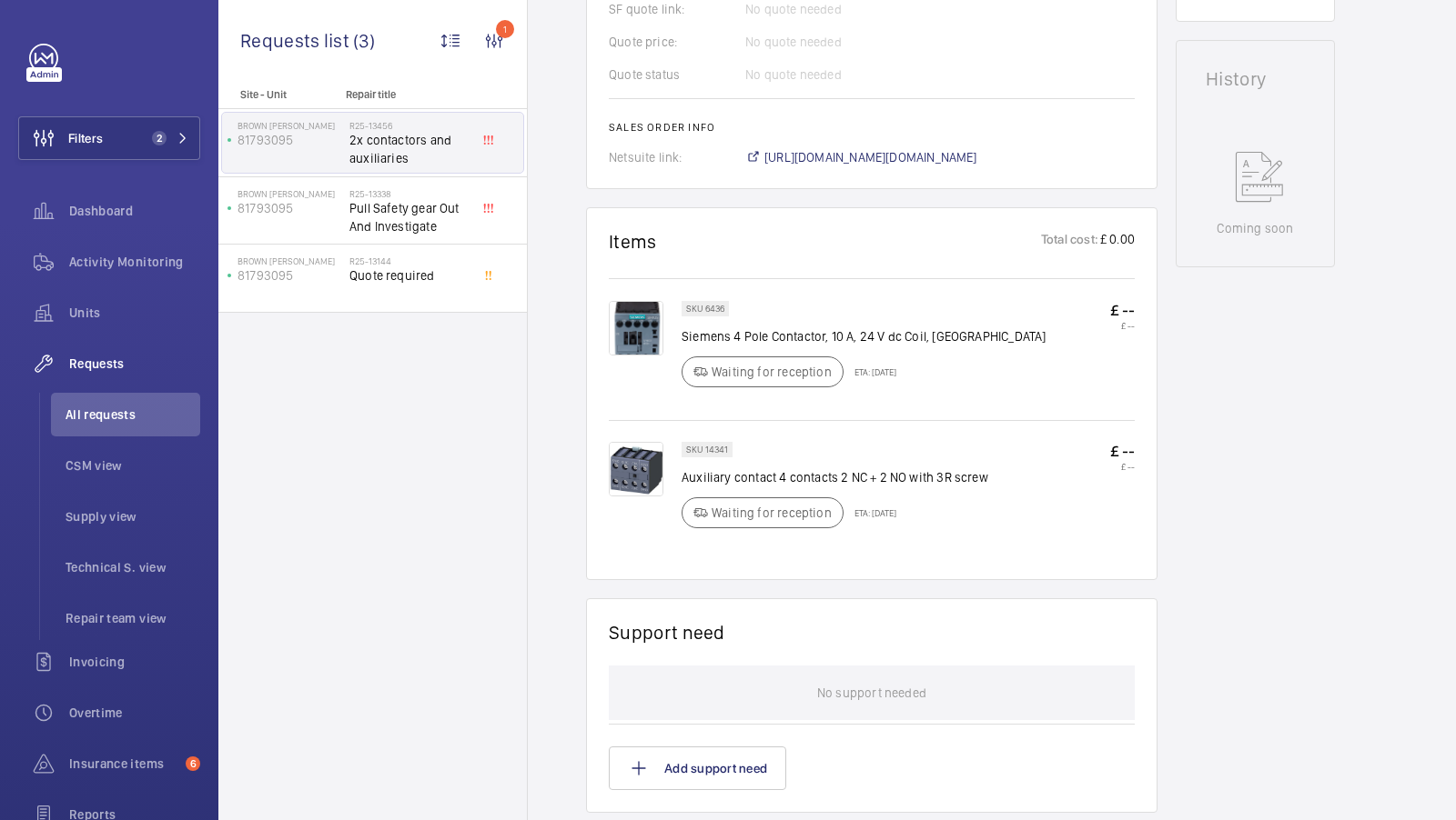
scroll to position [811, 0]
click at [387, 281] on span "Quote required" at bounding box center [409, 275] width 120 height 18
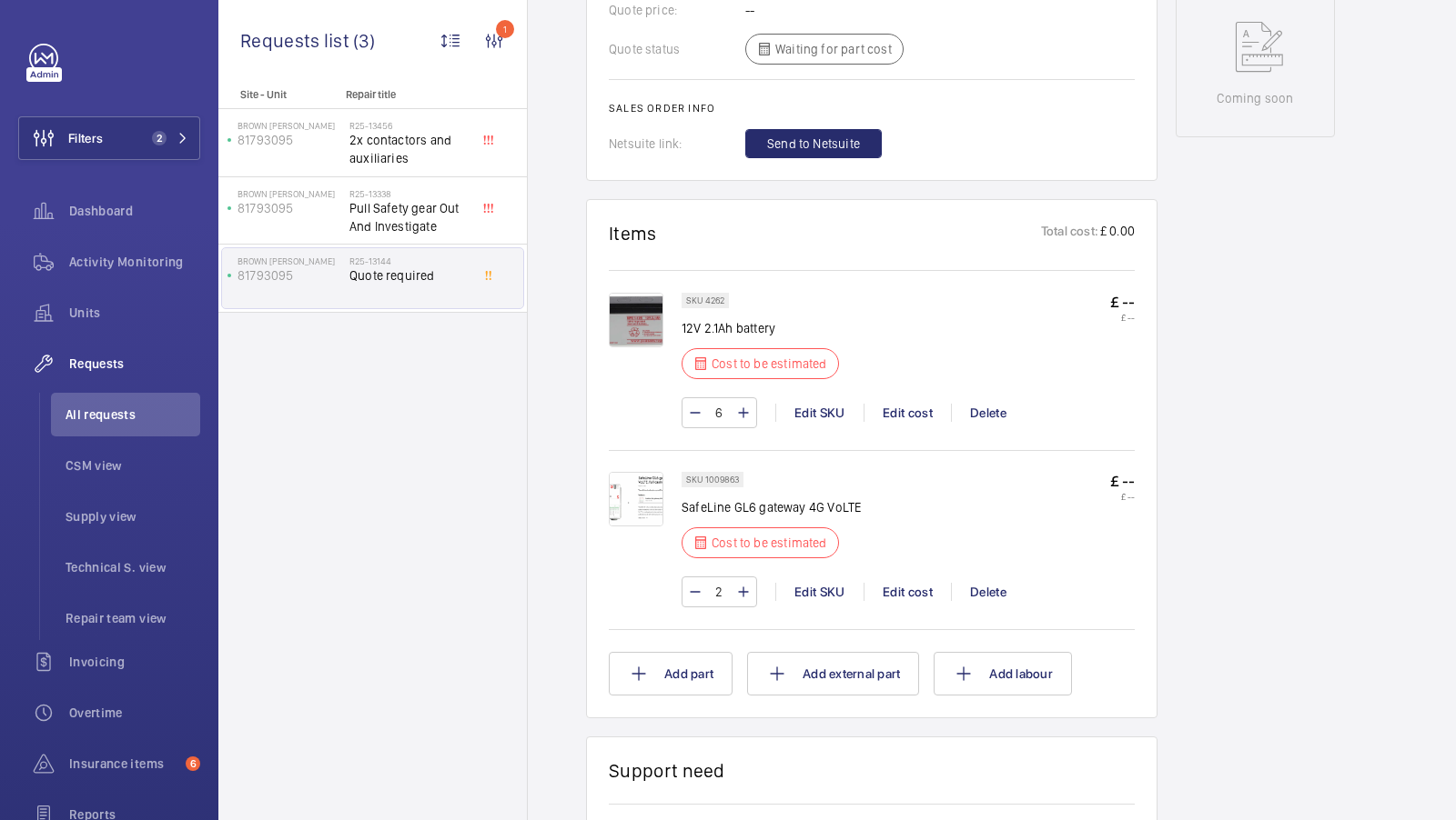
scroll to position [940, 0]
click at [619, 309] on img at bounding box center [636, 317] width 54 height 54
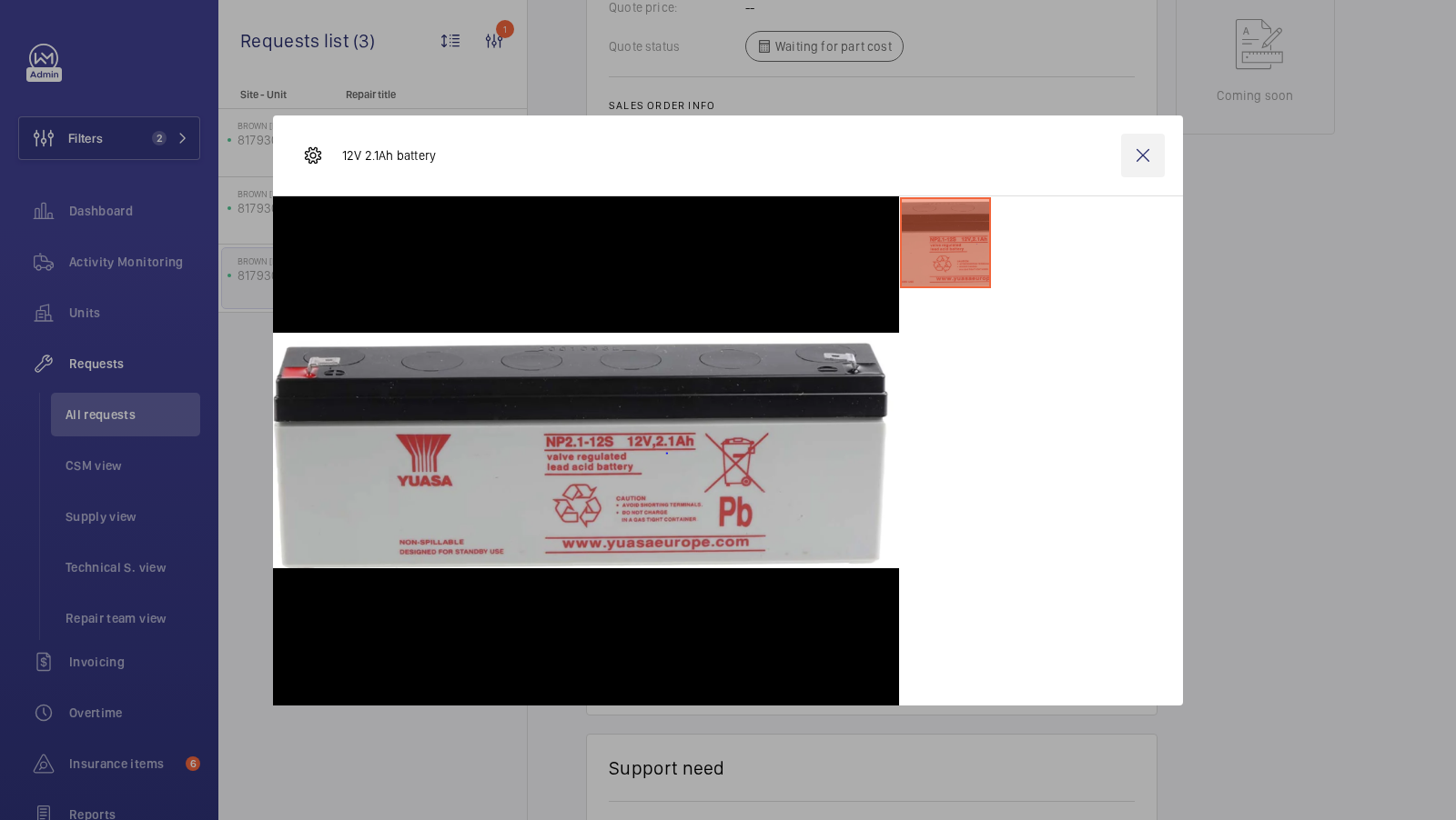
click at [1137, 152] on wm-front-icon-button at bounding box center [1143, 155] width 43 height 43
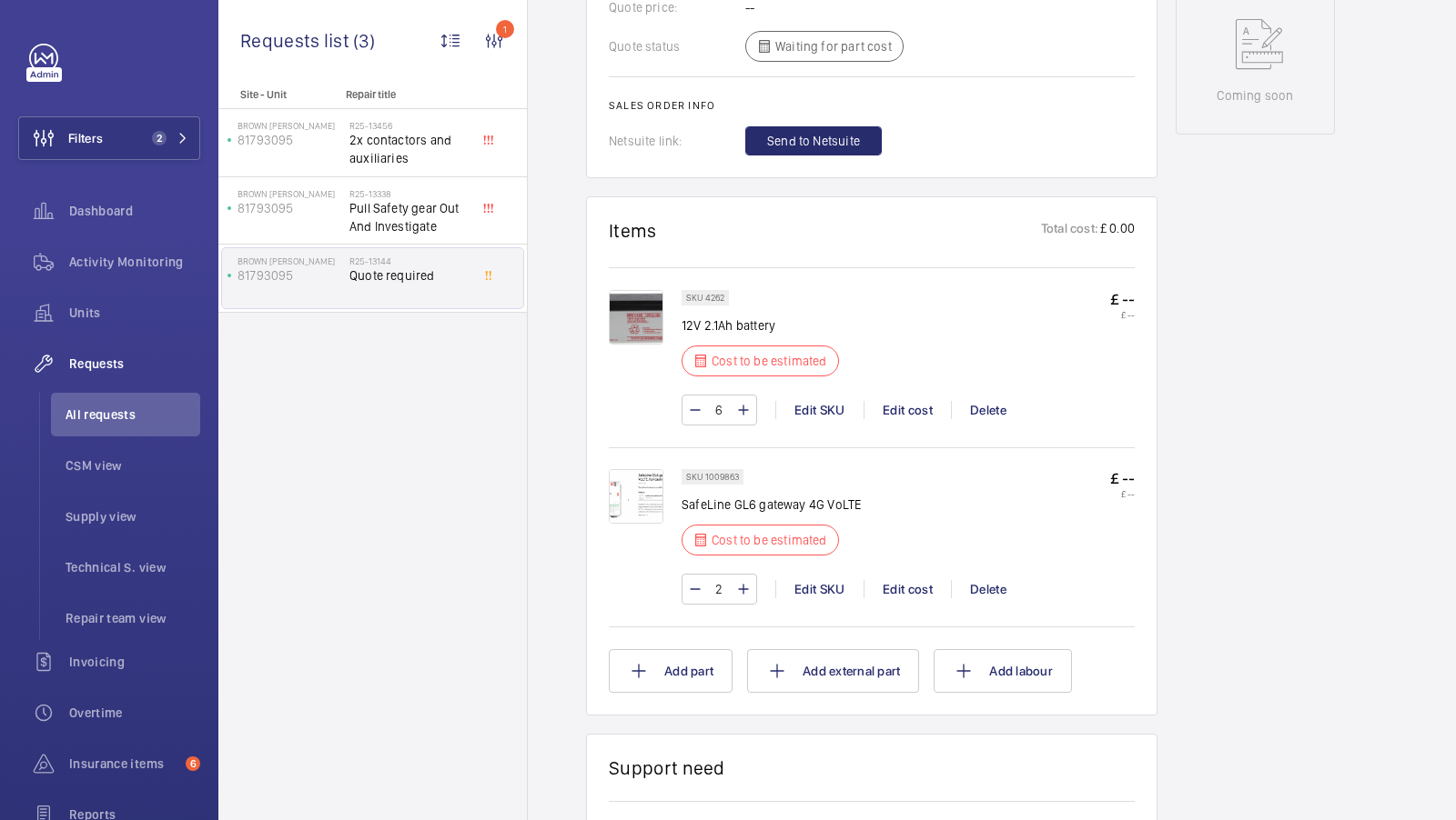
scroll to position [633, 0]
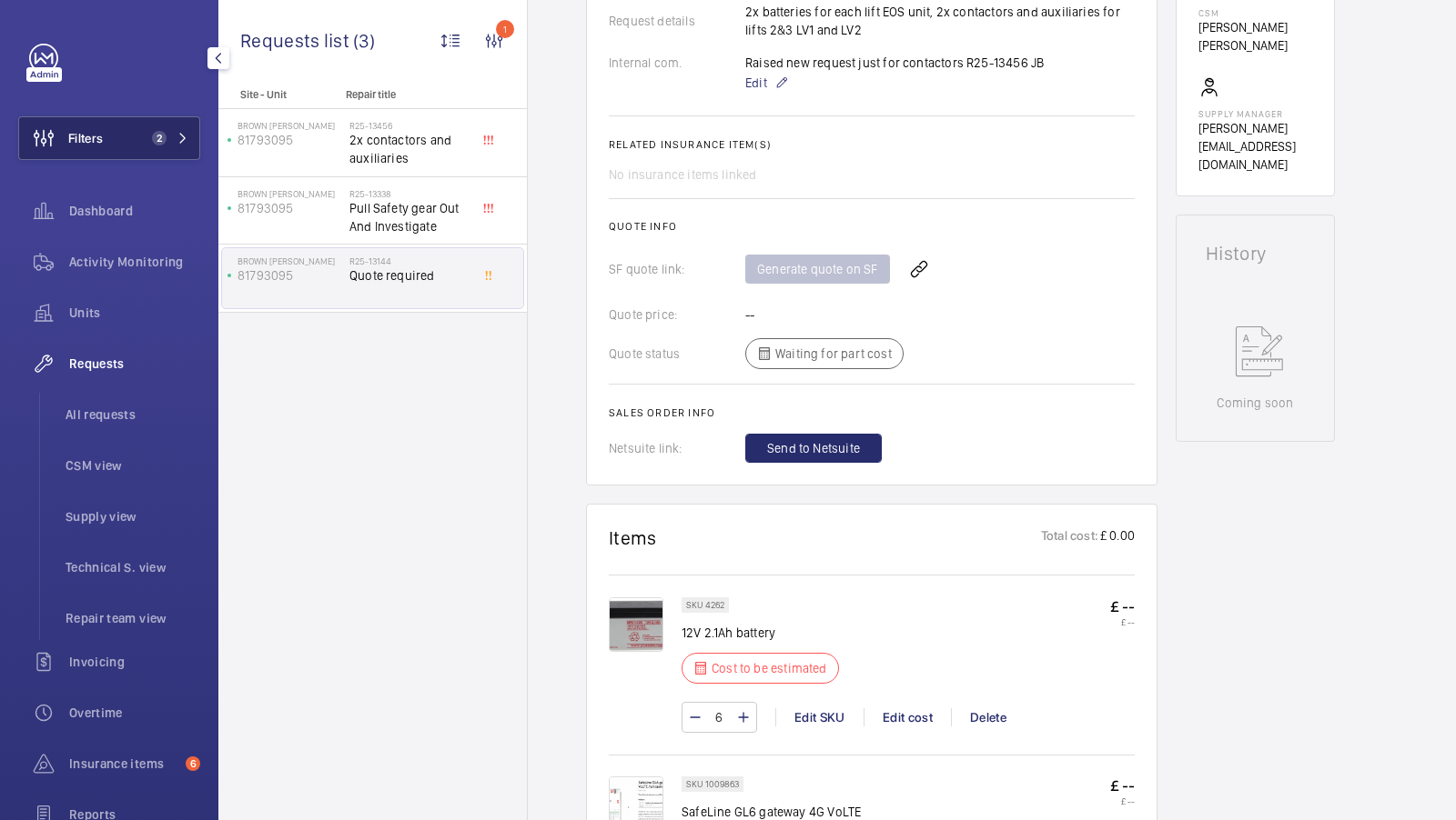
click at [163, 143] on span "2" at bounding box center [158, 138] width 15 height 15
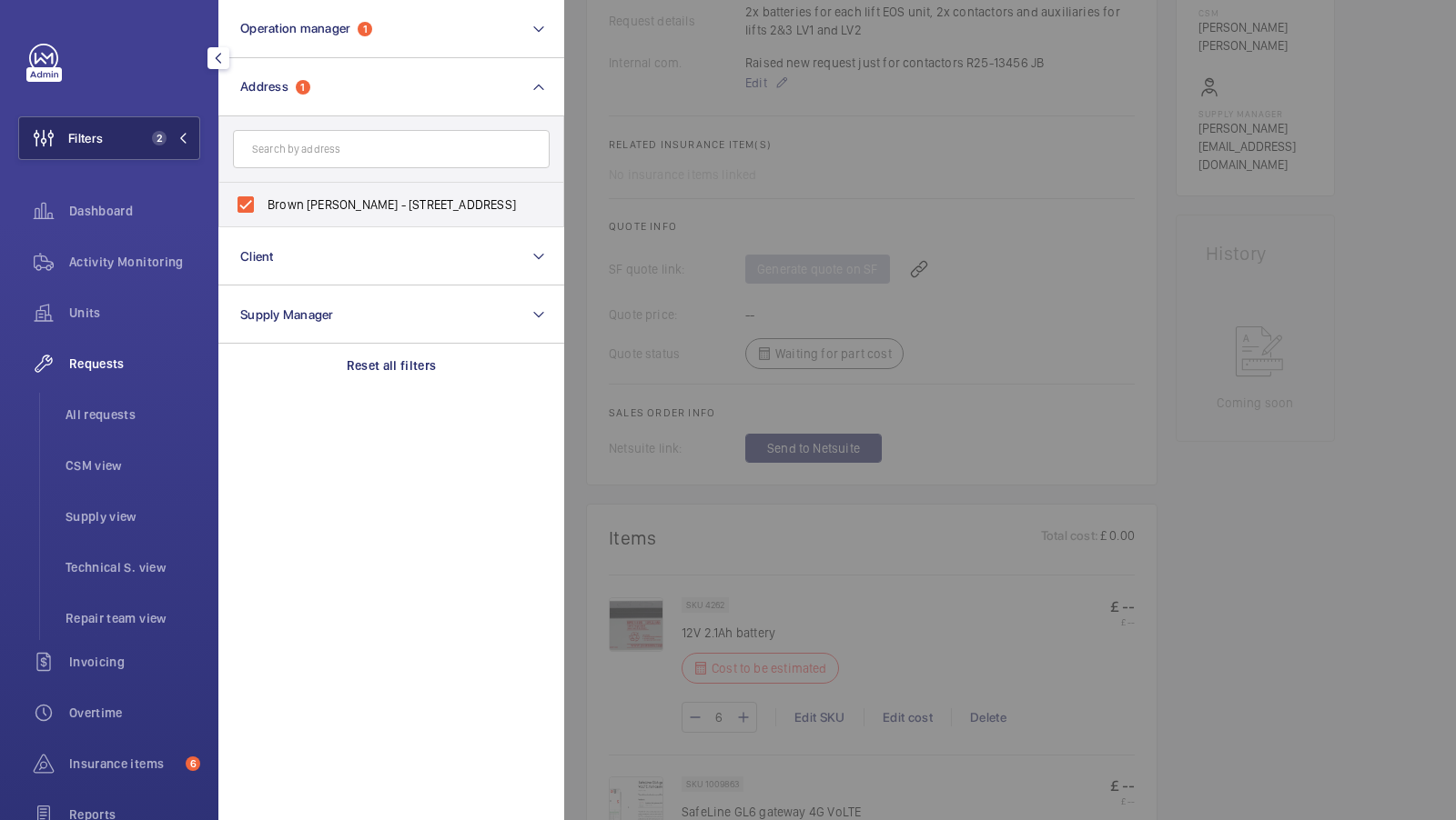
scroll to position [0, 0]
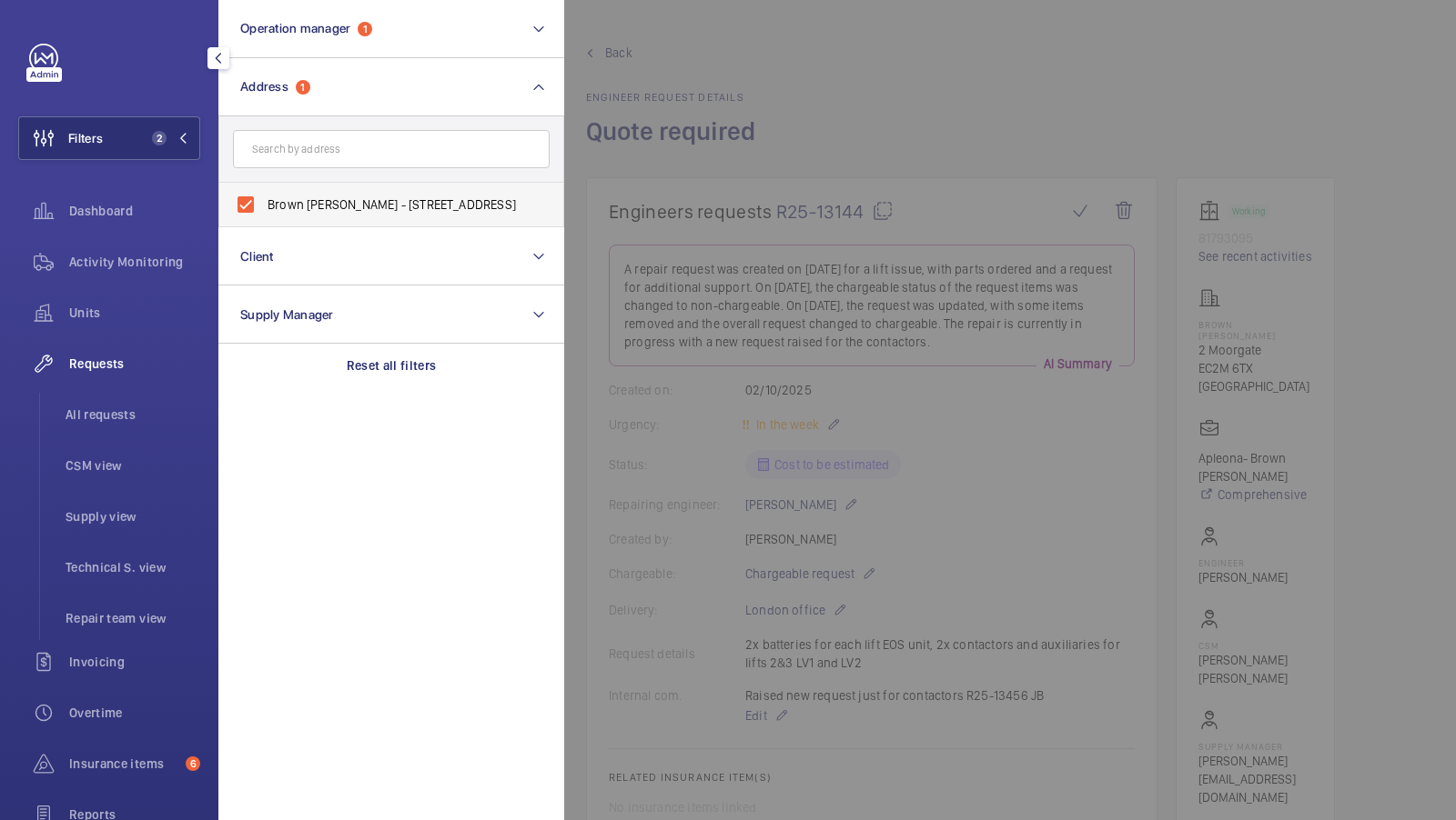
click at [307, 208] on span "Brown Shipley - 2 Moorgate, LONDON EC2M 6TX" at bounding box center [393, 205] width 250 height 18
click at [264, 208] on input "Brown Shipley - 2 Moorgate, LONDON EC2M 6TX" at bounding box center [245, 205] width 36 height 36
checkbox input "false"
click at [333, 130] on input "text" at bounding box center [392, 148] width 317 height 38
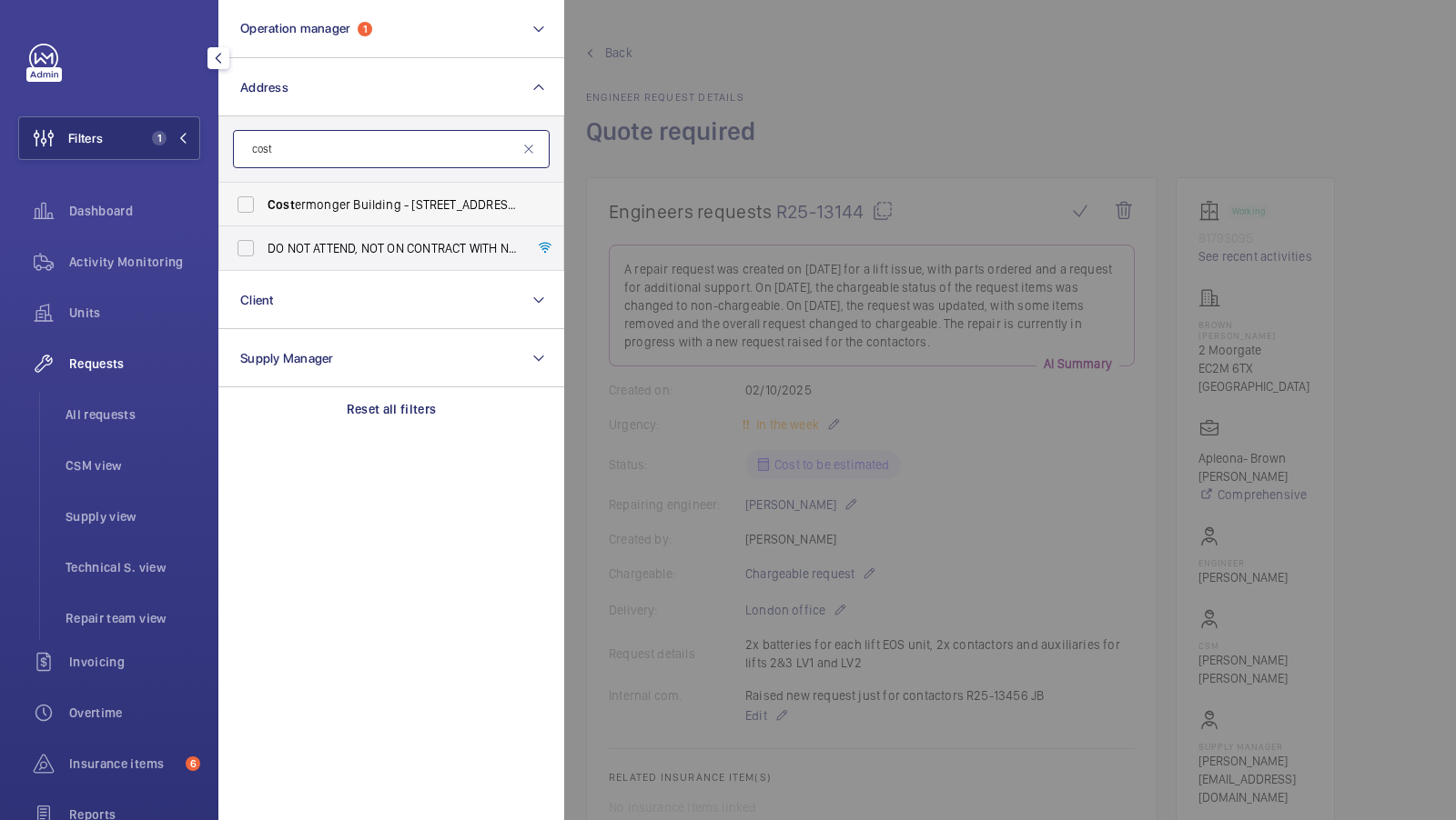
type input "cost"
click at [358, 207] on span "Cost ermonger Building - 10 Arts Ln, LONDON SE16 3GA" at bounding box center [393, 205] width 250 height 18
click at [264, 207] on input "Cost ermonger Building - 10 Arts Ln, LONDON SE16 3GA" at bounding box center [245, 205] width 36 height 36
checkbox input "true"
click at [151, 124] on button "Filters 2" at bounding box center [108, 138] width 182 height 43
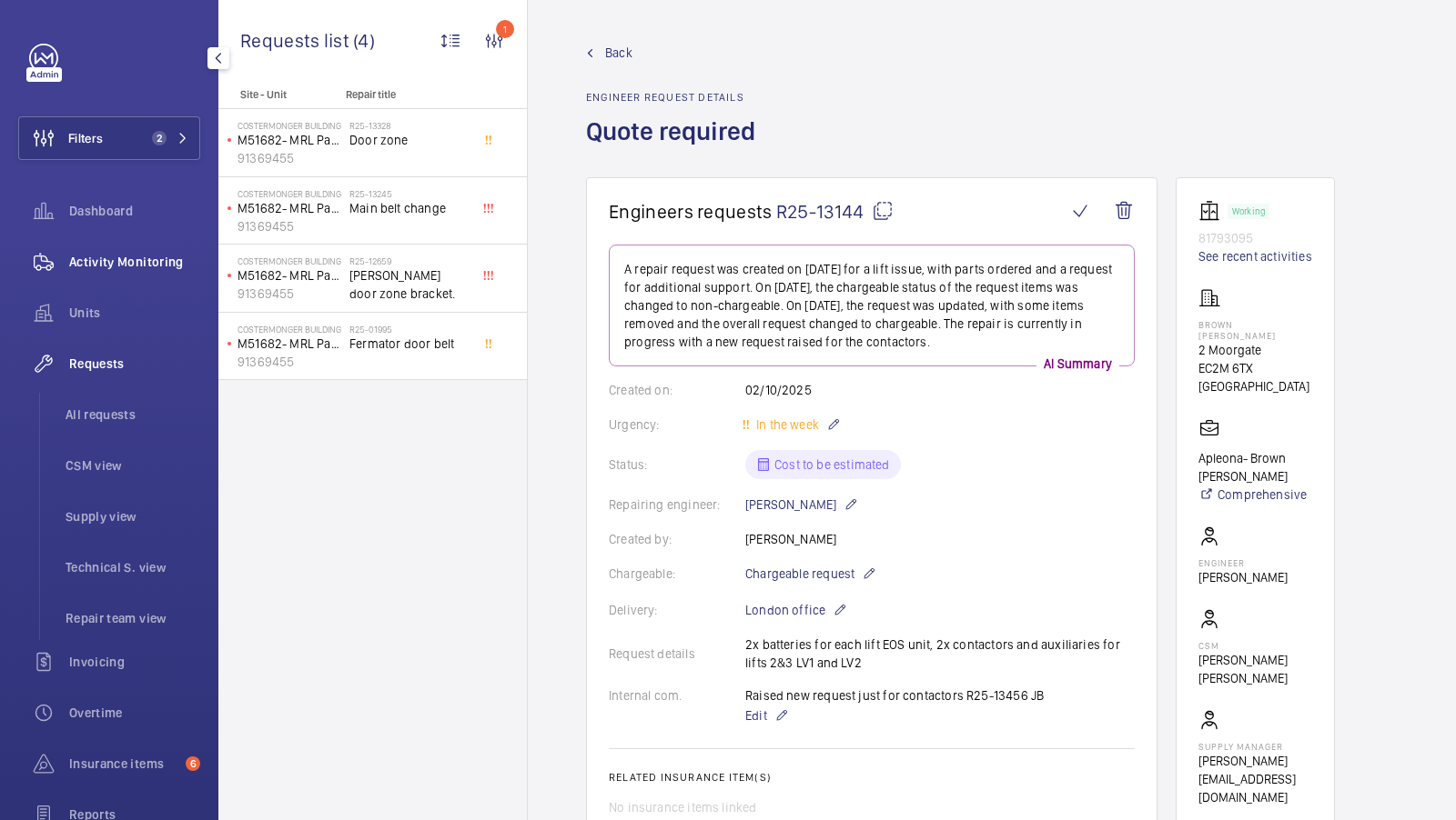
click at [119, 249] on div "Activity Monitoring" at bounding box center [108, 262] width 182 height 43
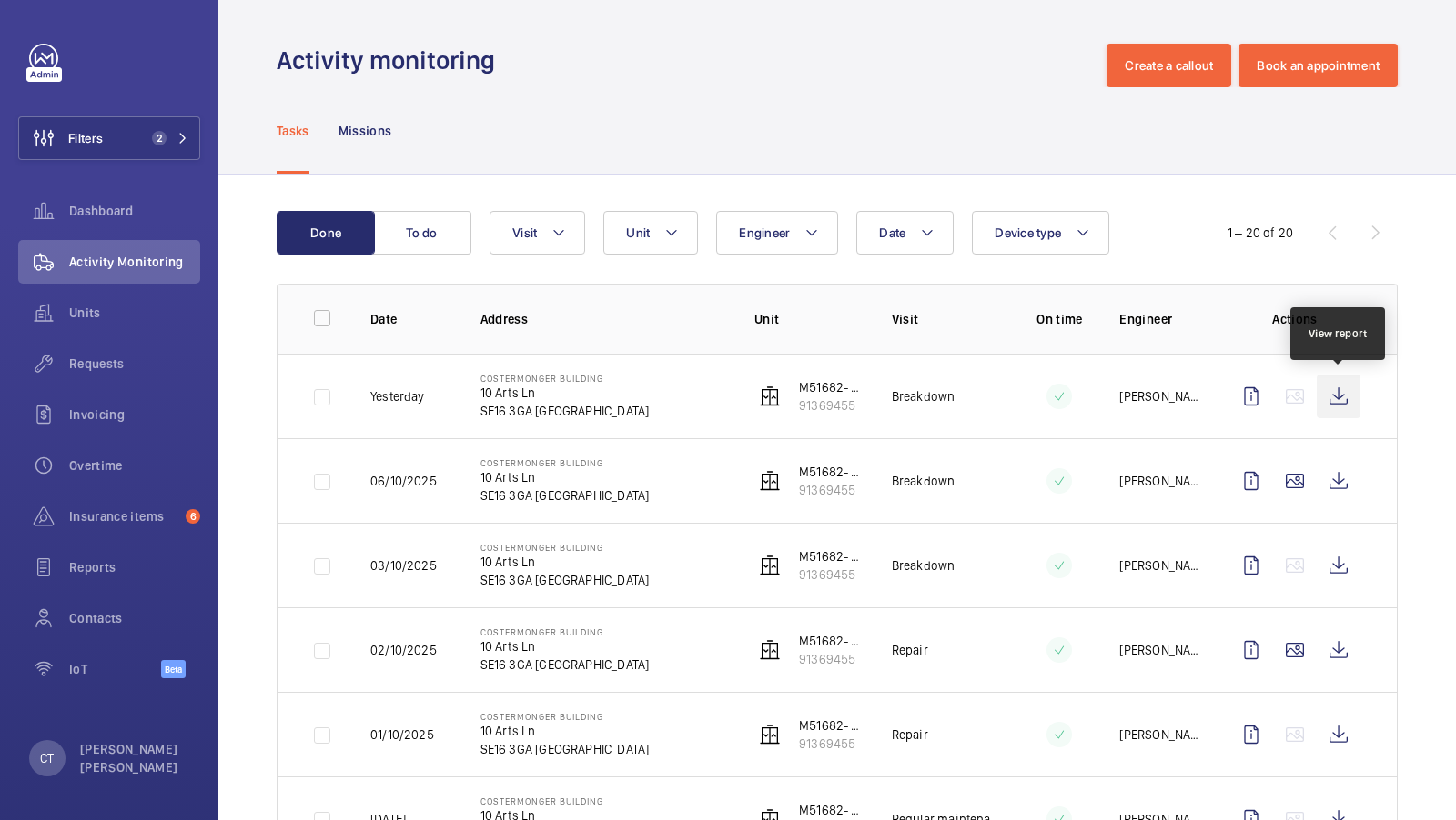
click at [1343, 392] on wm-front-icon-button at bounding box center [1338, 396] width 43 height 43
click at [653, 225] on button "Unit" at bounding box center [650, 233] width 94 height 43
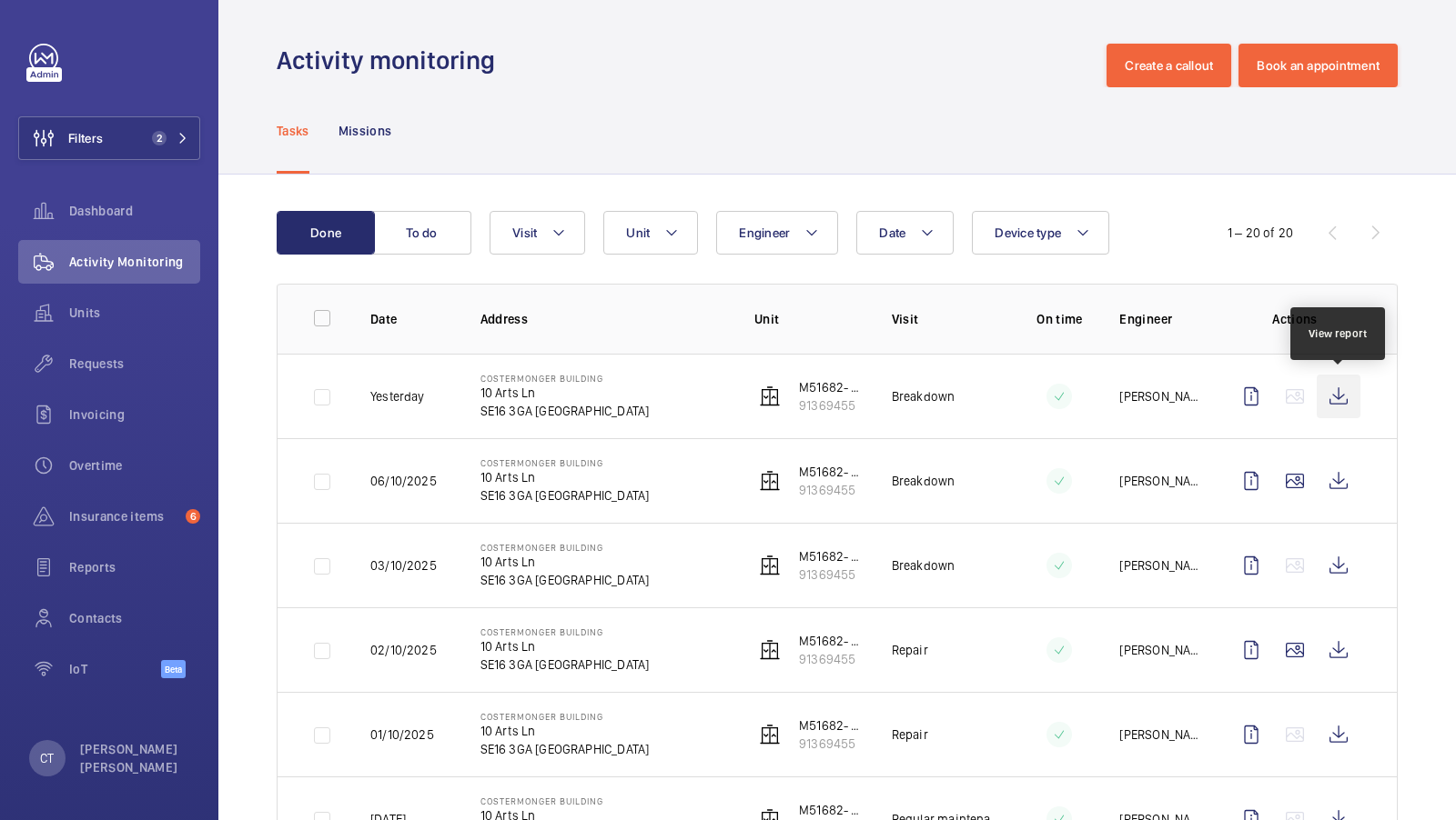
click at [1337, 398] on wm-front-icon-button at bounding box center [1338, 396] width 43 height 43
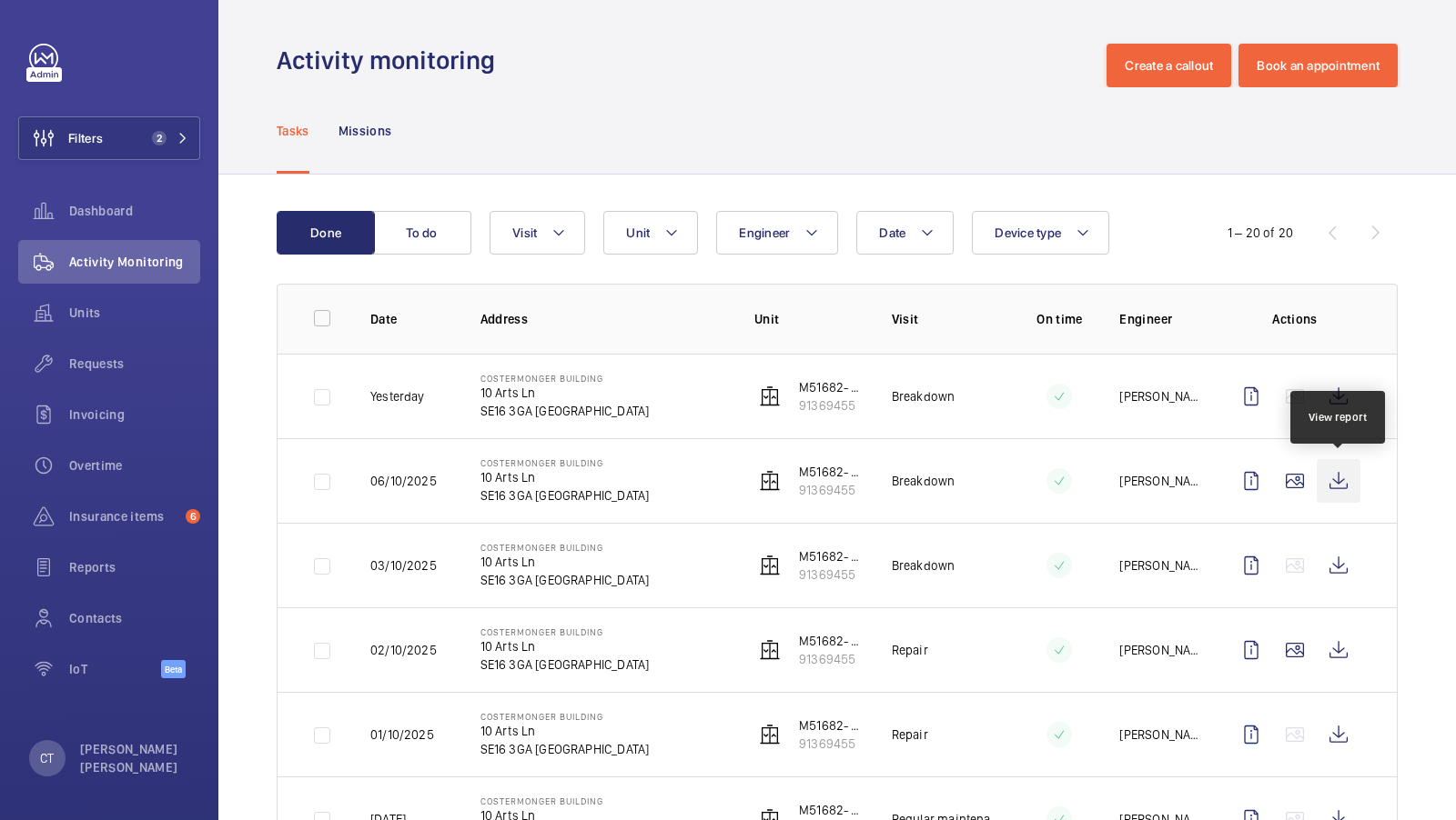
click at [1338, 482] on wm-front-icon-button at bounding box center [1338, 481] width 43 height 43
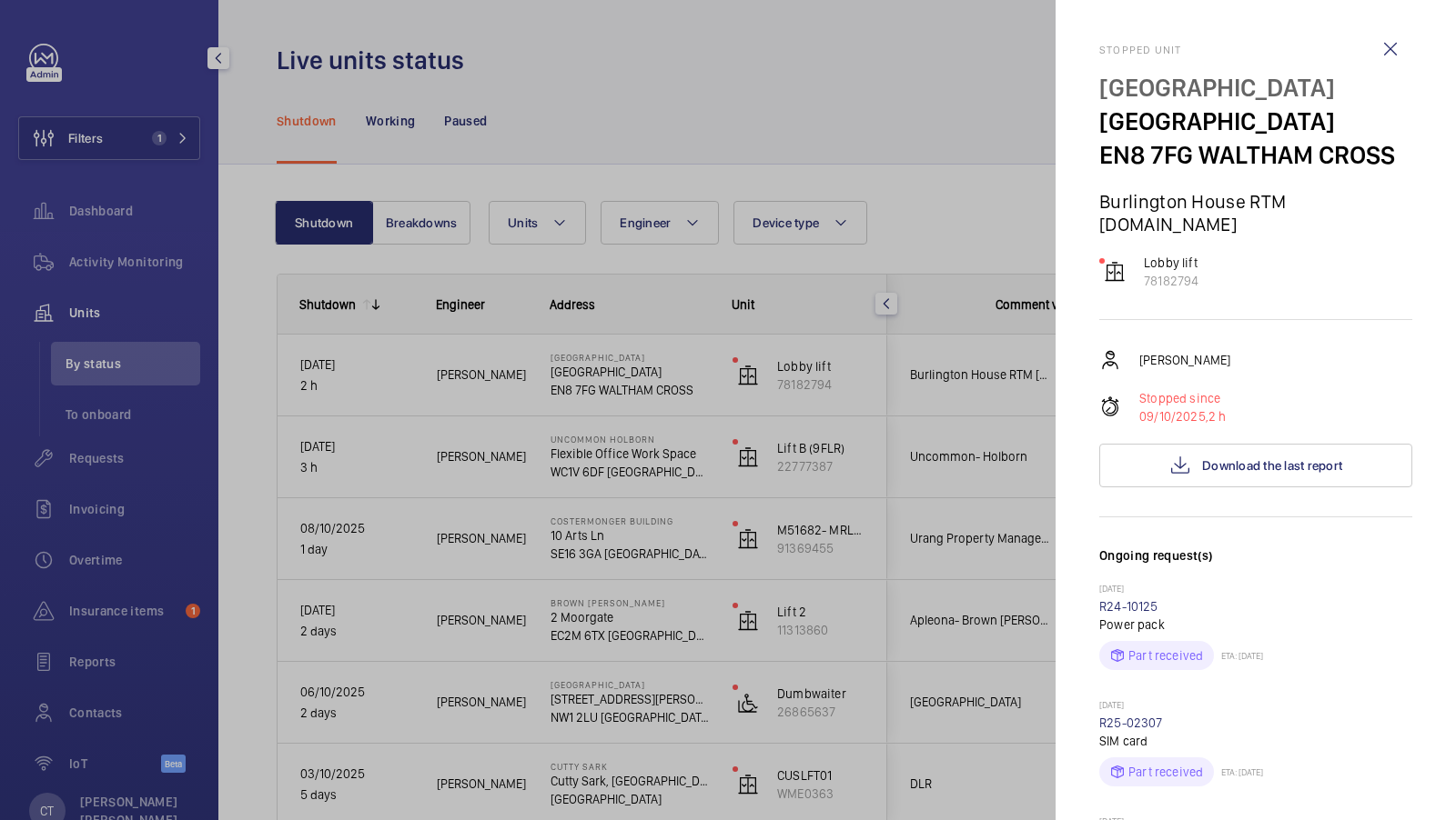
click at [624, 169] on div at bounding box center [728, 410] width 1456 height 820
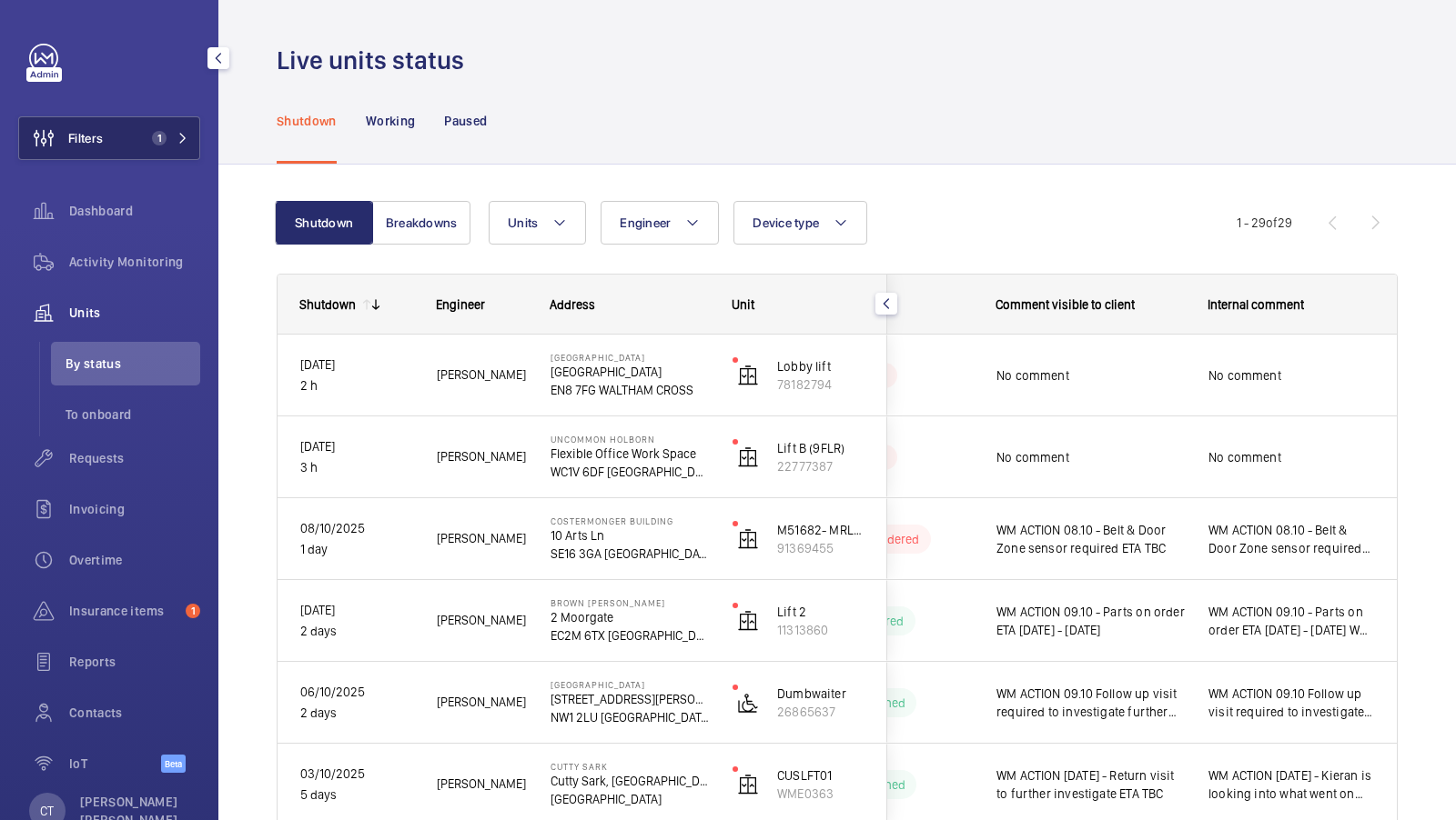
click at [182, 127] on button "Filters 1" at bounding box center [108, 138] width 182 height 43
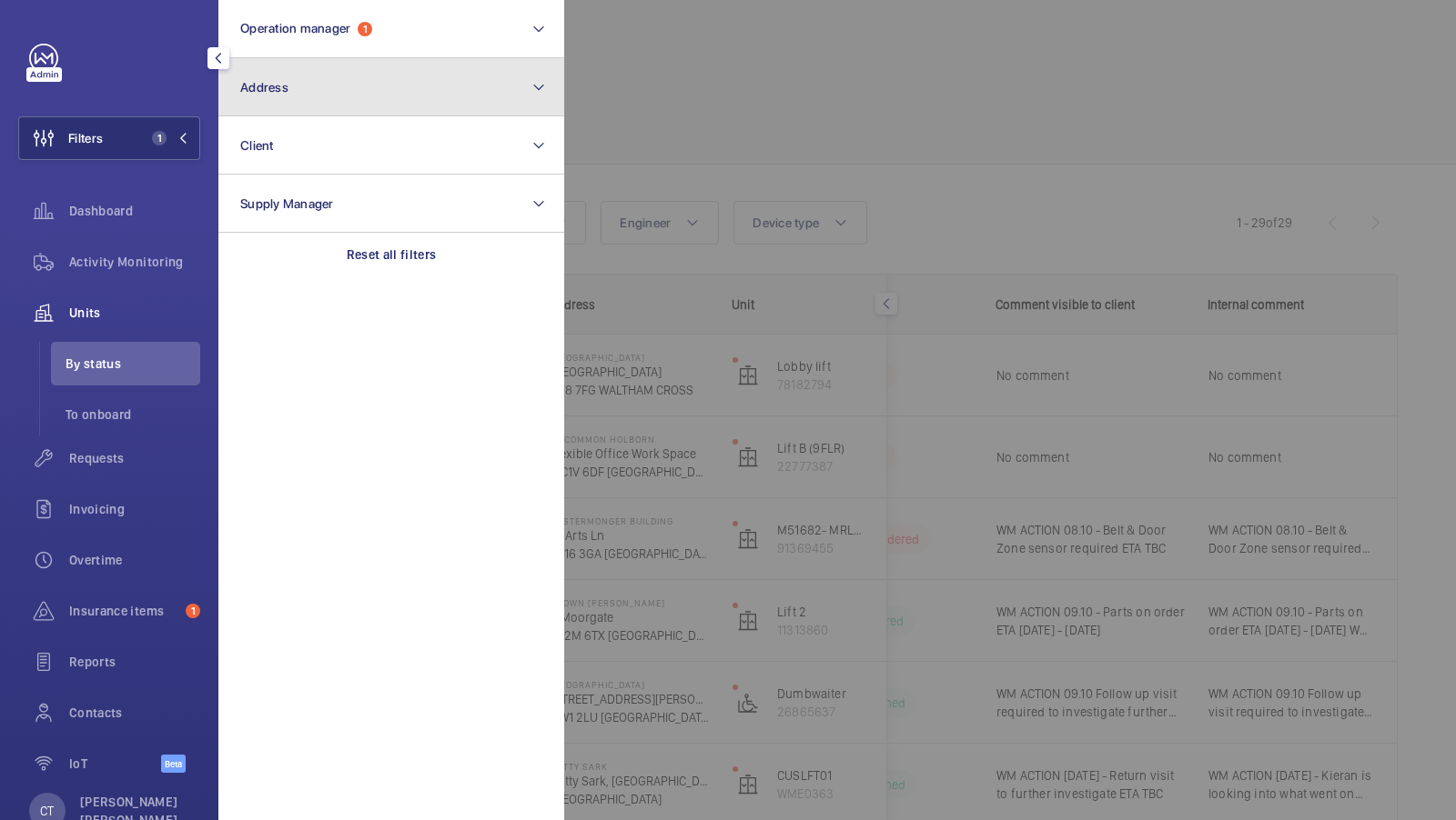
click at [432, 90] on button "Address" at bounding box center [391, 87] width 345 height 58
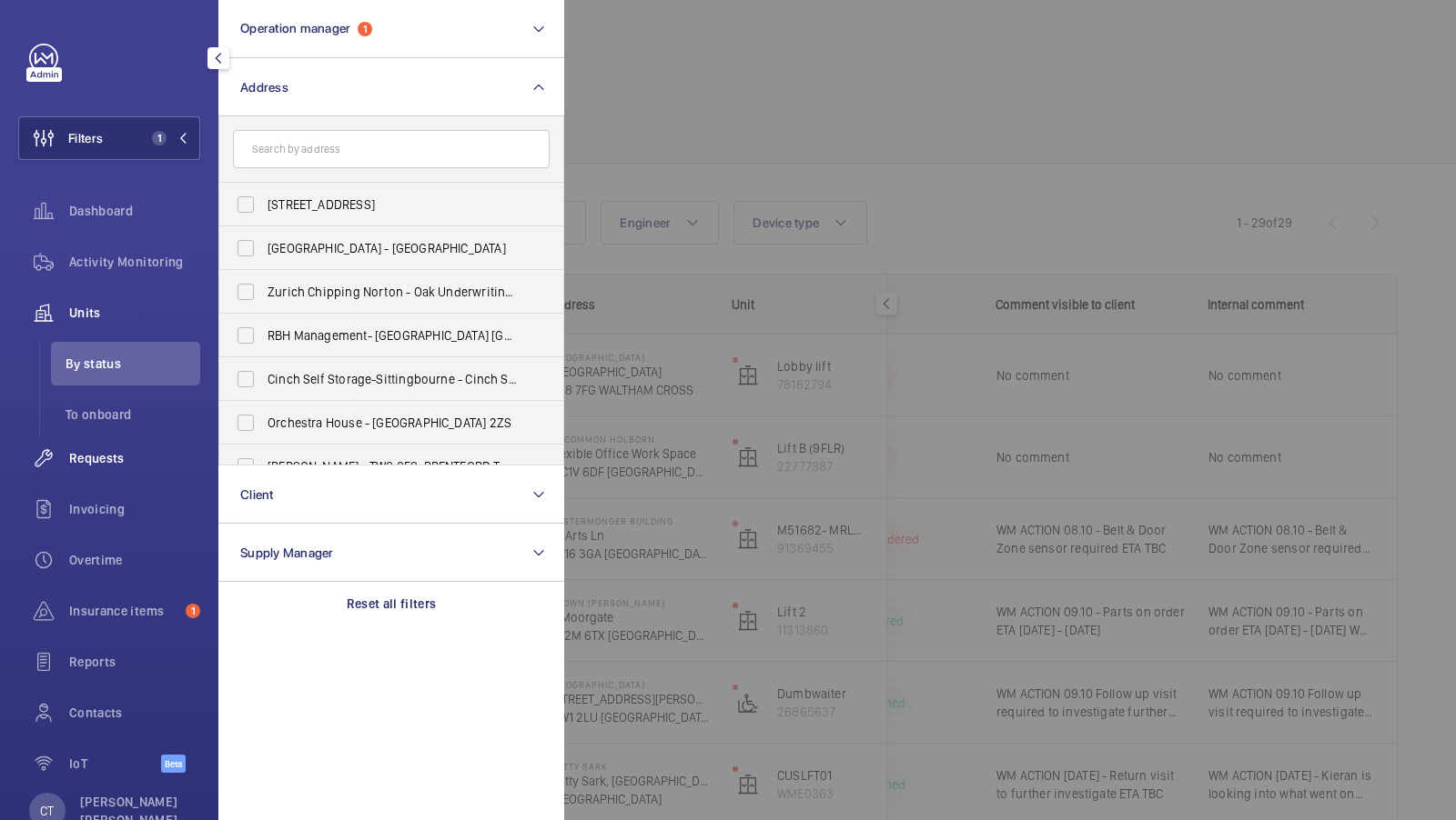
click at [103, 449] on span "Requests" at bounding box center [134, 458] width 131 height 18
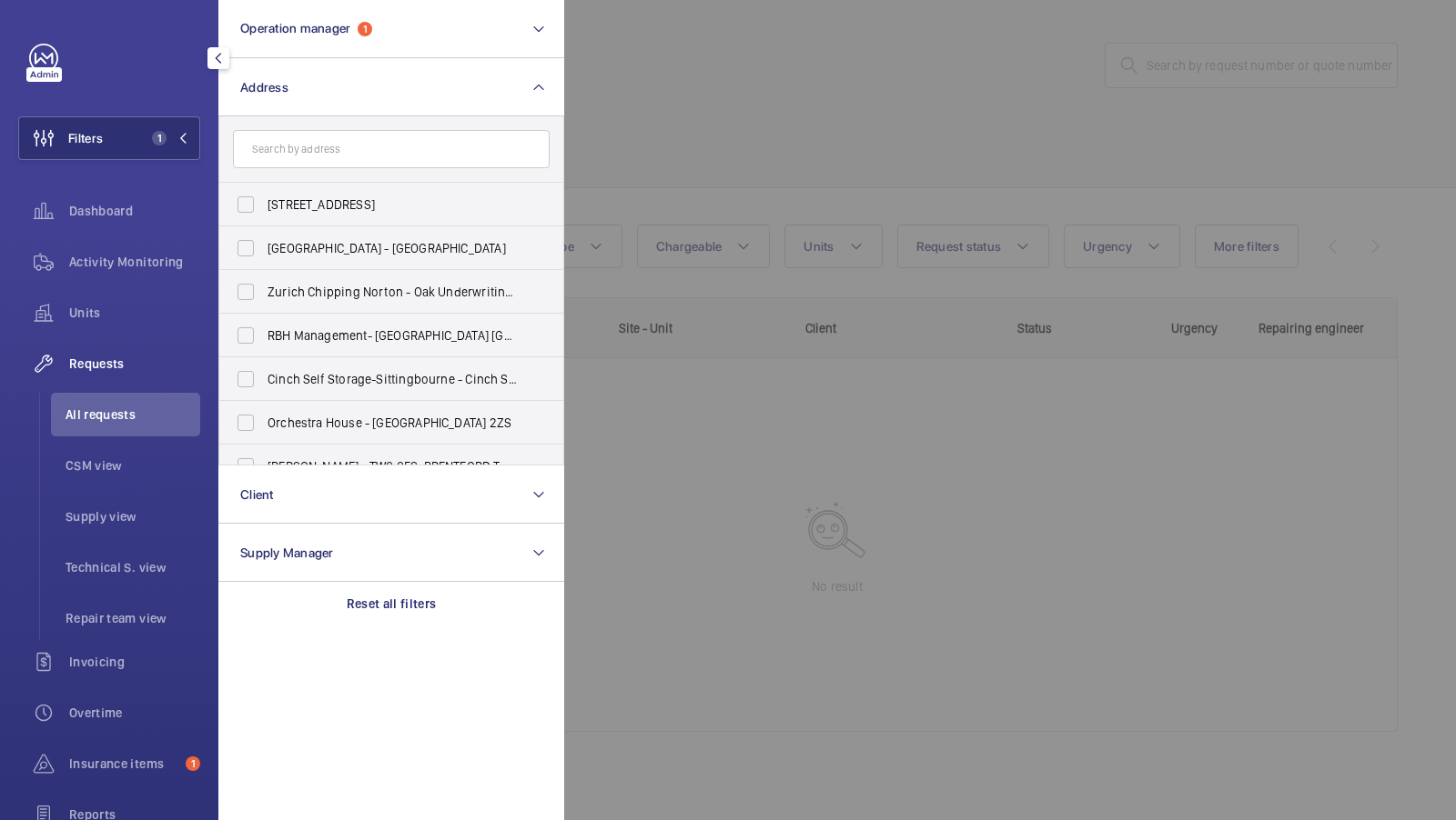
click at [868, 67] on div at bounding box center [1292, 410] width 1456 height 820
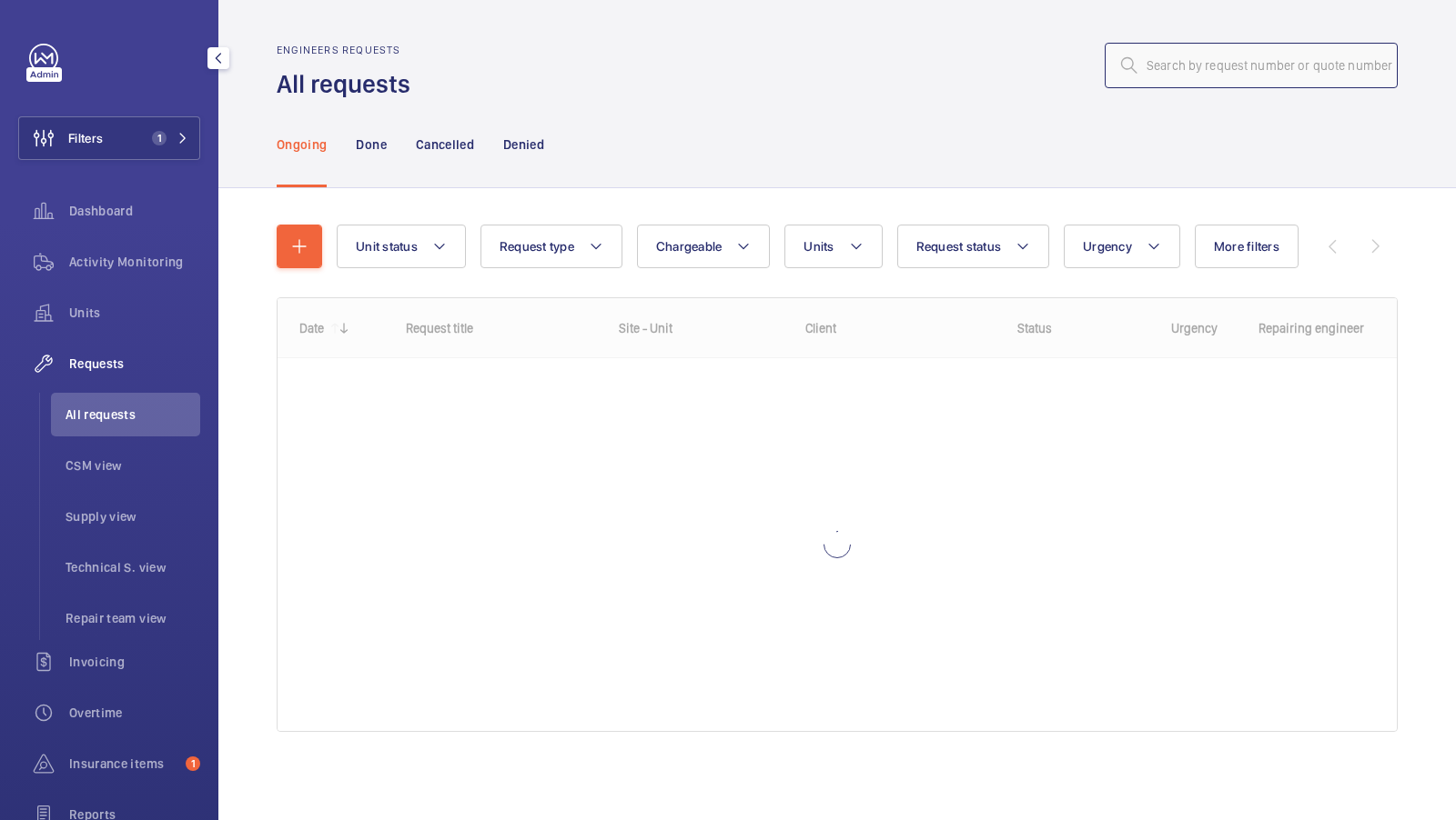
click at [1156, 65] on input "text" at bounding box center [1251, 65] width 293 height 45
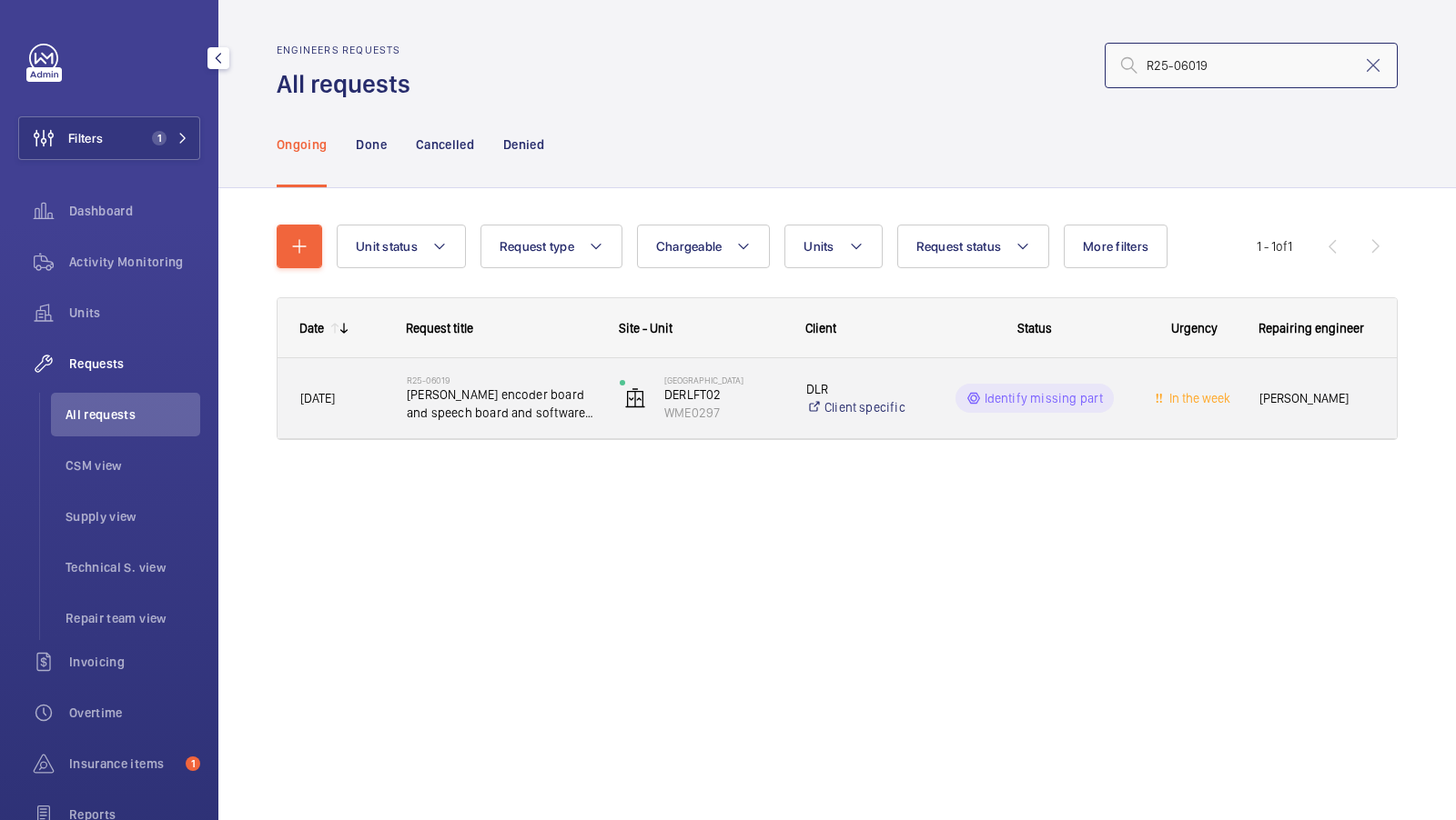
type input "R25-06019"
click at [519, 418] on span "Dewhurst encoder board and speech board and software CH024" at bounding box center [501, 403] width 189 height 36
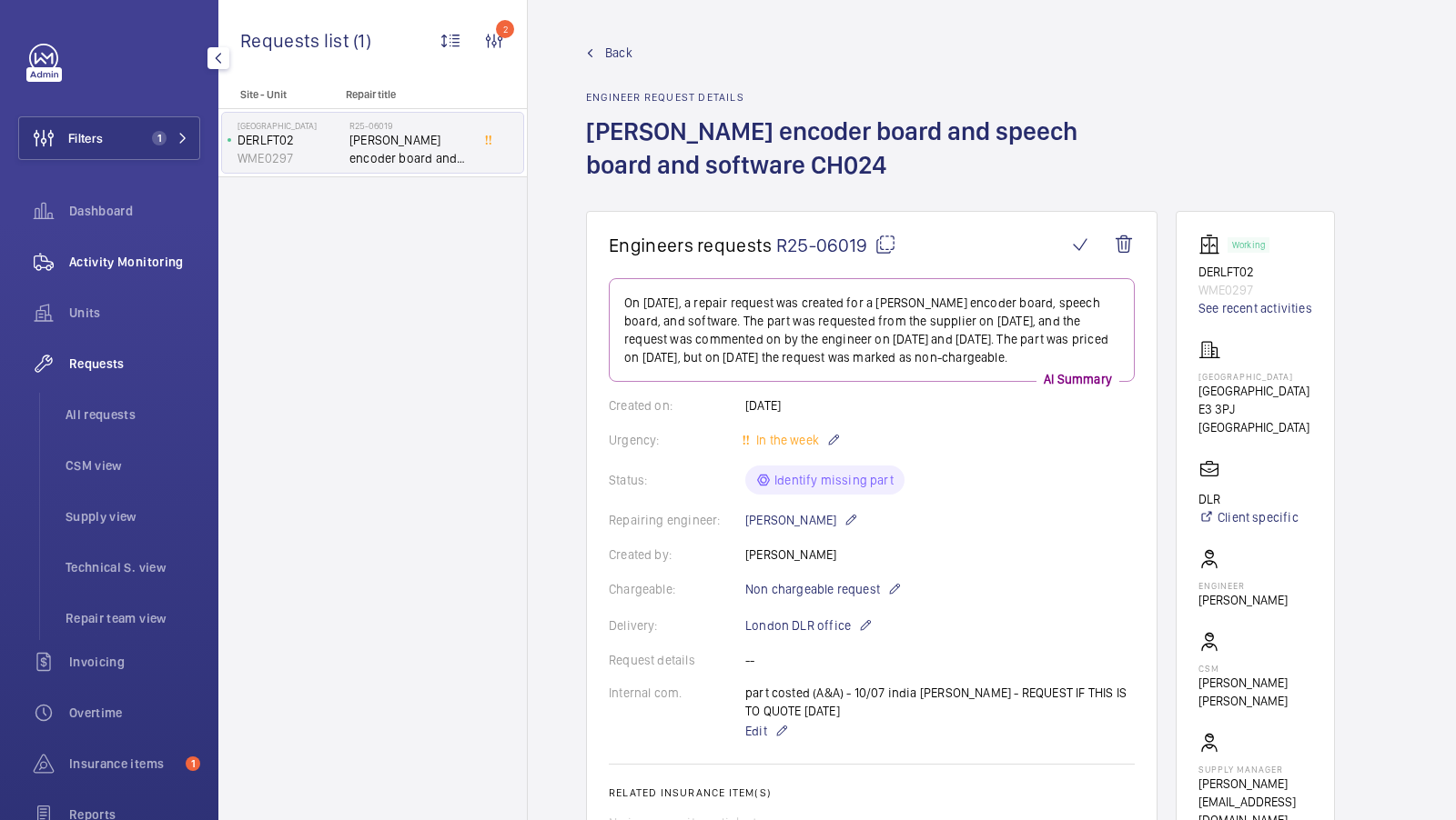
click at [130, 252] on div "Activity Monitoring" at bounding box center [108, 262] width 182 height 43
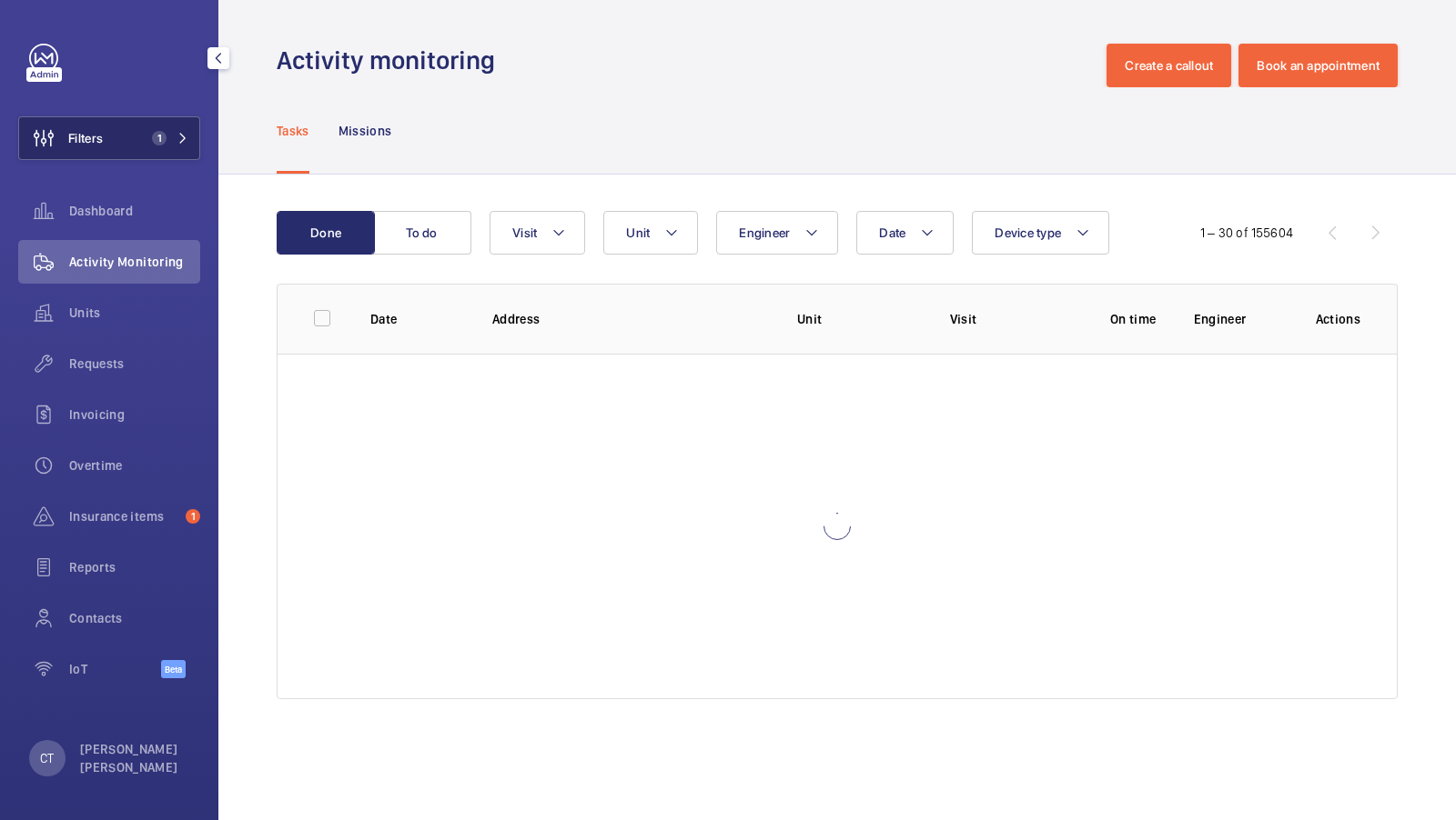
click at [147, 138] on span "1" at bounding box center [155, 138] width 22 height 15
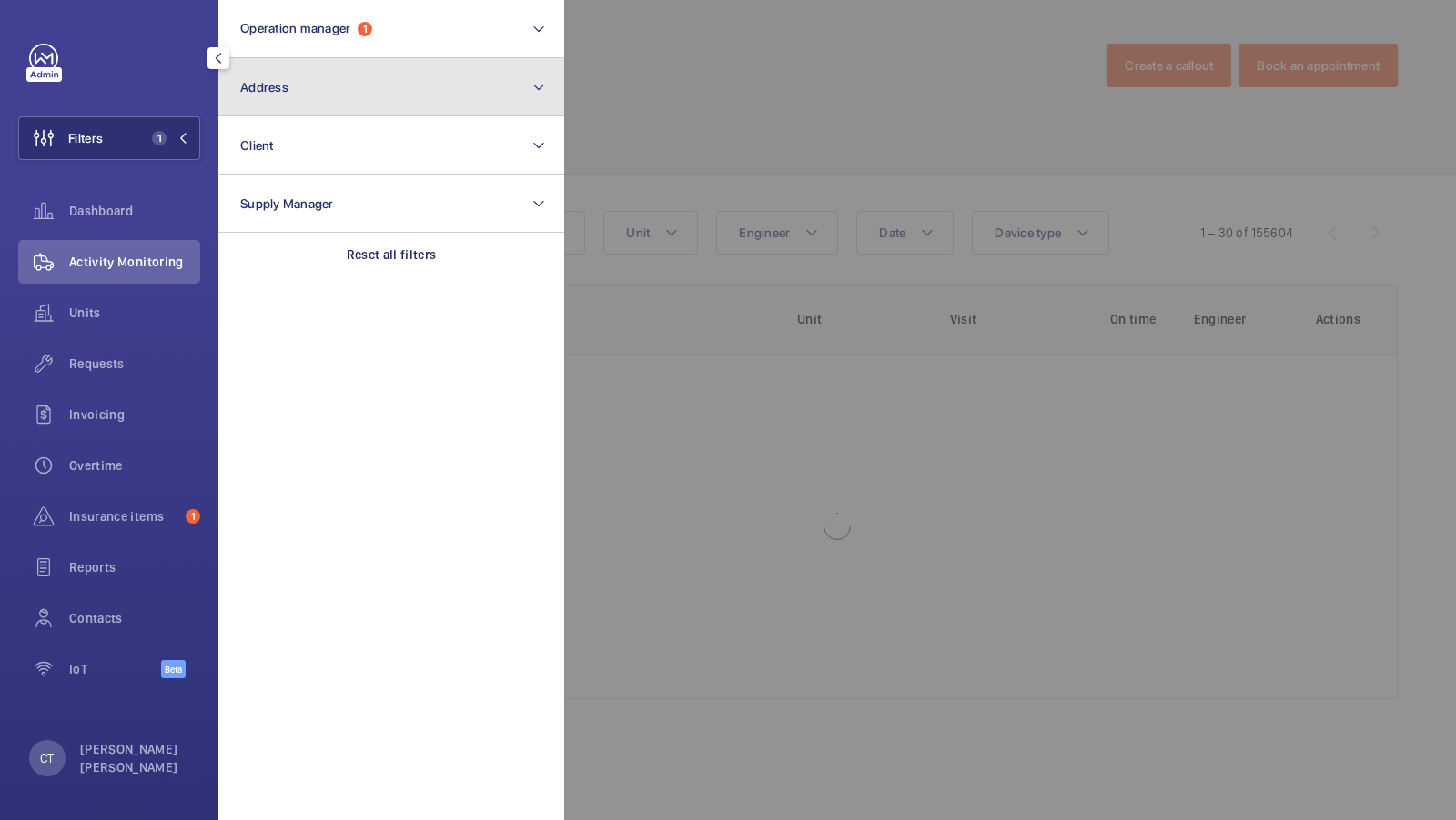
click at [394, 105] on button "Address" at bounding box center [391, 87] width 345 height 58
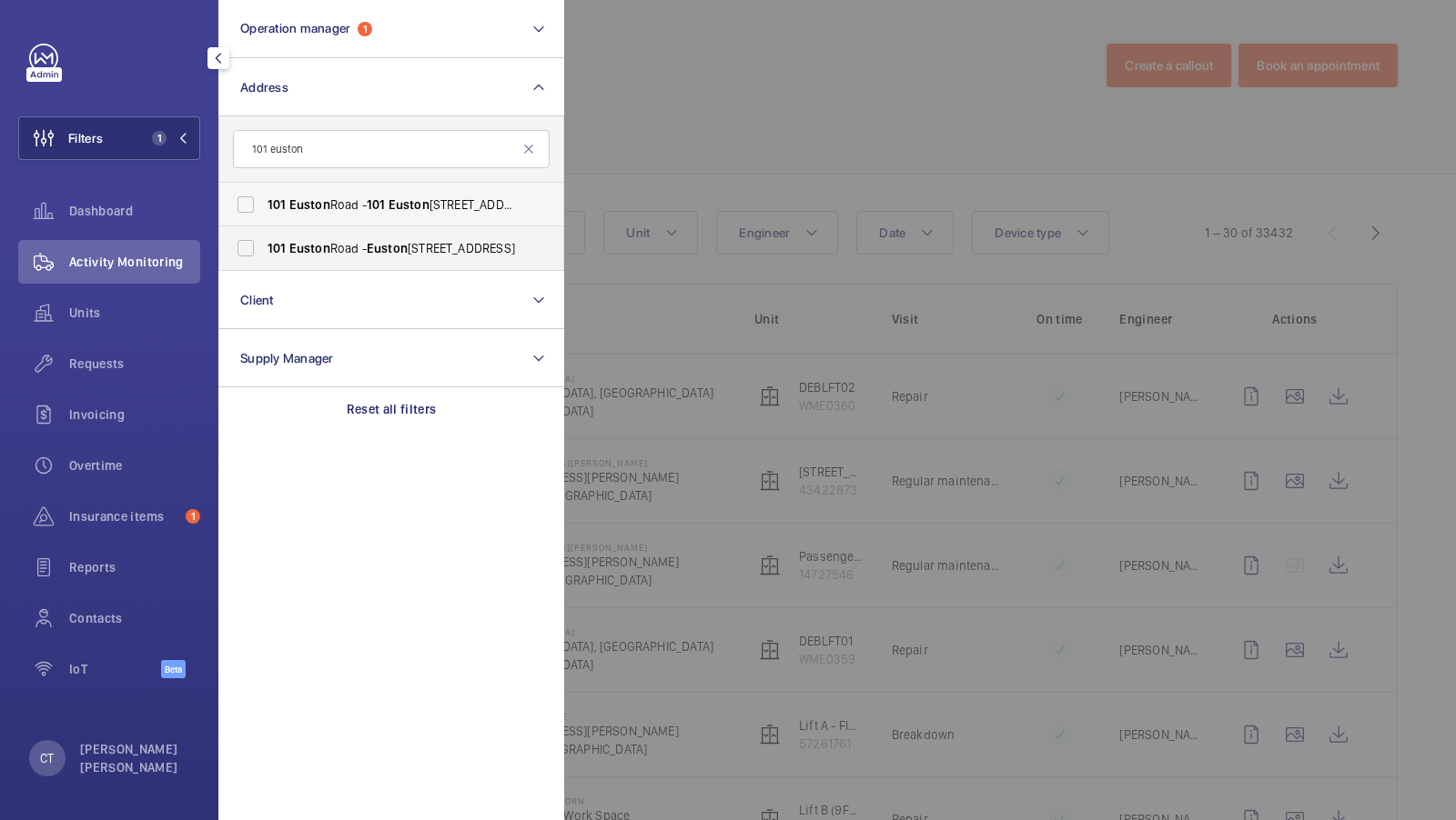
type input "101 euston"
click at [345, 221] on label "101 Euston Road - 101 Euston Rd., LONDON NW1 2RA" at bounding box center [378, 205] width 317 height 43
click at [264, 221] on input "101 Euston Road - 101 Euston Rd., LONDON NW1 2RA" at bounding box center [245, 205] width 36 height 36
checkbox input "true"
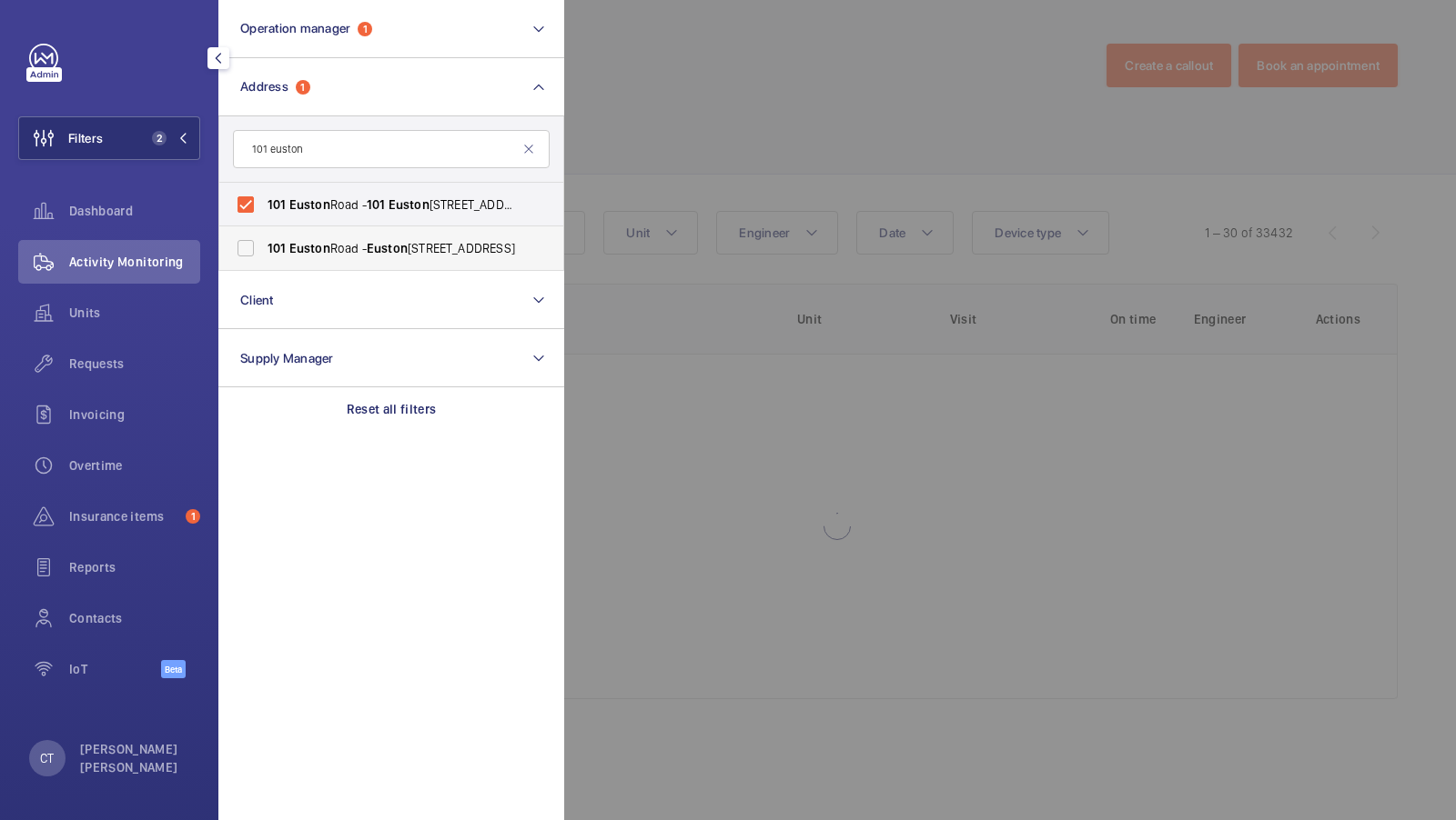
click at [319, 239] on span "101 Euston Road - Euston Road, LONDON NW1 2RA" at bounding box center [393, 248] width 250 height 18
click at [264, 238] on input "101 Euston Road - Euston Road, LONDON NW1 2RA" at bounding box center [245, 248] width 36 height 36
checkbox input "true"
click at [172, 137] on span "3" at bounding box center [166, 138] width 43 height 15
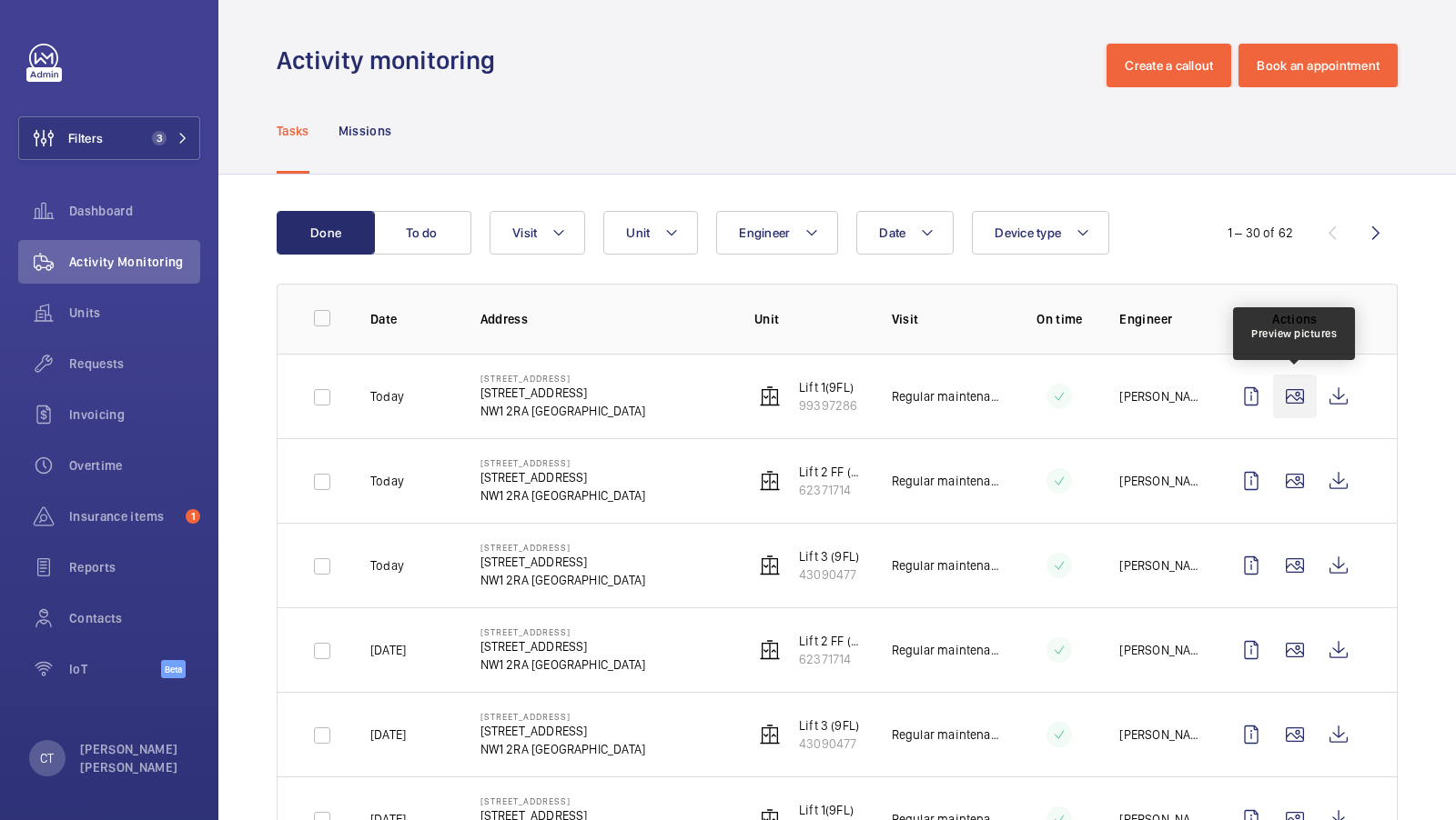
click at [1303, 392] on wm-front-icon-button at bounding box center [1295, 396] width 43 height 43
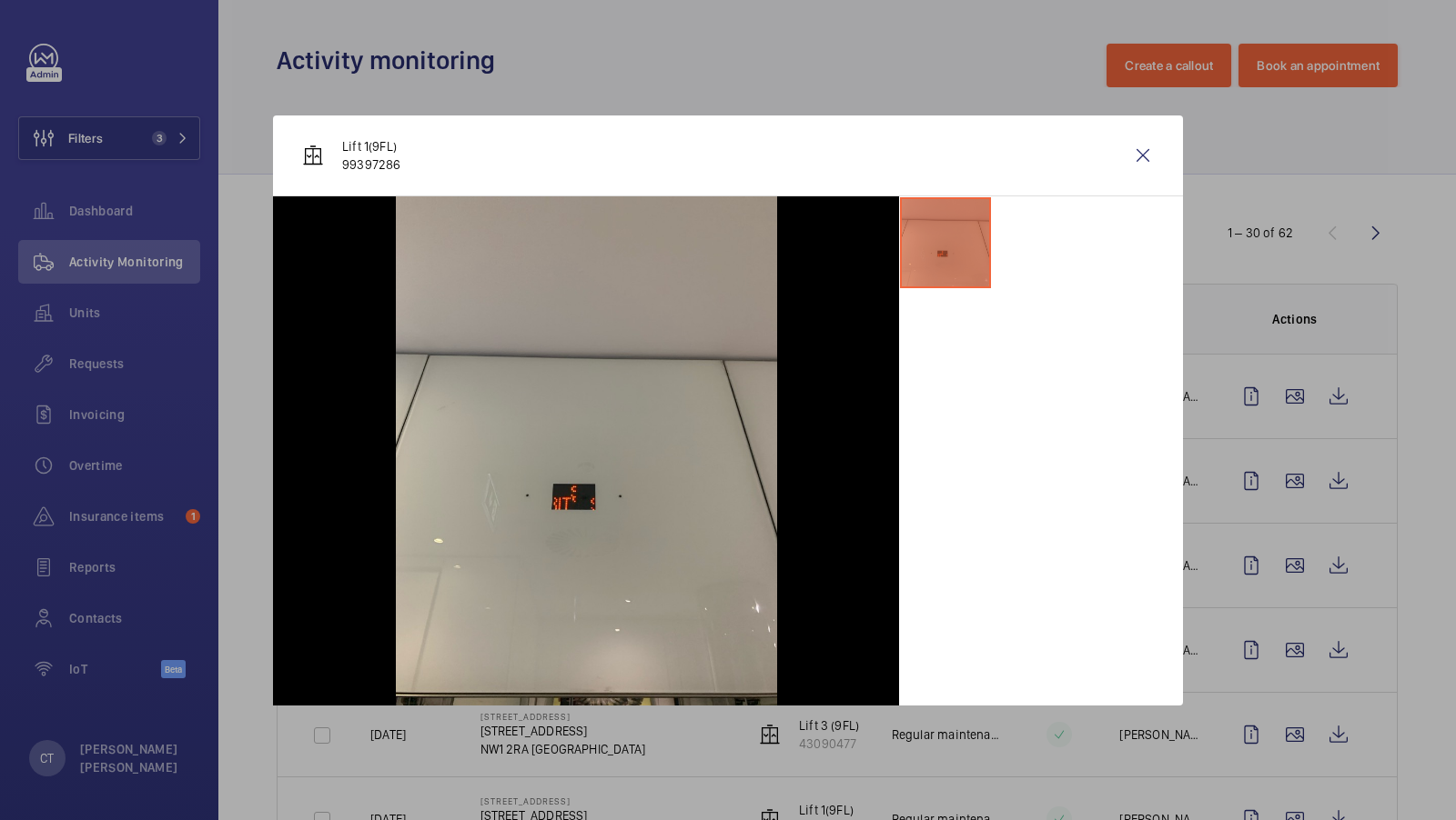
click at [1370, 388] on div at bounding box center [728, 410] width 1456 height 820
click at [1275, 476] on wm-front-icon-button at bounding box center [1295, 481] width 43 height 43
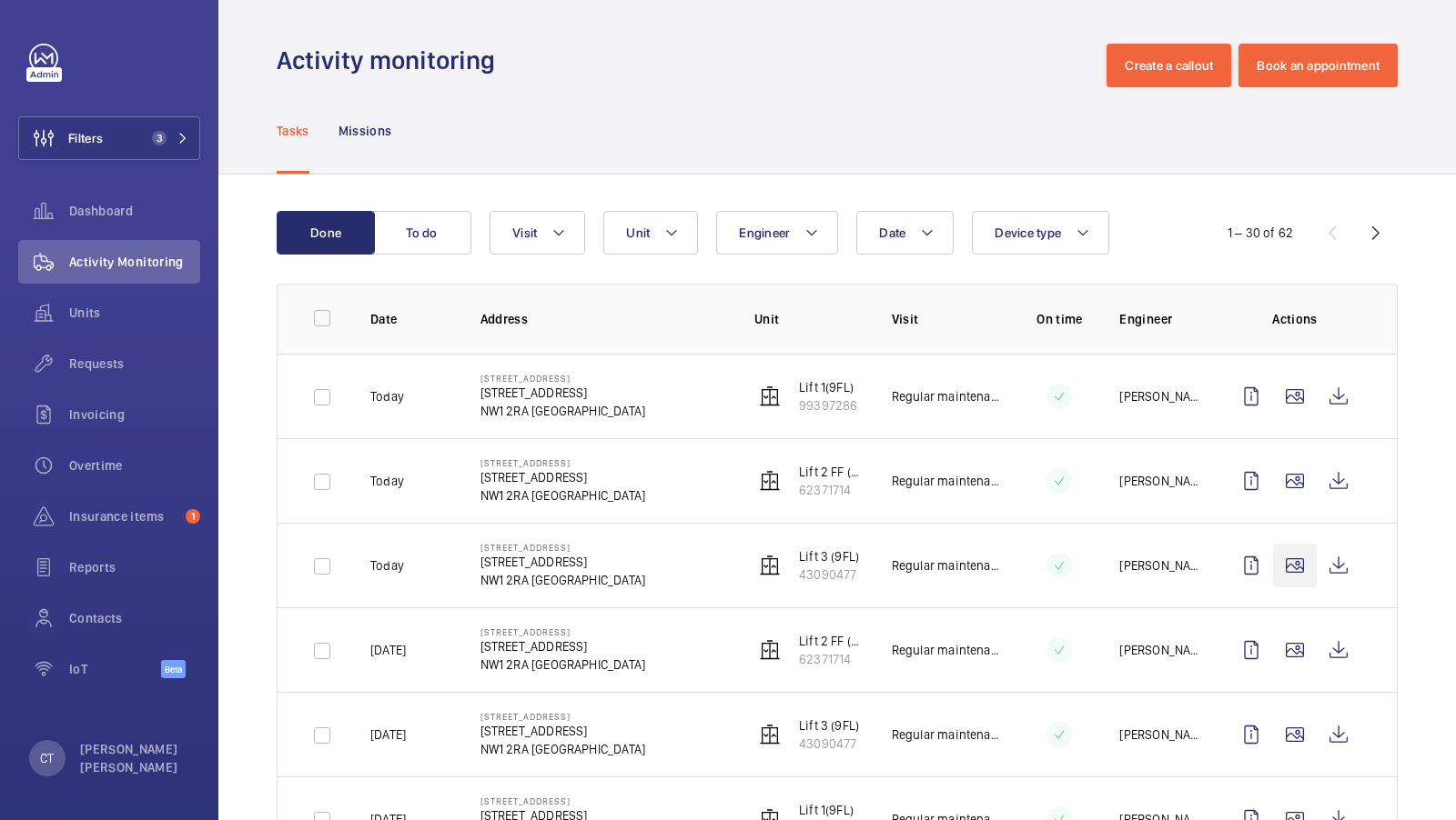
click at [1295, 566] on wm-front-icon-button at bounding box center [1295, 565] width 43 height 43
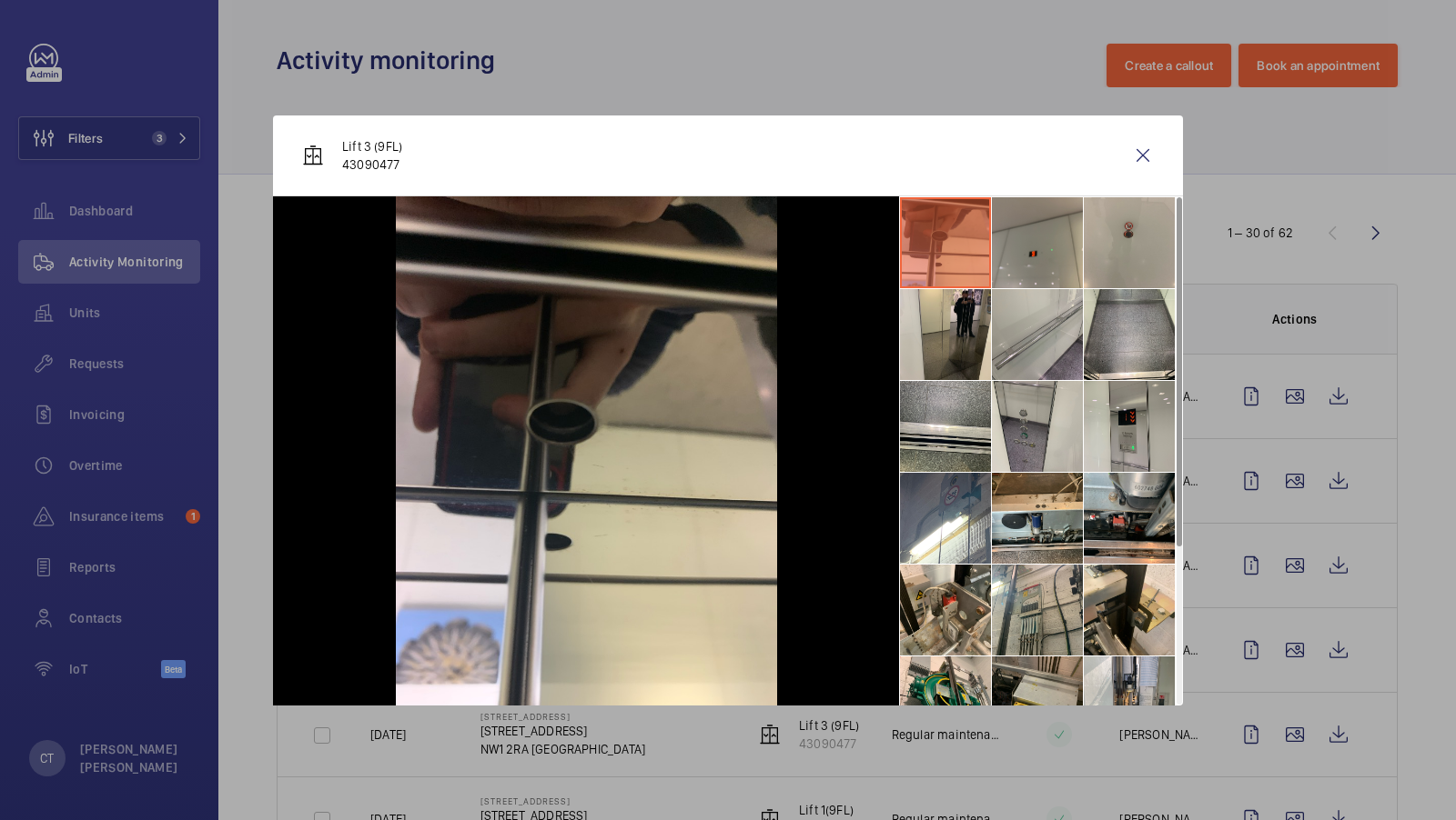
click at [1043, 234] on li at bounding box center [1037, 243] width 91 height 90
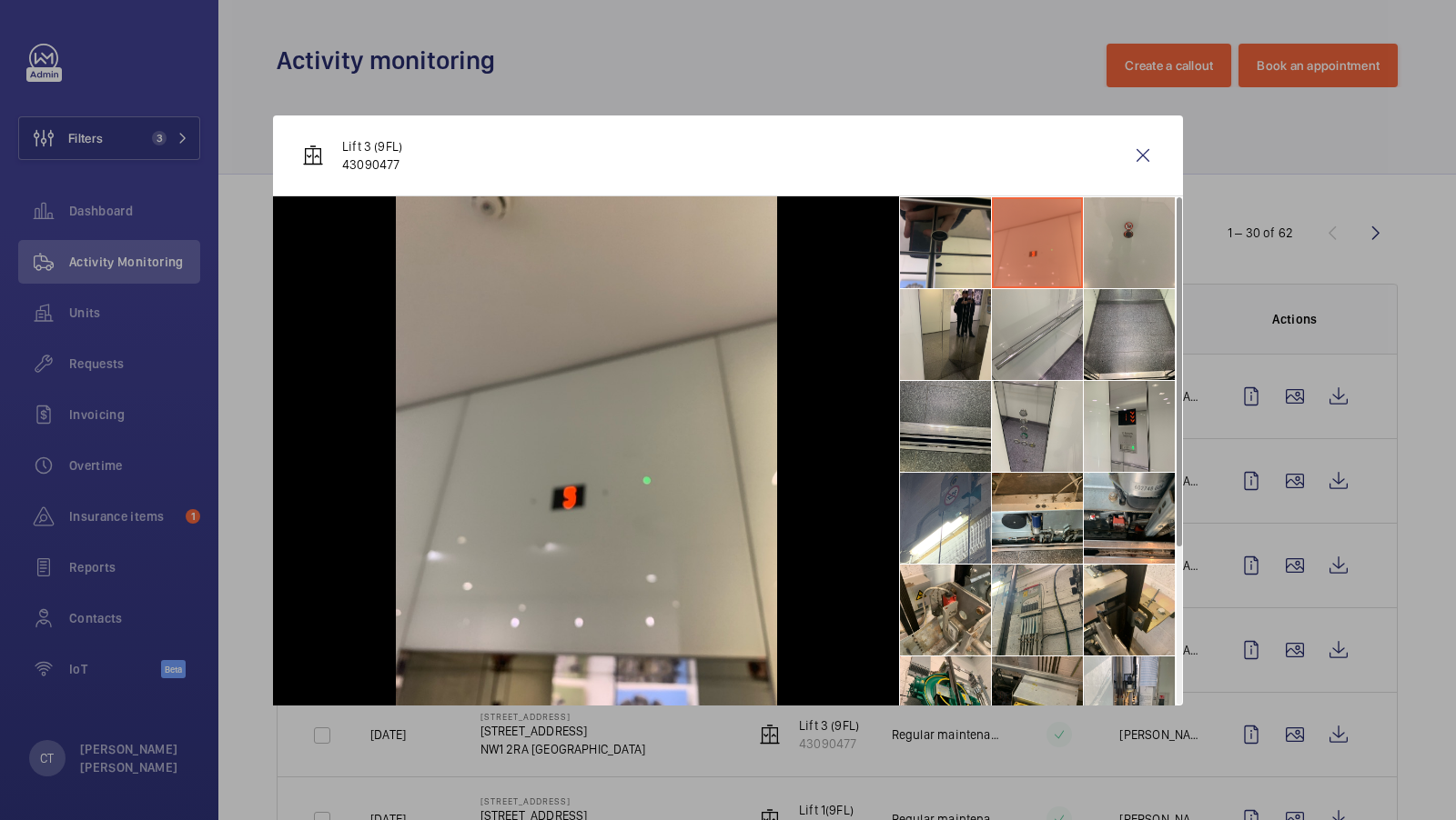
click at [965, 466] on li at bounding box center [945, 427] width 91 height 90
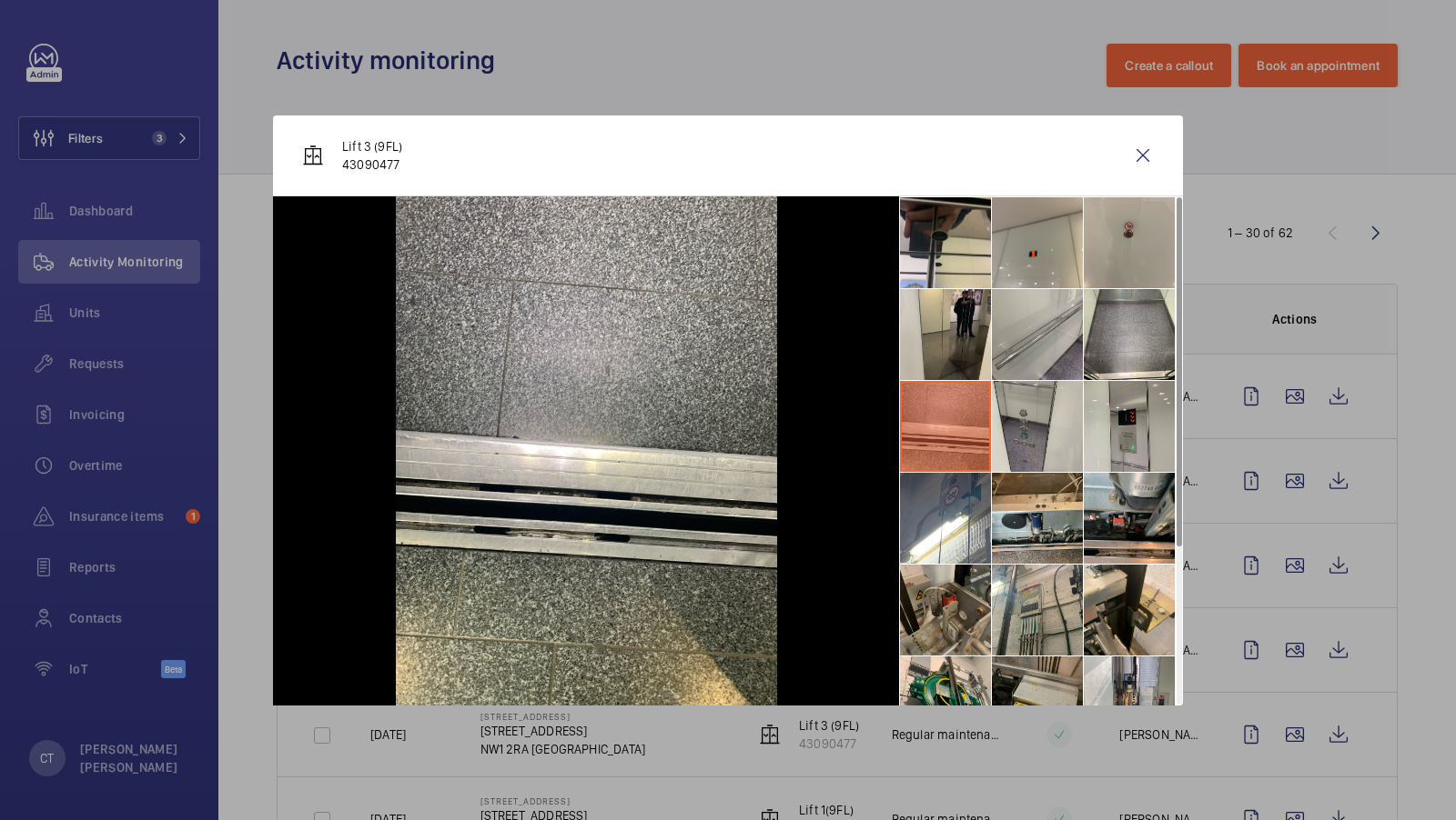
click at [951, 583] on li at bounding box center [945, 610] width 91 height 90
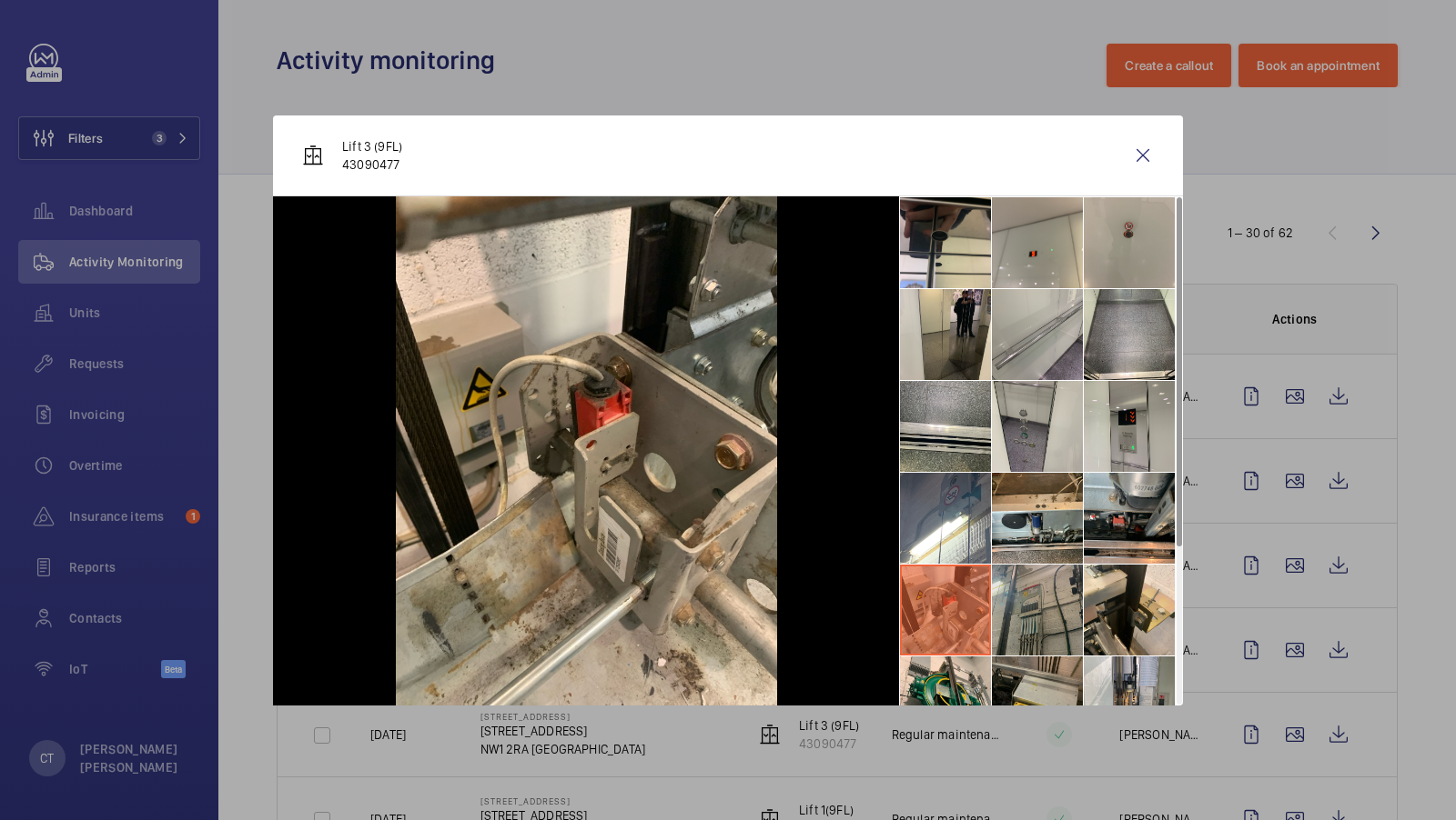
click at [1030, 597] on li at bounding box center [1037, 610] width 91 height 90
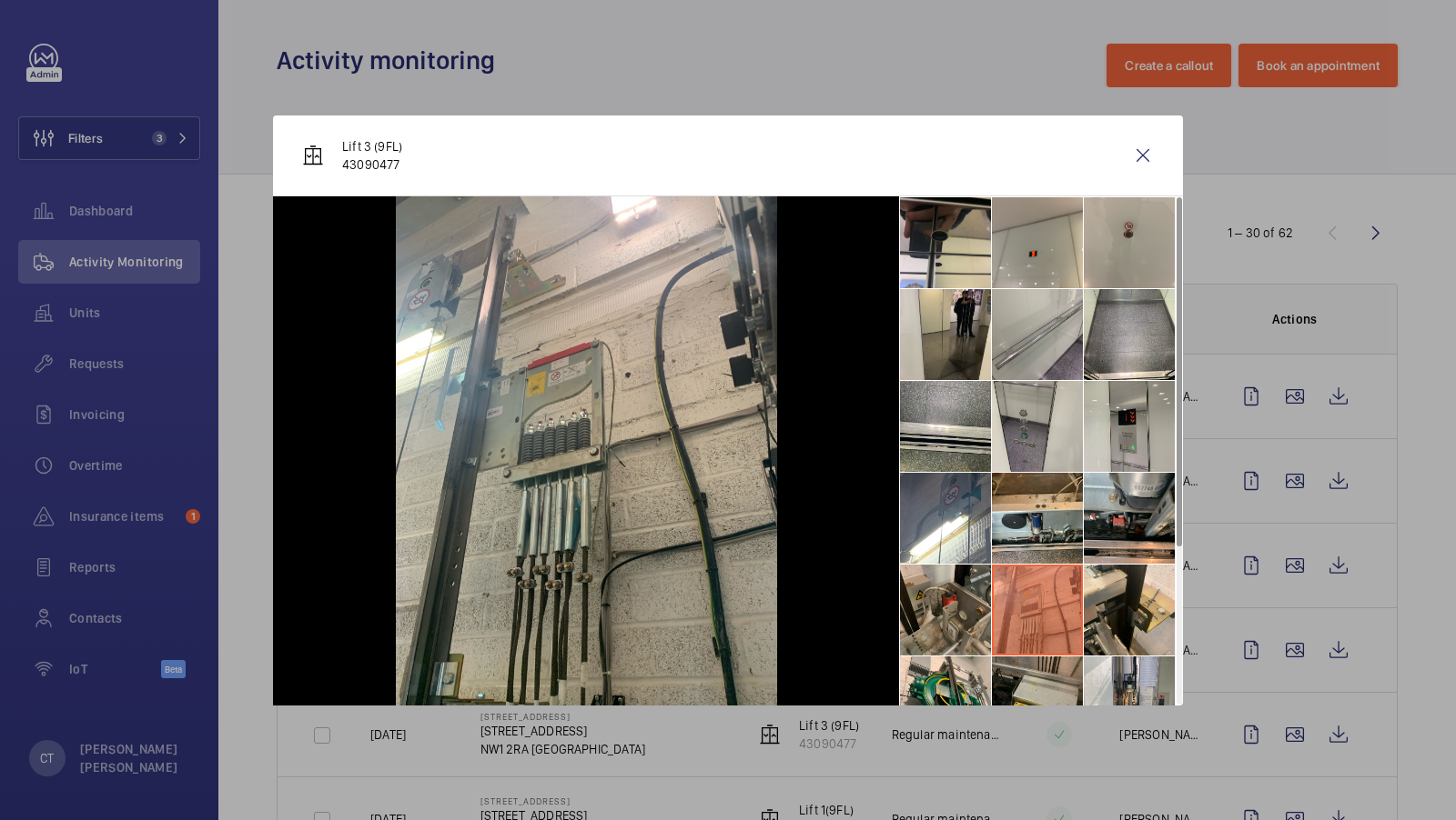
click at [944, 610] on li at bounding box center [945, 610] width 91 height 90
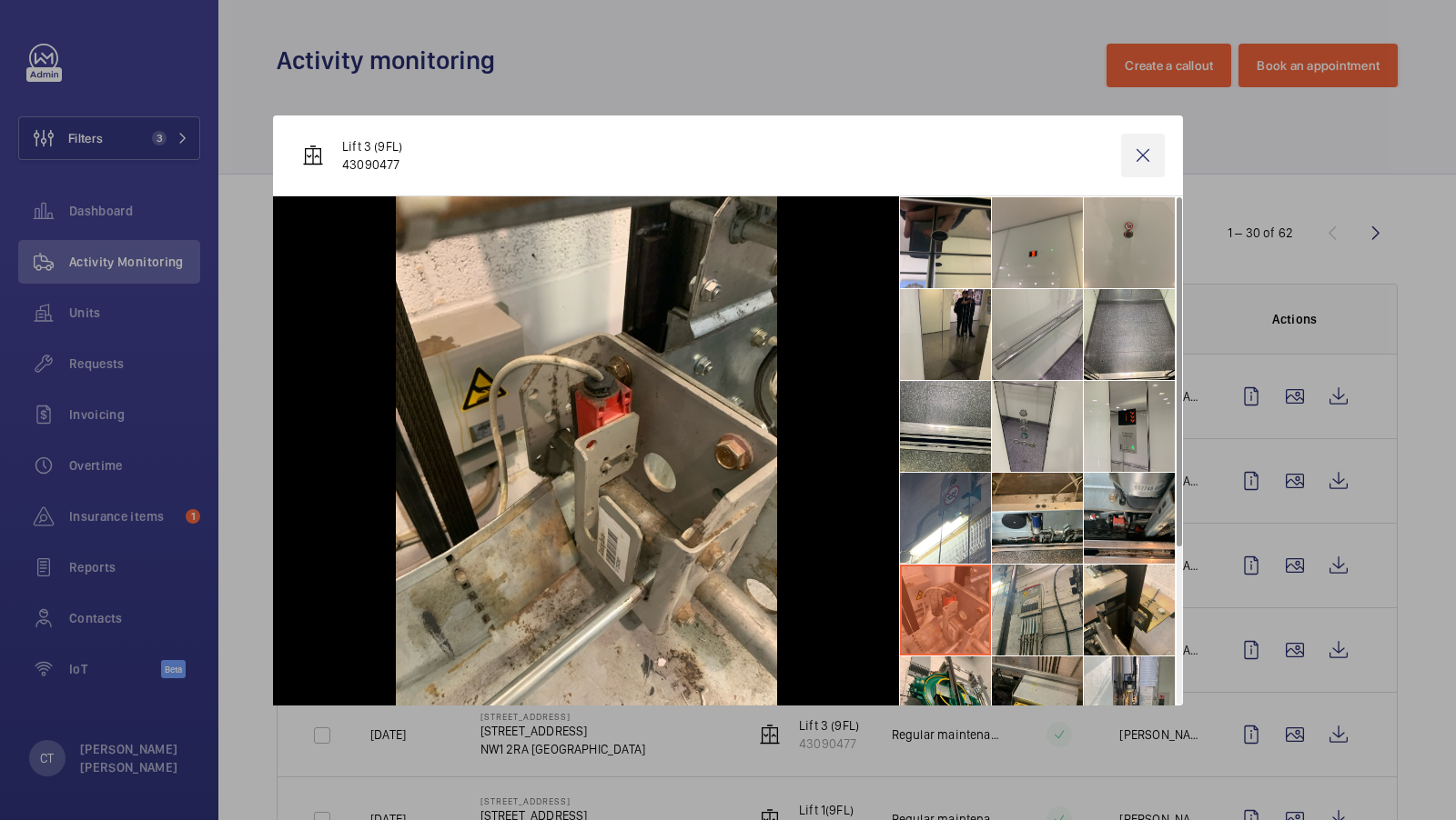
click at [1142, 156] on wm-front-icon-button at bounding box center [1143, 155] width 43 height 43
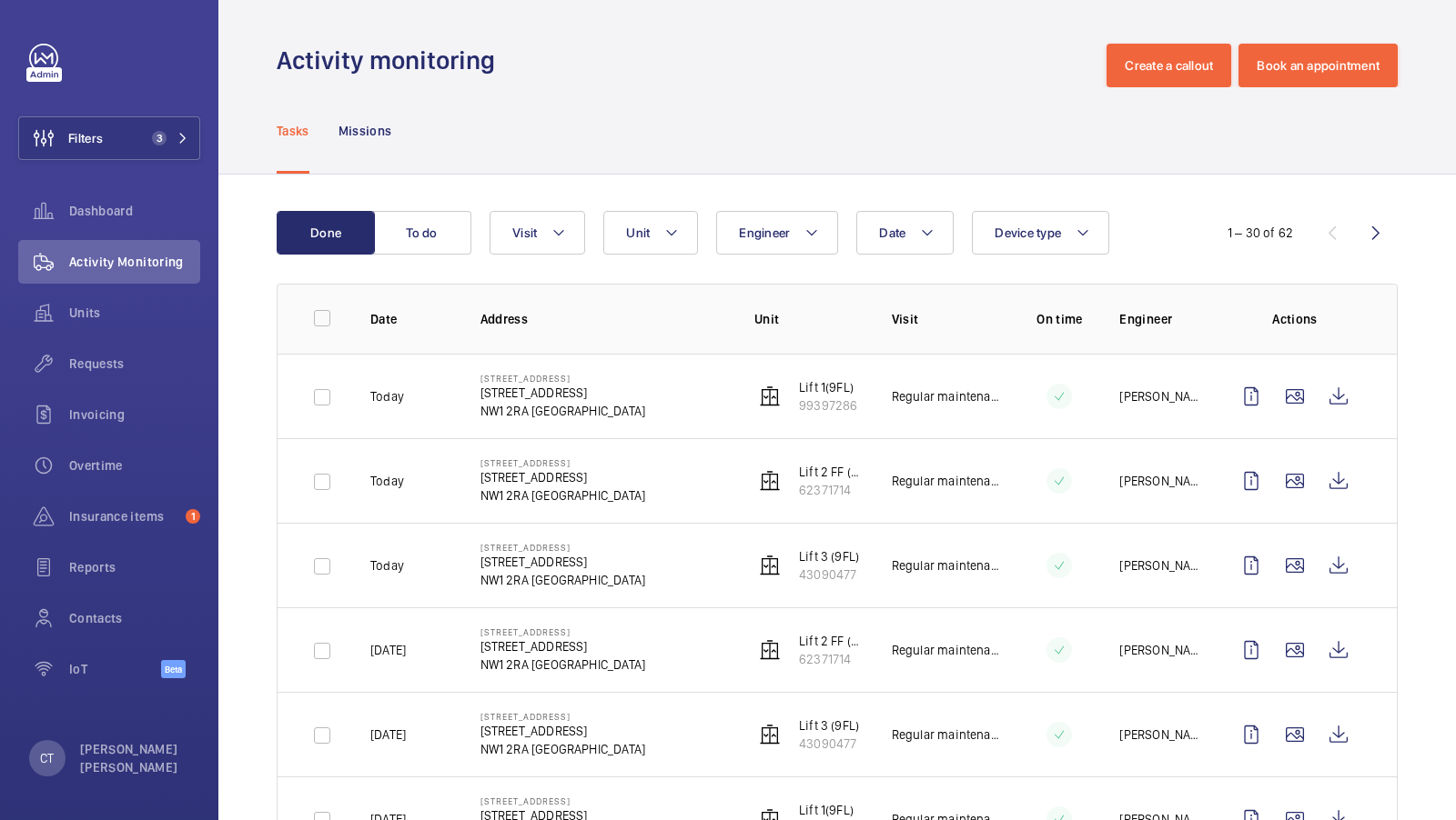
scroll to position [112, 0]
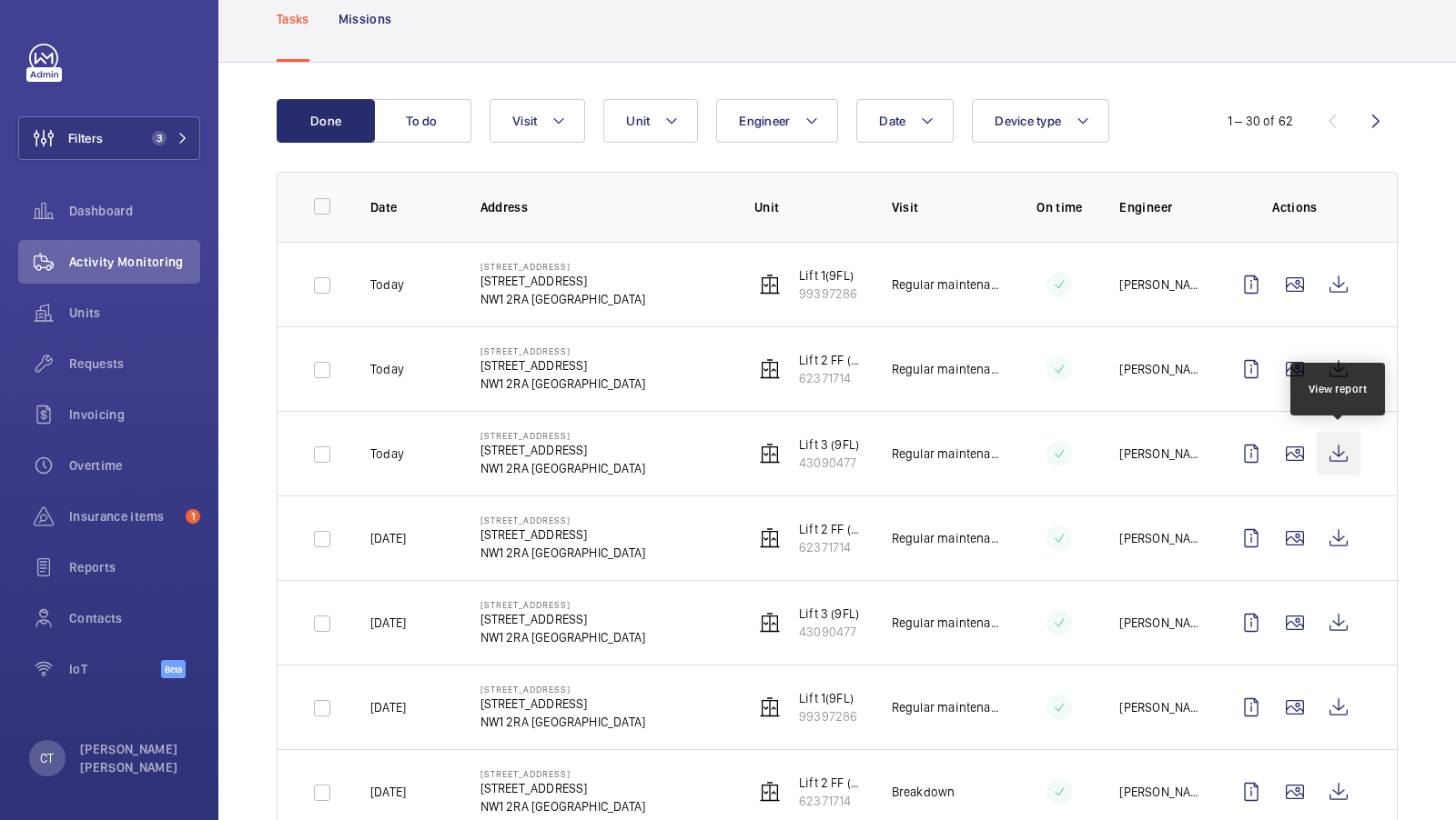
click at [1330, 450] on wm-front-icon-button at bounding box center [1338, 453] width 43 height 43
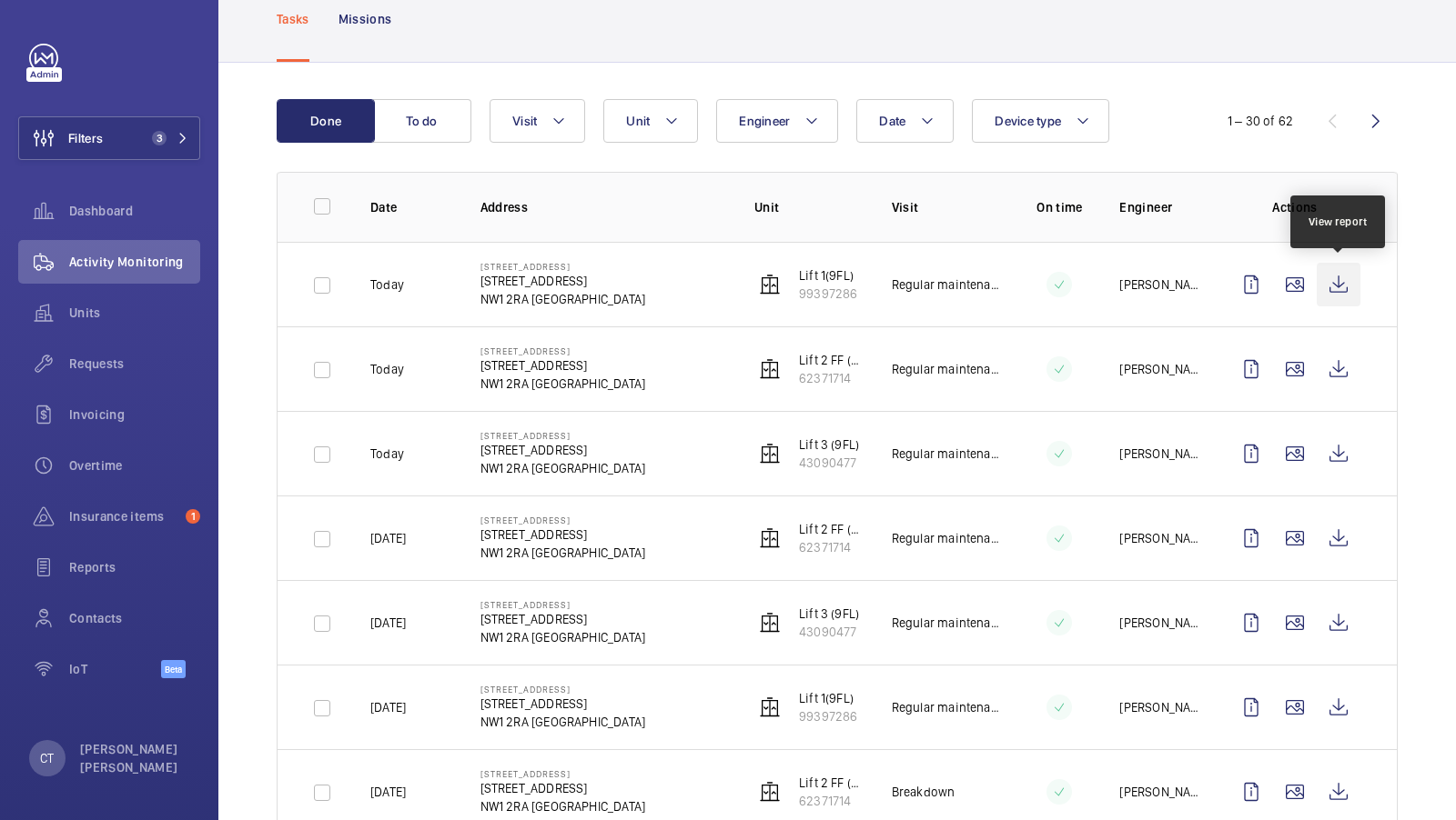
click at [1327, 264] on wm-front-icon-button at bounding box center [1338, 284] width 43 height 43
click at [660, 103] on button "Unit" at bounding box center [650, 121] width 94 height 43
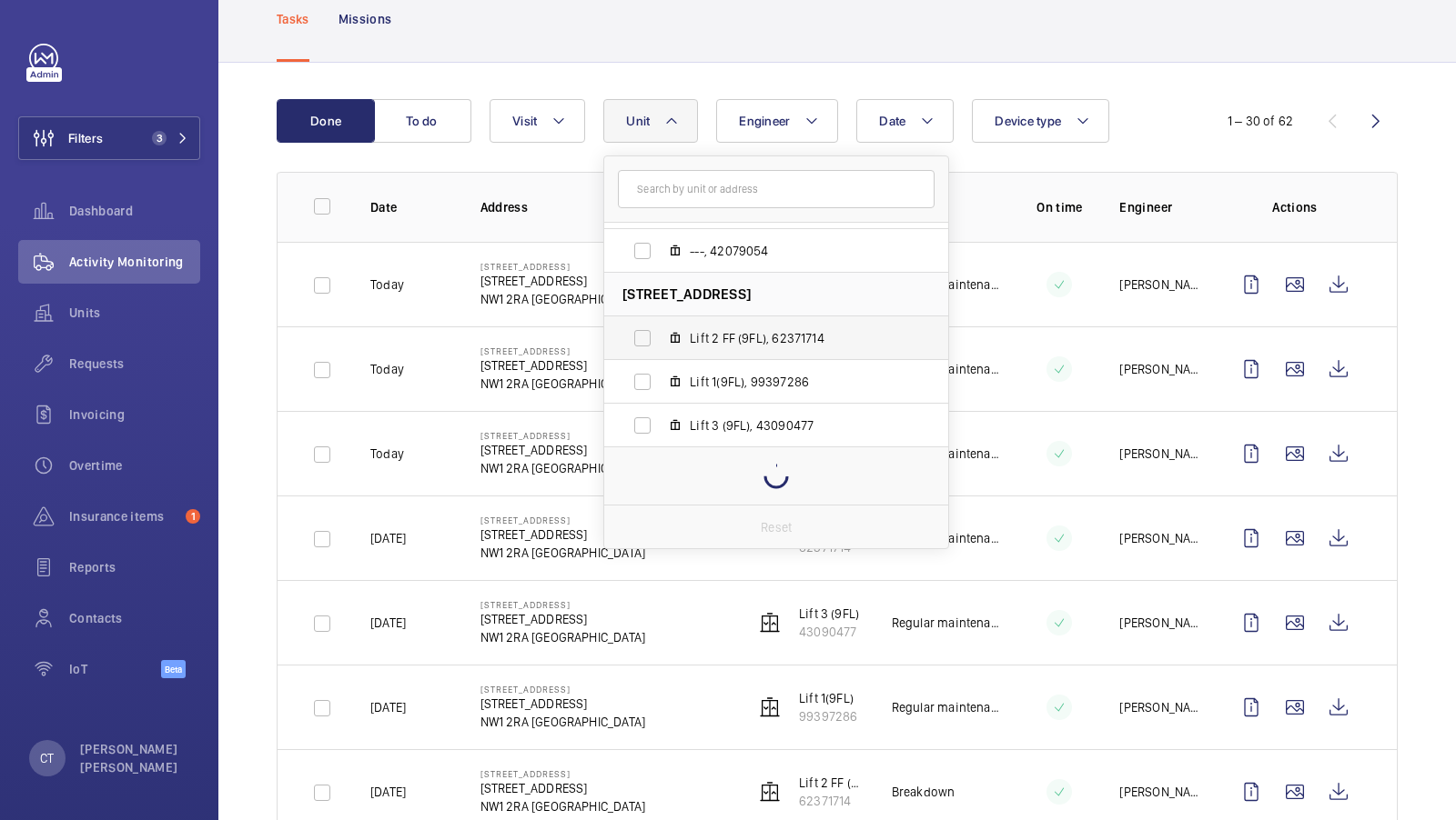
scroll to position [67, 0]
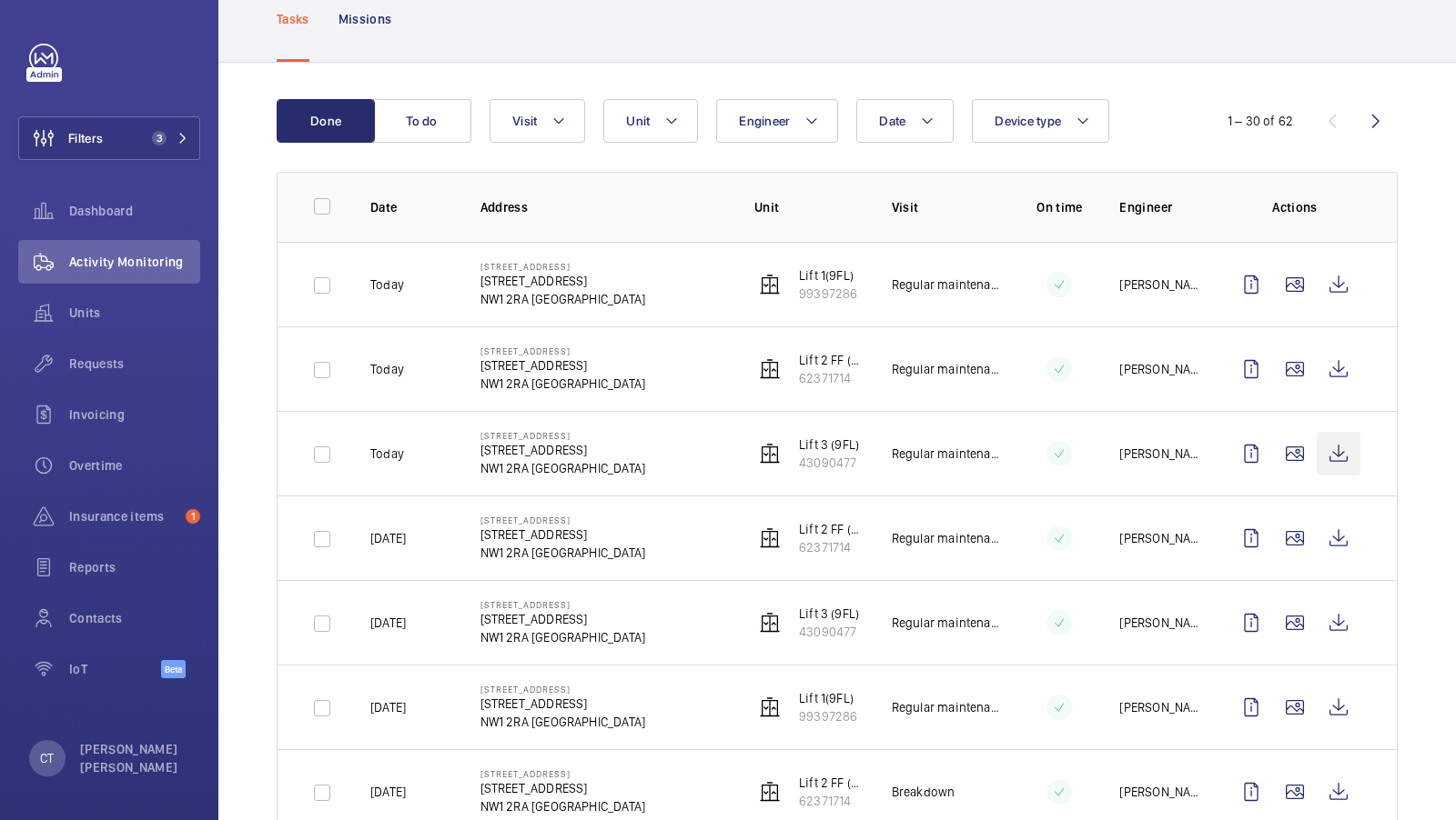
click at [1339, 449] on wm-front-icon-button at bounding box center [1338, 453] width 43 height 43
click at [1335, 357] on wm-front-icon-button at bounding box center [1338, 369] width 43 height 43
click at [1352, 290] on wm-front-icon-button at bounding box center [1338, 284] width 43 height 43
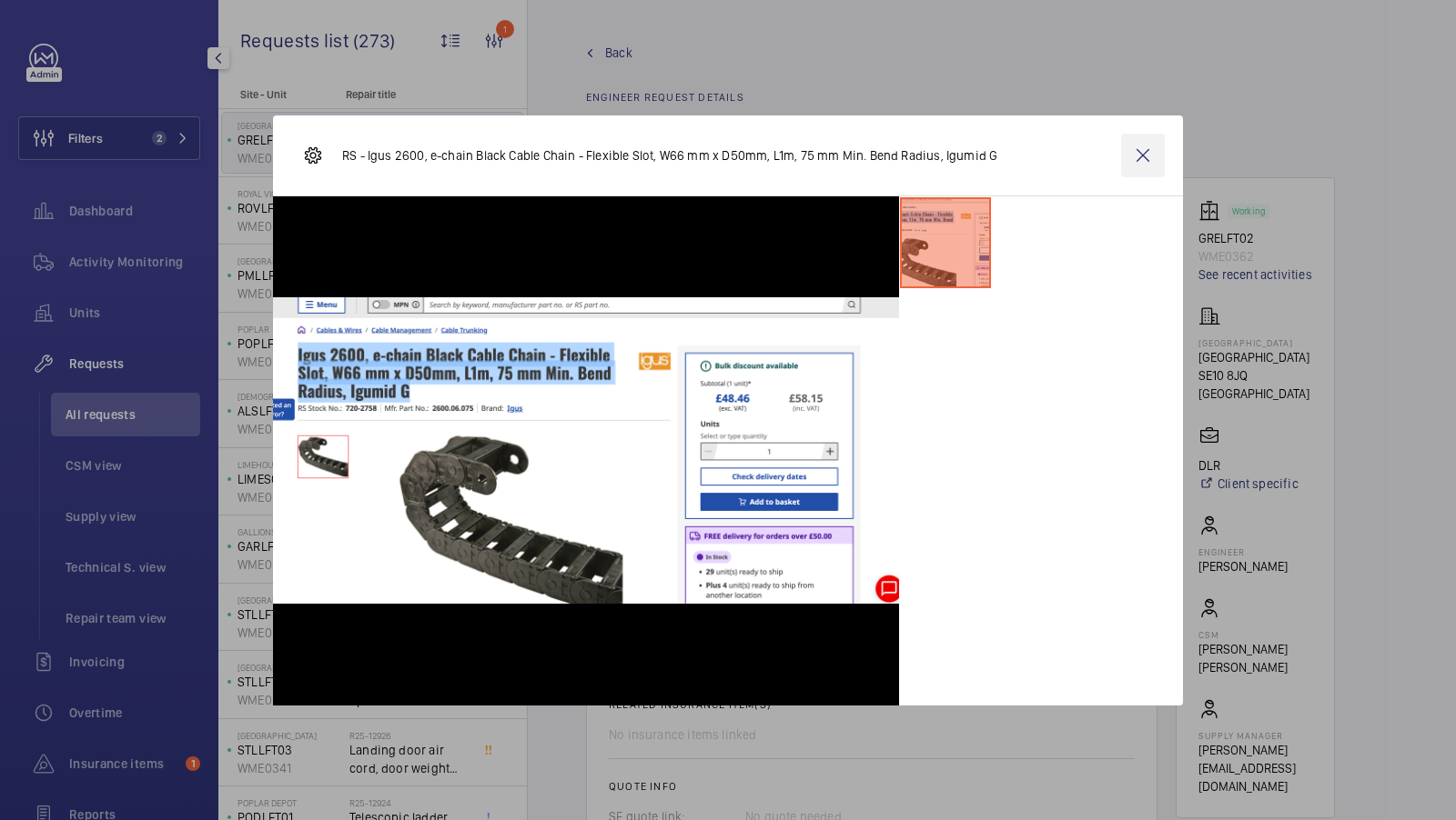
scroll to position [696, 0]
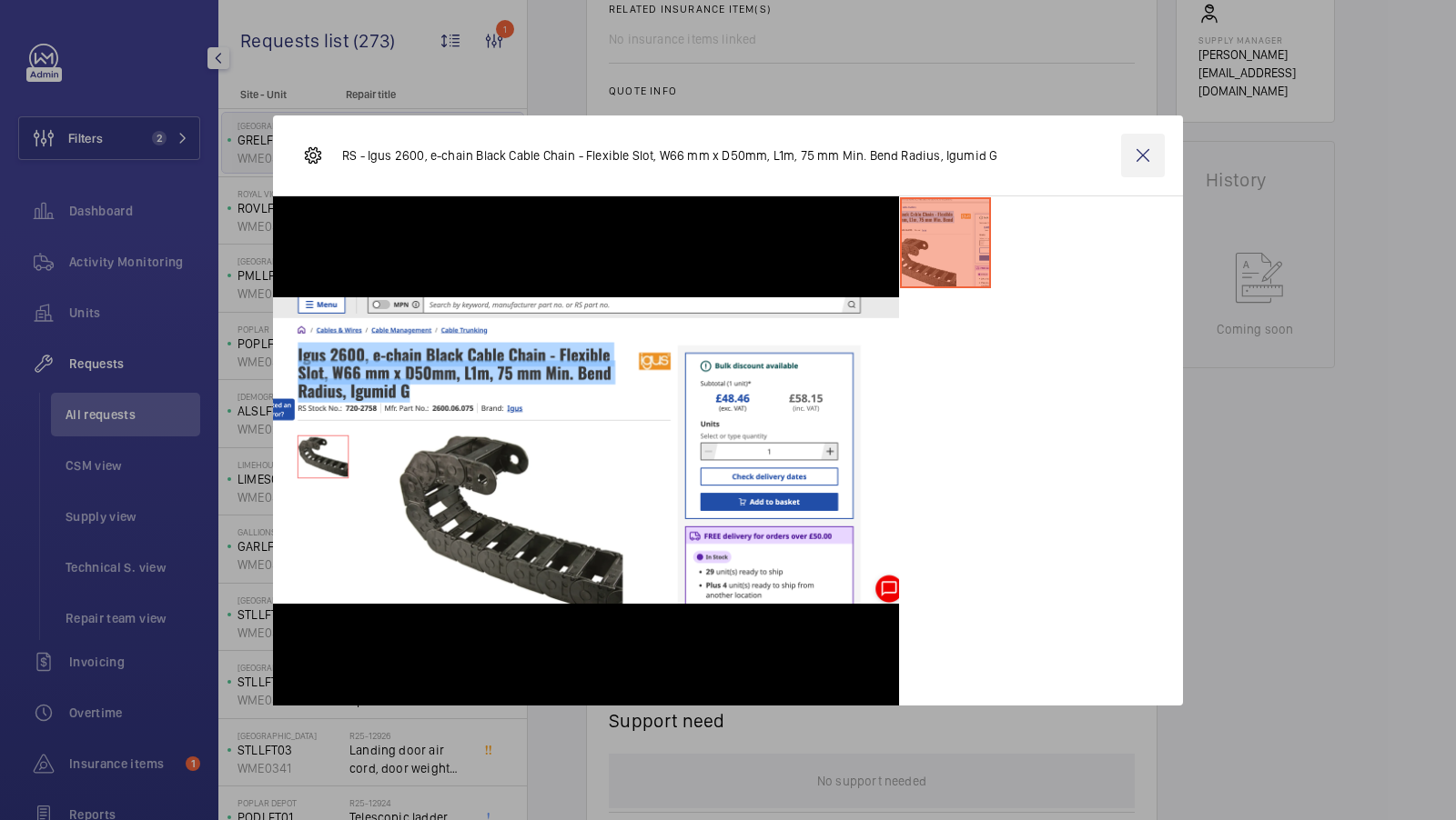
click at [1134, 161] on wm-front-icon-button at bounding box center [1143, 155] width 43 height 43
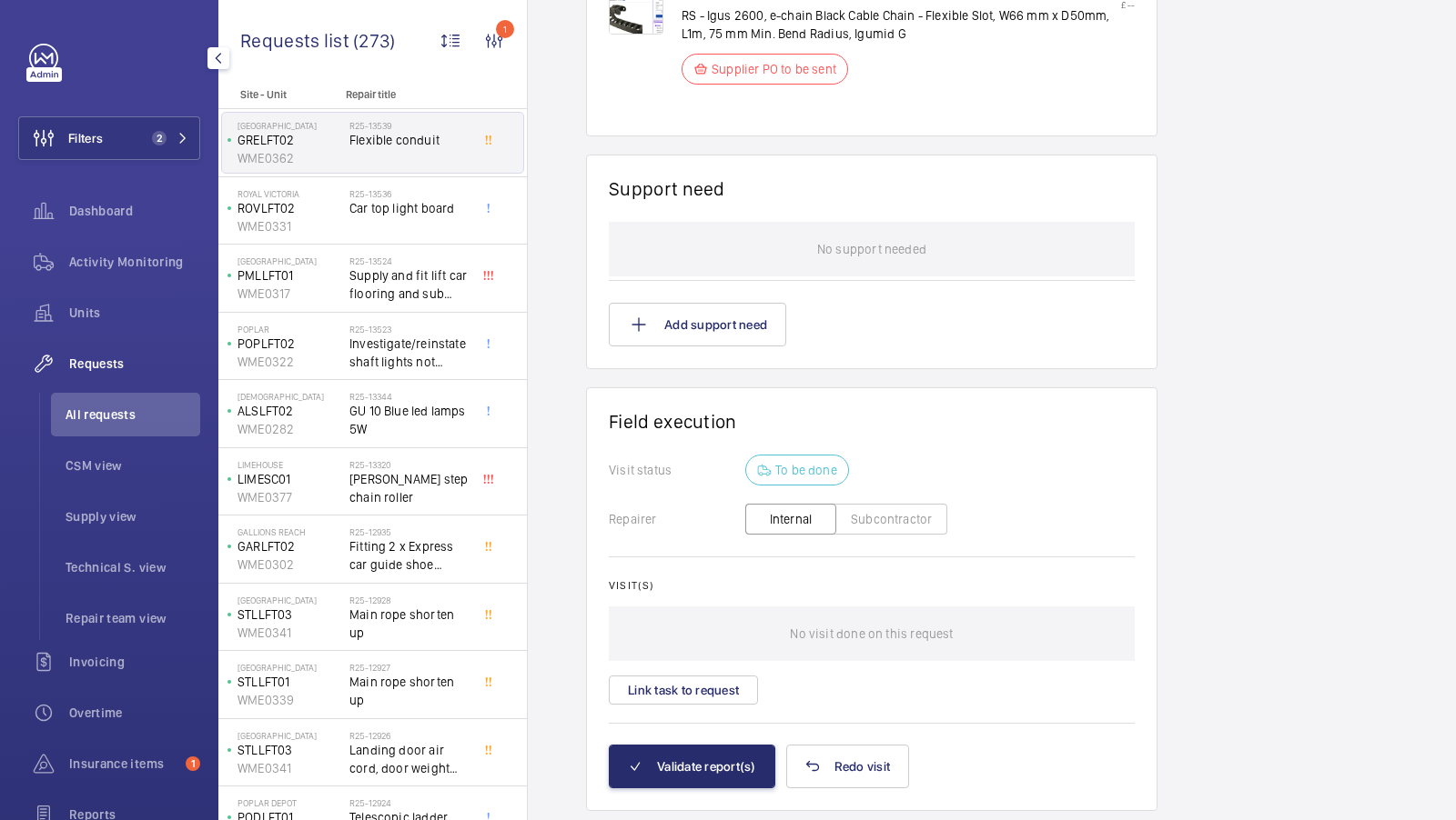
scroll to position [1272, 0]
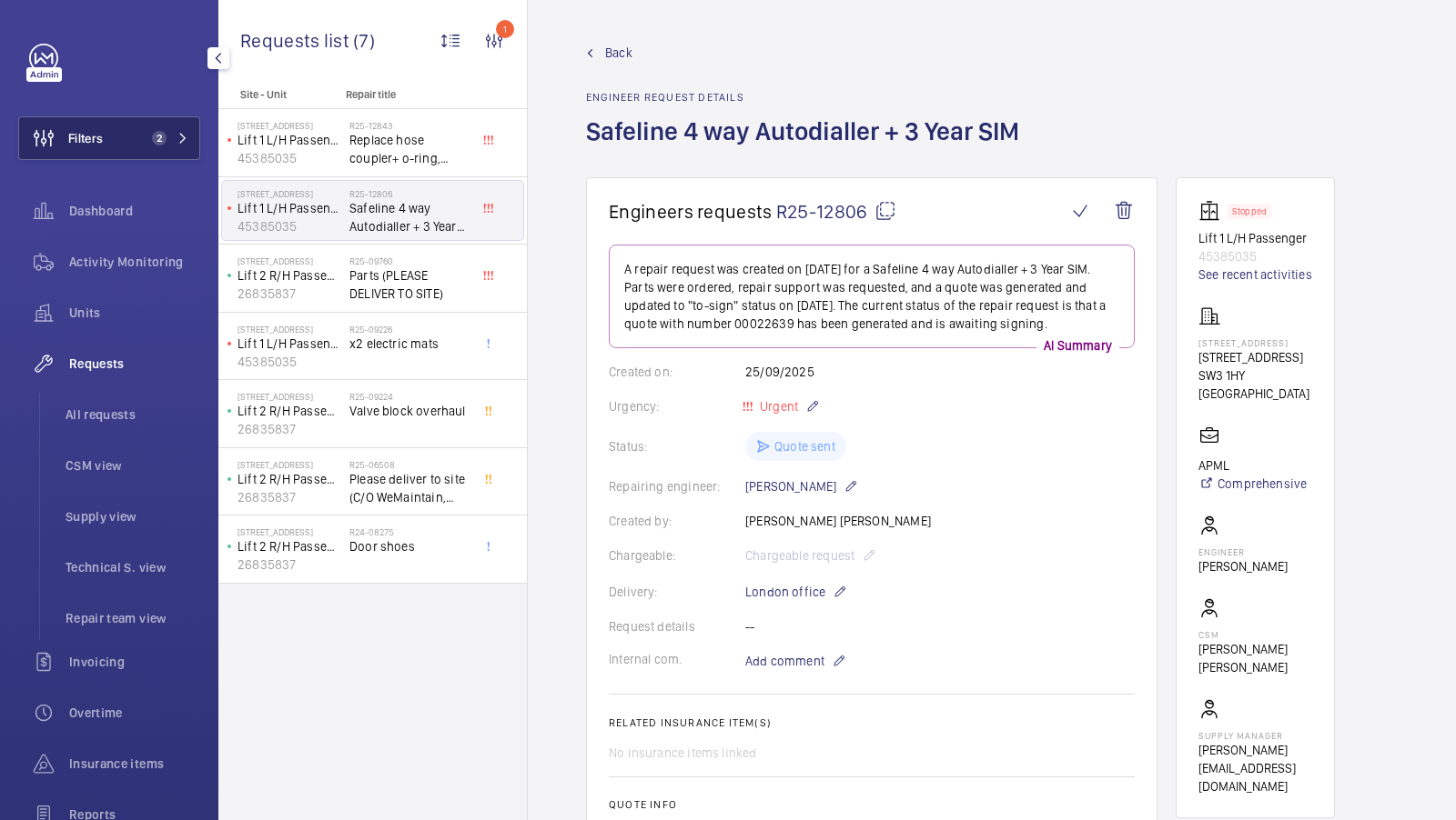
drag, startPoint x: 0, startPoint y: 0, endPoint x: 172, endPoint y: 131, distance: 216.2
click at [173, 131] on span "2" at bounding box center [166, 138] width 43 height 15
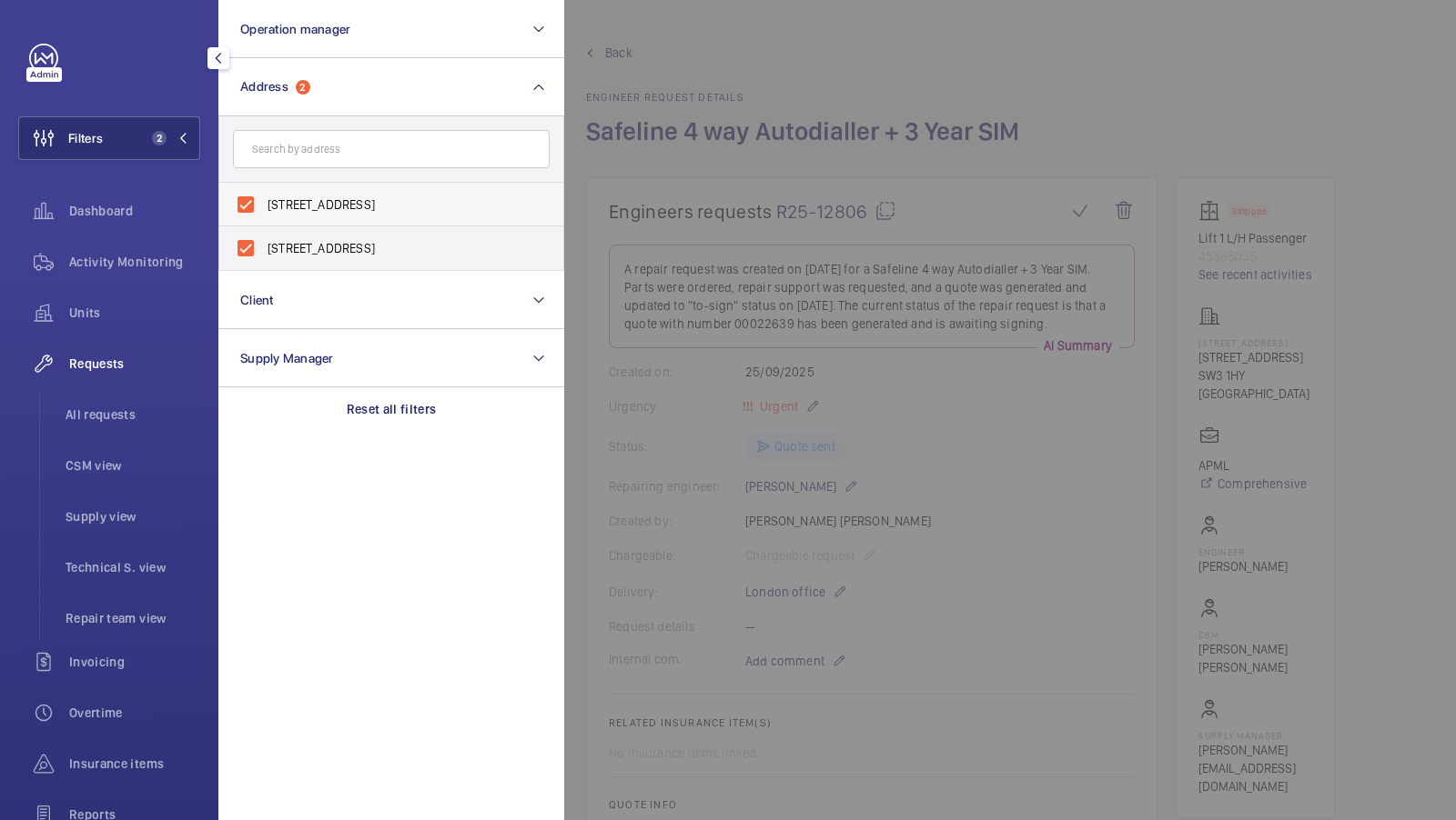
click at [334, 223] on label "[STREET_ADDRESS]" at bounding box center [378, 205] width 317 height 43
click at [264, 223] on input "[STREET_ADDRESS]" at bounding box center [245, 205] width 36 height 36
checkbox input "false"
click at [297, 245] on span "[STREET_ADDRESS]" at bounding box center [393, 248] width 250 height 18
click at [264, 245] on input "[STREET_ADDRESS]" at bounding box center [245, 248] width 36 height 36
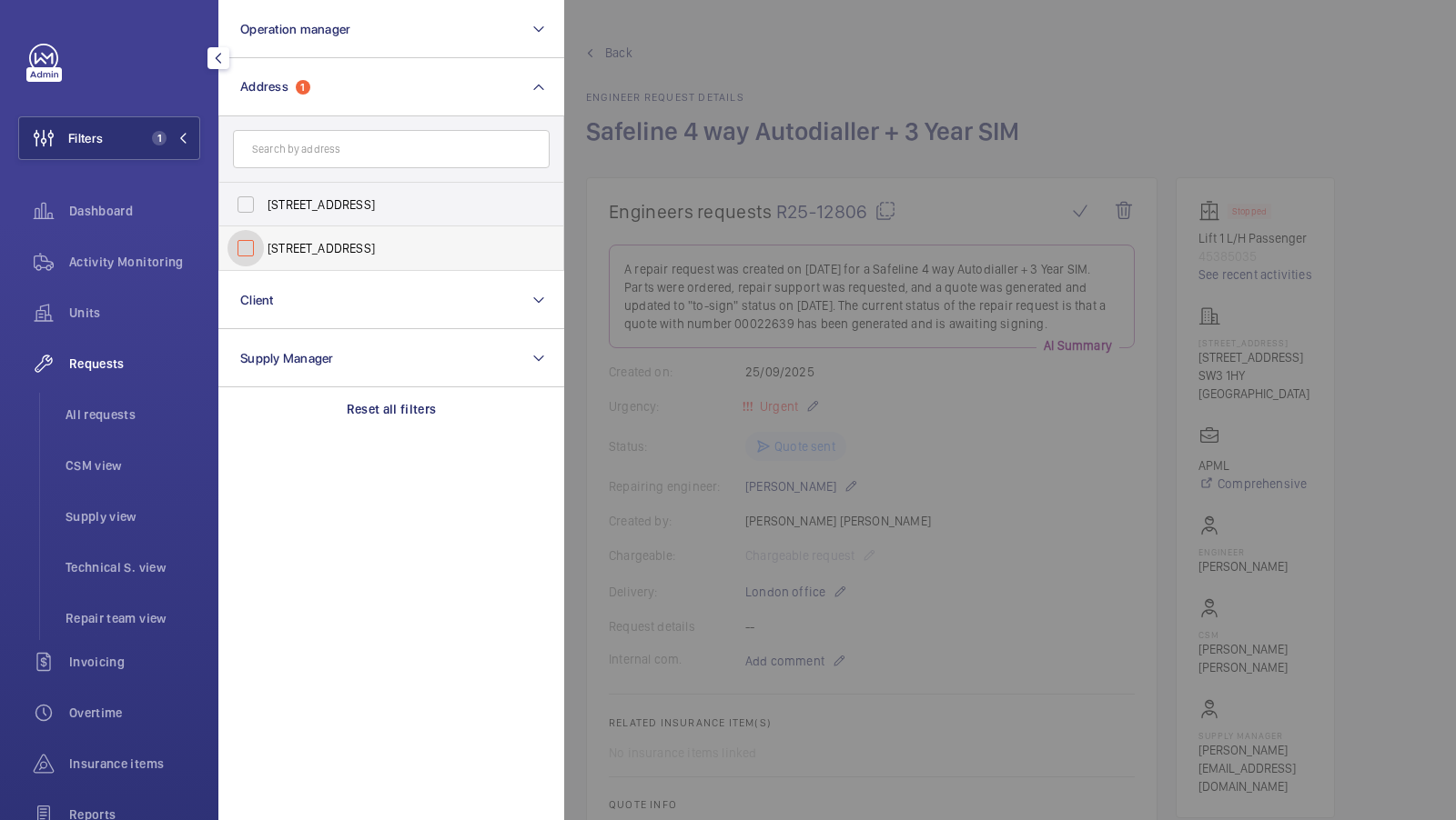
checkbox input "false"
click at [290, 155] on input "text" at bounding box center [392, 148] width 317 height 38
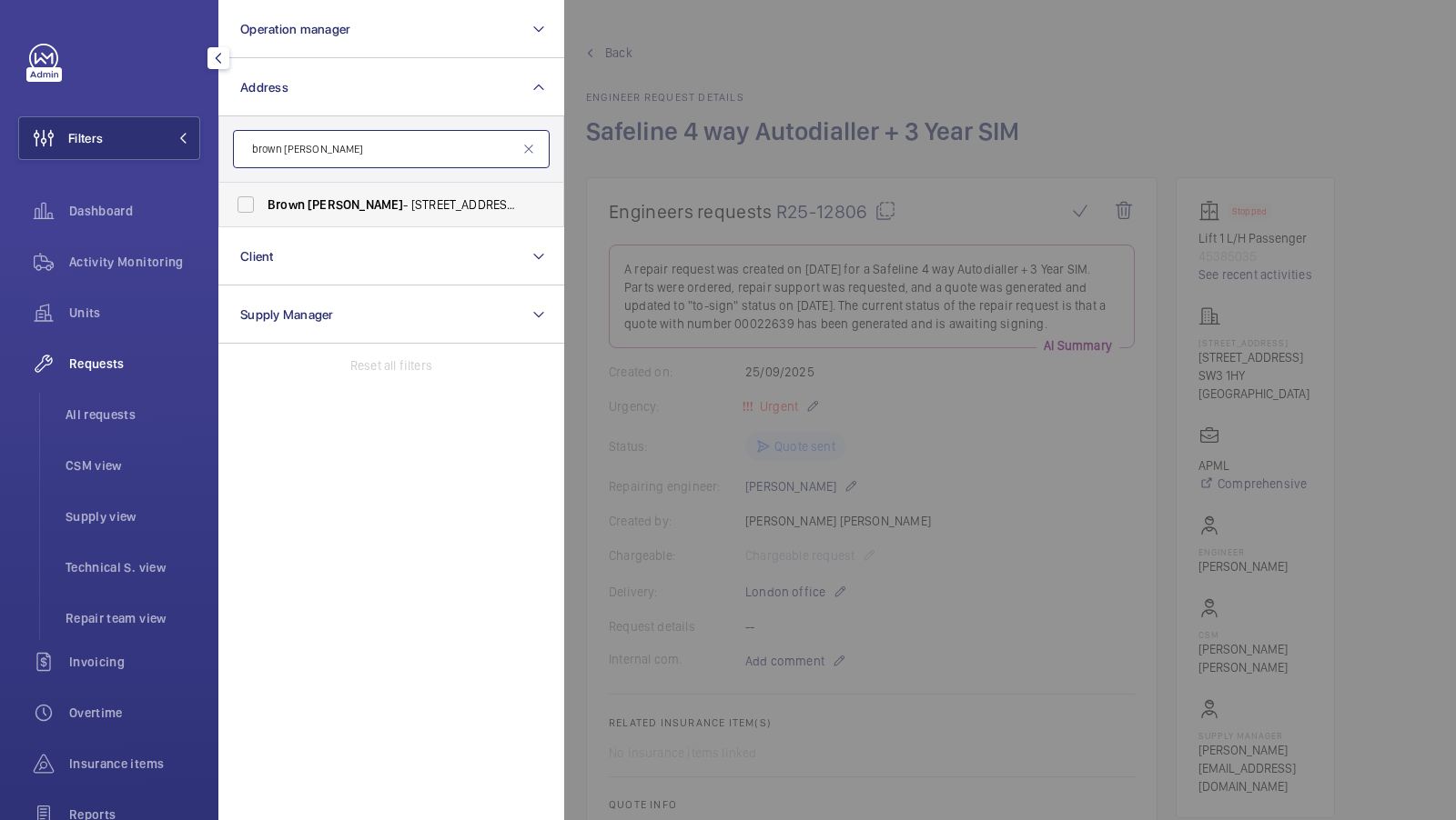
type input "brown [PERSON_NAME]"
click at [419, 193] on label "Brown [PERSON_NAME] - [STREET_ADDRESS]" at bounding box center [378, 205] width 317 height 43
click at [264, 193] on input "Brown [PERSON_NAME] - [STREET_ADDRESS]" at bounding box center [245, 205] width 36 height 36
checkbox input "true"
click at [170, 133] on span "1" at bounding box center [166, 138] width 43 height 15
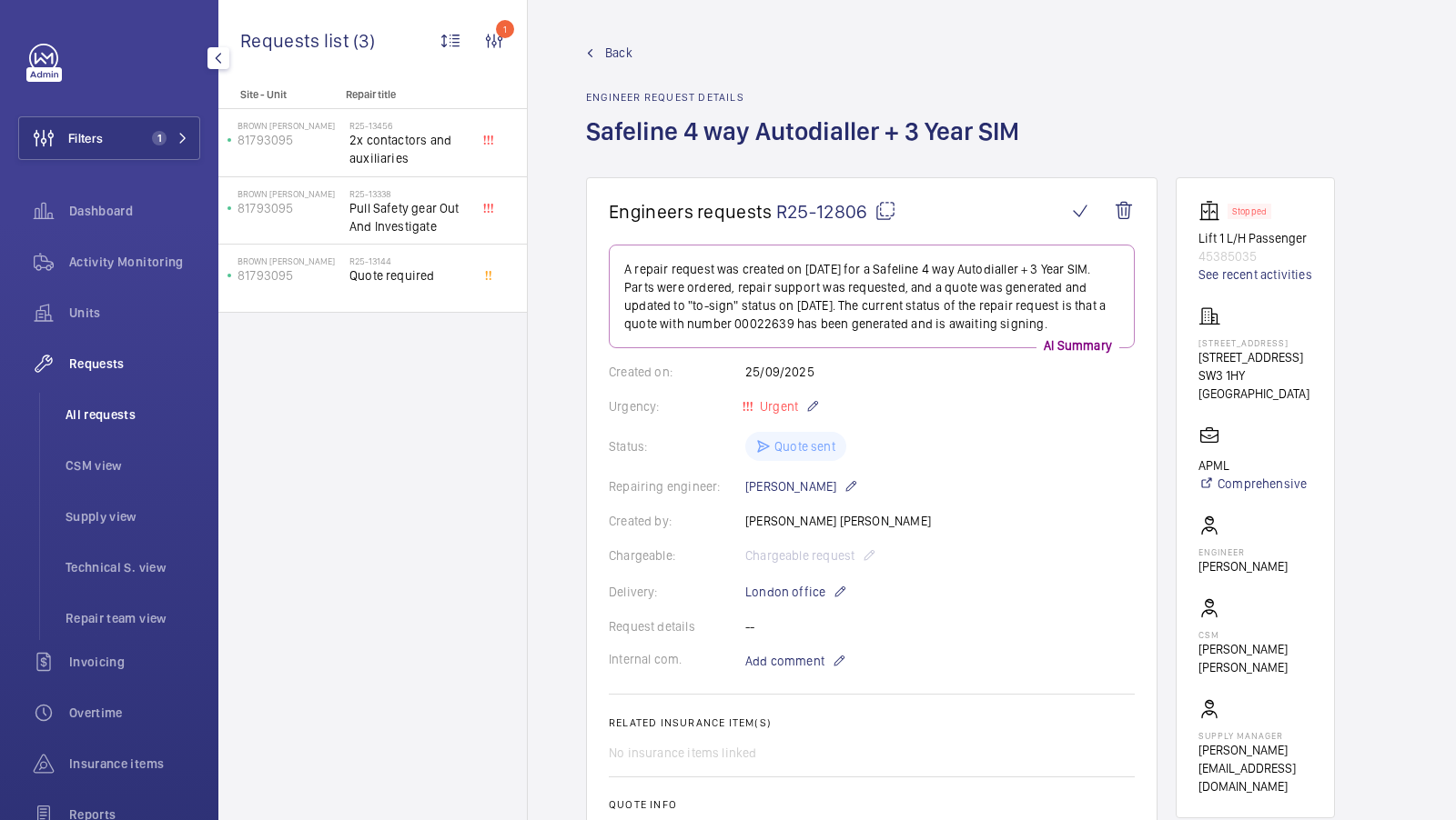
click at [108, 410] on span "All requests" at bounding box center [133, 415] width 135 height 18
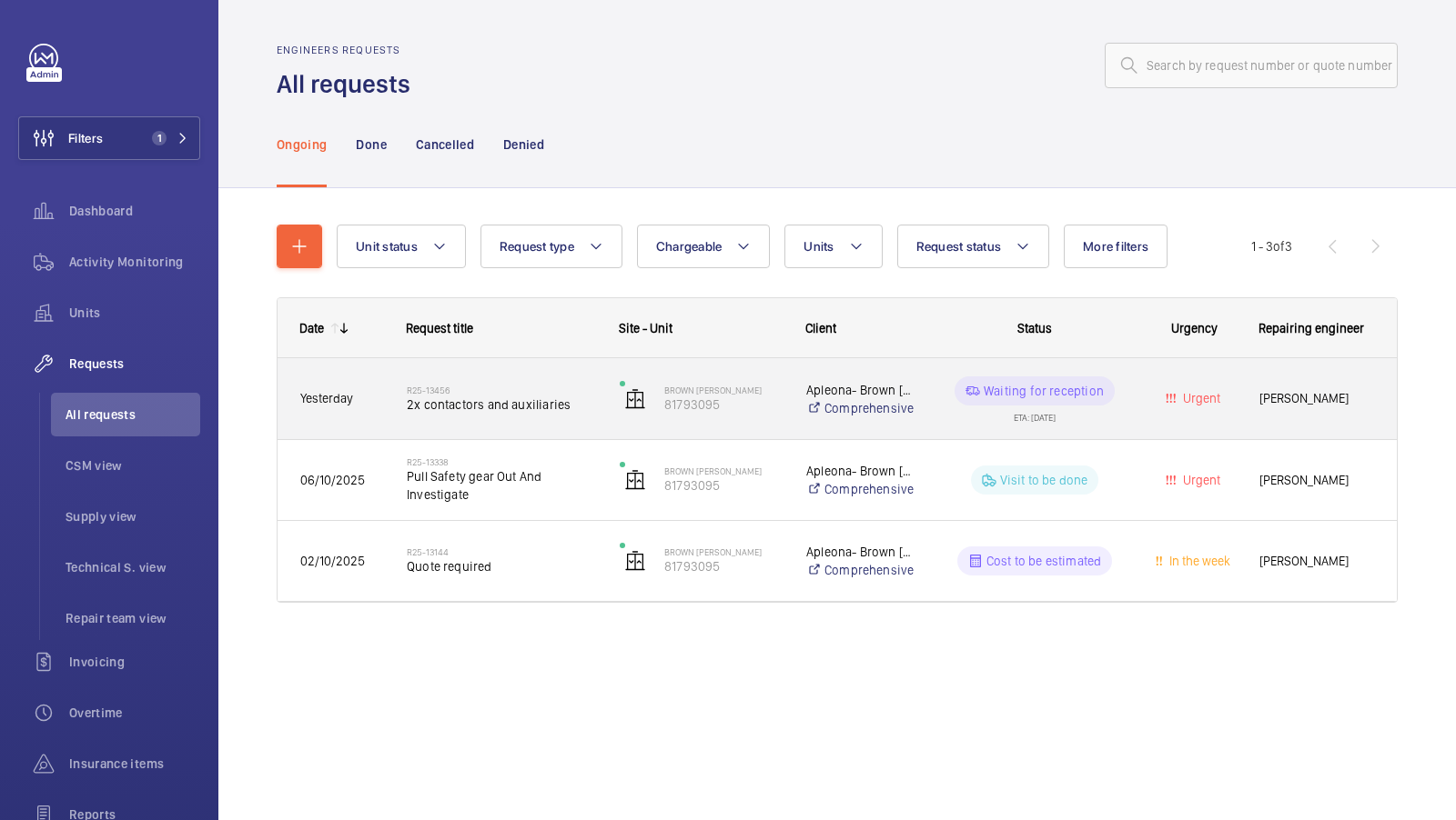
click at [493, 409] on span "2x contactors and auxiliaries" at bounding box center [501, 404] width 189 height 18
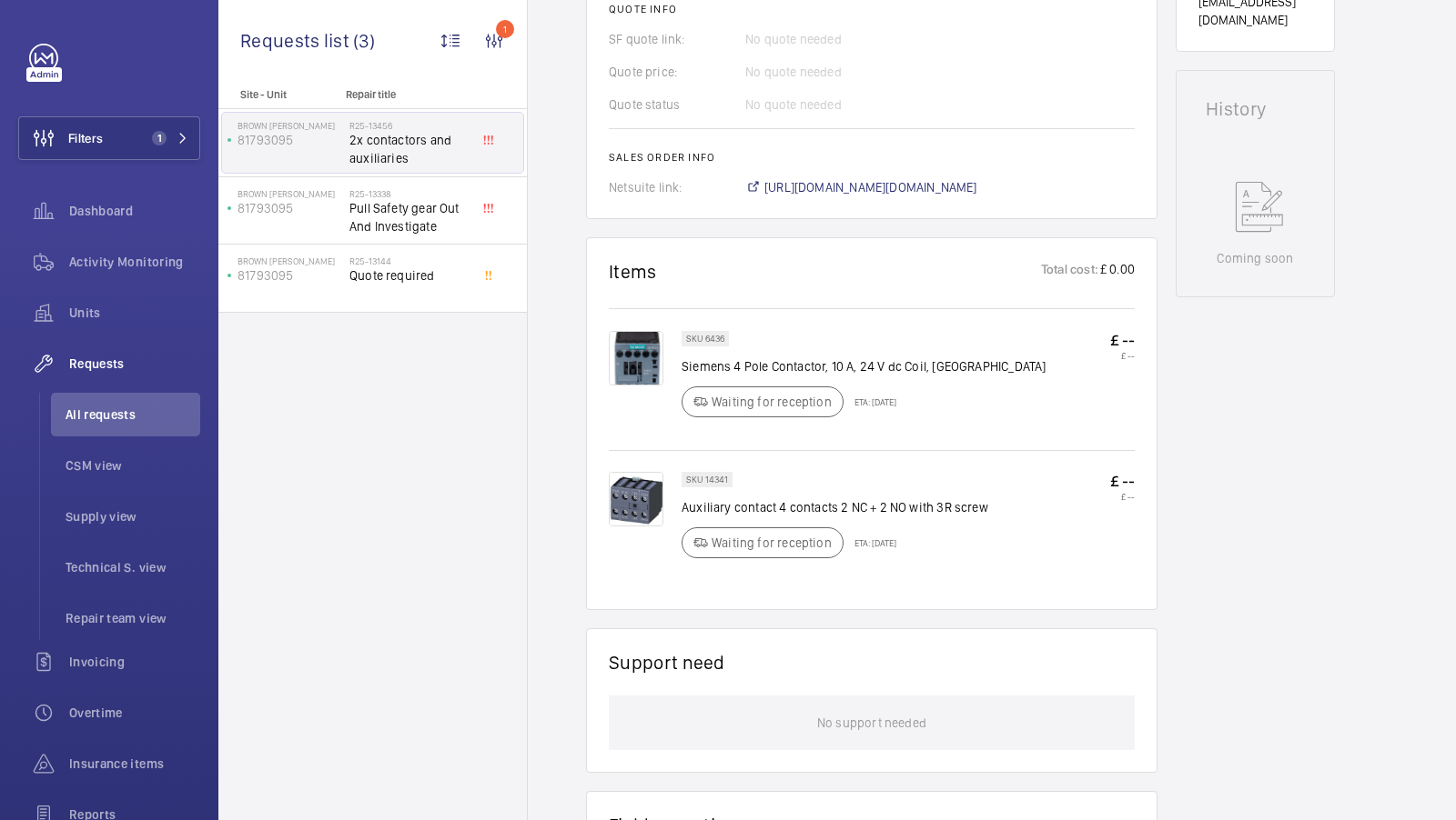
scroll to position [784, 0]
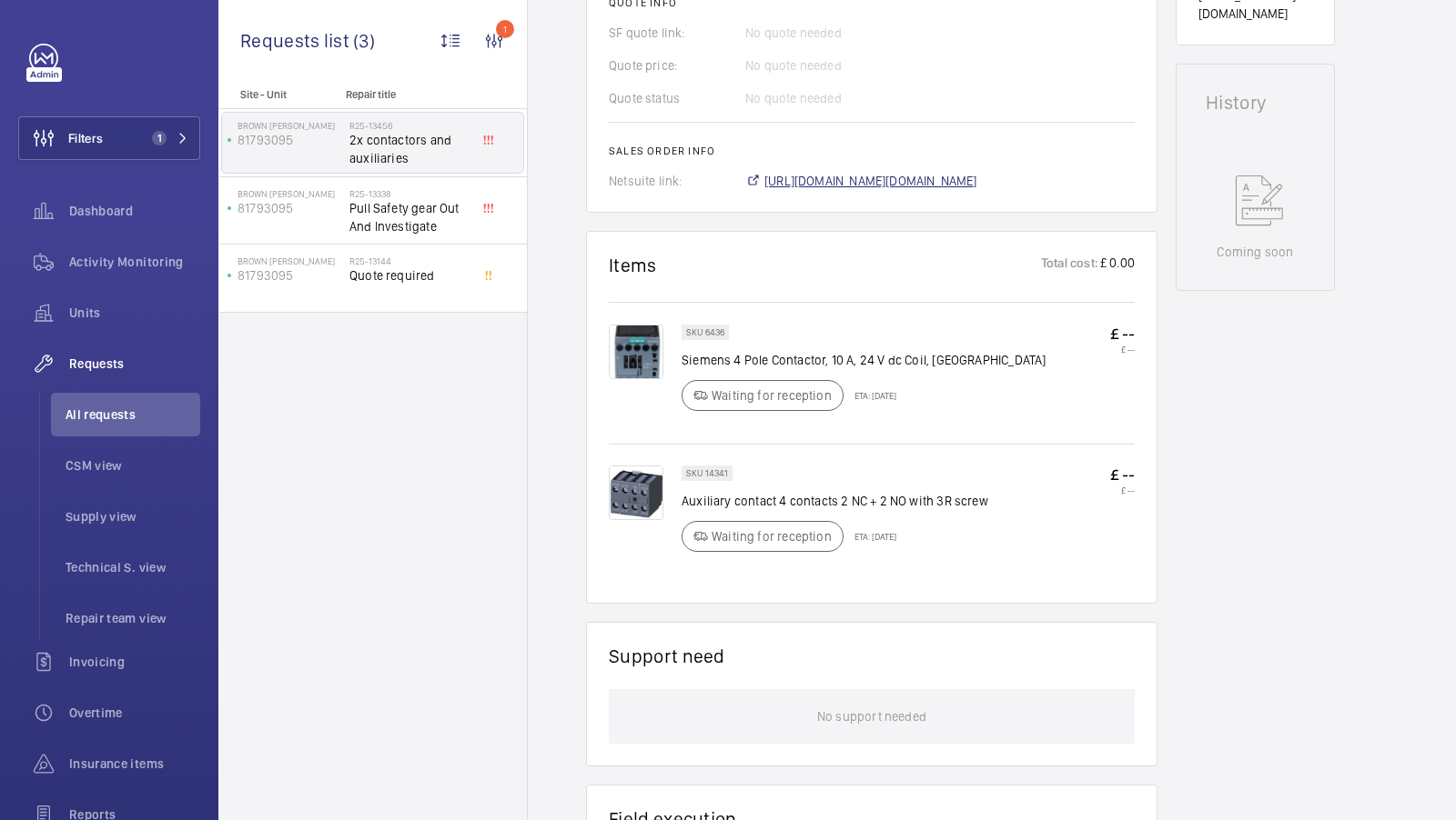
click at [977, 187] on span "[URL][DOMAIN_NAME][DOMAIN_NAME]" at bounding box center [871, 181] width 212 height 18
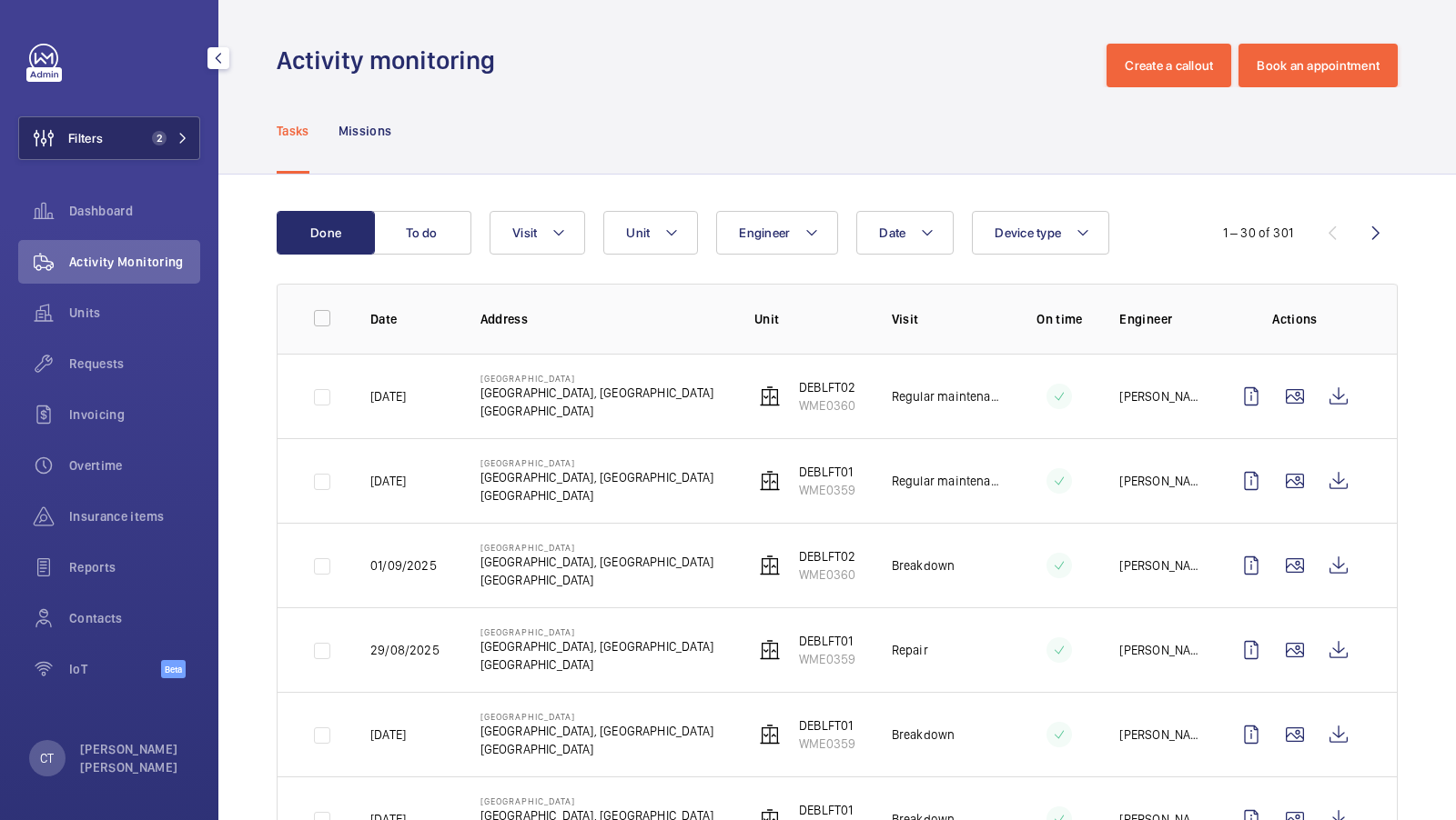
click at [153, 127] on button "Filters 2" at bounding box center [108, 138] width 182 height 43
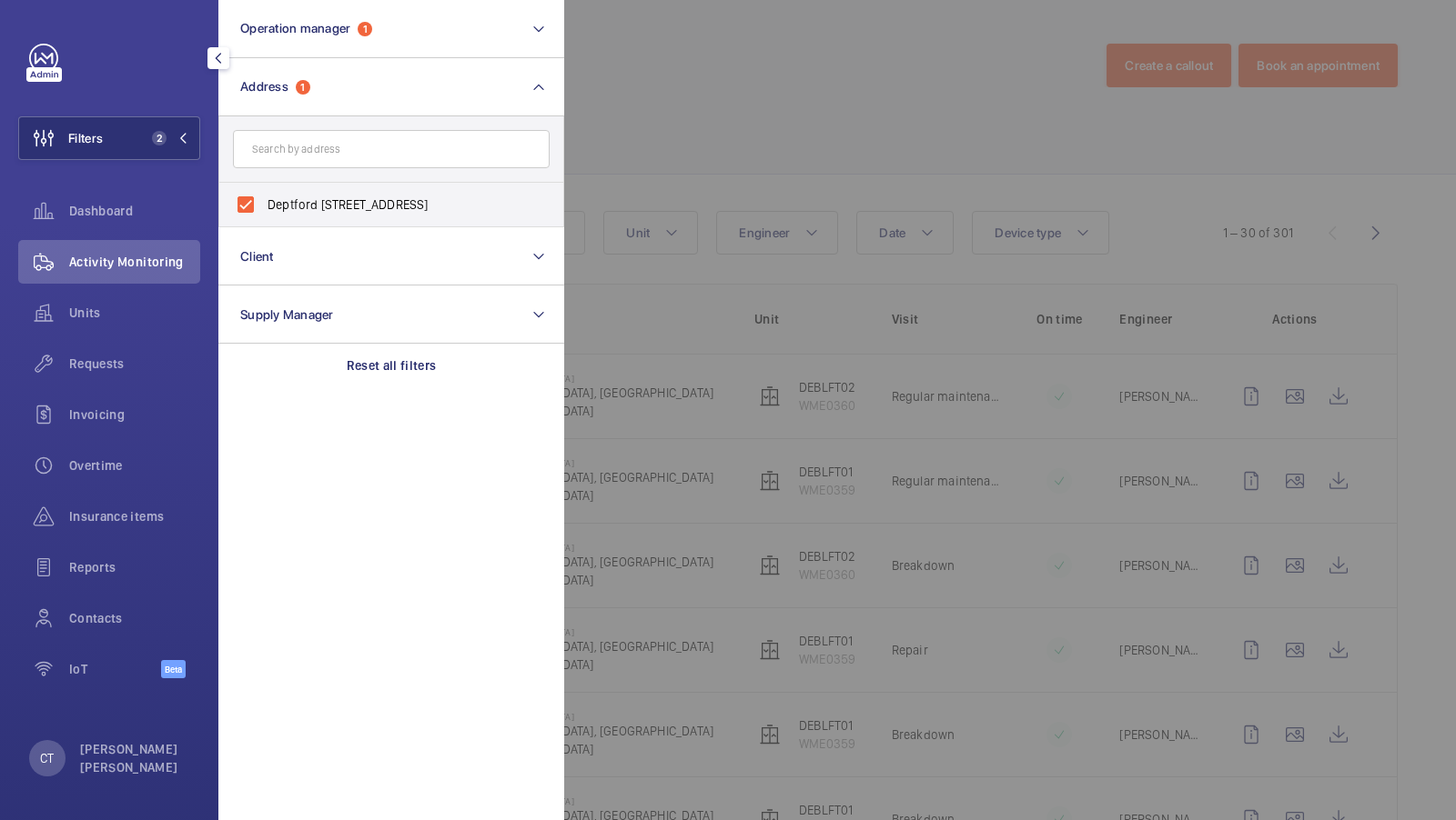
click at [711, 140] on div at bounding box center [1292, 410] width 1456 height 820
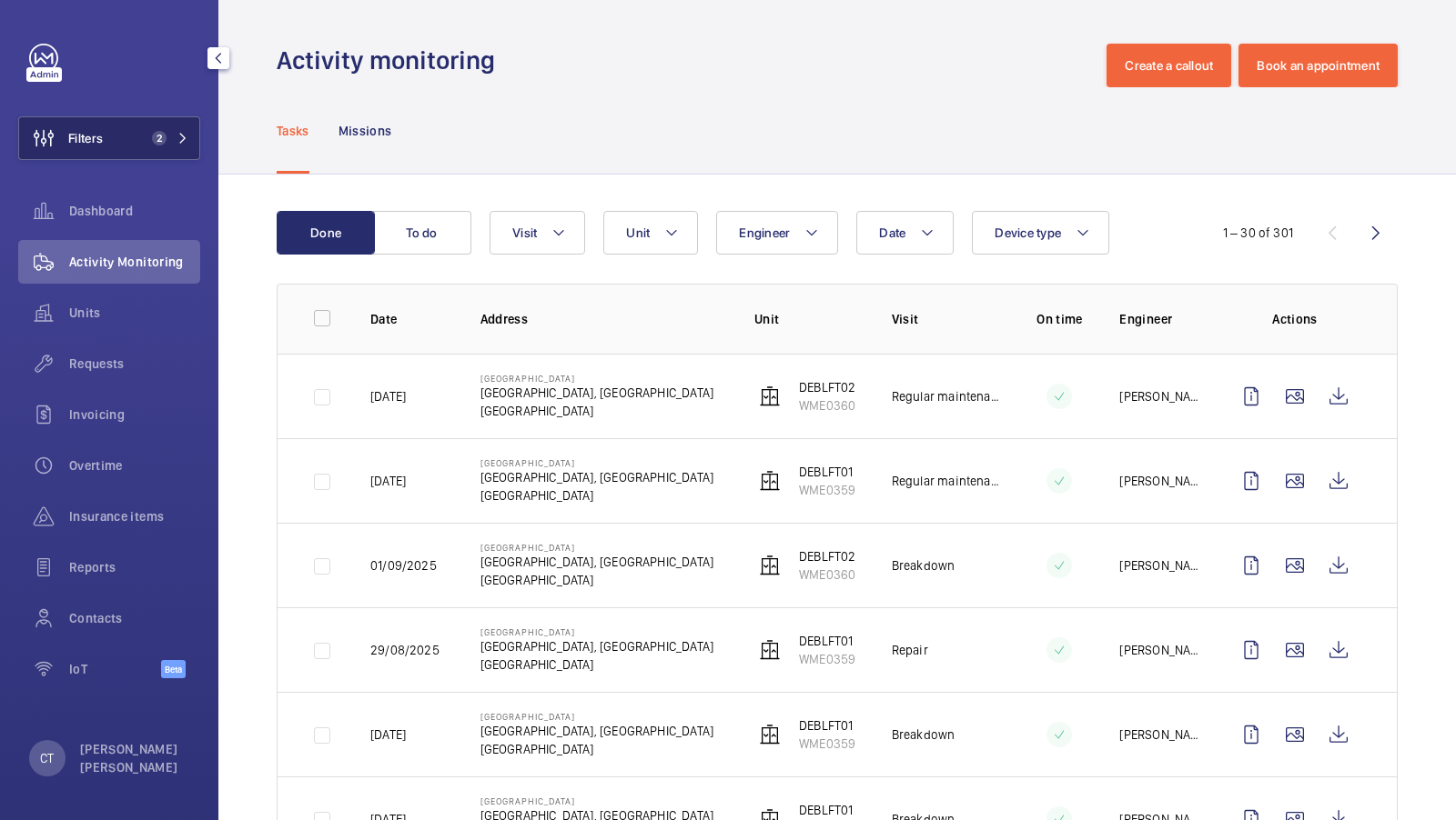
click at [190, 153] on button "Filters 2" at bounding box center [108, 138] width 182 height 43
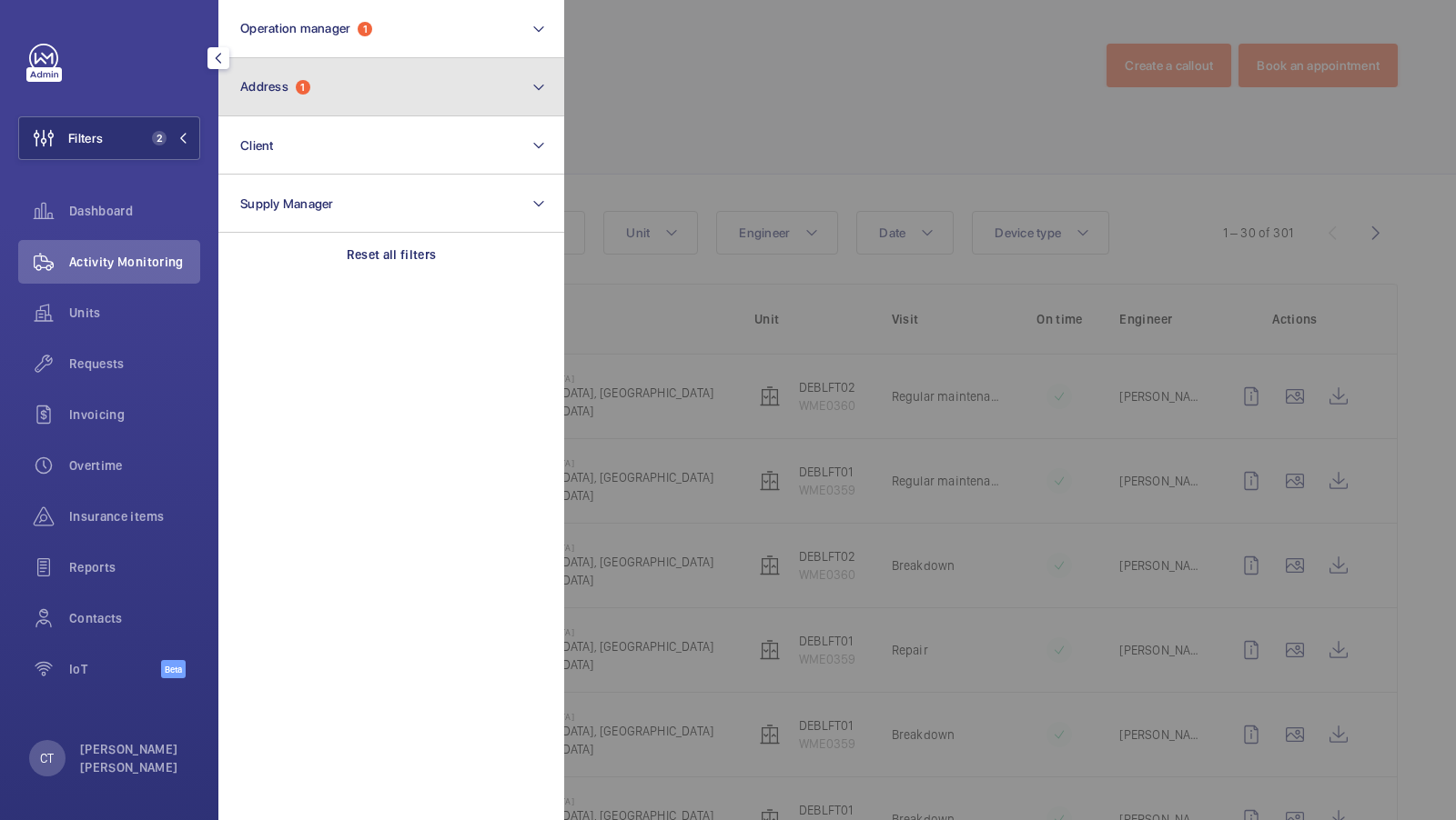
click at [372, 89] on button "Address 1" at bounding box center [391, 87] width 345 height 58
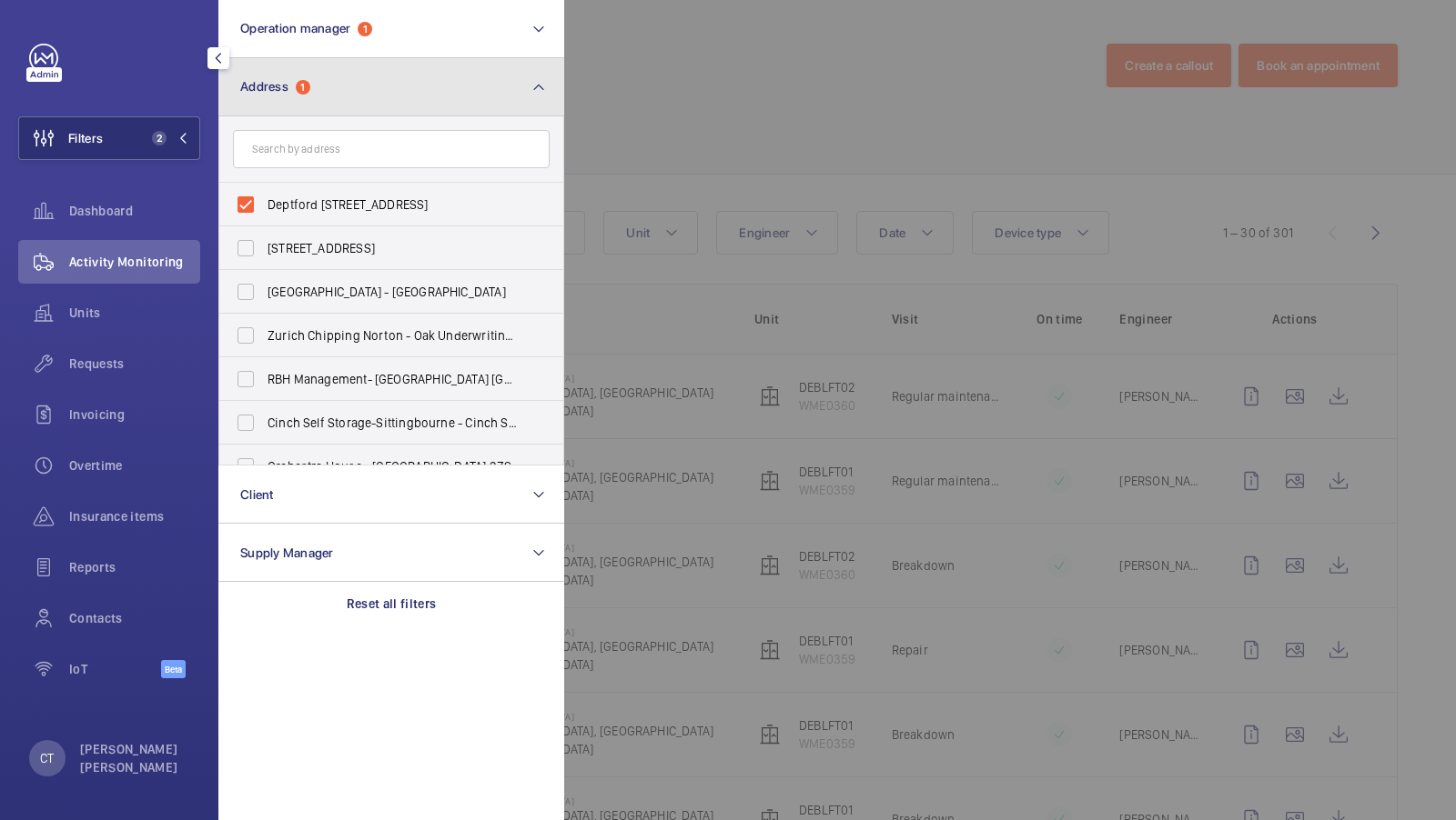
click at [420, 104] on button "Address 1" at bounding box center [391, 87] width 345 height 58
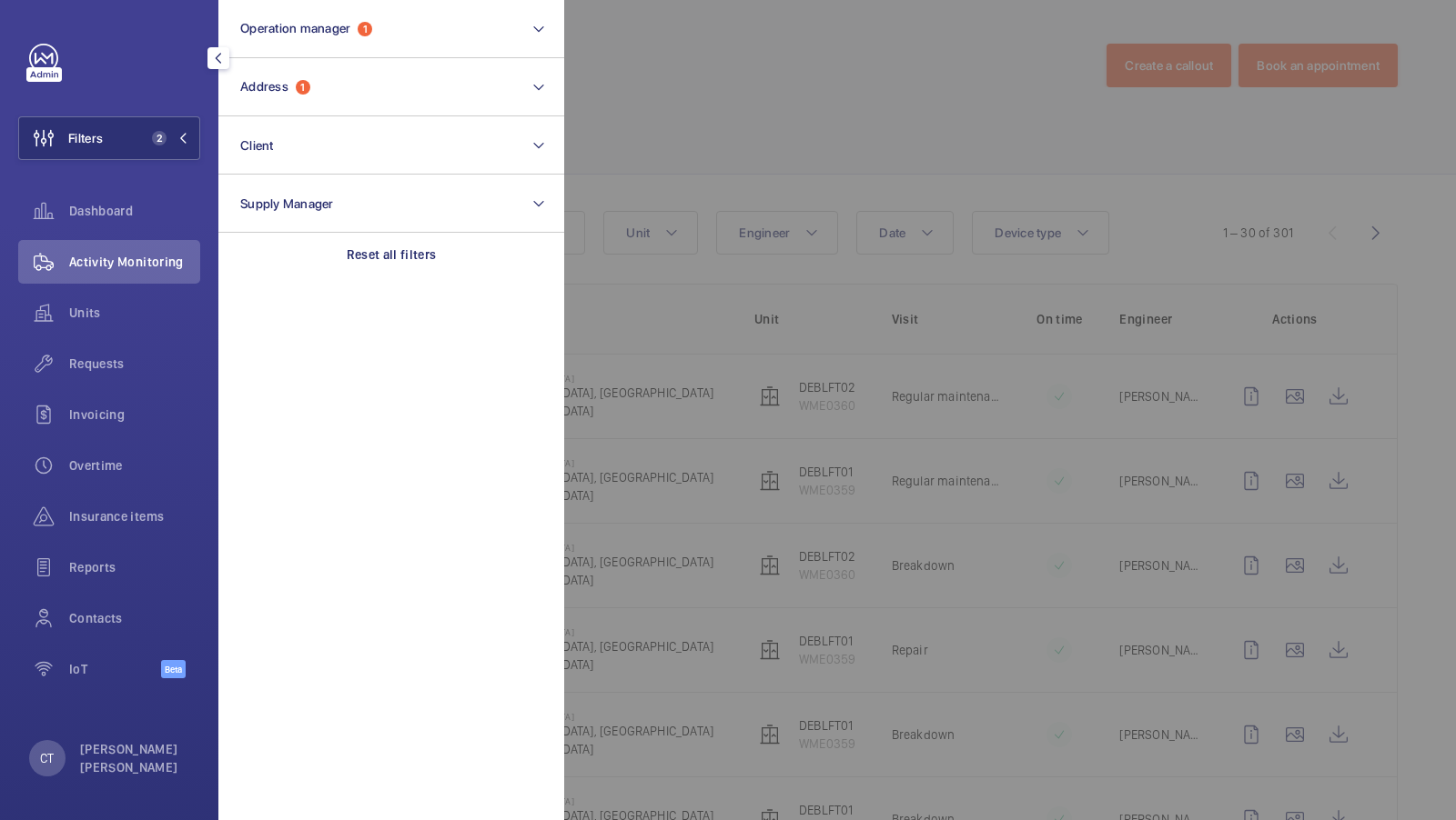
click at [795, 83] on div at bounding box center [1292, 410] width 1456 height 820
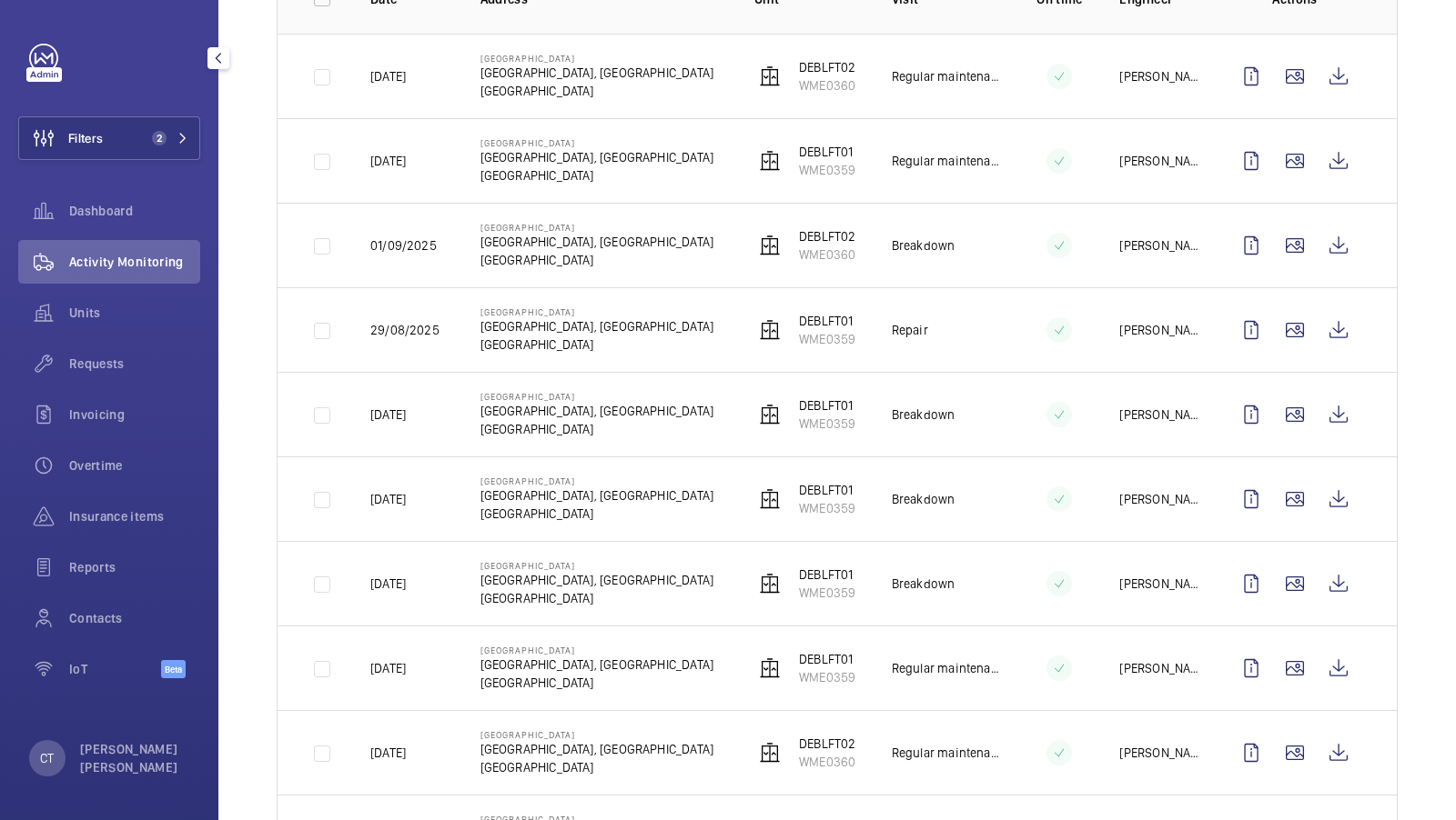
scroll to position [337, 0]
